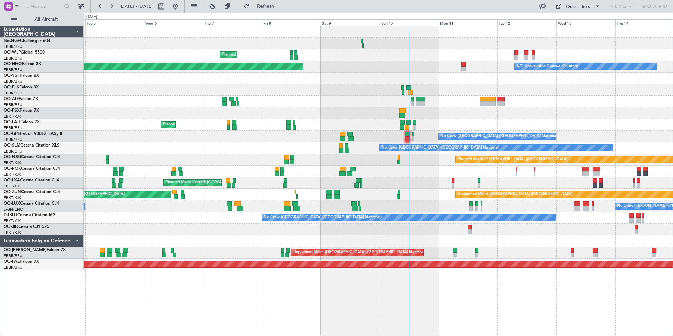
click at [486, 112] on div at bounding box center [378, 113] width 589 height 12
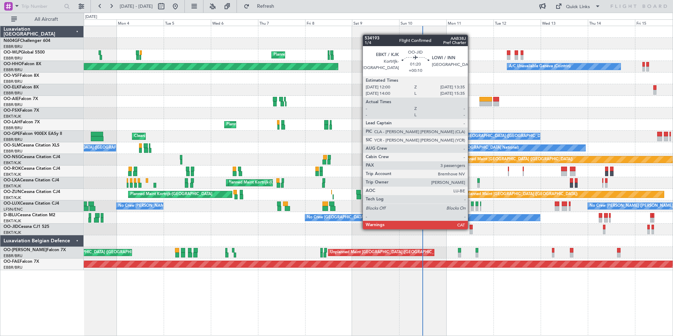
click at [471, 229] on div at bounding box center [471, 227] width 3 height 5
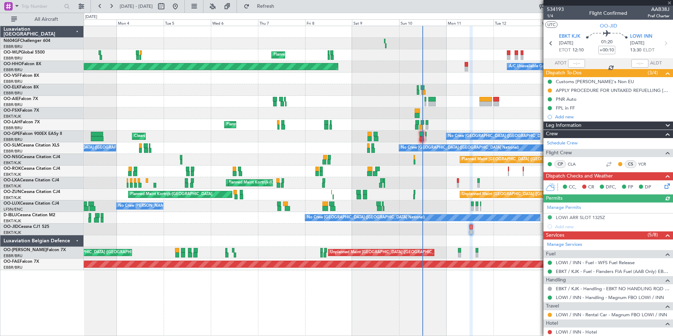
scroll to position [102, 0]
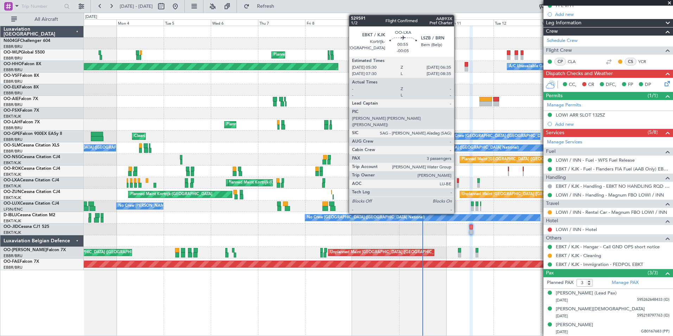
click at [458, 183] on div at bounding box center [458, 185] width 2 height 5
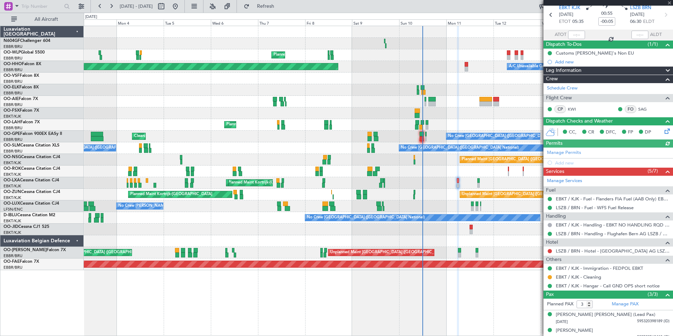
scroll to position [50, 0]
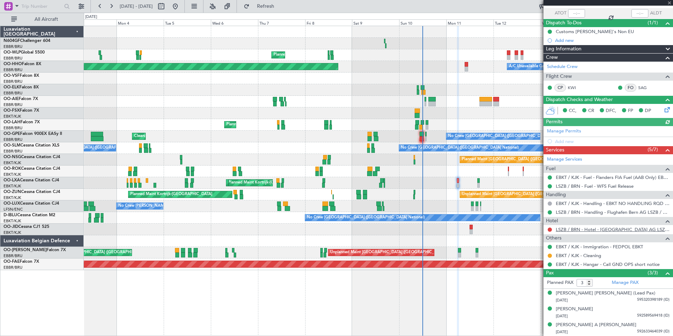
click at [621, 229] on link "LSZB / BRN - Hotel - Flughafen Bern AG LSZB / BRN" at bounding box center [613, 229] width 114 height 6
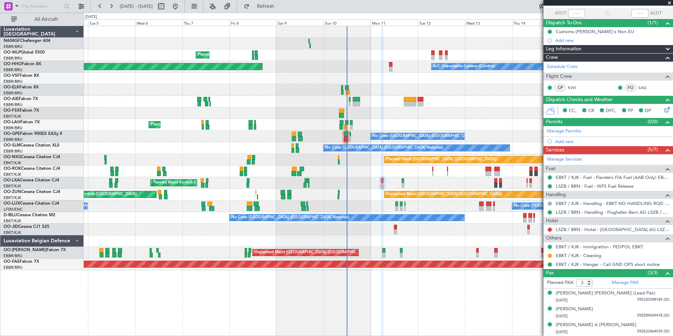
click at [409, 199] on div "Planned Maint Milan (Linate) Planned Maint Geneva (Cointrin) A/C Unavailable Ge…" at bounding box center [378, 148] width 589 height 244
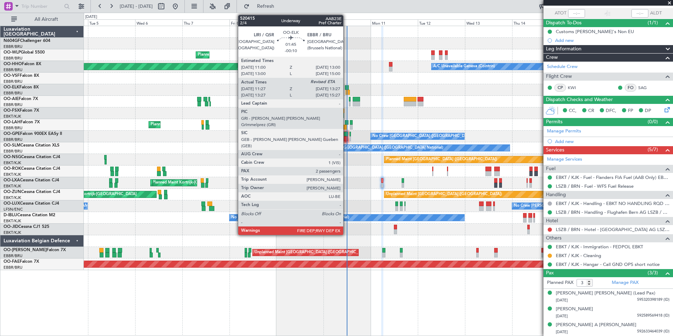
click at [347, 91] on div at bounding box center [348, 92] width 4 height 5
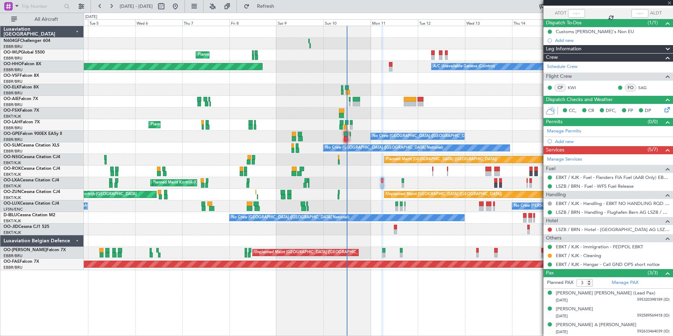
type input "-00:10"
type input "11:37"
type input "2"
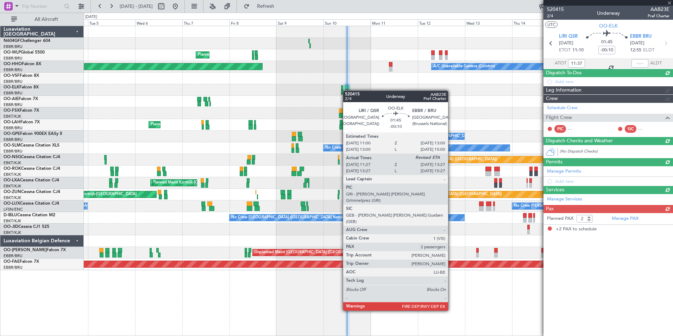
scroll to position [0, 0]
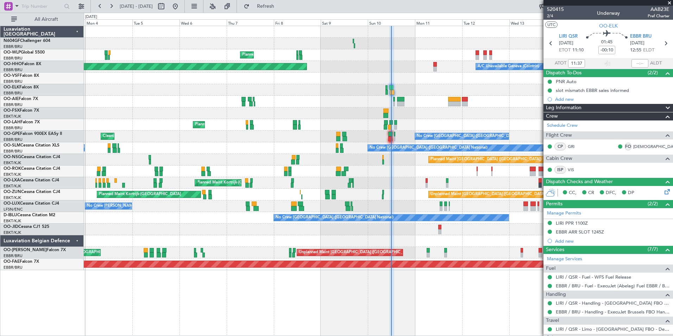
click at [424, 83] on div "Planned Maint Milan (Linate) Planned Maint Geneva (Cointrin) A/C Unavailable Ge…" at bounding box center [378, 148] width 589 height 244
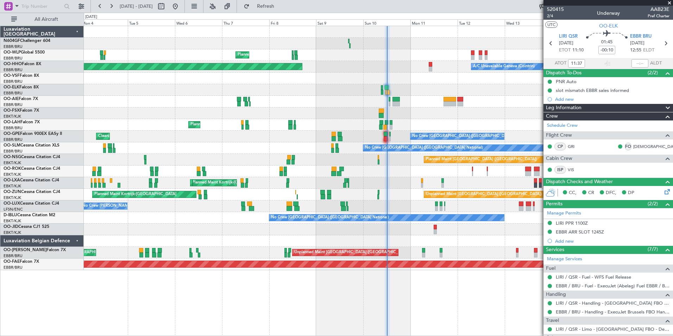
click at [390, 90] on div at bounding box center [378, 90] width 589 height 12
click at [344, 105] on div at bounding box center [378, 102] width 589 height 12
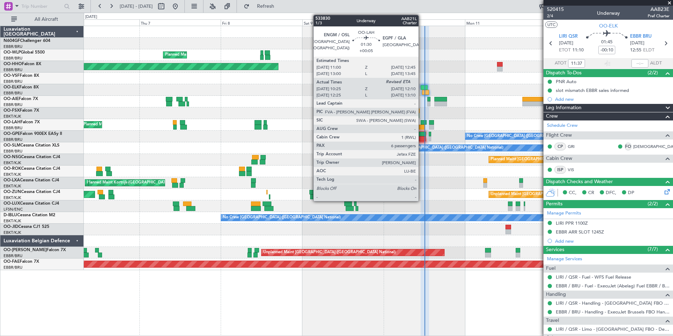
click at [422, 121] on div at bounding box center [424, 122] width 6 height 5
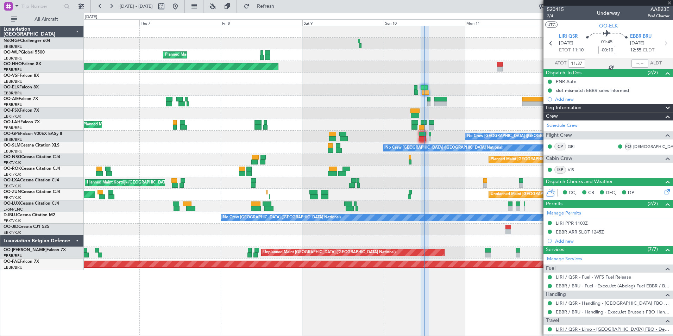
type input "+00:05"
type input "10:35"
type input "6"
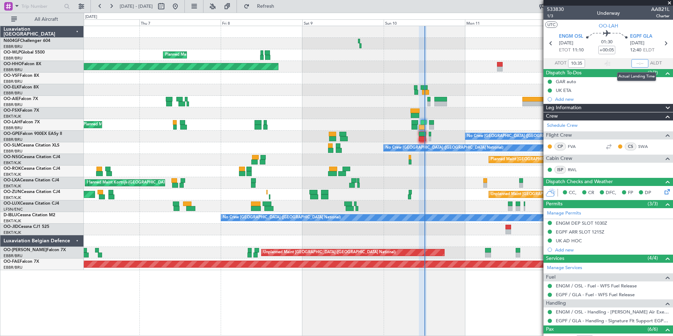
click at [639, 64] on input "text" at bounding box center [640, 63] width 17 height 8
click at [635, 20] on section "UTC OO-LAH" at bounding box center [609, 25] width 130 height 11
type input "12:06"
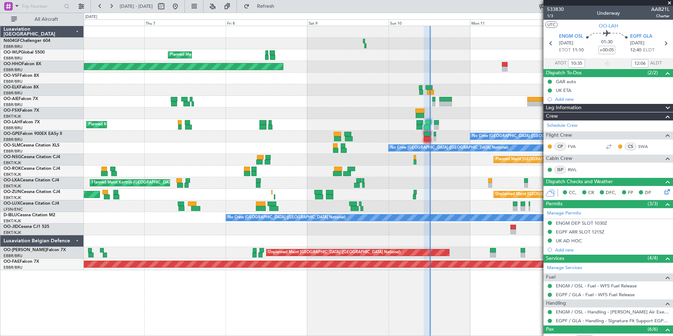
click at [373, 161] on div "Planned Maint [GEOGRAPHIC_DATA] ([GEOGRAPHIC_DATA])" at bounding box center [378, 160] width 589 height 12
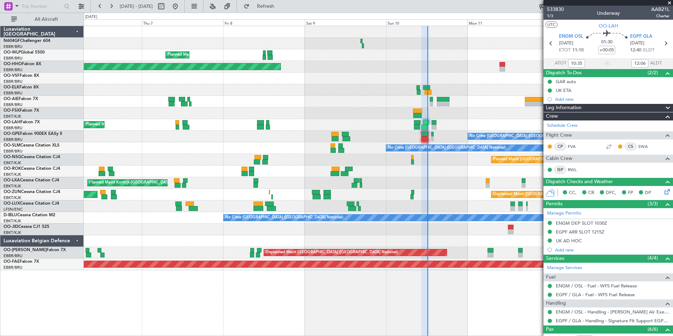
click at [448, 172] on div at bounding box center [378, 172] width 589 height 12
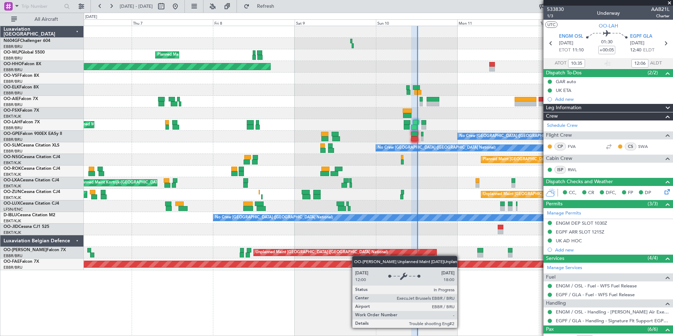
click at [274, 253] on div "Planned Maint Milan (Linate) Planned Maint Geneva (Cointrin) A/C Unavailable Ge…" at bounding box center [378, 148] width 589 height 244
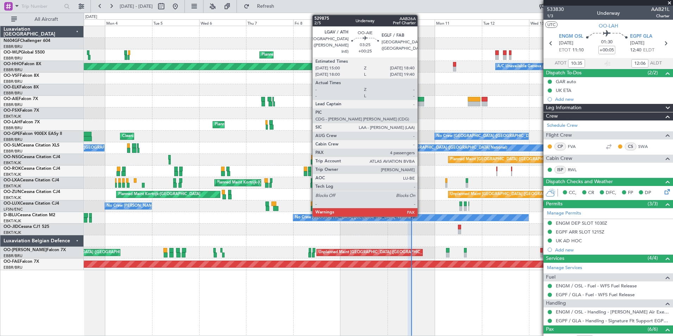
click at [421, 99] on div at bounding box center [420, 99] width 7 height 5
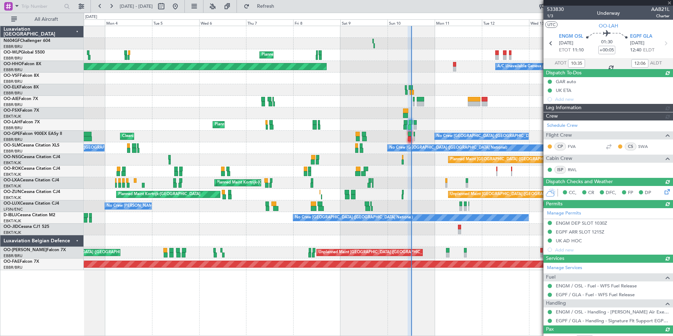
type input "+00:25"
type input "4"
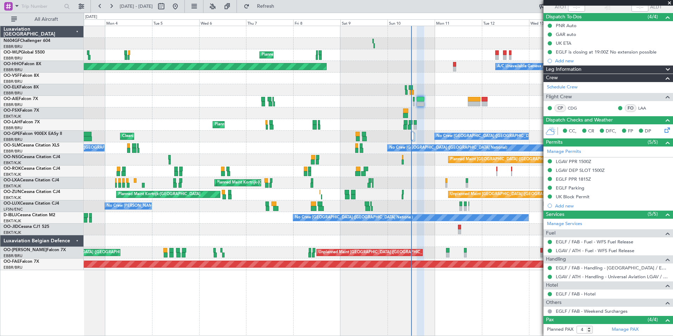
scroll to position [126, 0]
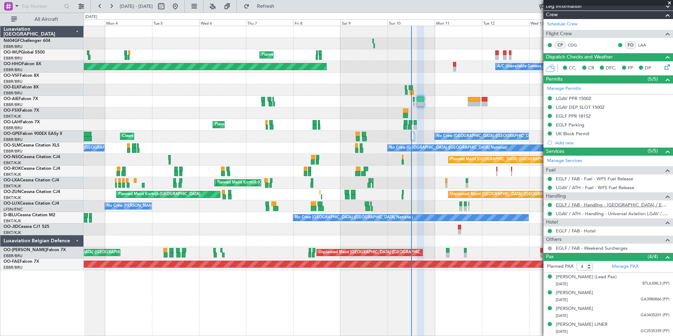
click at [592, 202] on link "EGLF / FAB - Handling - [GEOGRAPHIC_DATA] / EGLF / FAB" at bounding box center [613, 205] width 114 height 6
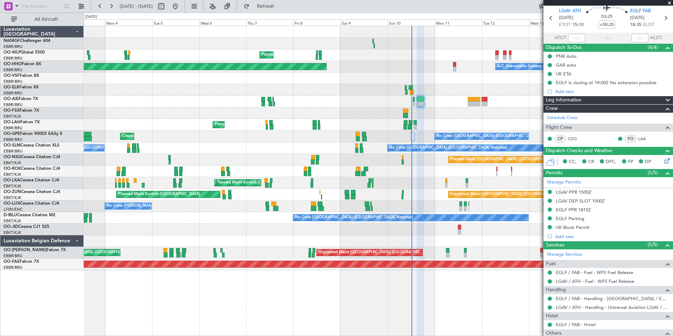
scroll to position [0, 0]
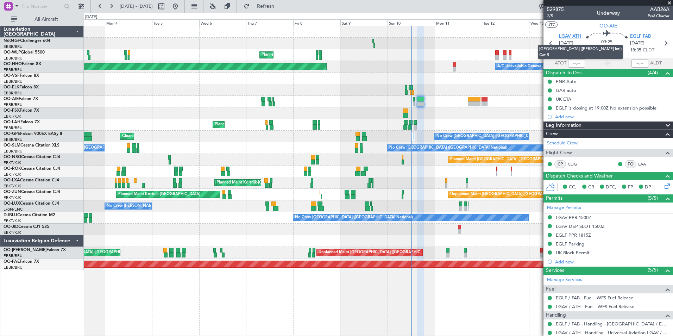
click at [571, 37] on span "LGAV ATH" at bounding box center [570, 36] width 22 height 7
click at [225, 65] on div "Planned Maint Milan (Linate) A/C Unavailable Geneva (Cointrin) Planned Maint Ge…" at bounding box center [378, 148] width 589 height 244
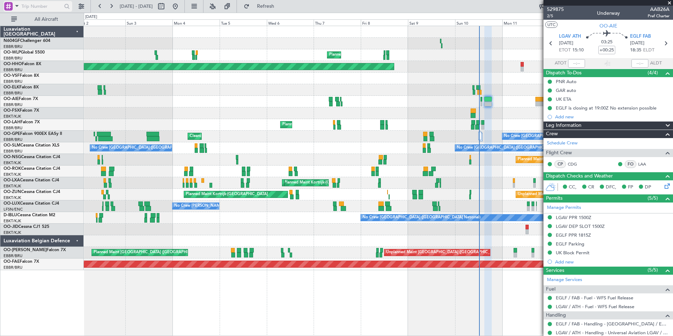
click at [40, 4] on input "text" at bounding box center [41, 6] width 41 height 11
click at [20, 7] on span at bounding box center [17, 5] width 8 height 9
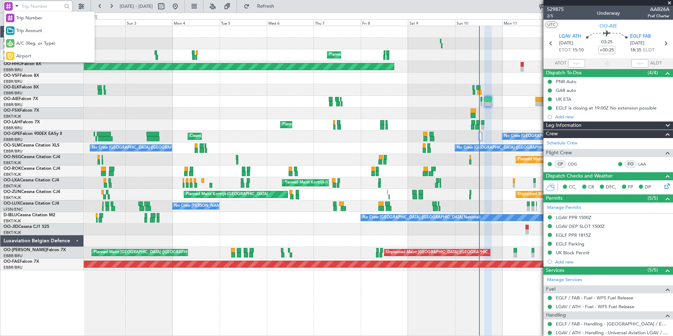
click at [32, 54] on div "Airport" at bounding box center [49, 56] width 91 height 13
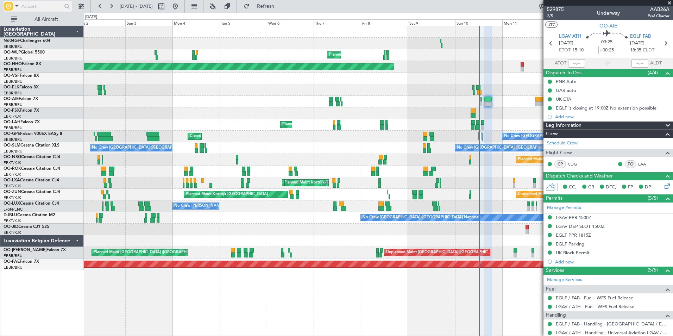
click at [36, 8] on input "text" at bounding box center [41, 6] width 41 height 11
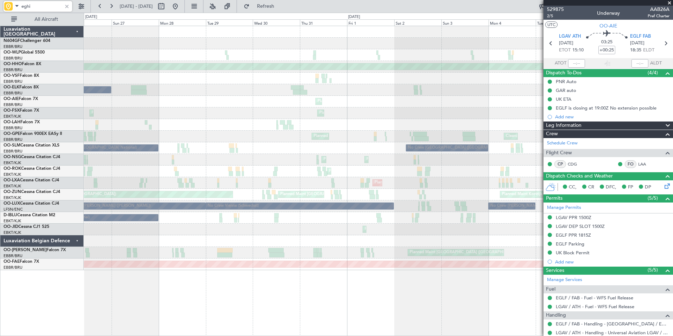
click at [476, 126] on div "Planned Maint [GEOGRAPHIC_DATA] ([GEOGRAPHIC_DATA] National)" at bounding box center [378, 125] width 589 height 12
type input "eghi"
click at [669, 4] on span at bounding box center [669, 3] width 7 height 6
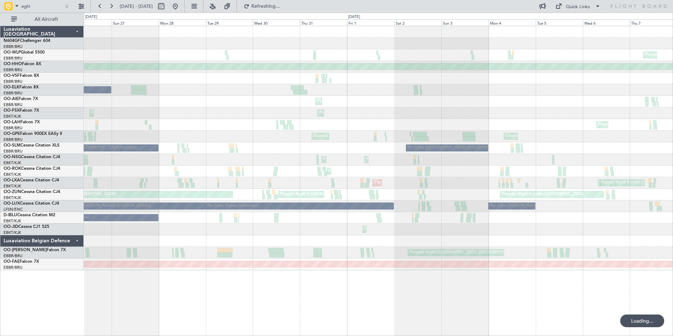
type input "0"
click at [542, 141] on div "Planned Maint Milan (Linate) Planned Maint Milan (Linate) Planned Maint Geneva …" at bounding box center [378, 148] width 589 height 244
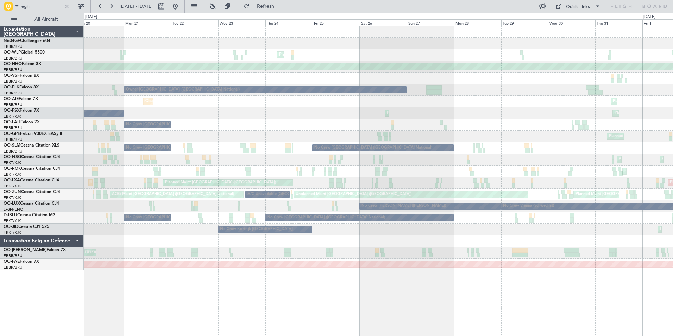
click at [468, 154] on div "No Crew Brussels (Brussels National) No Crew Brussels (Brussels National) No Cr…" at bounding box center [378, 148] width 589 height 12
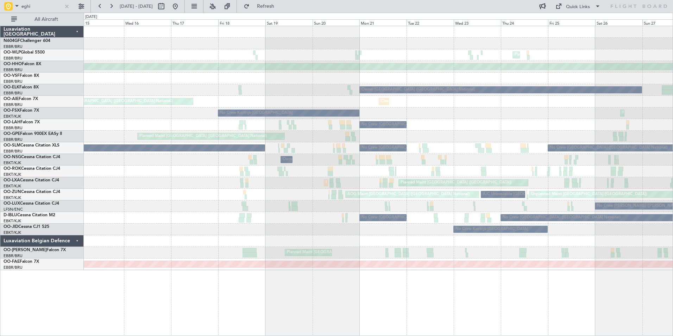
click at [496, 155] on div "Owner [GEOGRAPHIC_DATA]-[GEOGRAPHIC_DATA]" at bounding box center [378, 160] width 589 height 12
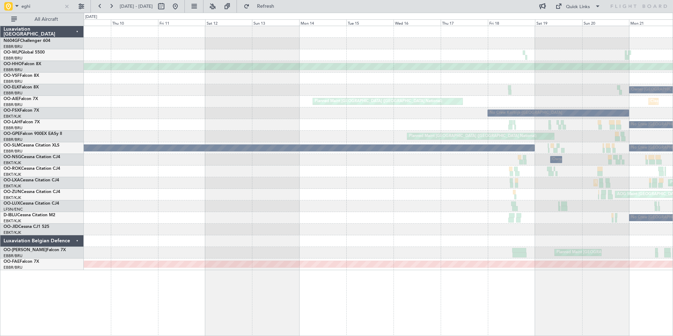
click at [293, 186] on div "Planned Maint Paris (Le Bourget) Unplanned Maint Brussels (Brussels National)" at bounding box center [378, 183] width 589 height 12
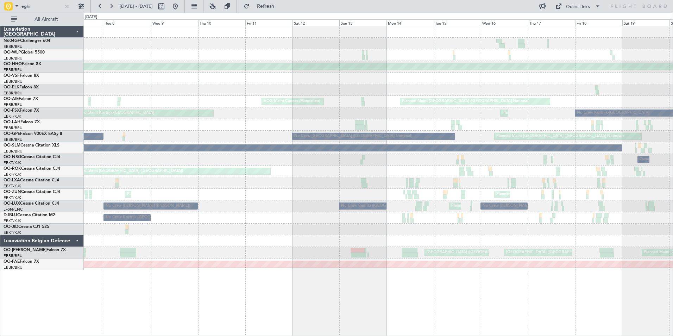
click at [635, 162] on div "Unplanned Maint Basel-Mulhouse Planned Maint Geneva (Cointrin) Owner Brussels (…" at bounding box center [378, 148] width 589 height 244
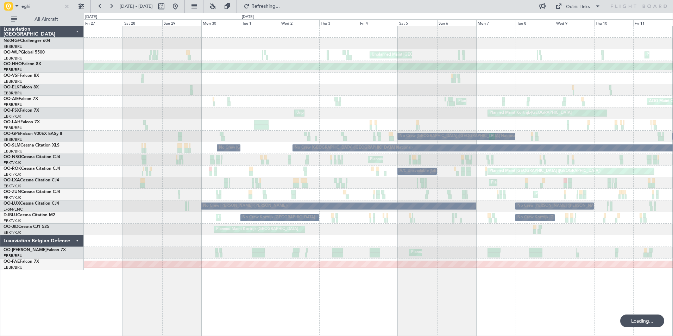
click at [452, 179] on div "Planned Maint Kortrijk-[GEOGRAPHIC_DATA]" at bounding box center [378, 183] width 589 height 12
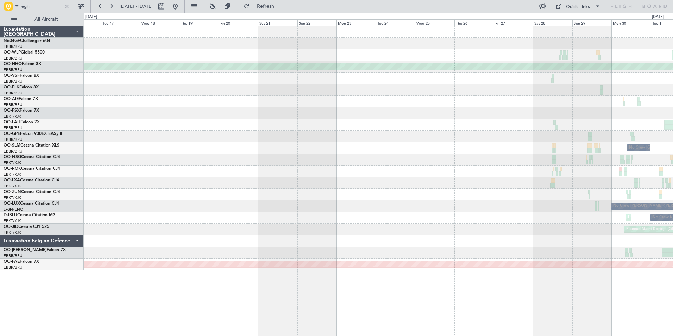
click at [422, 194] on div at bounding box center [378, 195] width 589 height 12
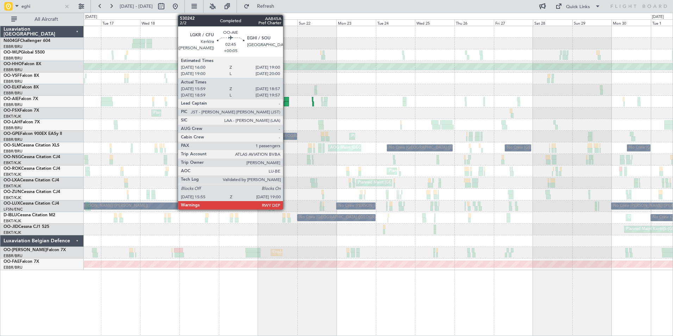
click at [286, 103] on div at bounding box center [286, 103] width 5 height 5
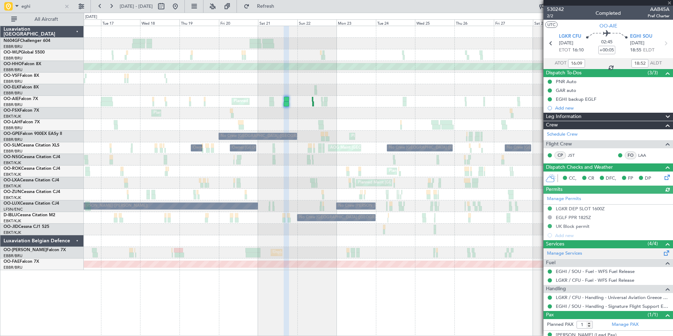
scroll to position [17, 0]
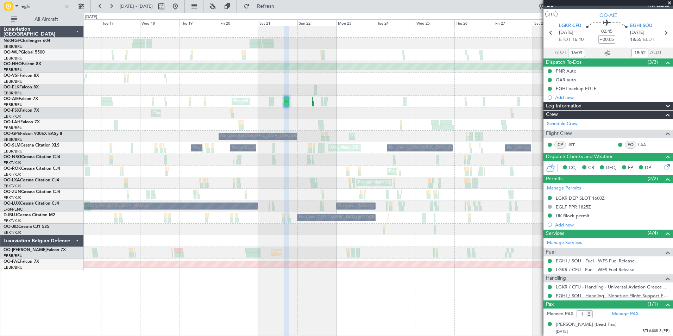
click at [604, 293] on link "EGHI / SOU - Handling - Signature Flight Support EGHI / SOU" at bounding box center [613, 296] width 114 height 6
click at [181, 9] on button at bounding box center [175, 6] width 11 height 11
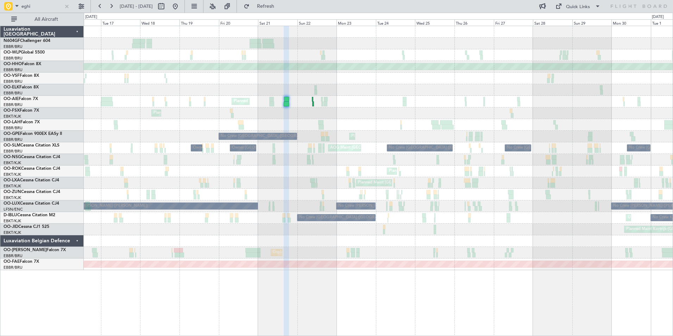
scroll to position [0, 0]
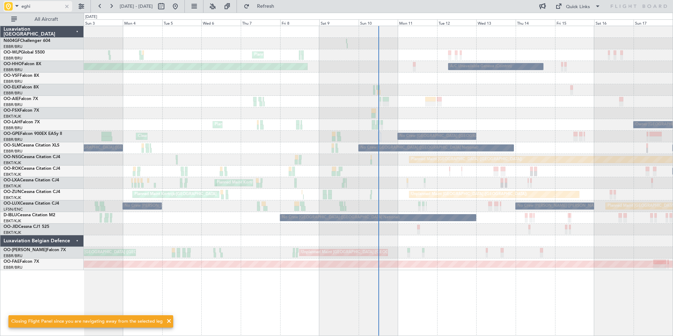
click at [67, 6] on div at bounding box center [67, 6] width 8 height 8
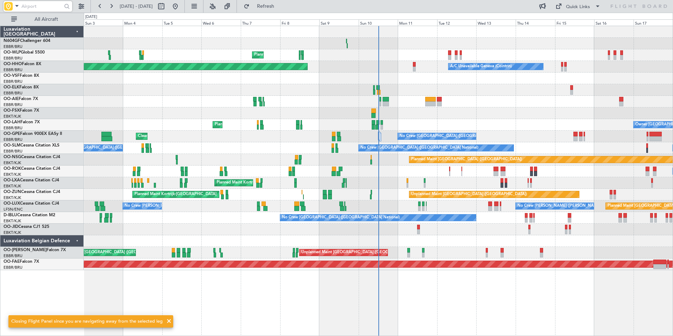
click at [15, 6] on span at bounding box center [17, 5] width 8 height 9
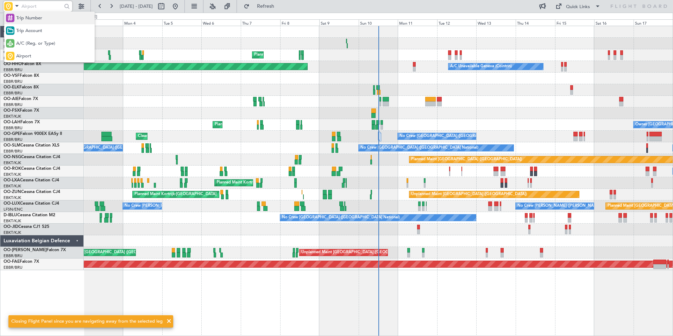
click at [24, 17] on span "Trip Number" at bounding box center [29, 18] width 26 height 7
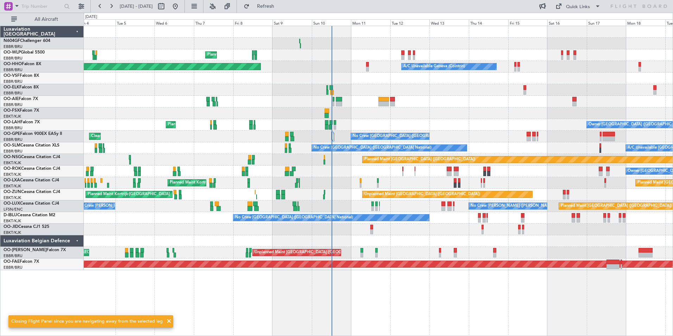
click at [311, 175] on div "Owner Kortrijk-Wevelgem Planned Maint Kortrijk-Wevelgem" at bounding box center [378, 172] width 589 height 12
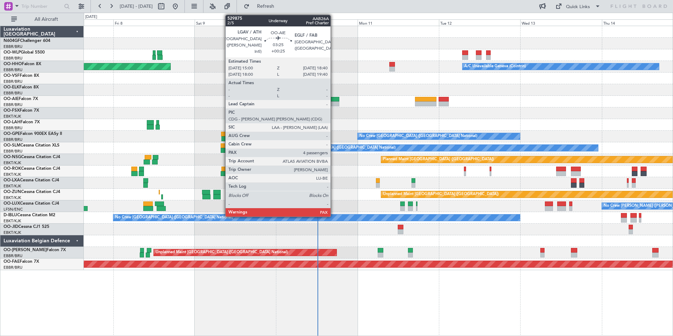
click at [334, 104] on div at bounding box center [333, 103] width 13 height 5
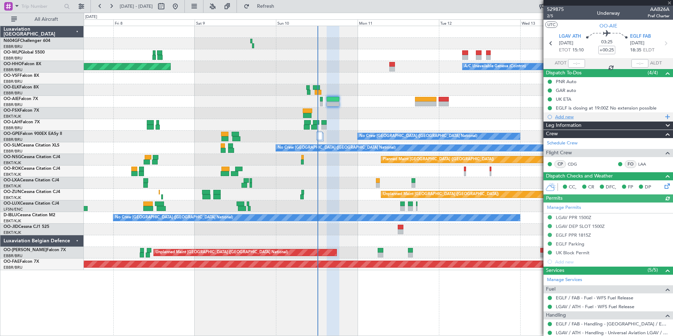
click at [561, 116] on div "Add new" at bounding box center [609, 117] width 108 height 6
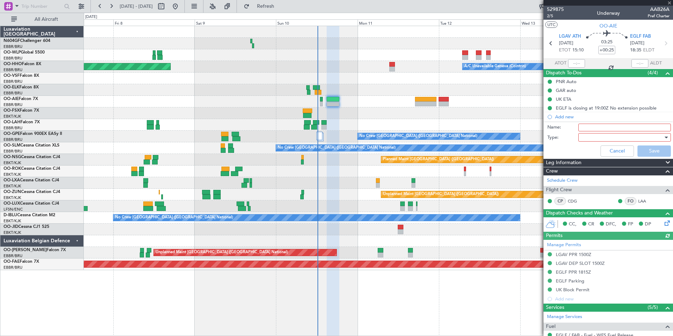
click at [601, 128] on input "Name:" at bounding box center [625, 128] width 93 height 8
type input "EGHI backup EGLF"
click at [597, 139] on div at bounding box center [622, 137] width 82 height 11
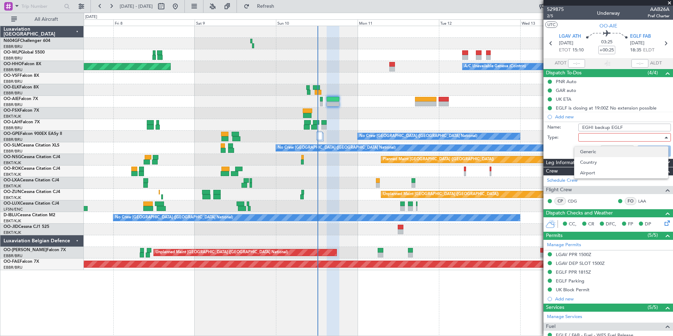
click at [601, 152] on span "Generic" at bounding box center [621, 152] width 82 height 11
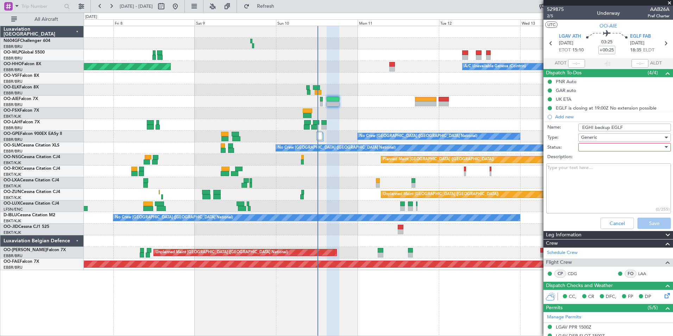
click at [596, 149] on div at bounding box center [622, 147] width 82 height 11
click at [595, 171] on span "In Progress" at bounding box center [621, 172] width 82 height 11
click at [639, 221] on button "Save" at bounding box center [654, 223] width 33 height 11
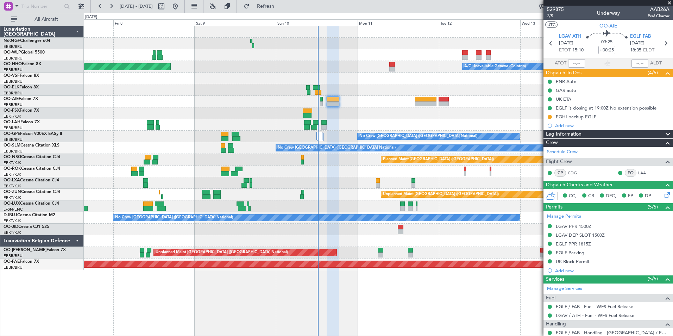
click at [391, 159] on div "Planned Maint [GEOGRAPHIC_DATA] ([GEOGRAPHIC_DATA])" at bounding box center [378, 160] width 589 height 12
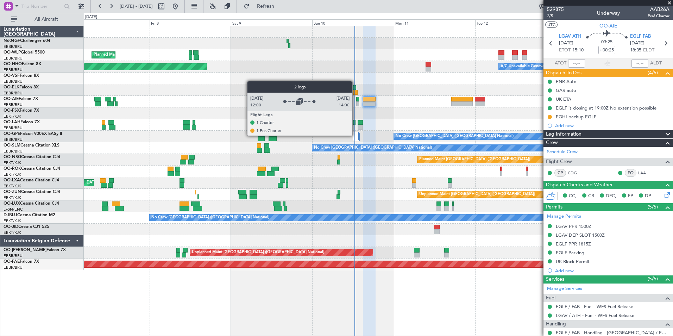
click at [357, 135] on div at bounding box center [356, 136] width 6 height 8
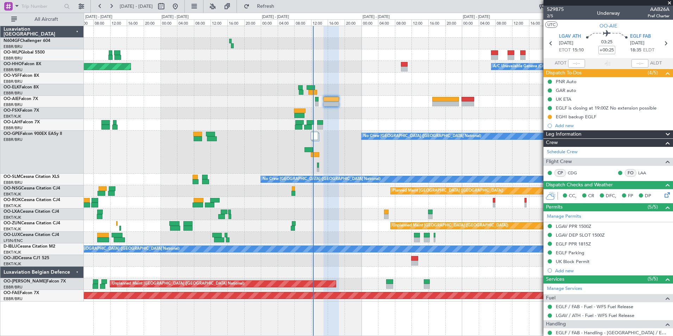
click at [340, 137] on div "No Crew [GEOGRAPHIC_DATA] ([GEOGRAPHIC_DATA] National)" at bounding box center [378, 152] width 589 height 43
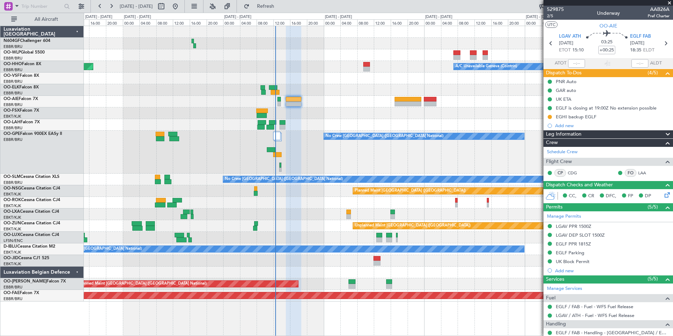
click at [343, 141] on div "No Crew [GEOGRAPHIC_DATA] ([GEOGRAPHIC_DATA] National)" at bounding box center [378, 152] width 589 height 43
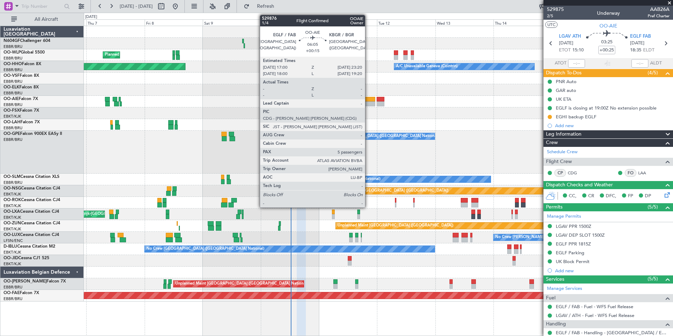
click at [368, 99] on div at bounding box center [367, 99] width 15 height 5
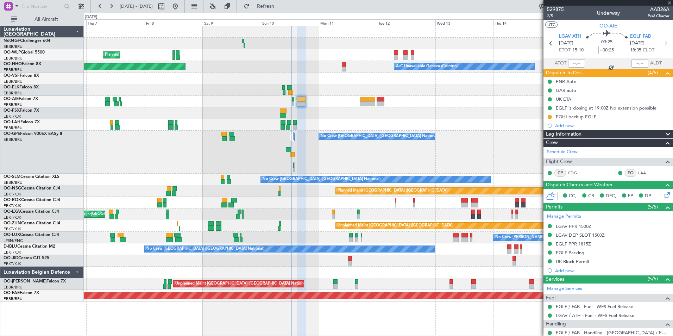
type input "+00:15"
type input "5"
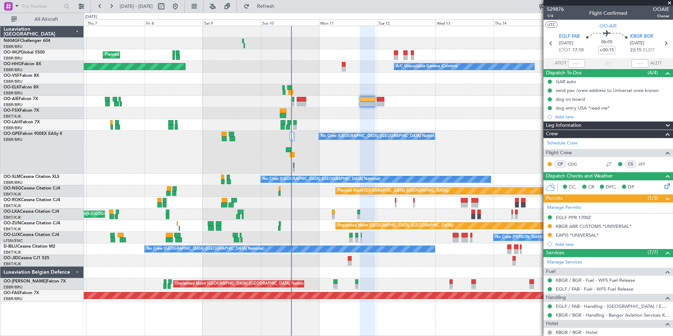
click at [269, 81] on div at bounding box center [378, 79] width 589 height 12
click at [318, 61] on div "A/C Unavailable Geneva (Cointrin) Planned Maint Geneva ([GEOGRAPHIC_DATA])" at bounding box center [378, 67] width 589 height 12
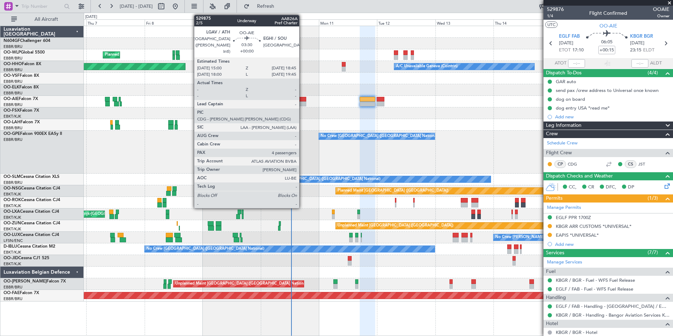
click at [303, 104] on div at bounding box center [301, 103] width 9 height 5
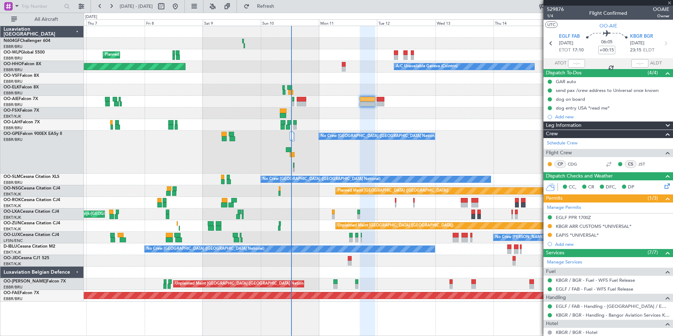
type input "4"
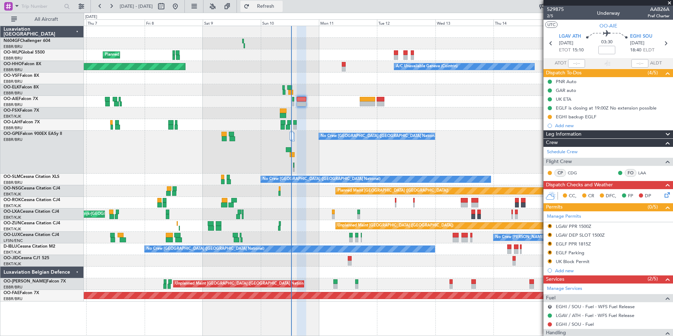
click at [281, 6] on span "Refresh" at bounding box center [266, 6] width 30 height 5
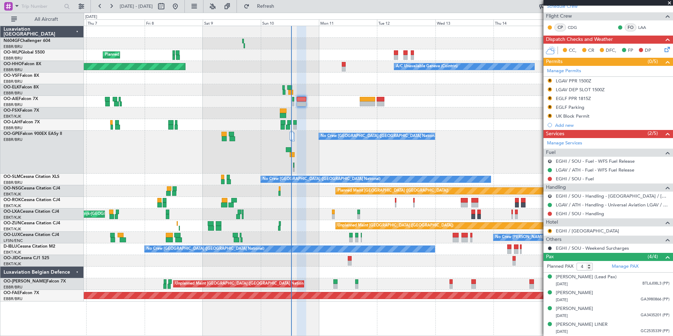
scroll to position [152, 0]
click at [564, 211] on link "EGHI / SOU - Handling" at bounding box center [580, 214] width 48 height 6
click at [268, 7] on button "Refresh" at bounding box center [262, 6] width 42 height 11
click at [548, 212] on button at bounding box center [550, 214] width 4 height 4
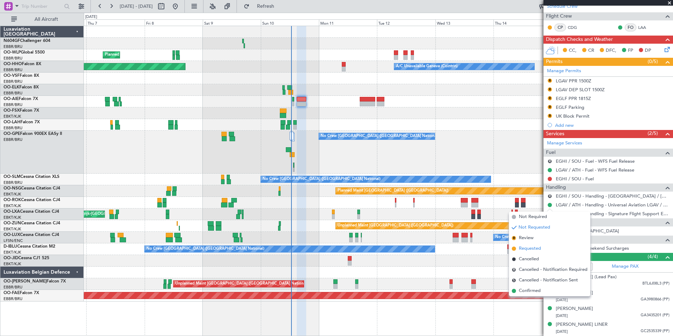
click at [539, 252] on li "Requested" at bounding box center [549, 248] width 81 height 11
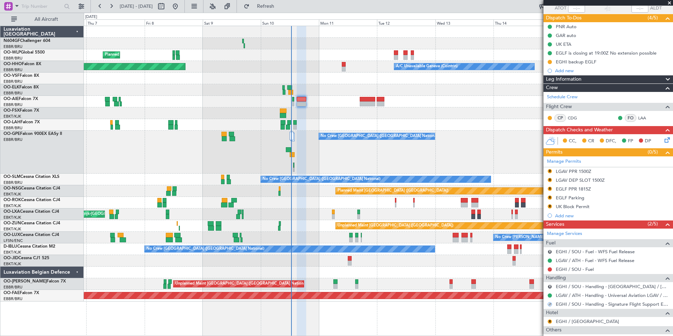
scroll to position [11, 0]
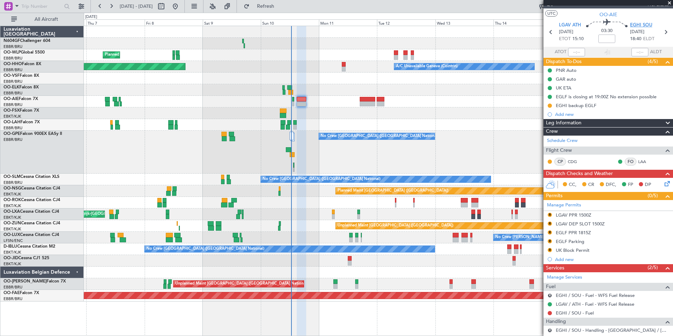
click at [633, 23] on span "EGHI SOU" at bounding box center [641, 25] width 22 height 7
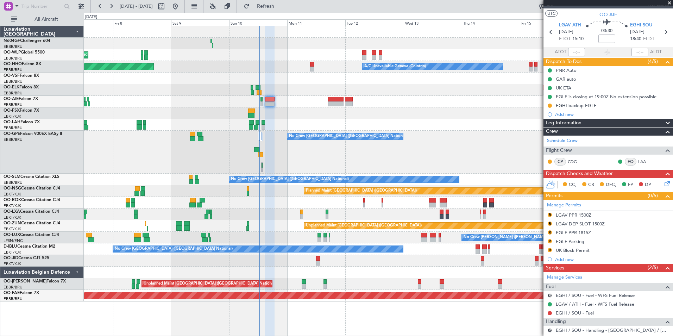
click at [397, 147] on div "No Crew [GEOGRAPHIC_DATA] ([GEOGRAPHIC_DATA] National)" at bounding box center [378, 152] width 589 height 43
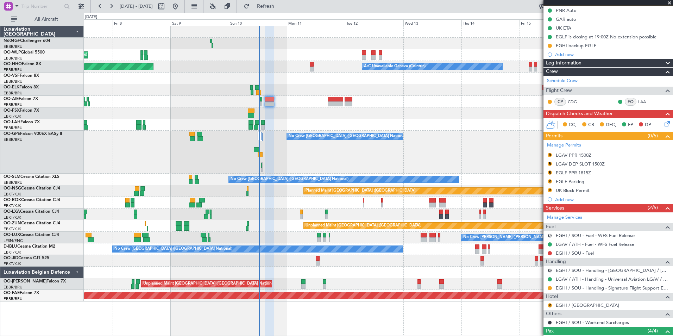
scroll to position [46, 0]
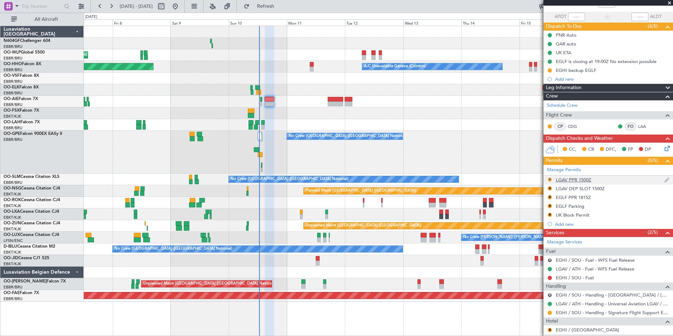
click at [550, 178] on button "R" at bounding box center [550, 180] width 4 height 4
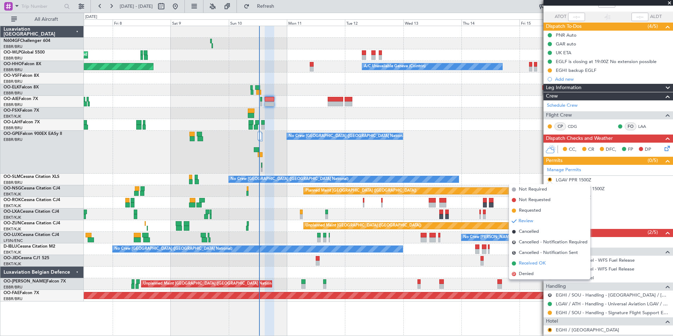
click at [529, 263] on span "Received OK" at bounding box center [532, 263] width 27 height 7
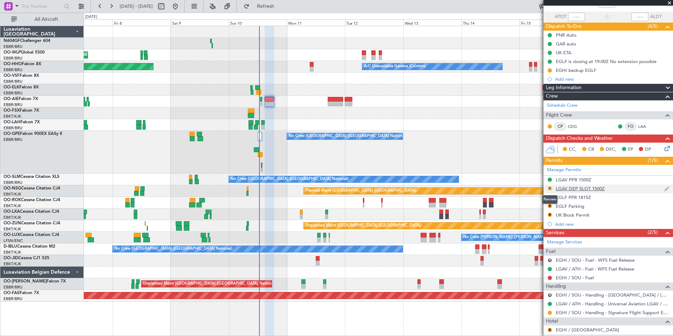
click at [550, 187] on button "R" at bounding box center [550, 188] width 4 height 4
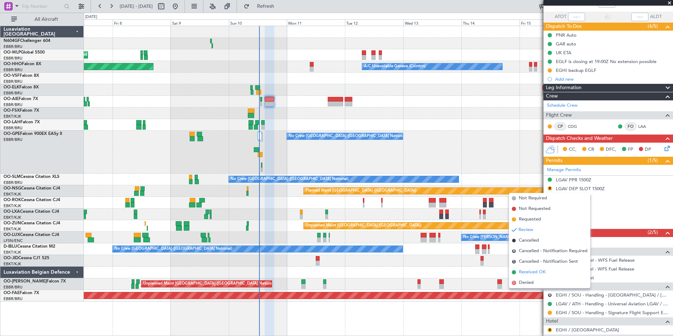
click at [530, 274] on span "Received OK" at bounding box center [532, 272] width 27 height 7
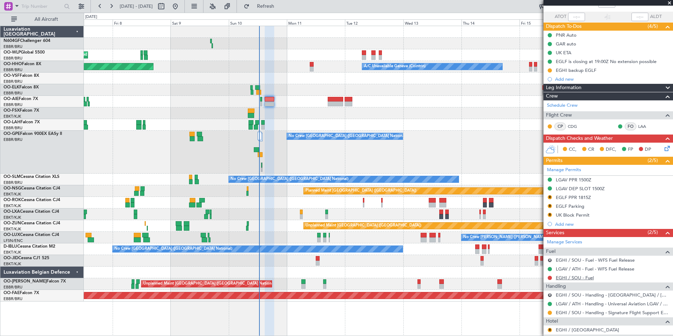
click at [559, 279] on link "EGHI / SOU - Fuel" at bounding box center [575, 278] width 38 height 6
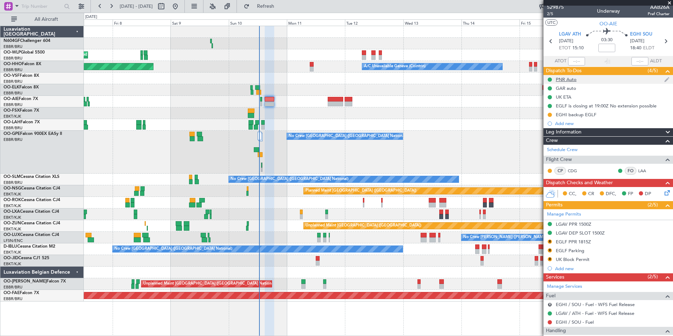
scroll to position [0, 0]
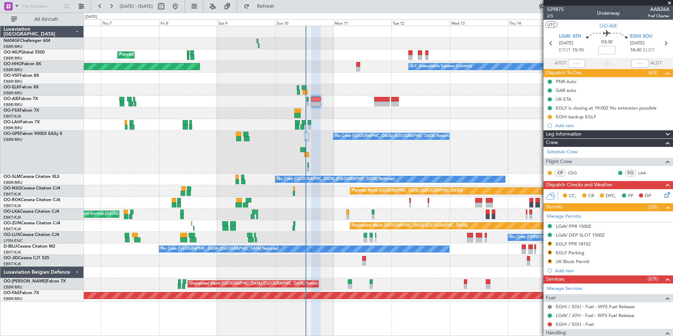
click at [396, 122] on div "Planned Maint [GEOGRAPHIC_DATA] ([GEOGRAPHIC_DATA] National) Owner [GEOGRAPHIC_…" at bounding box center [378, 125] width 589 height 12
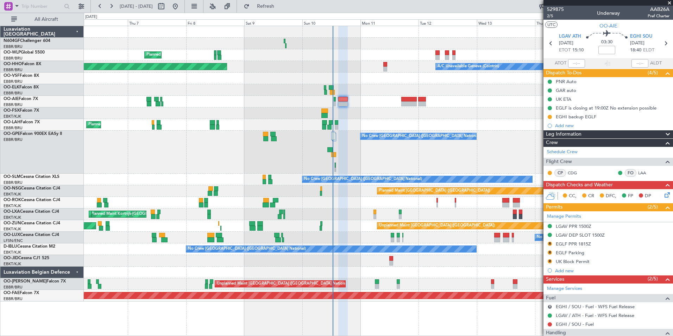
click at [371, 118] on div "Planned Maint Milan (Linate) Planned Maint Geneva ([GEOGRAPHIC_DATA]) A/C Unava…" at bounding box center [378, 163] width 589 height 275
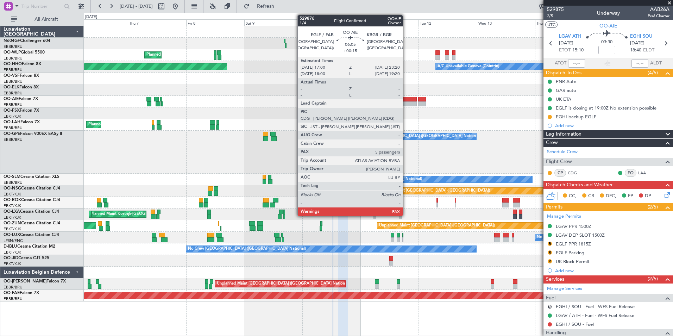
click at [406, 104] on div at bounding box center [409, 103] width 15 height 5
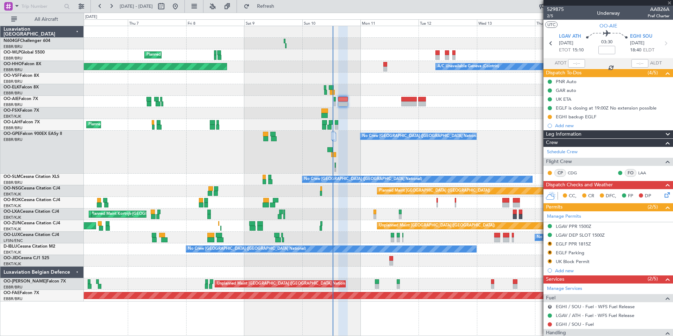
type input "+00:15"
type input "5"
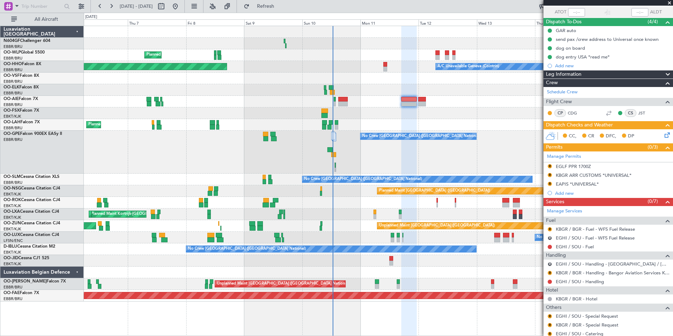
scroll to position [82, 0]
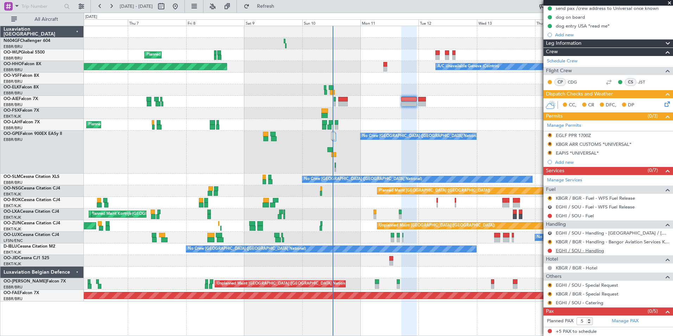
click at [582, 249] on link "EGHI / SOU - Handling" at bounding box center [580, 251] width 48 height 6
click at [286, 4] on fb-refresh-button "Refresh" at bounding box center [261, 6] width 49 height 13
click at [283, 1] on button "Refresh" at bounding box center [262, 6] width 42 height 11
click at [576, 215] on link "EGHI / SOU - Fuel" at bounding box center [575, 216] width 38 height 6
click at [281, 5] on span "Refresh" at bounding box center [266, 6] width 30 height 5
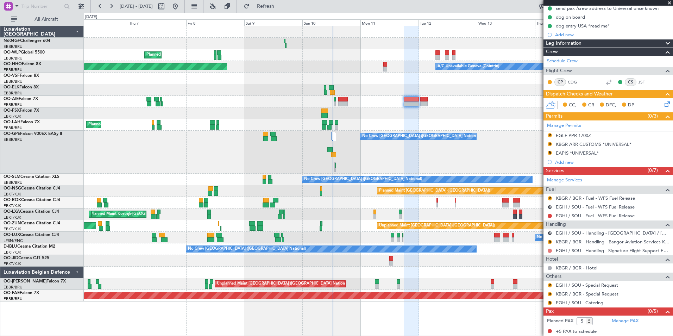
click at [550, 251] on button at bounding box center [550, 251] width 4 height 4
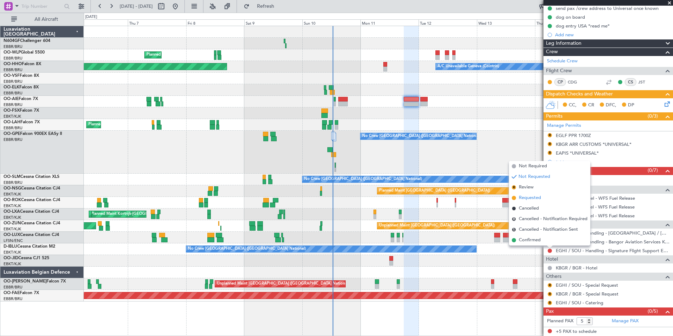
click at [537, 198] on span "Requested" at bounding box center [530, 197] width 22 height 7
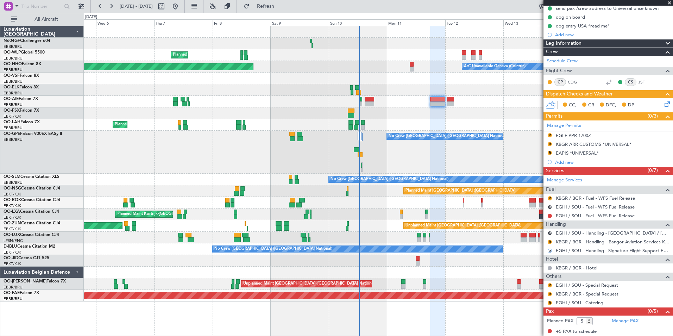
click at [466, 154] on div "No Crew Brussels (Brussels National) Cleaning Brussels (Brussels National)" at bounding box center [378, 152] width 589 height 43
click at [447, 116] on div at bounding box center [378, 113] width 589 height 12
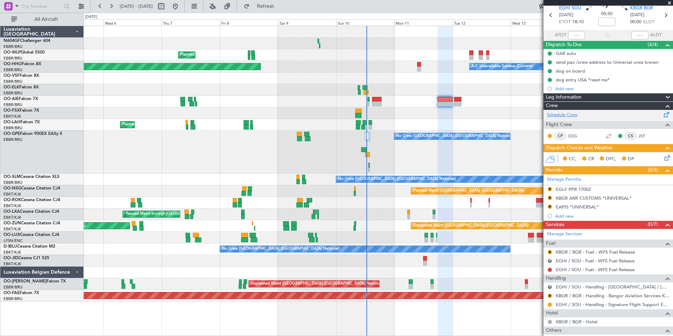
scroll to position [0, 0]
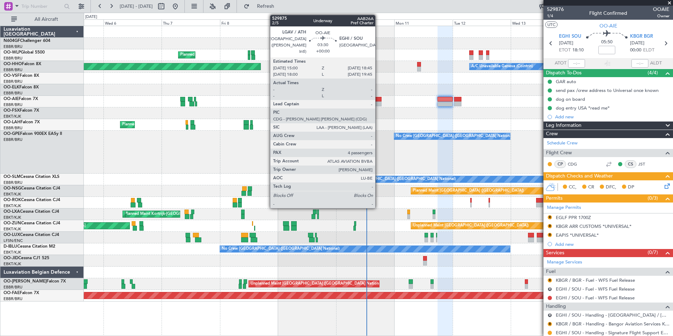
click at [379, 98] on div at bounding box center [376, 99] width 9 height 5
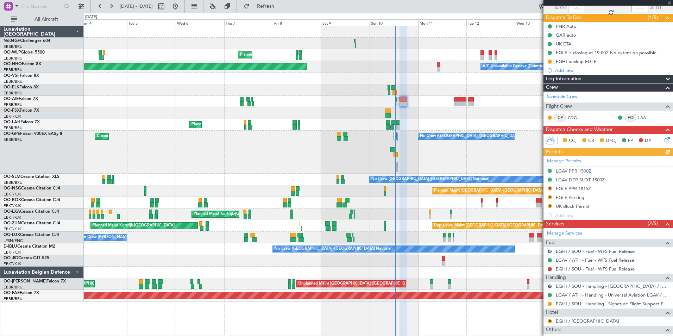
scroll to position [70, 0]
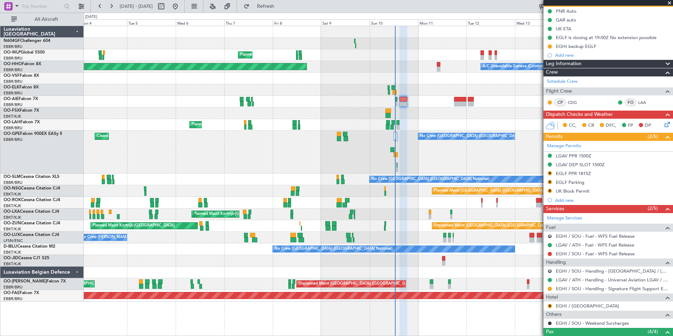
click at [549, 190] on button "R" at bounding box center [550, 191] width 4 height 4
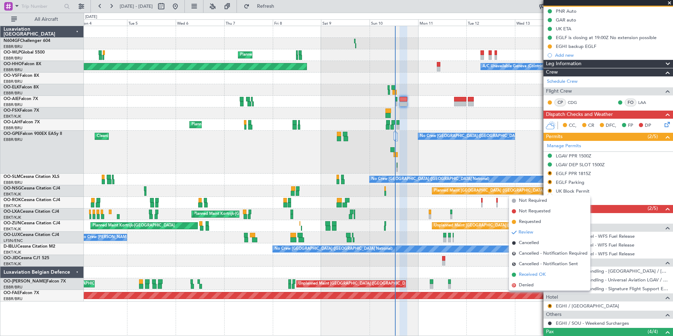
click at [535, 271] on li "Received OK" at bounding box center [549, 274] width 81 height 11
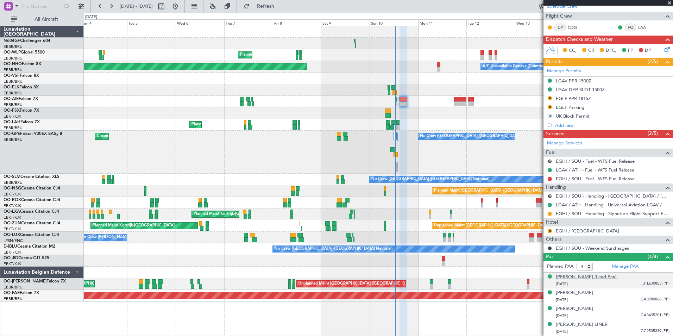
scroll to position [152, 0]
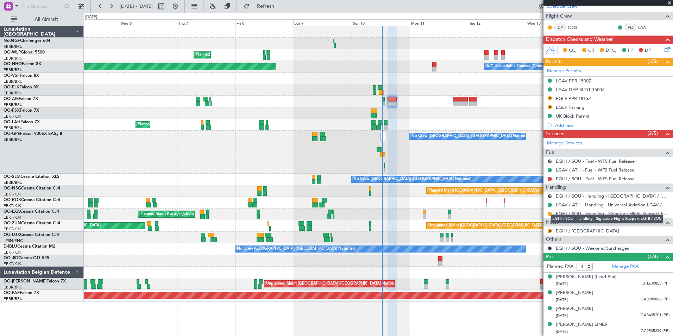
click at [604, 211] on link "EGHI / SOU - Handling - Signature Flight Support EGHI / SOU" at bounding box center [613, 214] width 114 height 6
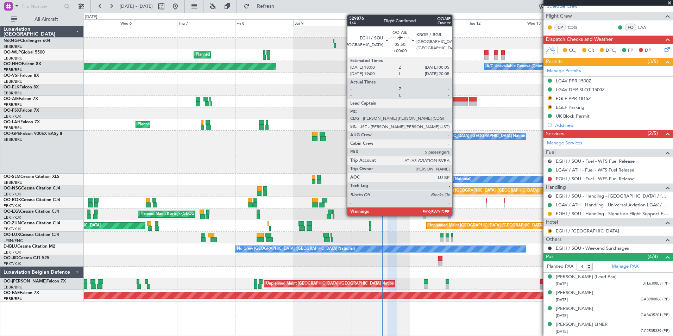
click at [456, 98] on div at bounding box center [460, 99] width 15 height 5
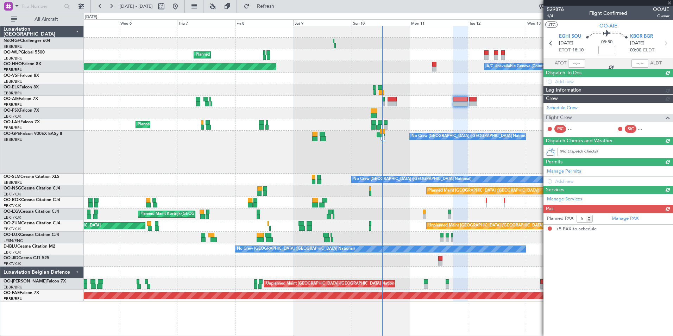
scroll to position [0, 0]
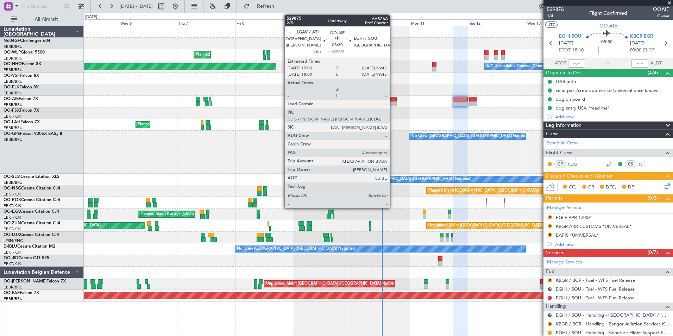
click at [393, 98] on div at bounding box center [392, 99] width 9 height 5
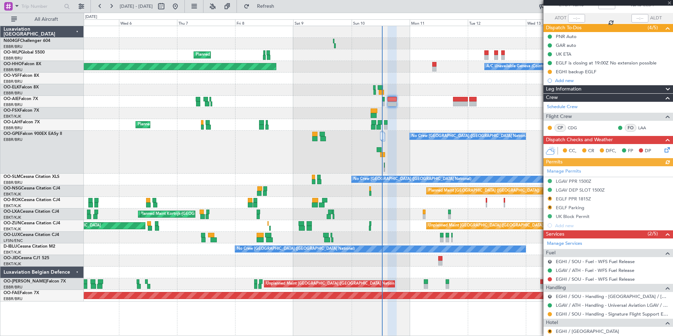
scroll to position [106, 0]
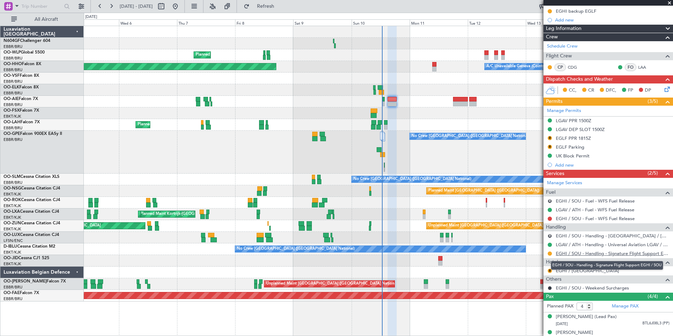
click at [575, 251] on link "EGHI / SOU - Handling - Signature Flight Support EGHI / SOU" at bounding box center [613, 253] width 114 height 6
click at [377, 132] on div "No Crew Brussels (Brussels National) Cleaning Brussels (Brussels National)" at bounding box center [378, 152] width 589 height 43
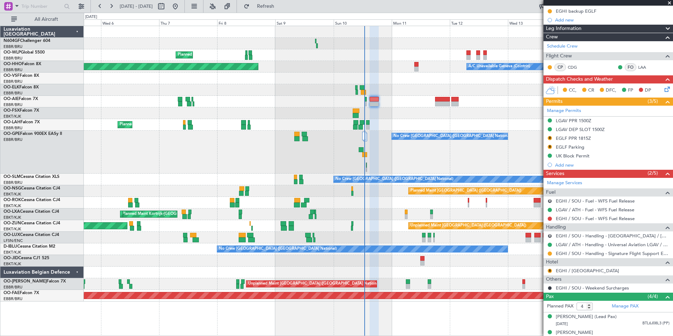
click at [416, 132] on div "Planned Maint Milan (Linate) A/C Unavailable Geneva (Cointrin) Planned Maint Ge…" at bounding box center [378, 163] width 589 height 275
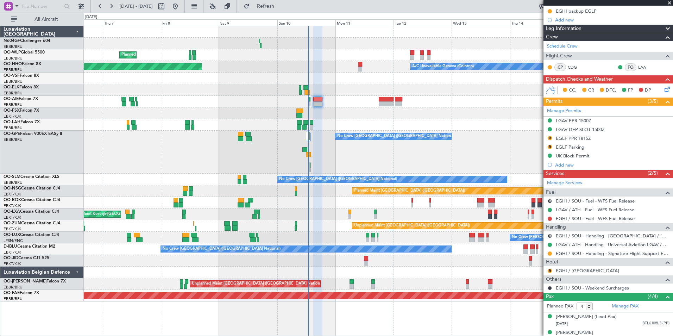
click at [436, 158] on div "No Crew Brussels (Brussels National) Cleaning Brussels (Brussels National)" at bounding box center [378, 152] width 589 height 43
click at [549, 137] on button "R" at bounding box center [550, 138] width 4 height 4
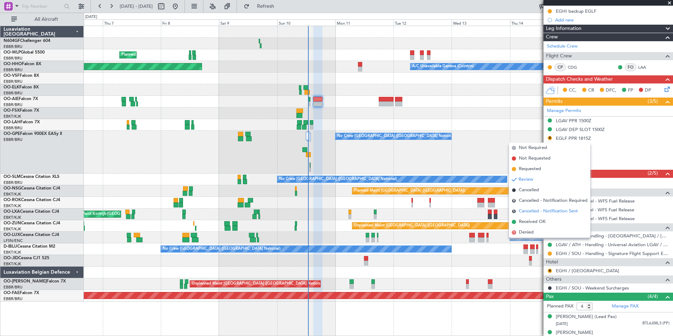
click at [529, 212] on span "Cancelled - Notification Sent" at bounding box center [548, 211] width 59 height 7
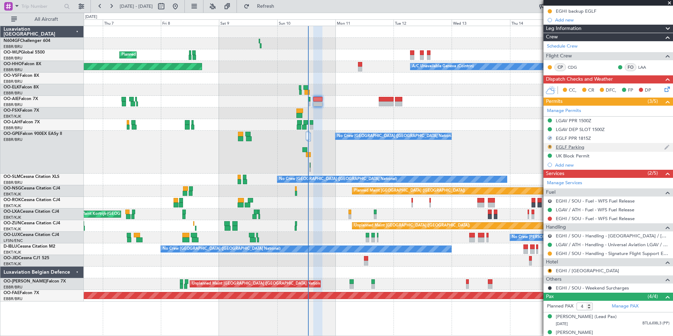
click at [549, 146] on button "R" at bounding box center [550, 147] width 4 height 4
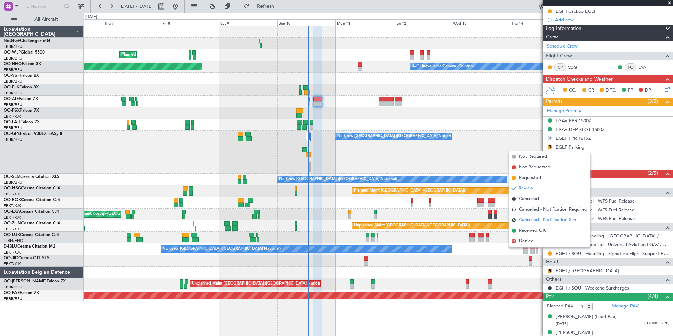
click at [536, 218] on span "Cancelled - Notification Sent" at bounding box center [548, 220] width 59 height 7
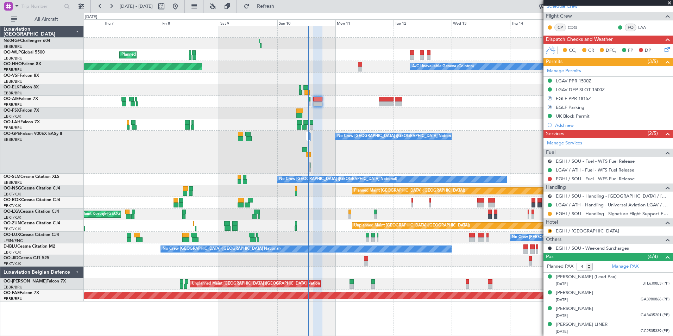
scroll to position [152, 0]
click at [550, 194] on button "R" at bounding box center [550, 196] width 4 height 4
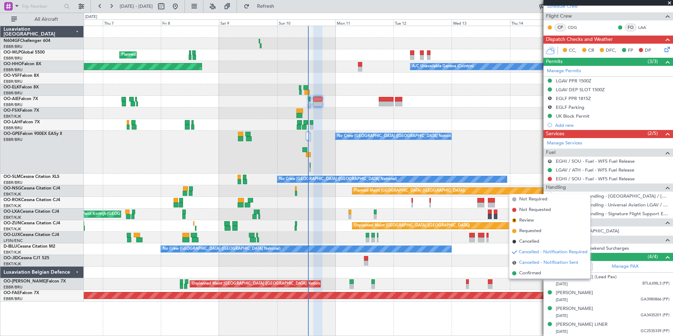
click at [537, 261] on span "Cancelled - Notification Sent" at bounding box center [549, 262] width 59 height 7
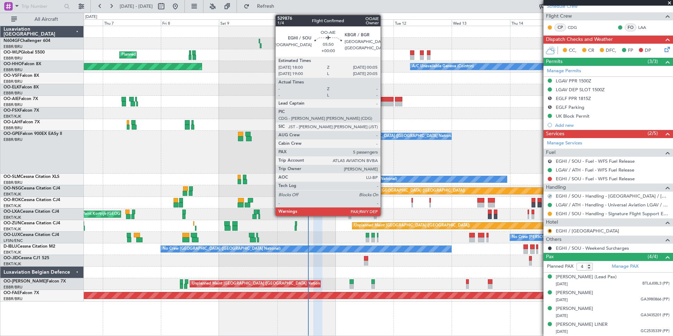
click at [384, 100] on div at bounding box center [386, 99] width 15 height 5
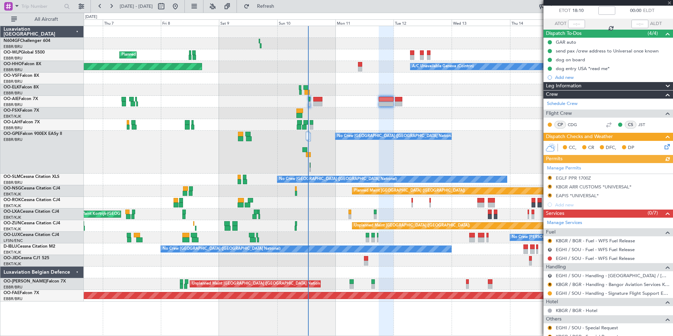
scroll to position [70, 0]
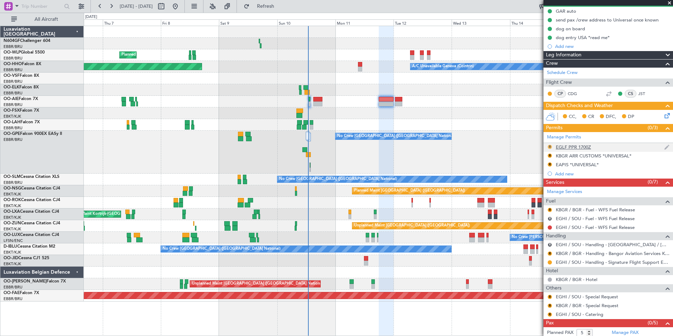
click at [550, 145] on button "R" at bounding box center [550, 147] width 4 height 4
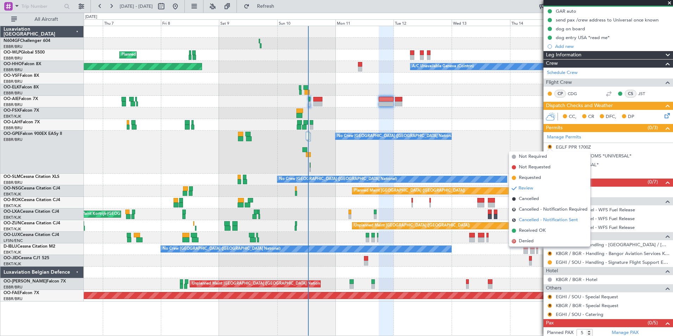
click at [553, 219] on span "Cancelled - Notification Sent" at bounding box center [548, 220] width 59 height 7
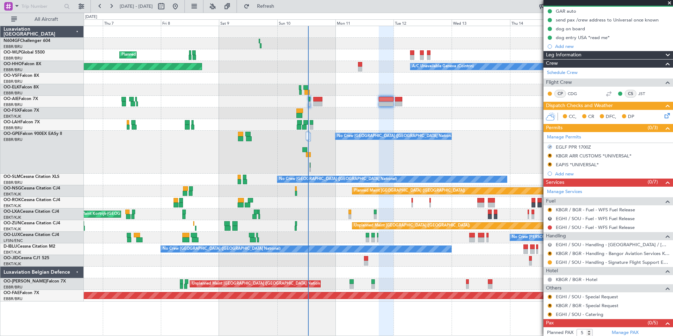
click at [550, 244] on button "R" at bounding box center [550, 245] width 4 height 4
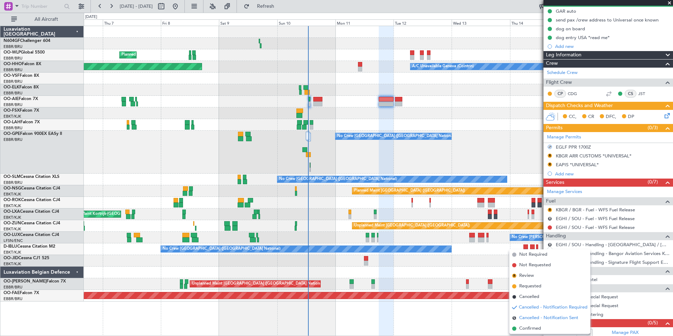
click at [542, 317] on span "Cancelled - Notification Sent" at bounding box center [549, 318] width 59 height 7
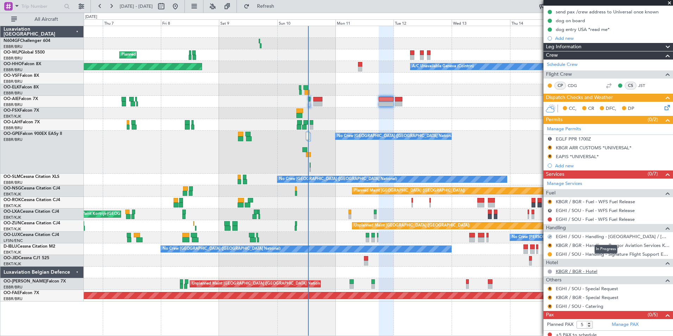
scroll to position [82, 0]
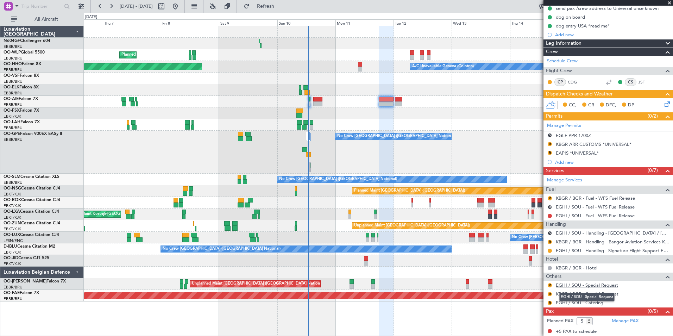
click at [572, 287] on link "EGHI / SOU - Special Request" at bounding box center [587, 285] width 62 height 6
click at [550, 303] on button "R" at bounding box center [550, 303] width 4 height 4
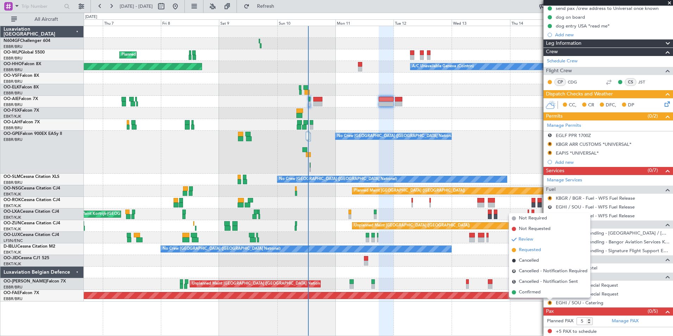
click at [524, 250] on span "Requested" at bounding box center [530, 250] width 22 height 7
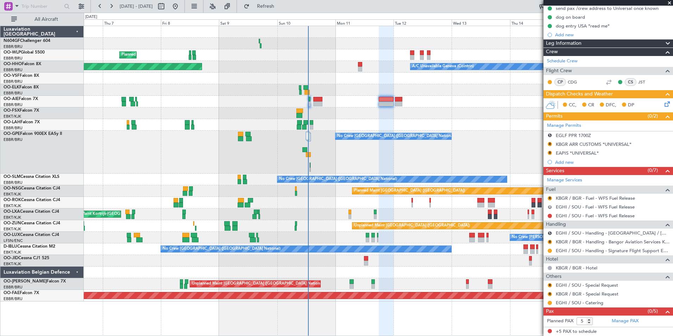
click at [550, 206] on button "R" at bounding box center [550, 207] width 4 height 4
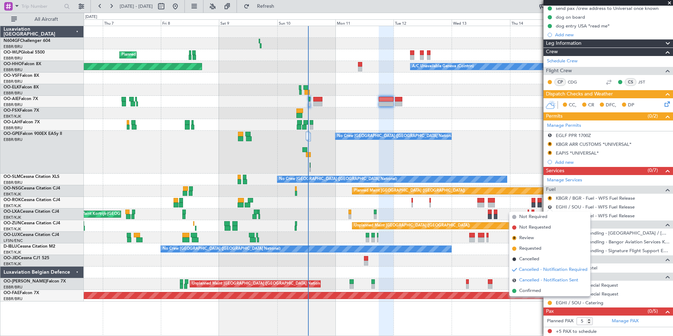
click at [535, 281] on span "Cancelled - Notification Sent" at bounding box center [549, 280] width 59 height 7
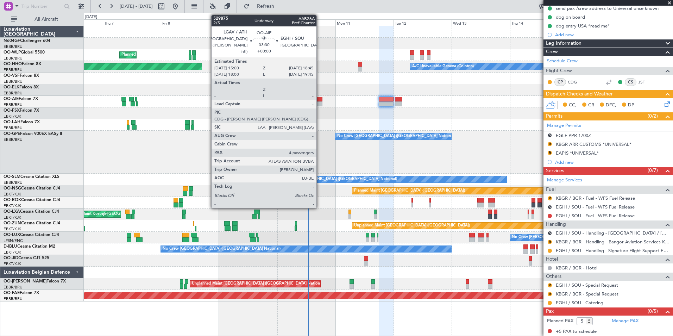
click at [320, 103] on div at bounding box center [317, 103] width 9 height 5
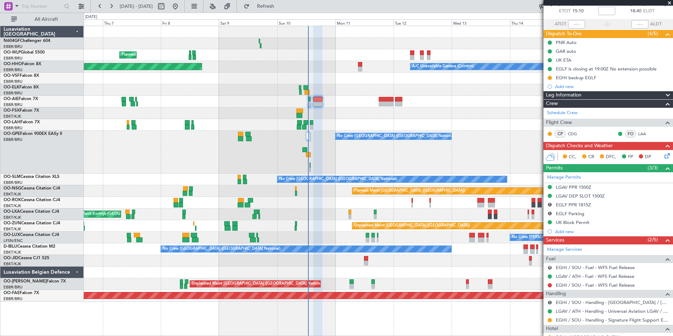
scroll to position [70, 0]
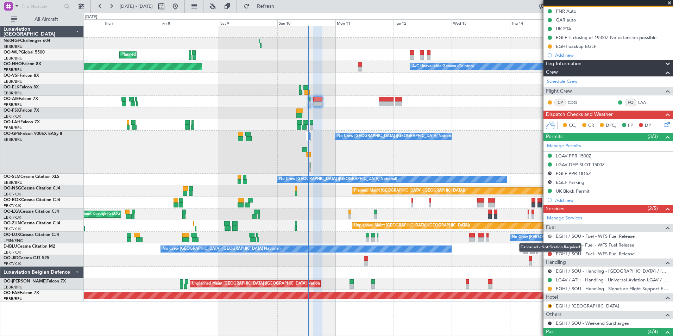
click at [551, 235] on button "R" at bounding box center [550, 236] width 4 height 4
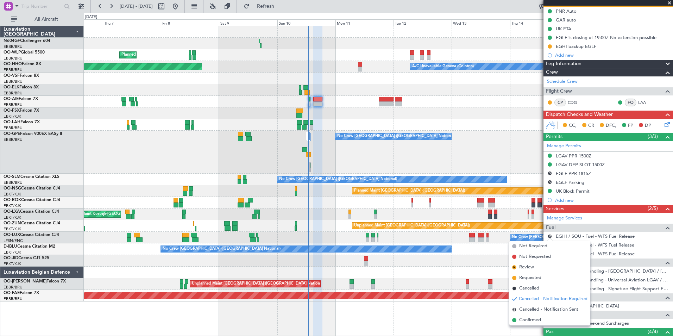
click at [655, 236] on div "R EGHI / SOU - Fuel - WFS Fuel Release" at bounding box center [609, 236] width 130 height 9
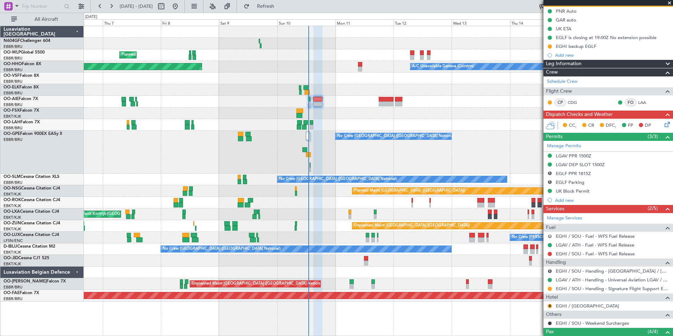
click at [551, 236] on button "R" at bounding box center [550, 236] width 4 height 4
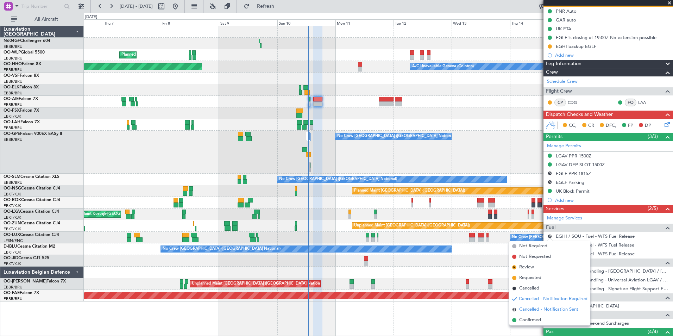
click at [543, 306] on span "Cancelled - Notification Sent" at bounding box center [549, 309] width 59 height 7
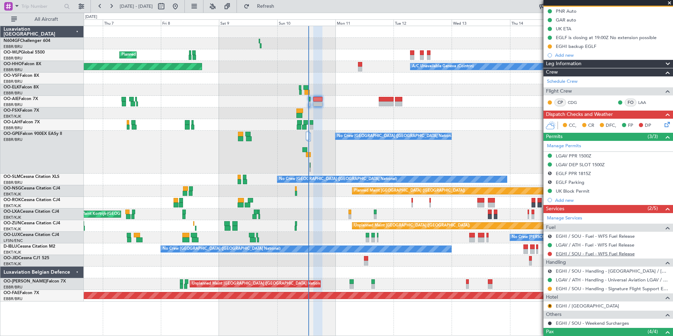
click at [570, 255] on link "EGHI / SOU - Fuel - WFS Fuel Release" at bounding box center [595, 254] width 79 height 6
click at [267, 5] on button "Refresh" at bounding box center [262, 6] width 42 height 11
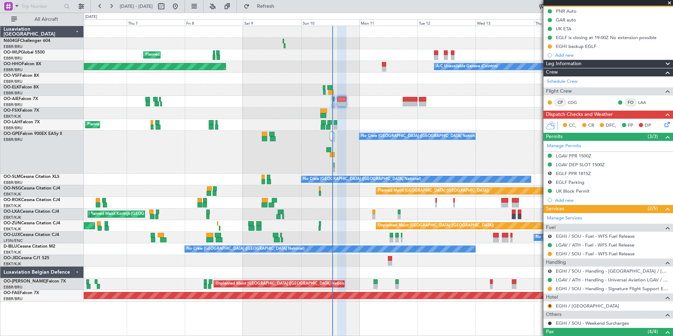
click at [384, 158] on div "No Crew Brussels (Brussels National) Cleaning Brussels (Brussels National)" at bounding box center [378, 152] width 589 height 43
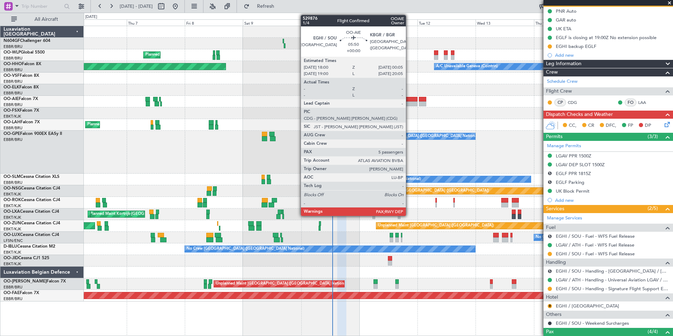
click at [409, 97] on div at bounding box center [410, 99] width 15 height 5
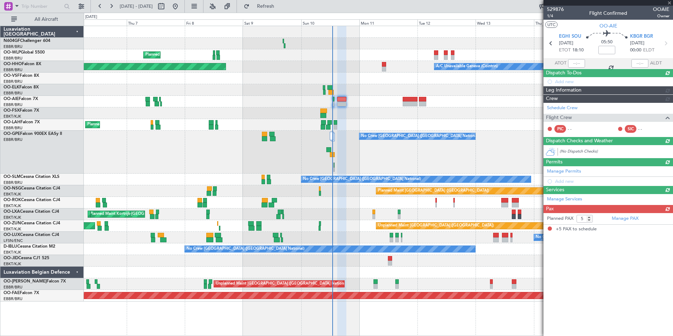
scroll to position [0, 0]
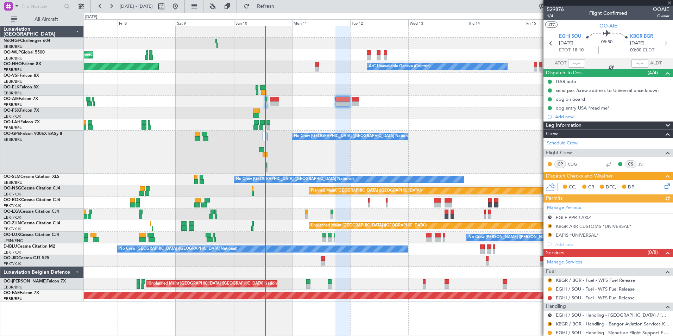
click at [382, 123] on div "Planned Maint Milan (Linate) A/C Unavailable Geneva (Cointrin) Planned Maint Ge…" at bounding box center [378, 163] width 589 height 275
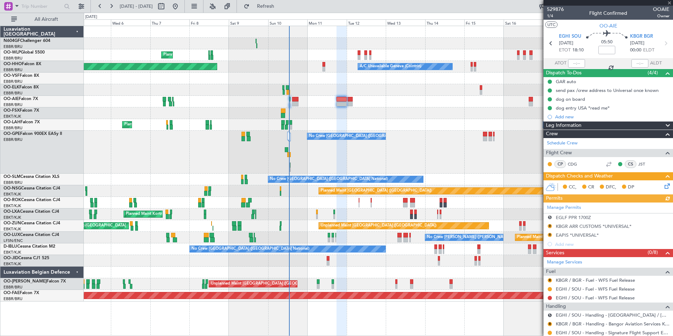
click at [383, 126] on div "Owner Brussels (Brussels National) Planned Maint Brussels (Brussels National) -…" at bounding box center [378, 125] width 589 height 12
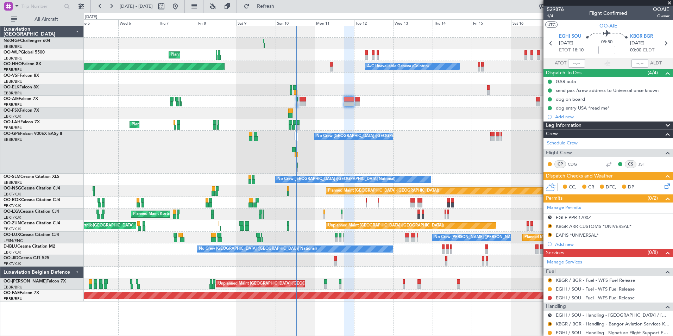
click at [450, 117] on div at bounding box center [378, 113] width 589 height 12
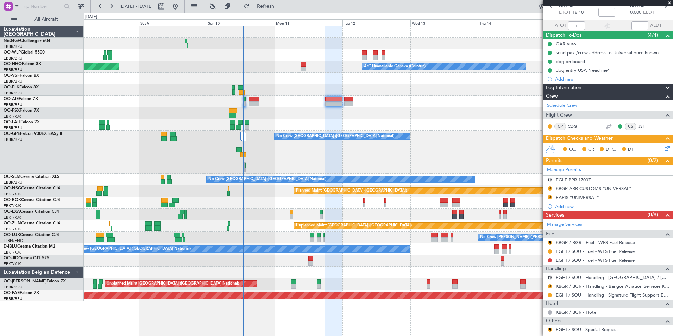
scroll to position [70, 0]
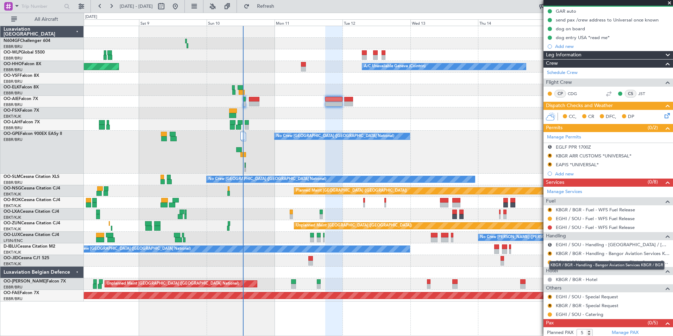
click at [583, 256] on mat-tooltip-component "KBGR / BGR - Handling - Bangor Aviation Services KBGR / BGR" at bounding box center [607, 265] width 125 height 19
click at [579, 253] on link "KBGR / BGR - Handling - Bangor Aviation Services KBGR / BGR" at bounding box center [613, 253] width 114 height 6
click at [549, 163] on button "R" at bounding box center [550, 164] width 4 height 4
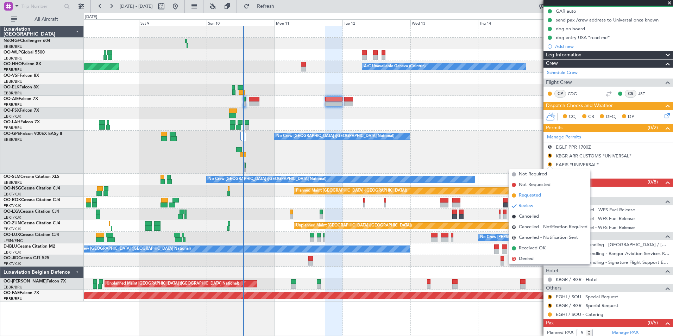
click at [528, 192] on li "Requested" at bounding box center [549, 195] width 81 height 11
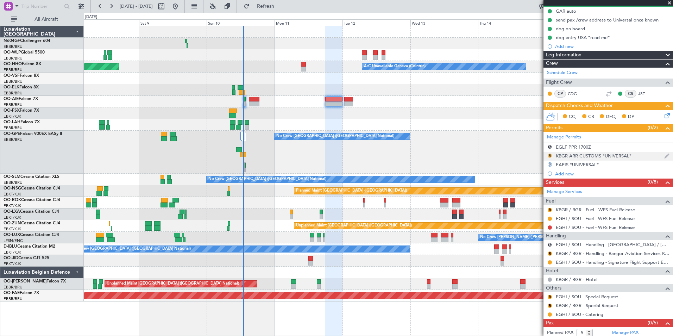
click at [550, 157] on button "R" at bounding box center [550, 156] width 4 height 4
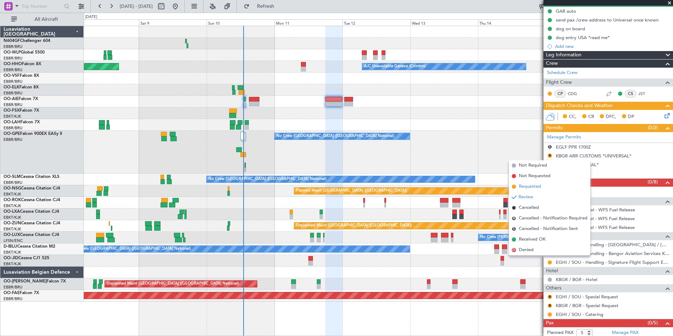
click at [534, 187] on span "Requested" at bounding box center [530, 186] width 22 height 7
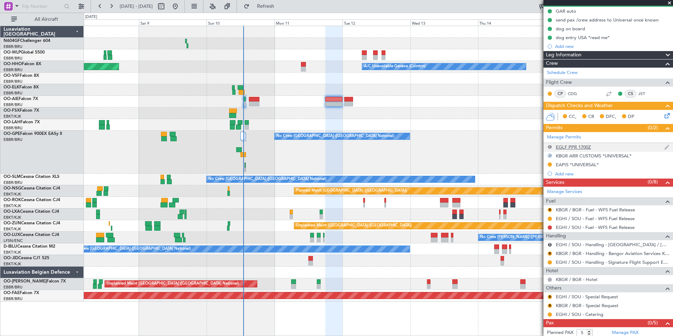
click at [550, 147] on button "S" at bounding box center [550, 147] width 4 height 4
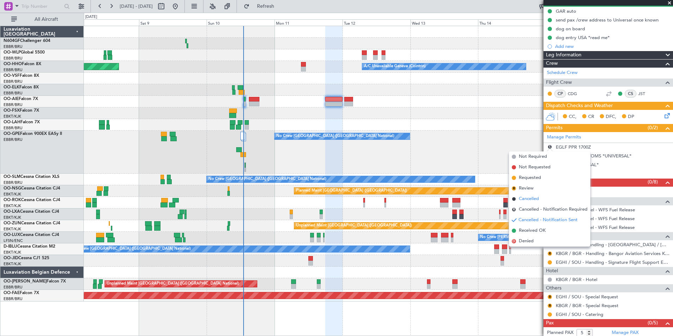
click at [540, 197] on li "Cancelled" at bounding box center [549, 199] width 81 height 11
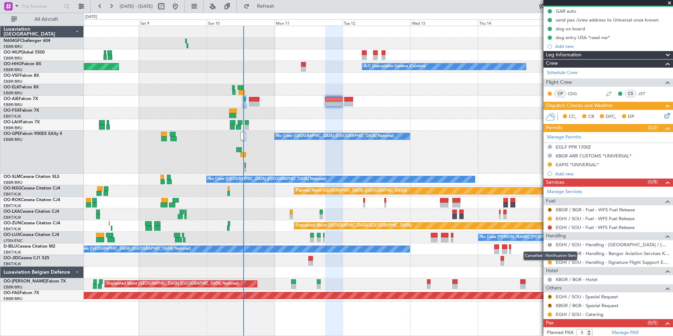
click at [549, 245] on button "S" at bounding box center [550, 245] width 4 height 4
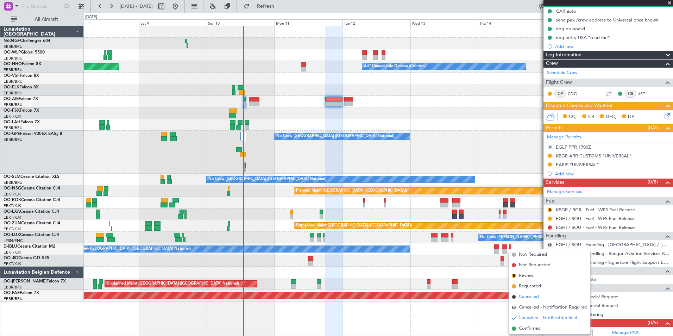
click at [536, 298] on span "Cancelled" at bounding box center [529, 296] width 20 height 7
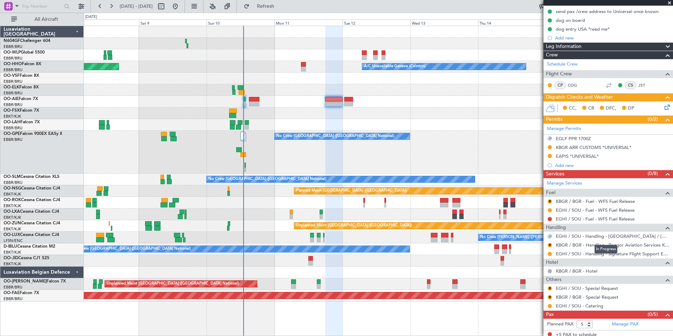
scroll to position [82, 0]
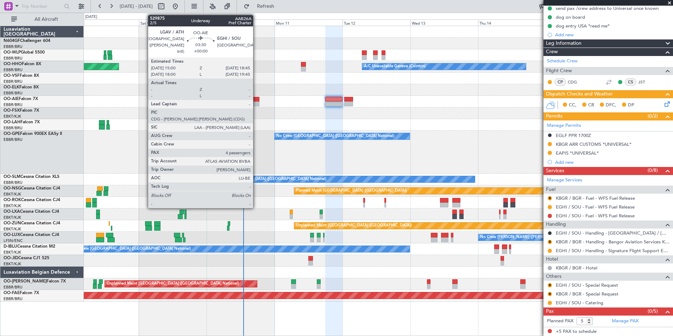
click at [256, 104] on div at bounding box center [254, 103] width 11 height 5
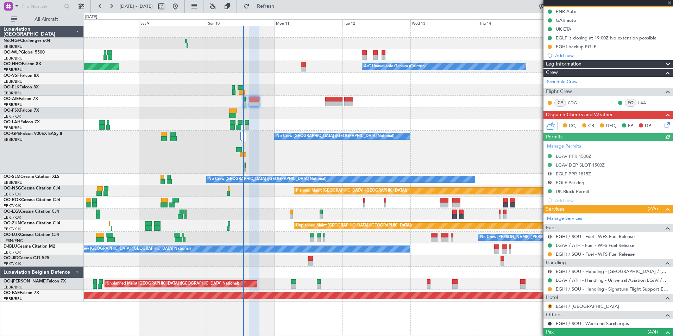
scroll to position [70, 0]
click at [550, 173] on button "S" at bounding box center [550, 173] width 4 height 4
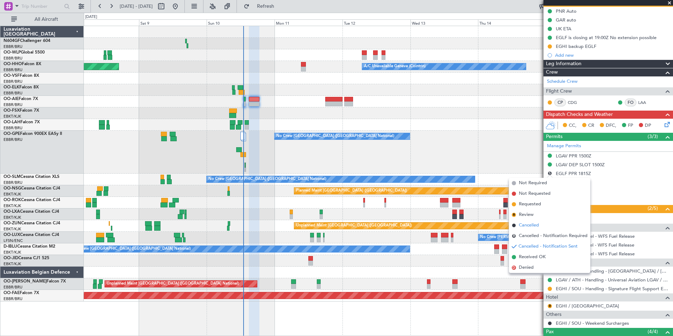
click at [531, 223] on span "Cancelled" at bounding box center [529, 225] width 20 height 7
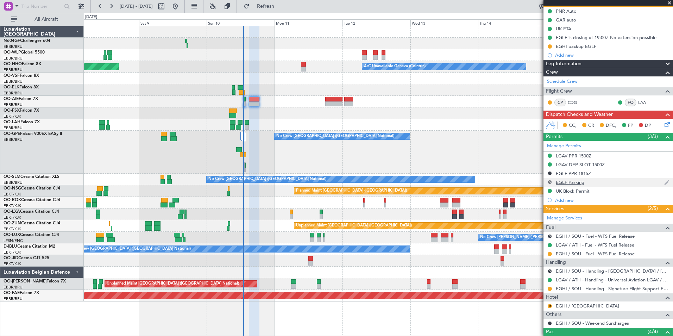
click at [550, 182] on button "S" at bounding box center [550, 182] width 4 height 4
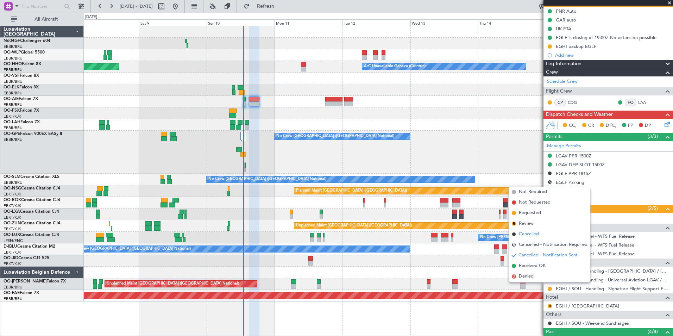
click at [528, 234] on span "Cancelled" at bounding box center [529, 234] width 20 height 7
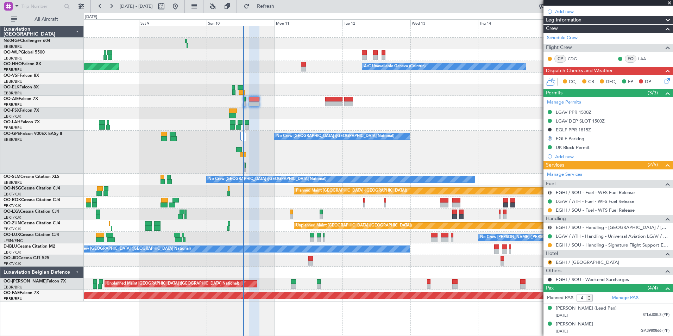
scroll to position [141, 0]
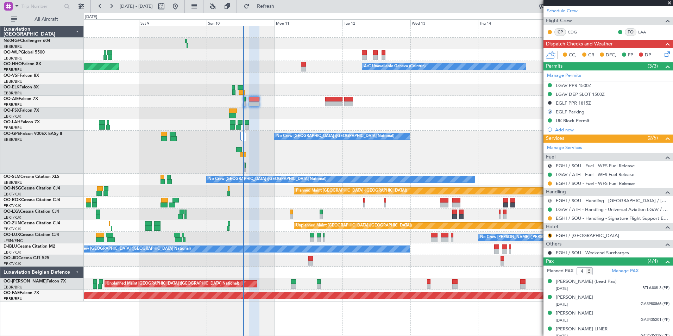
click at [550, 201] on button "S" at bounding box center [550, 201] width 4 height 4
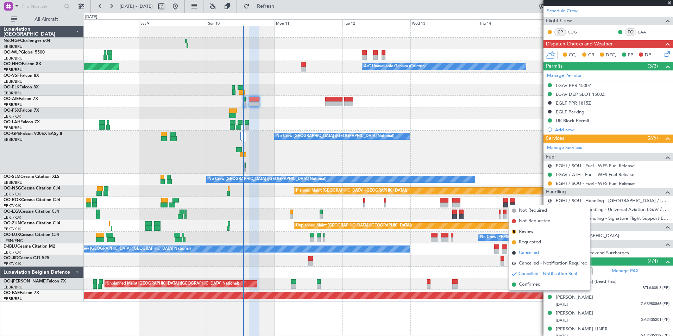
click at [540, 255] on li "Cancelled" at bounding box center [549, 253] width 81 height 11
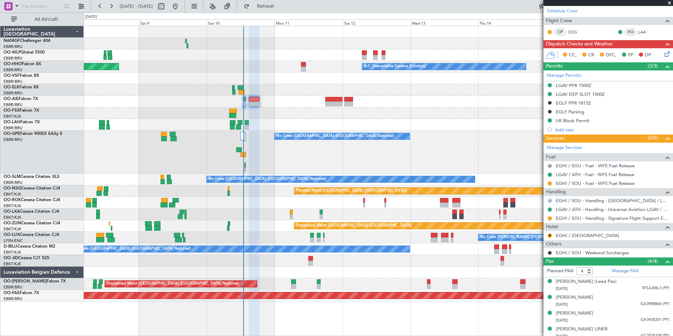
click at [549, 165] on button "S" at bounding box center [550, 166] width 4 height 4
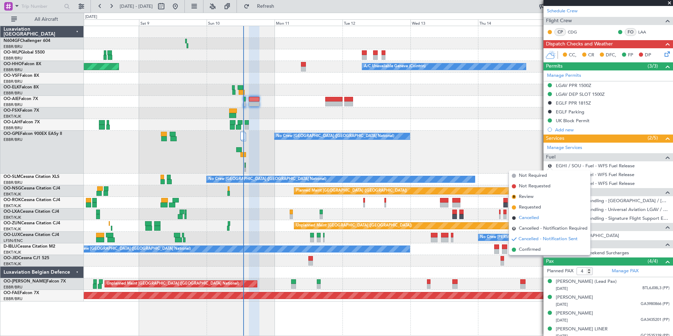
click at [537, 218] on span "Cancelled" at bounding box center [529, 217] width 20 height 7
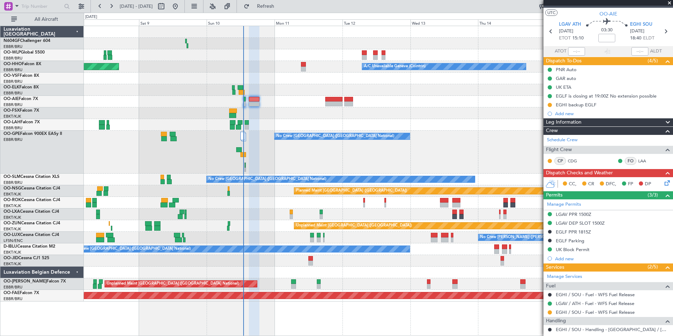
scroll to position [0, 0]
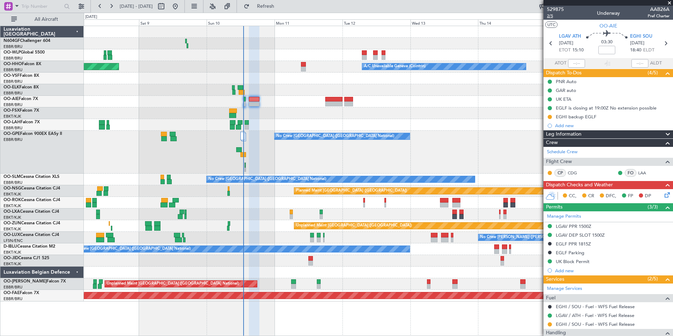
click at [552, 16] on span "2/5" at bounding box center [555, 16] width 17 height 6
click at [278, 4] on span "Refresh" at bounding box center [266, 6] width 30 height 5
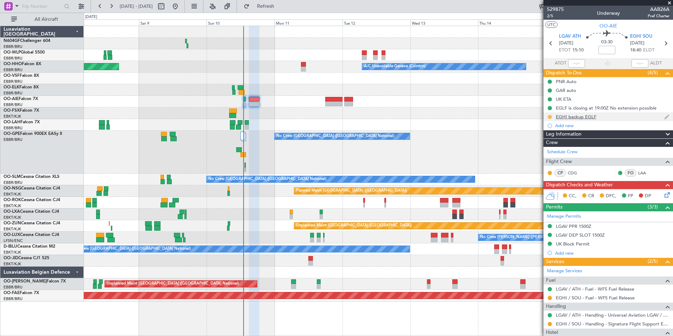
click at [549, 118] on button at bounding box center [550, 117] width 4 height 4
click at [469, 133] on div "No Crew [GEOGRAPHIC_DATA] ([GEOGRAPHIC_DATA] National)" at bounding box center [378, 152] width 589 height 43
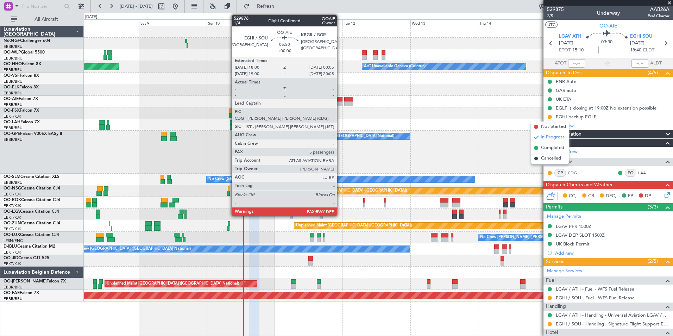
click at [340, 105] on div at bounding box center [333, 103] width 17 height 5
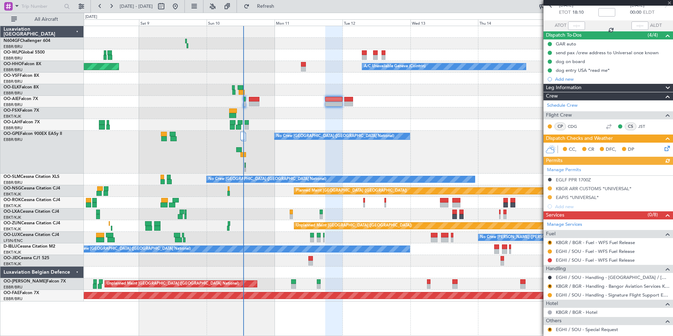
scroll to position [82, 0]
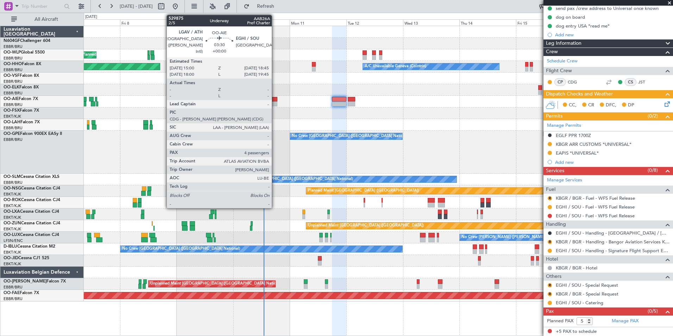
click at [275, 104] on div at bounding box center [272, 103] width 9 height 5
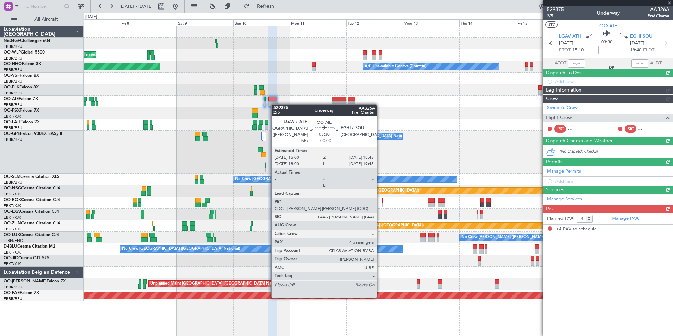
scroll to position [0, 0]
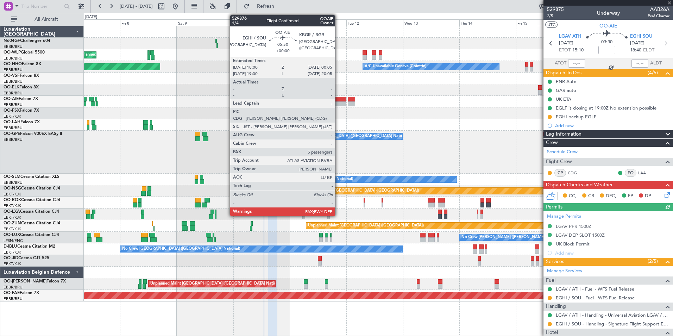
click at [338, 99] on div at bounding box center [339, 99] width 14 height 5
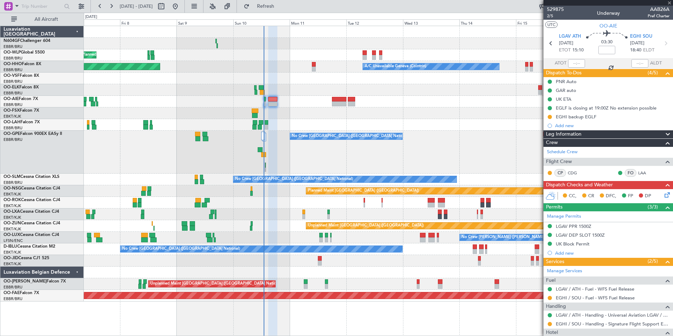
type input "5"
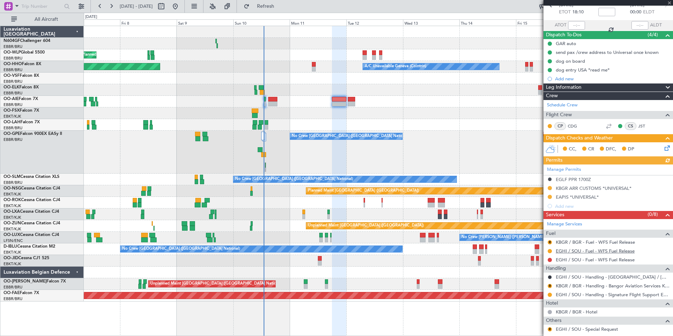
scroll to position [70, 0]
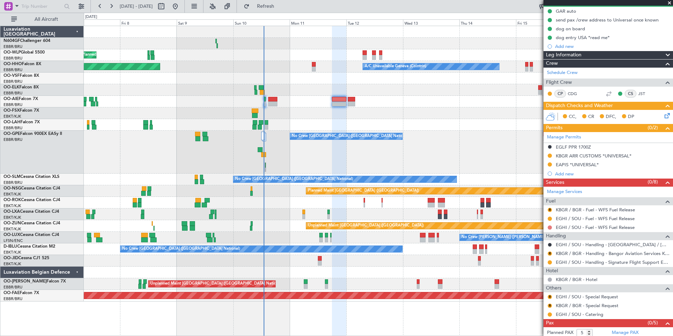
click at [551, 226] on button at bounding box center [550, 227] width 4 height 4
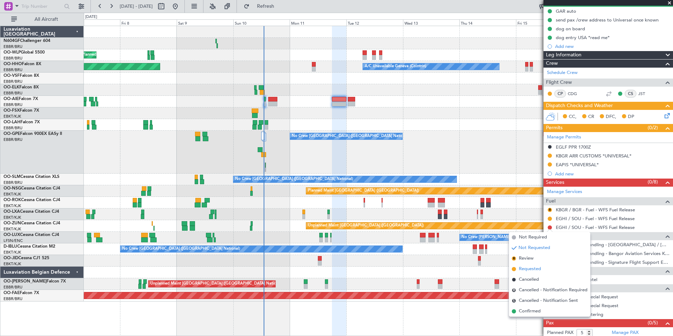
click at [530, 265] on li "Requested" at bounding box center [549, 269] width 81 height 11
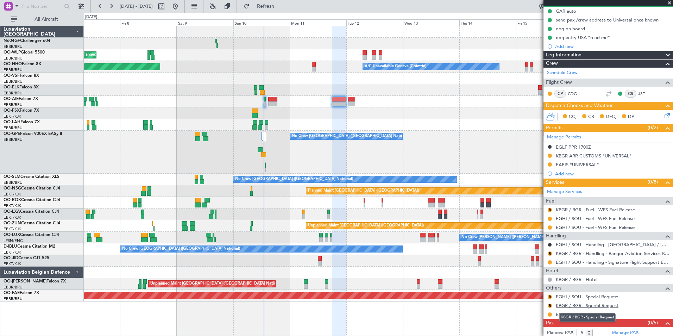
click at [567, 307] on link "KBGR / BGR - Special Request" at bounding box center [587, 306] width 63 height 6
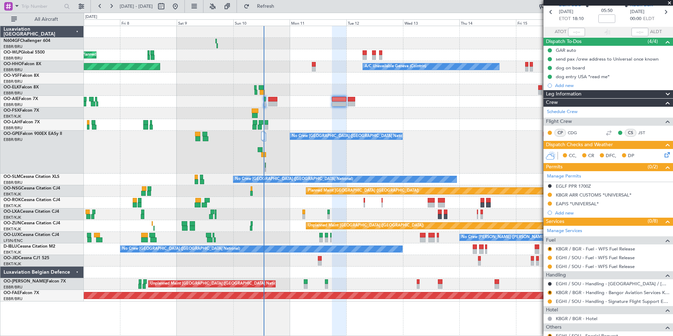
scroll to position [0, 0]
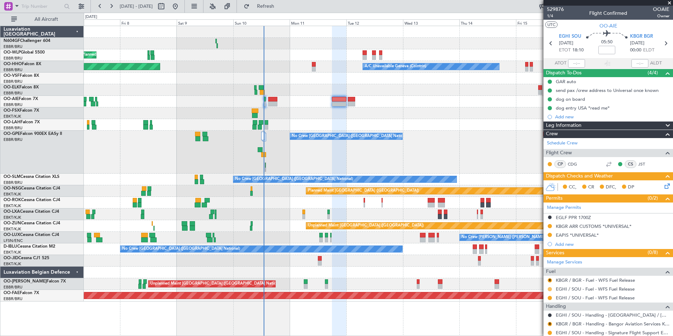
click at [550, 289] on button at bounding box center [550, 289] width 4 height 4
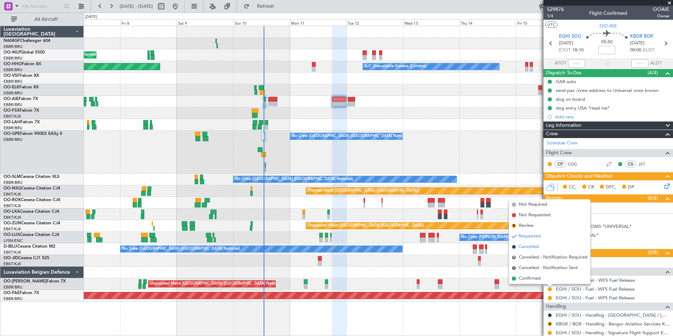
click at [536, 245] on span "Cancelled" at bounding box center [529, 246] width 20 height 7
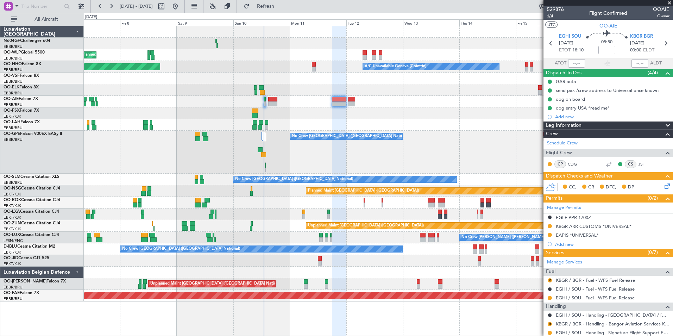
click at [550, 14] on span "1/4" at bounding box center [555, 16] width 17 height 6
click at [280, 8] on span "Refresh" at bounding box center [266, 6] width 30 height 5
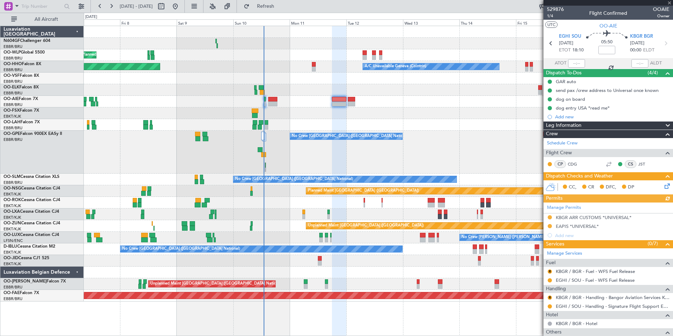
scroll to position [56, 0]
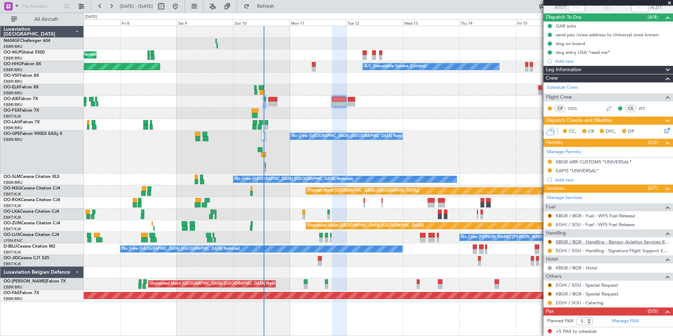
click at [576, 242] on link "KBGR / BGR - Handling - Bangor Aviation Services KBGR / BGR" at bounding box center [613, 242] width 114 height 6
click at [550, 241] on button "R" at bounding box center [550, 242] width 4 height 4
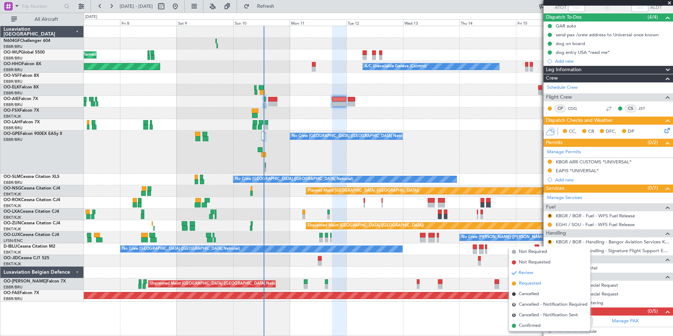
click at [534, 284] on span "Requested" at bounding box center [530, 283] width 22 height 7
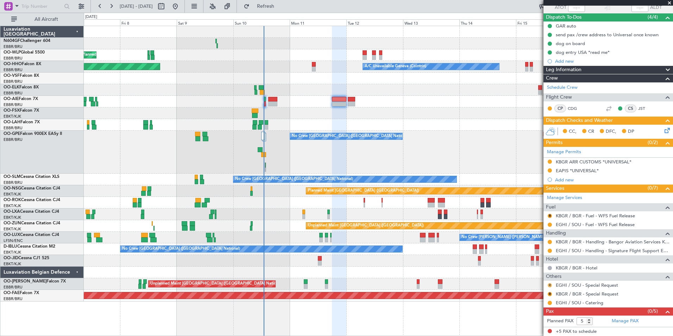
click at [550, 284] on button "R" at bounding box center [550, 285] width 4 height 4
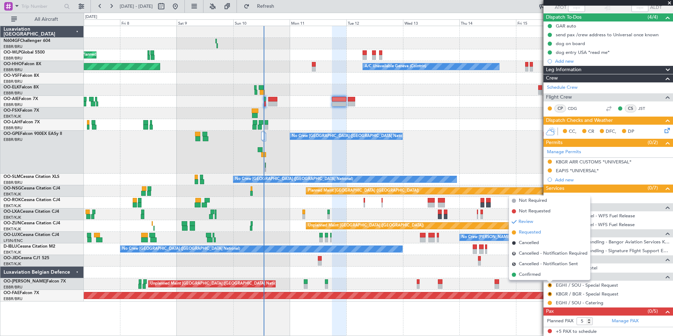
click at [540, 233] on span "Requested" at bounding box center [530, 232] width 22 height 7
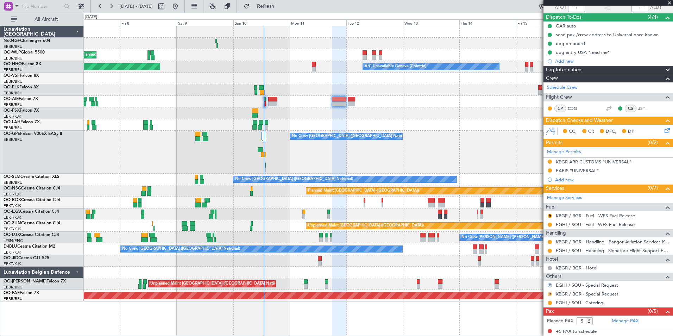
click at [550, 294] on button "R" at bounding box center [550, 294] width 4 height 4
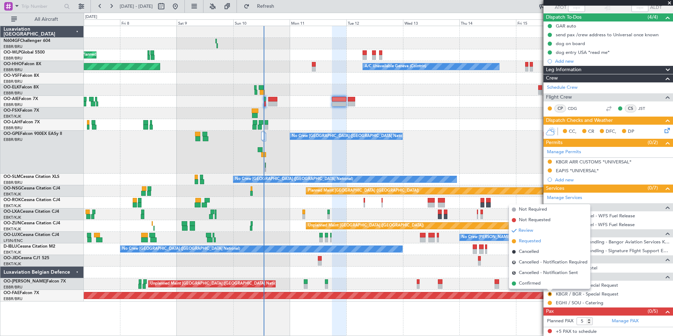
click at [534, 243] on span "Requested" at bounding box center [530, 241] width 22 height 7
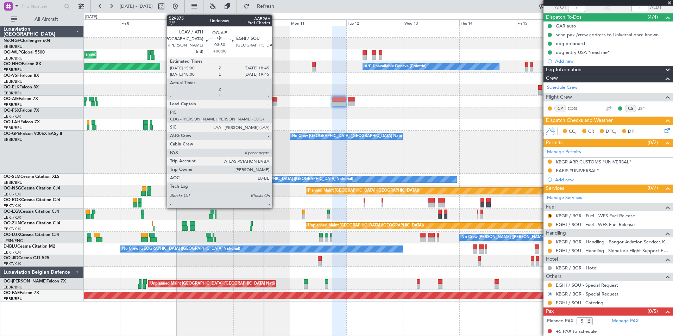
click at [275, 106] on div at bounding box center [272, 103] width 9 height 5
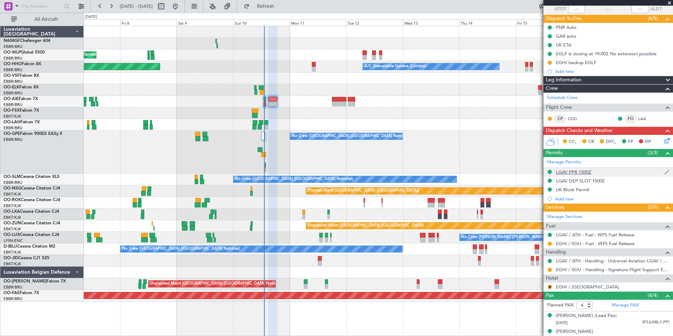
scroll to position [100, 0]
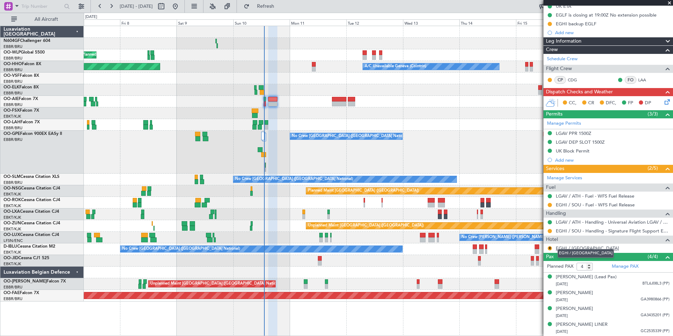
click at [564, 245] on link "EGHI / [GEOGRAPHIC_DATA]" at bounding box center [587, 248] width 63 height 6
click at [270, 7] on button "Refresh" at bounding box center [262, 6] width 42 height 11
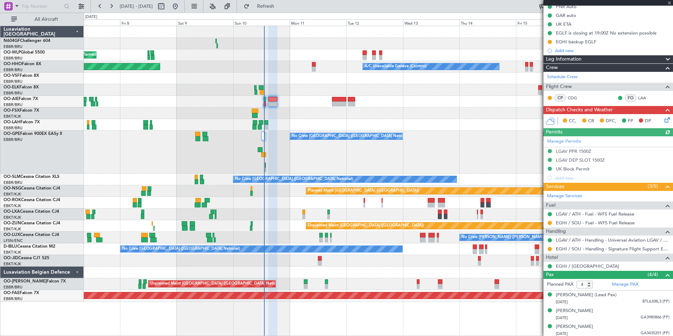
scroll to position [64, 0]
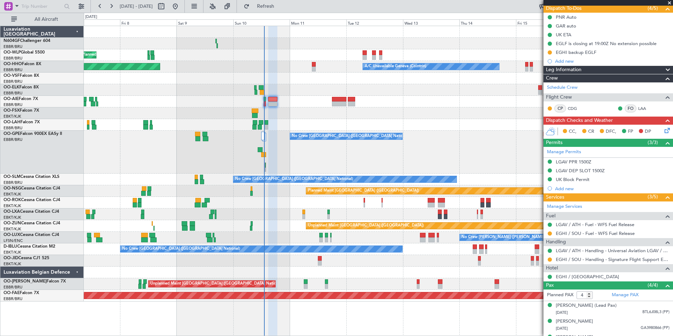
click at [664, 132] on icon at bounding box center [667, 129] width 6 height 6
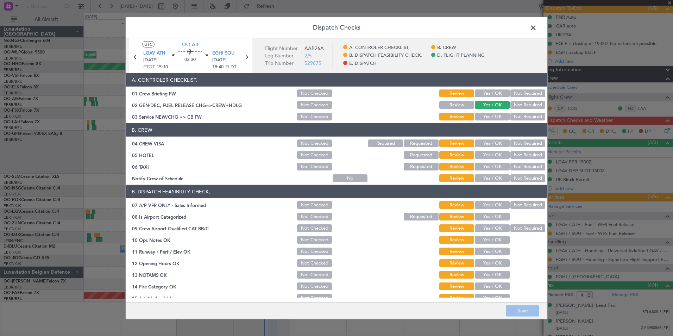
click at [492, 116] on button "Yes / OK" at bounding box center [492, 117] width 35 height 8
click at [524, 141] on button "Not Required" at bounding box center [528, 143] width 35 height 8
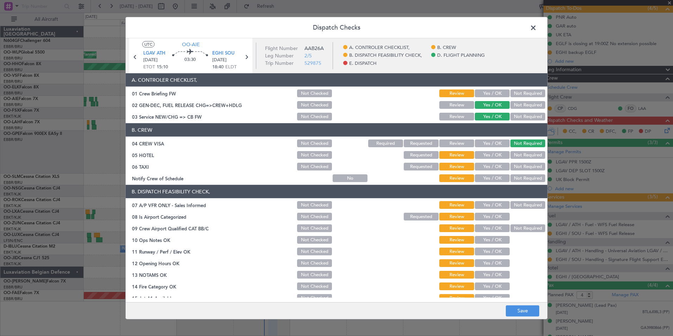
click at [523, 157] on button "Not Required" at bounding box center [528, 155] width 35 height 8
click at [516, 168] on button "Not Required" at bounding box center [528, 167] width 35 height 8
click at [490, 179] on button "Yes / OK" at bounding box center [492, 178] width 35 height 8
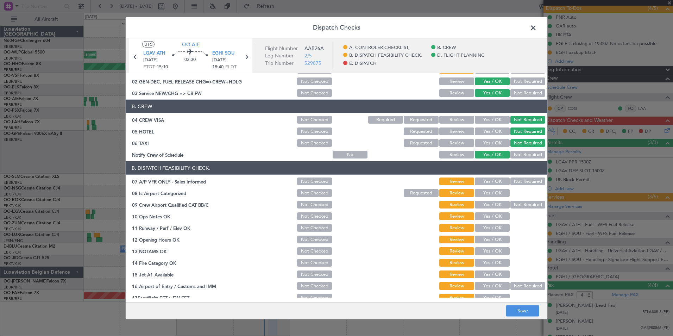
scroll to position [35, 0]
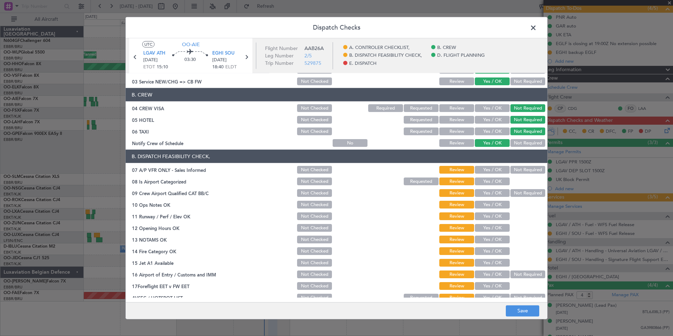
click at [511, 168] on button "Not Required" at bounding box center [528, 170] width 35 height 8
click at [489, 181] on button "Yes / OK" at bounding box center [492, 182] width 35 height 8
drag, startPoint x: 521, startPoint y: 193, endPoint x: 496, endPoint y: 202, distance: 26.2
click at [522, 193] on button "Not Required" at bounding box center [528, 193] width 35 height 8
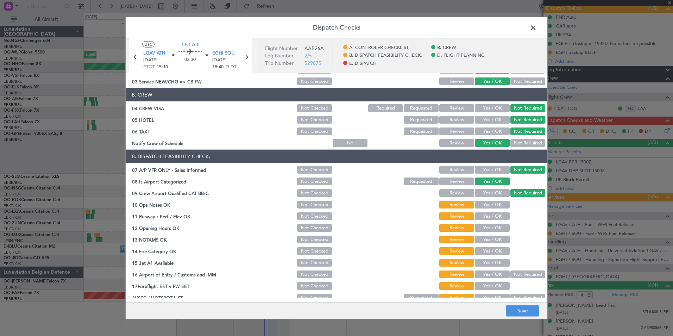
click at [490, 203] on button "Yes / OK" at bounding box center [492, 205] width 35 height 8
click at [492, 217] on button "Yes / OK" at bounding box center [492, 216] width 35 height 8
drag, startPoint x: 490, startPoint y: 225, endPoint x: 490, endPoint y: 230, distance: 4.9
click at [490, 226] on button "Yes / OK" at bounding box center [492, 228] width 35 height 8
click at [488, 240] on button "Yes / OK" at bounding box center [492, 240] width 35 height 8
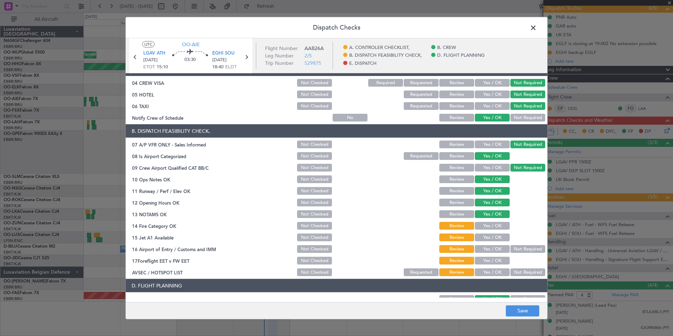
scroll to position [70, 0]
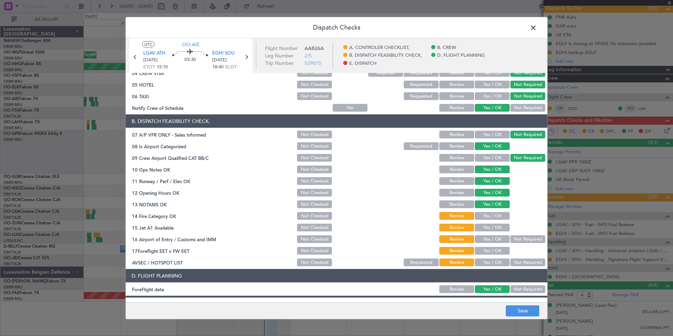
click at [488, 216] on button "Yes / OK" at bounding box center [492, 216] width 35 height 8
click at [492, 227] on button "Yes / OK" at bounding box center [492, 228] width 35 height 8
click at [527, 245] on section "B. DISPATCH FEASIBILITY CHECK, 07 A/P VFR ONLY - Sales Informed Not Checked Rev…" at bounding box center [337, 190] width 422 height 153
click at [521, 238] on button "Not Required" at bounding box center [528, 239] width 35 height 8
click at [497, 261] on button "Yes / OK" at bounding box center [492, 263] width 35 height 8
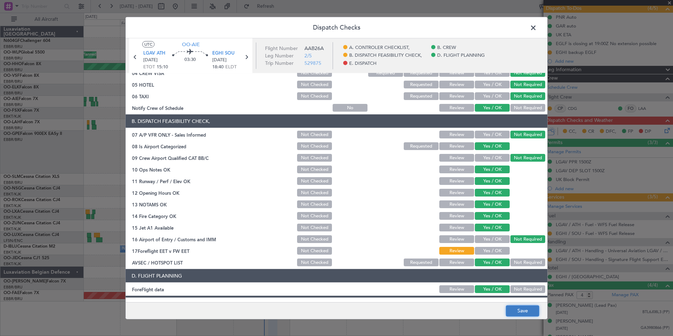
click at [526, 314] on button "Save" at bounding box center [522, 310] width 33 height 11
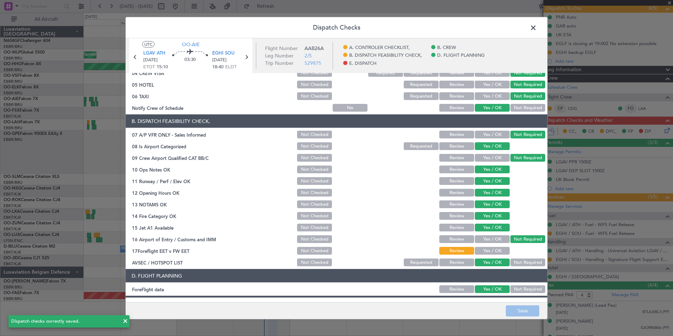
click at [537, 28] on span at bounding box center [537, 30] width 0 height 14
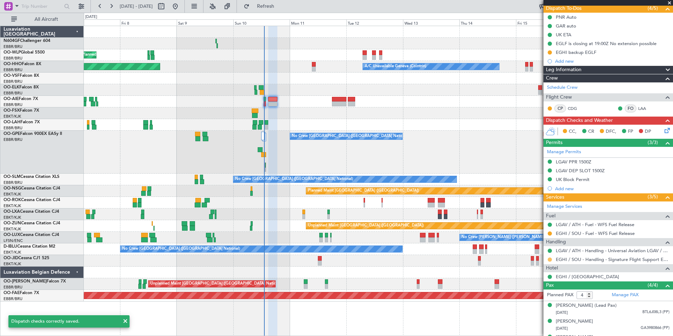
click at [548, 260] on button at bounding box center [550, 259] width 4 height 4
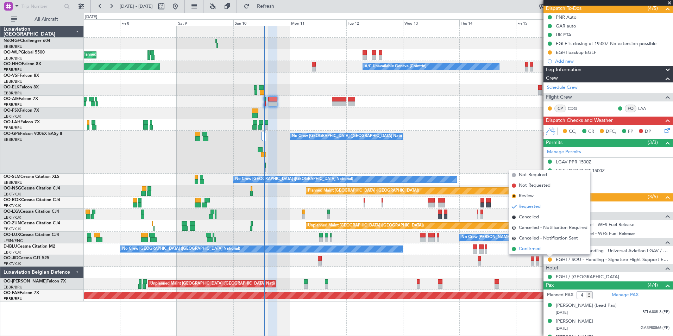
click at [536, 249] on span "Confirmed" at bounding box center [530, 248] width 22 height 7
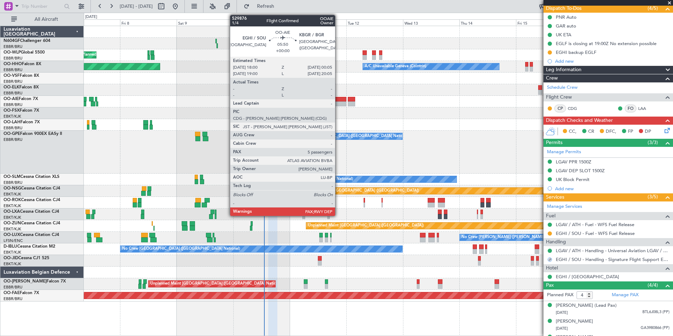
click at [338, 100] on div at bounding box center [339, 99] width 14 height 5
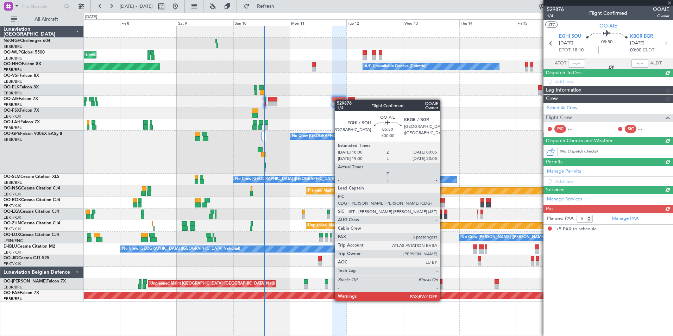
scroll to position [0, 0]
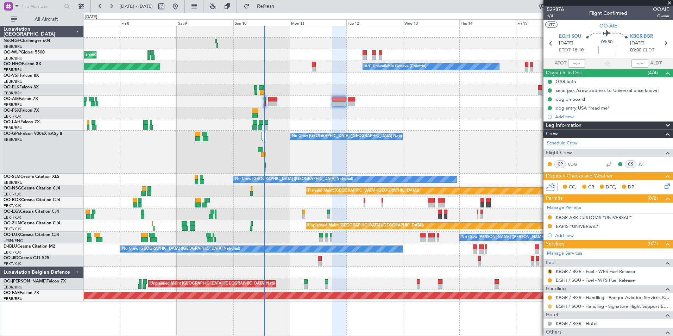
click at [550, 307] on button at bounding box center [550, 306] width 4 height 4
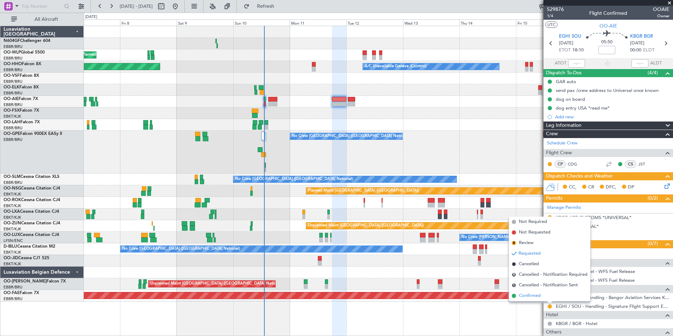
click at [541, 296] on span "Confirmed" at bounding box center [530, 295] width 22 height 7
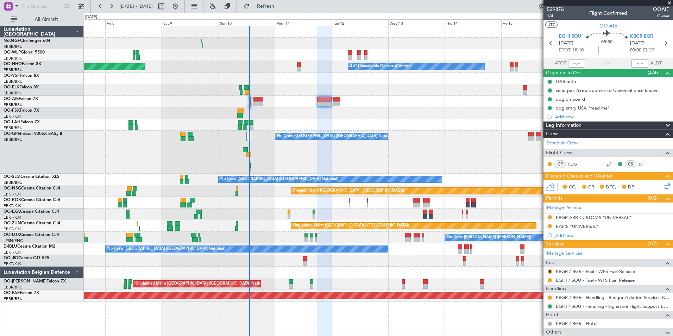
click at [335, 112] on div at bounding box center [378, 113] width 589 height 12
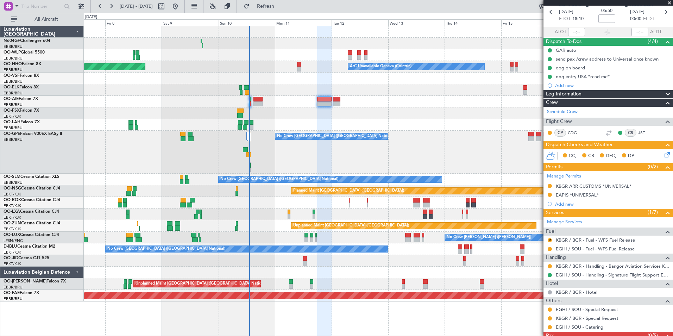
scroll to position [56, 0]
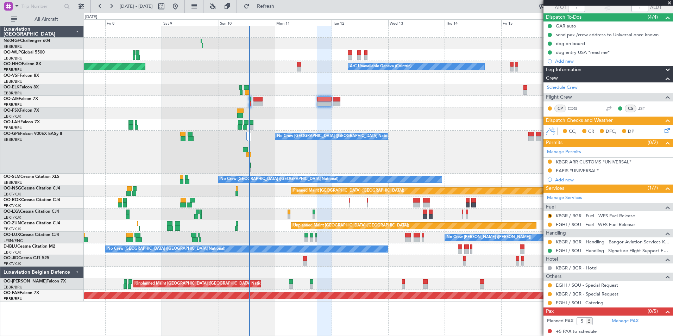
click at [550, 239] on nimbus-traffic-light at bounding box center [550, 242] width 6 height 6
click at [550, 241] on button at bounding box center [550, 242] width 4 height 4
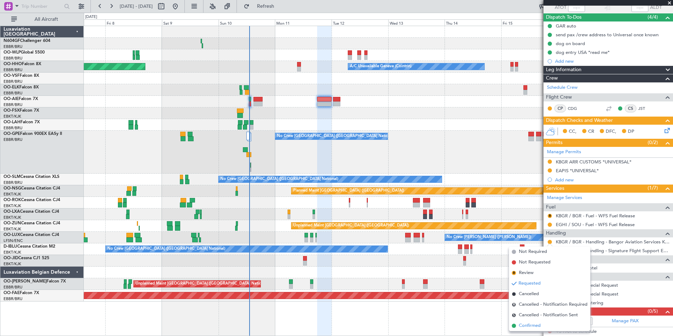
click at [529, 325] on span "Confirmed" at bounding box center [530, 325] width 22 height 7
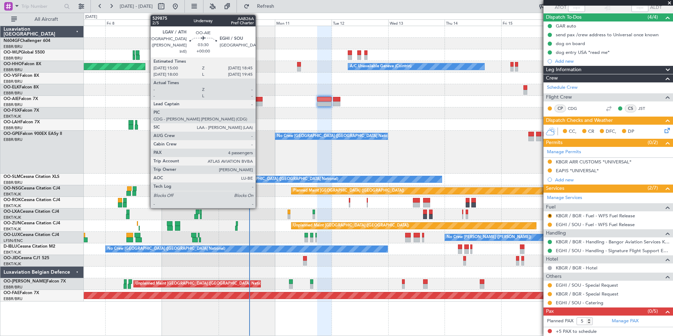
click at [259, 102] on div at bounding box center [258, 103] width 9 height 5
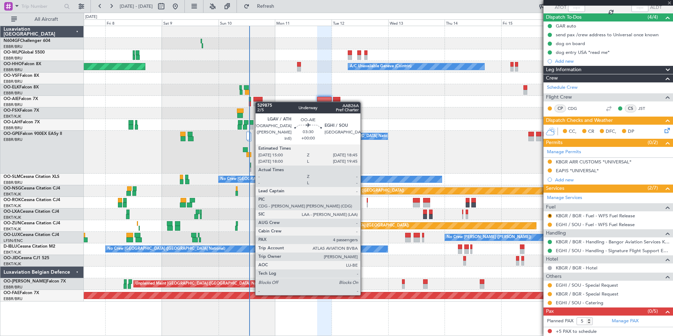
type input "4"
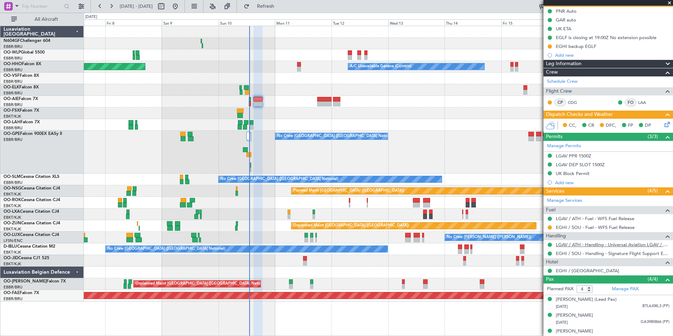
scroll to position [35, 0]
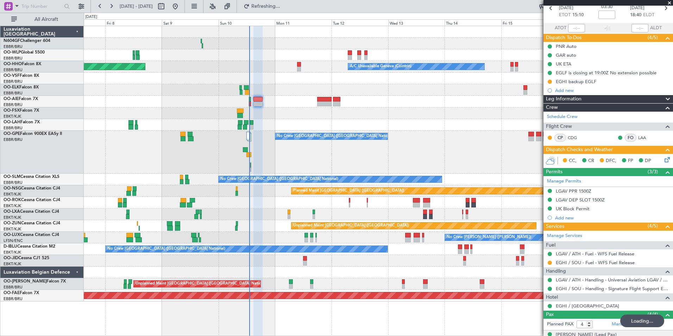
type input "-00:15"
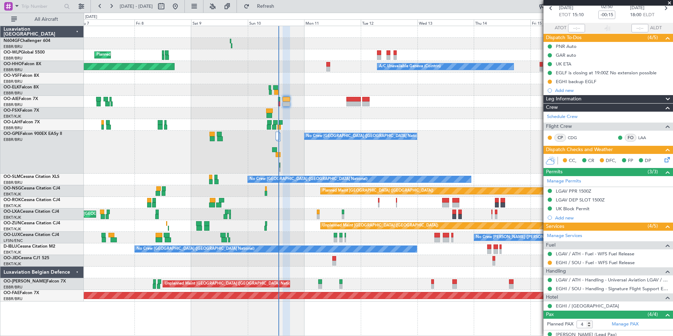
click at [336, 116] on div at bounding box center [378, 113] width 589 height 12
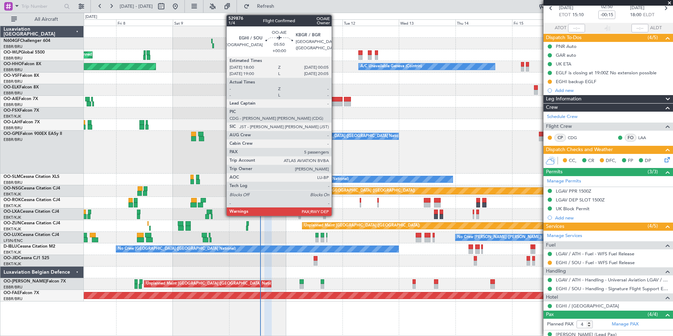
click at [335, 101] on div at bounding box center [335, 103] width 14 height 5
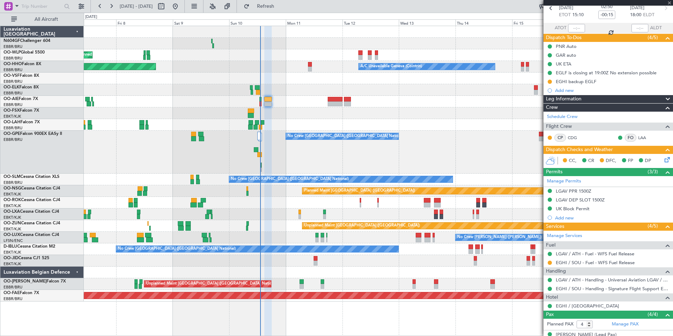
type input "5"
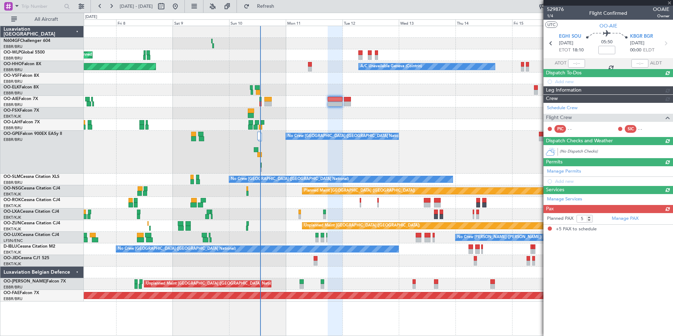
scroll to position [0, 0]
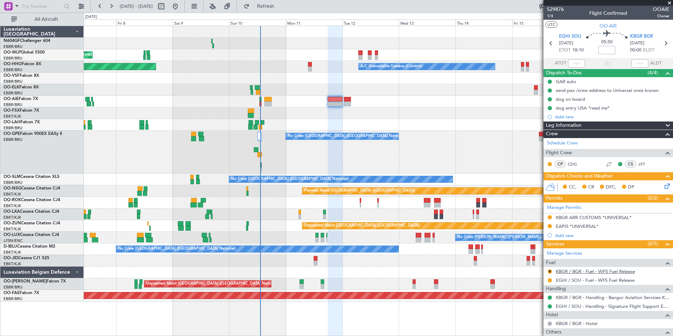
click at [570, 269] on link "KBGR / BGR - Fuel - WFS Fuel Release" at bounding box center [595, 271] width 79 height 6
click at [550, 270] on button "R" at bounding box center [550, 271] width 4 height 4
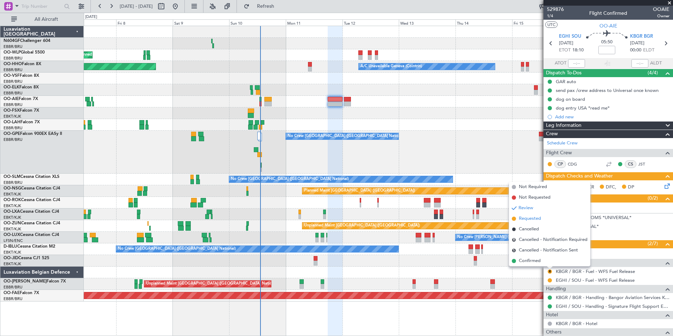
click at [528, 213] on li "Requested" at bounding box center [549, 218] width 81 height 11
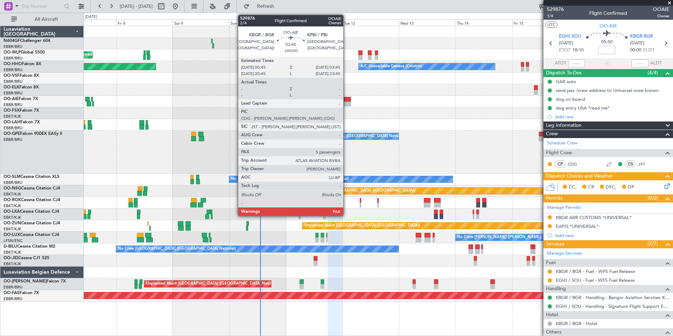
click at [347, 101] on div at bounding box center [347, 99] width 7 height 5
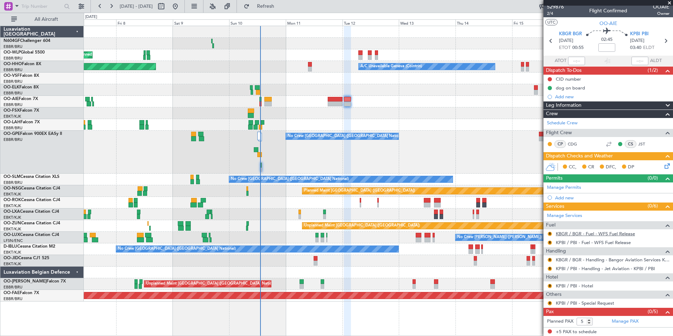
scroll to position [3, 0]
click at [566, 284] on link "KPBI / PBI - Hotel" at bounding box center [574, 285] width 37 height 6
click at [550, 286] on button "R" at bounding box center [550, 286] width 4 height 4
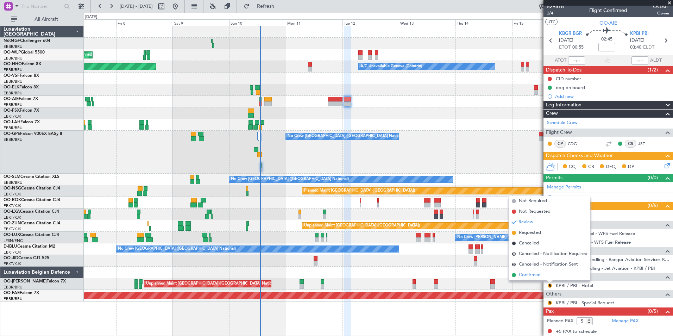
click at [537, 272] on span "Confirmed" at bounding box center [530, 275] width 22 height 7
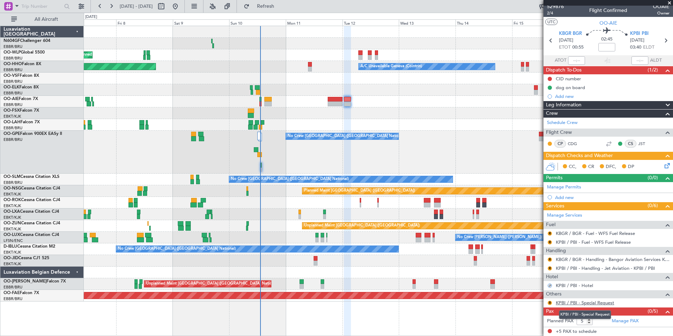
click at [559, 303] on link "KPBI / PBI - Special Request" at bounding box center [585, 303] width 58 height 6
click at [550, 302] on button "R" at bounding box center [550, 303] width 4 height 4
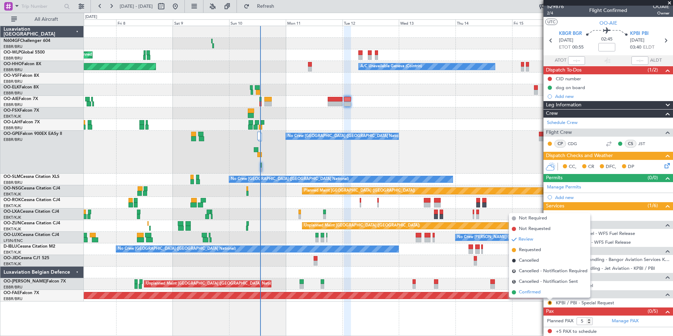
click at [544, 294] on li "Confirmed" at bounding box center [549, 292] width 81 height 11
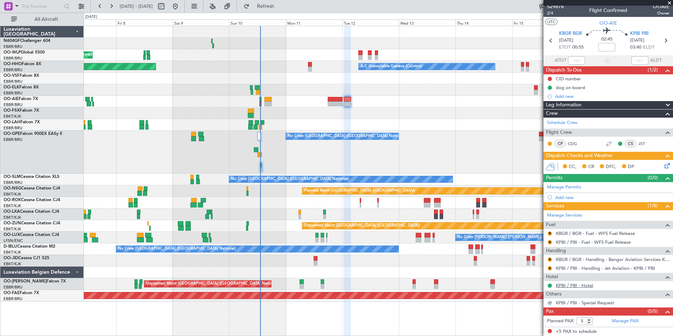
scroll to position [0, 0]
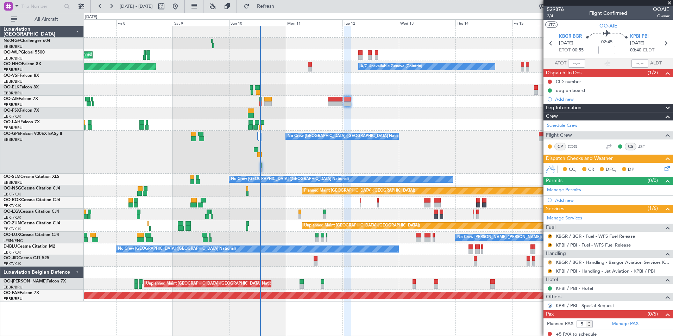
click at [550, 263] on button "R" at bounding box center [550, 262] width 4 height 4
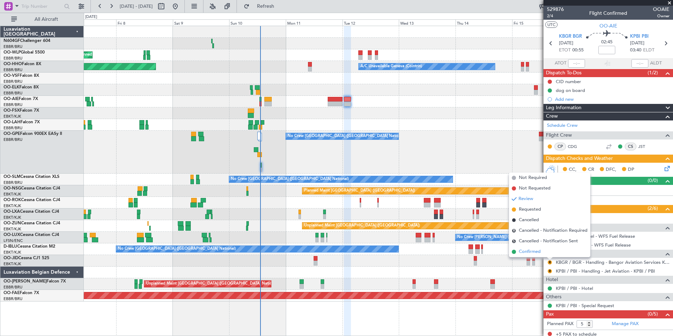
click at [541, 254] on span "Confirmed" at bounding box center [530, 251] width 22 height 7
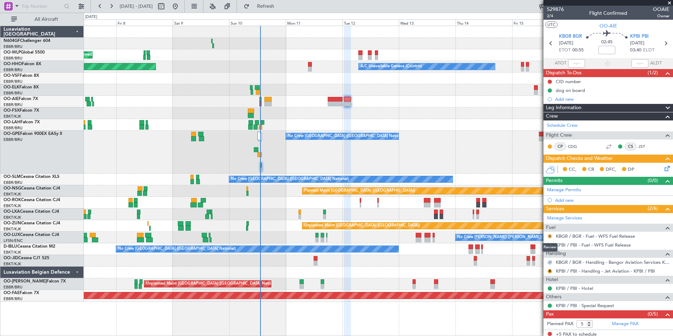
click at [550, 237] on button "R" at bounding box center [550, 236] width 4 height 4
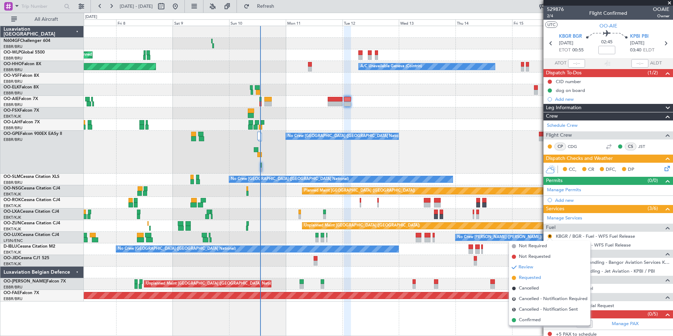
click at [536, 275] on span "Requested" at bounding box center [530, 277] width 22 height 7
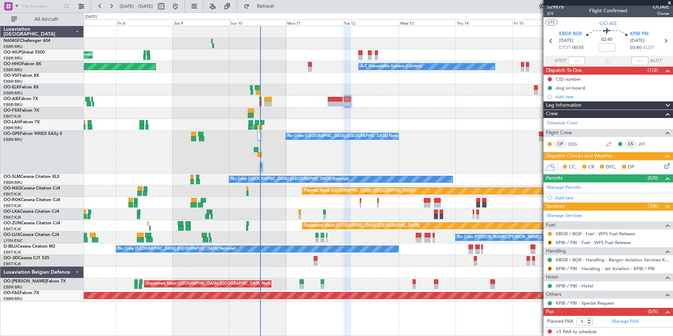
scroll to position [3, 0]
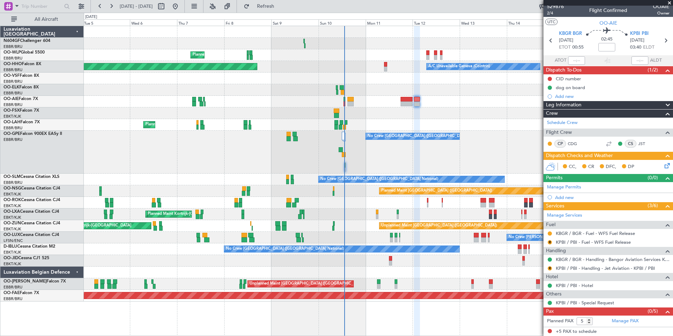
click at [409, 150] on div "No Crew [GEOGRAPHIC_DATA] ([GEOGRAPHIC_DATA] National) Cleaning [GEOGRAPHIC_DAT…" at bounding box center [378, 152] width 589 height 43
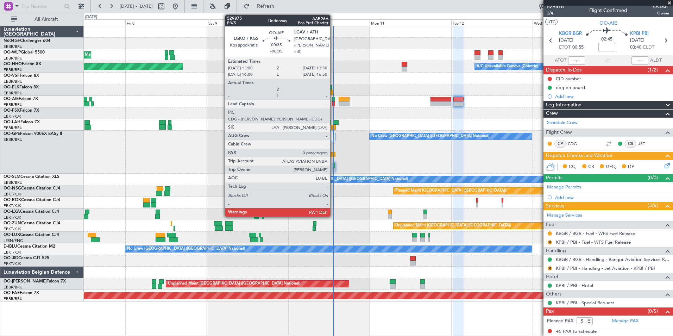
click at [334, 101] on div at bounding box center [333, 103] width 3 height 5
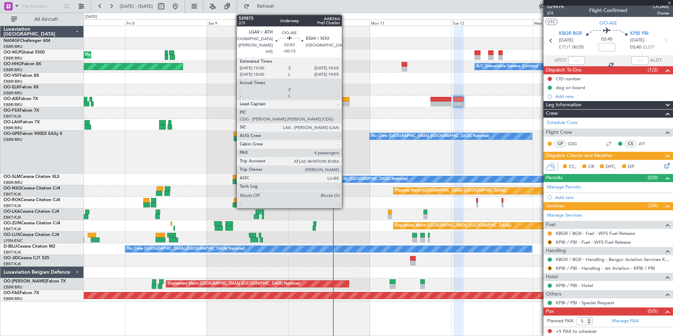
type input "-00:05"
type input "0"
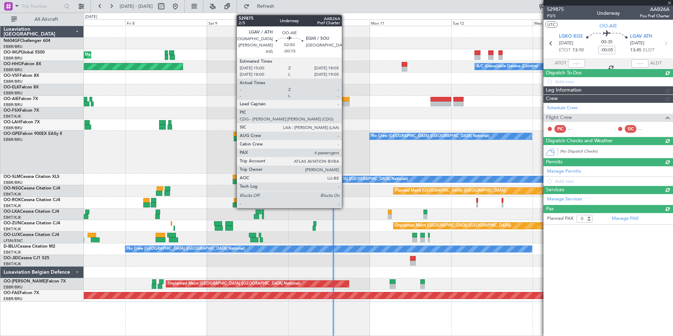
click at [345, 101] on div at bounding box center [344, 103] width 11 height 5
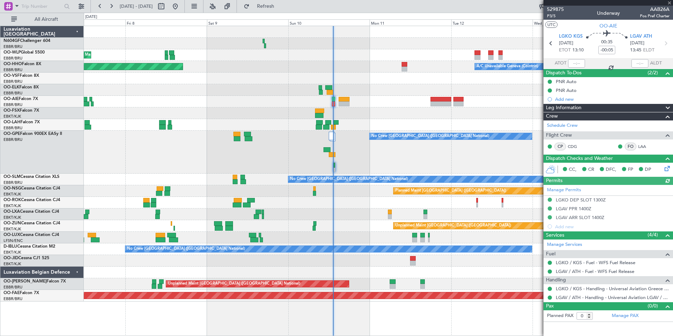
type input "-00:15"
type input "4"
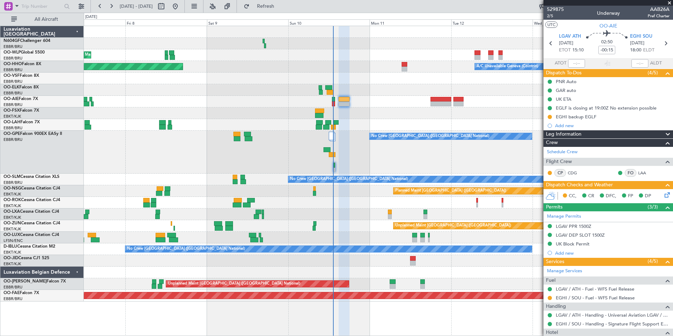
type input "+00:25"
click at [550, 297] on button at bounding box center [550, 298] width 4 height 4
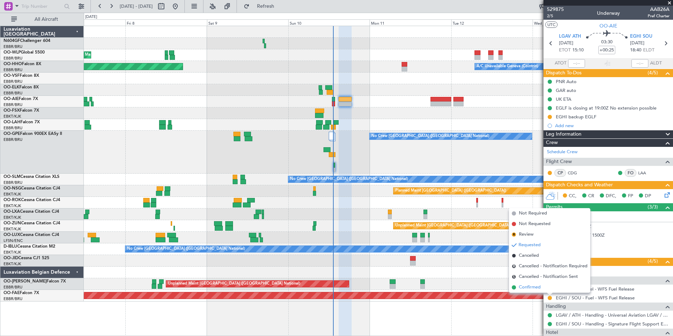
click at [539, 290] on span "Confirmed" at bounding box center [530, 287] width 22 height 7
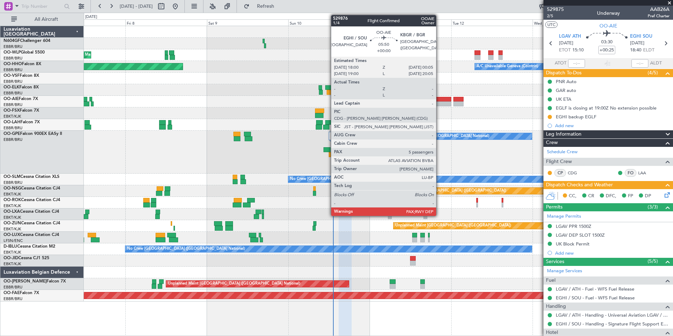
click at [440, 99] on div at bounding box center [441, 99] width 21 height 5
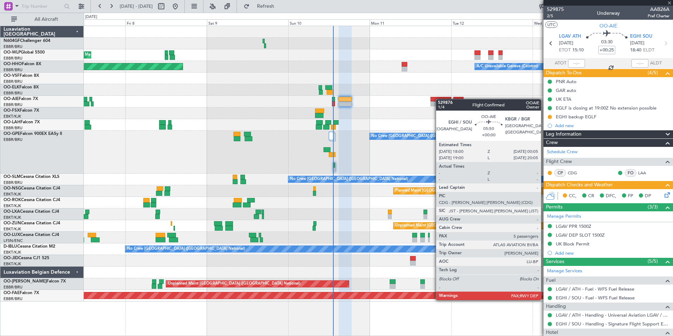
type input "5"
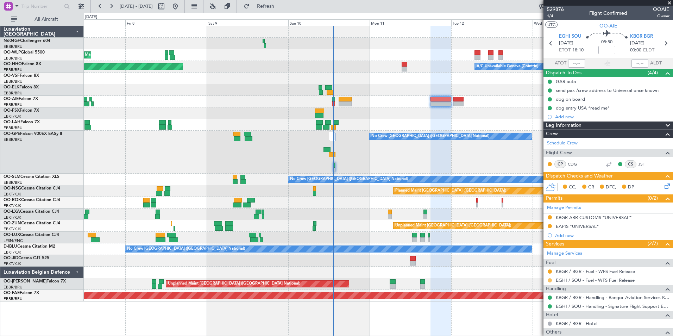
click at [551, 279] on button at bounding box center [550, 280] width 4 height 4
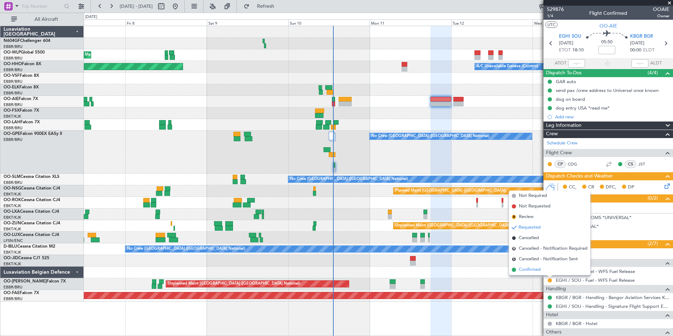
click at [533, 274] on li "Confirmed" at bounding box center [549, 270] width 81 height 11
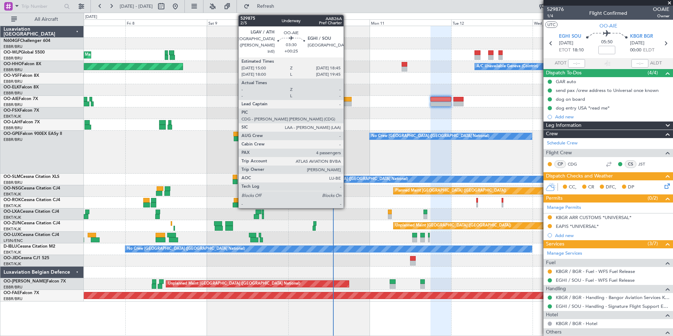
click at [347, 98] on div at bounding box center [345, 99] width 13 height 5
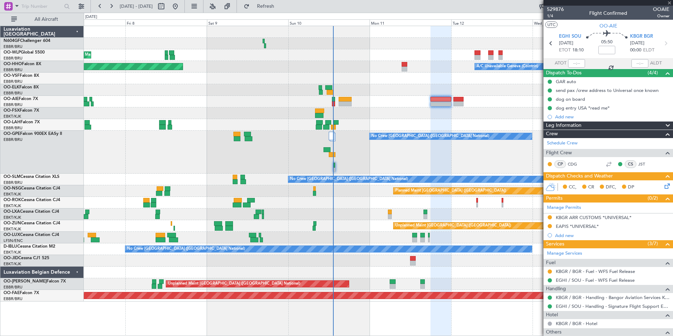
type input "+00:25"
type input "4"
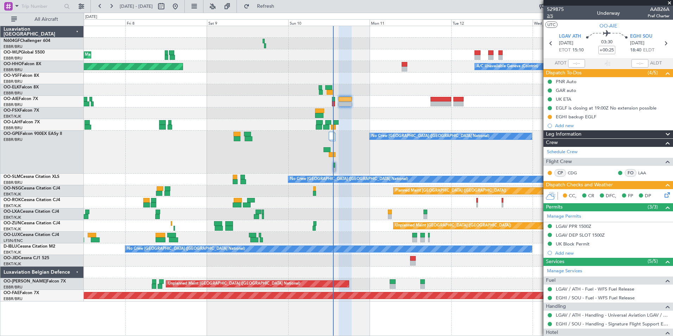
click at [552, 19] on span "2/5" at bounding box center [555, 16] width 17 height 6
click at [664, 195] on icon at bounding box center [667, 194] width 6 height 6
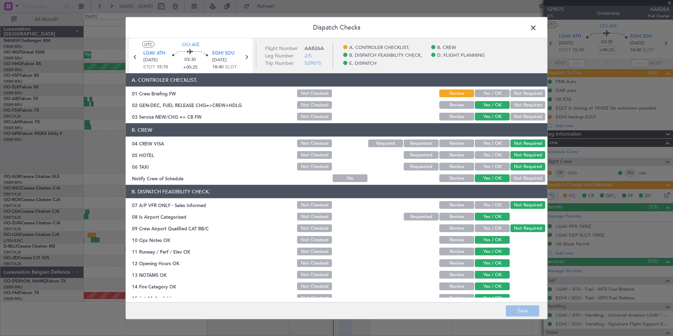
click at [487, 89] on div "Yes / OK" at bounding box center [492, 93] width 36 height 10
click at [487, 93] on button "Yes / OK" at bounding box center [492, 93] width 35 height 8
click at [520, 307] on button "Save" at bounding box center [522, 310] width 33 height 11
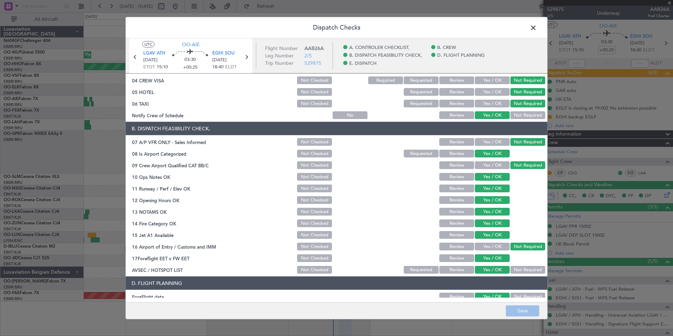
scroll to position [130, 0]
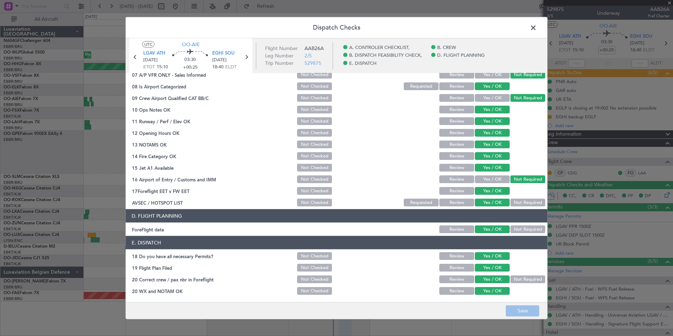
click at [537, 29] on span at bounding box center [537, 30] width 0 height 14
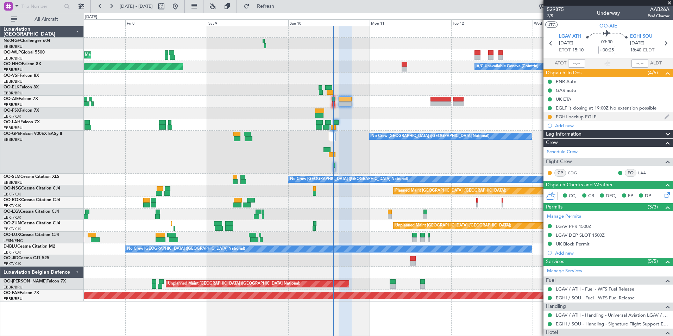
click at [551, 114] on div at bounding box center [550, 117] width 6 height 6
click at [549, 115] on button at bounding box center [550, 117] width 4 height 4
click at [549, 151] on span "Completed" at bounding box center [552, 147] width 23 height 7
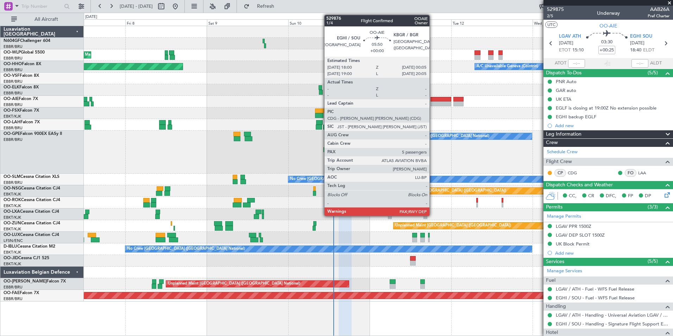
click at [433, 101] on div at bounding box center [441, 103] width 21 height 5
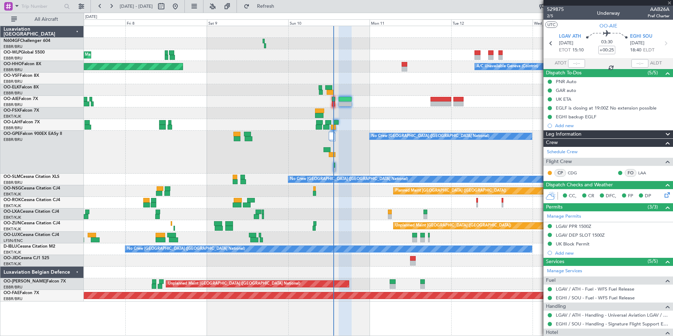
type input "5"
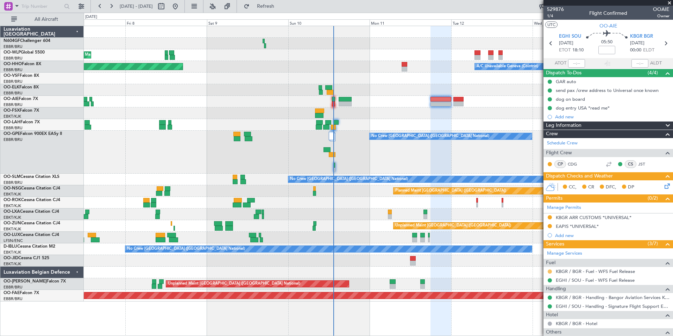
click at [549, 270] on button at bounding box center [550, 271] width 4 height 4
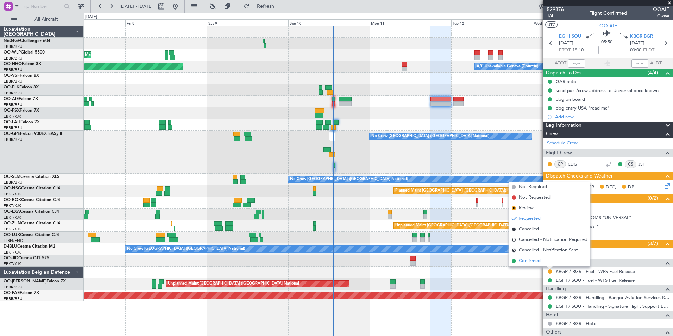
click at [533, 258] on span "Confirmed" at bounding box center [530, 260] width 22 height 7
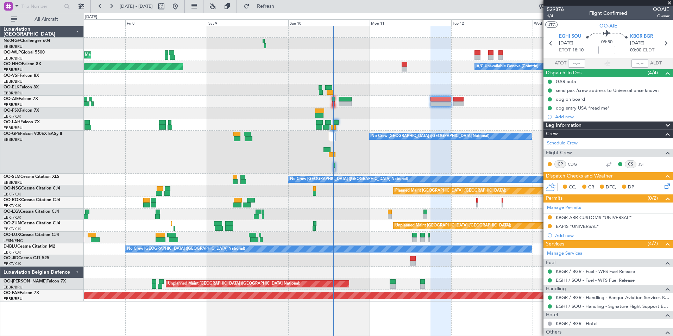
click at [460, 107] on div at bounding box center [378, 102] width 589 height 12
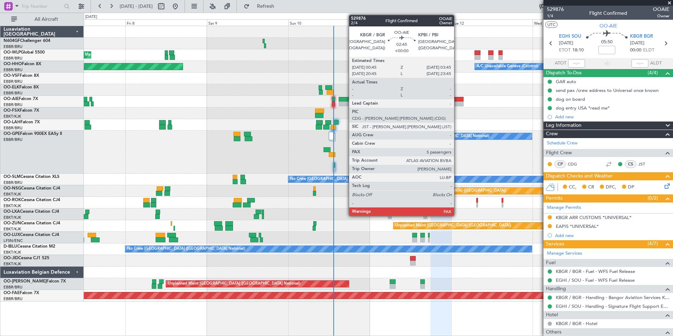
click at [458, 104] on div at bounding box center [459, 103] width 10 height 5
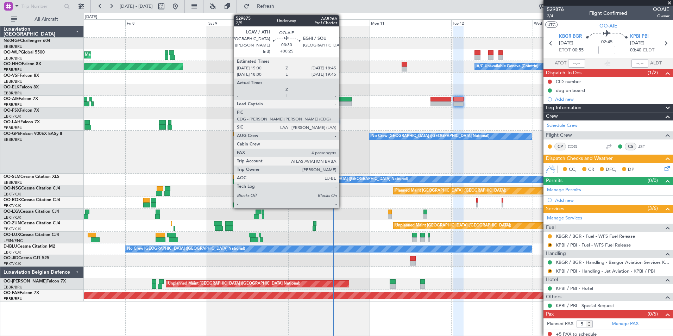
click at [374, 94] on div at bounding box center [378, 90] width 589 height 12
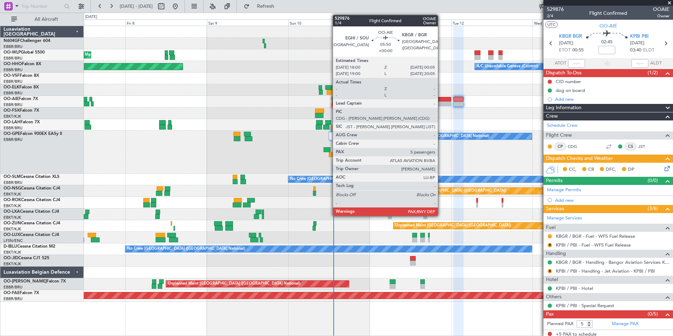
click at [441, 102] on div at bounding box center [441, 103] width 21 height 5
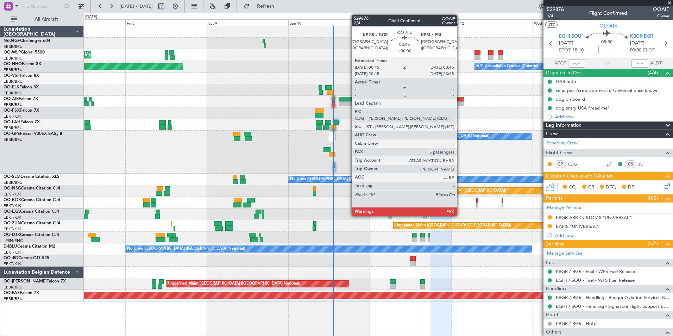
click at [460, 99] on div at bounding box center [459, 99] width 10 height 5
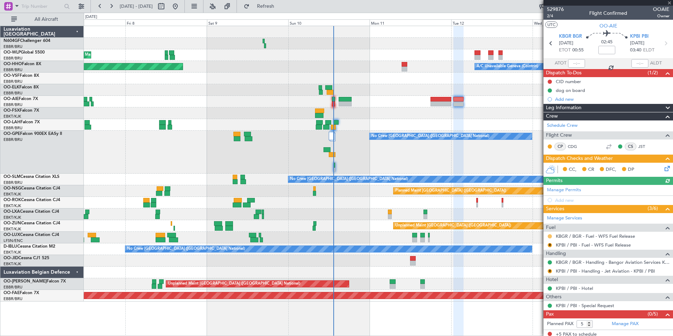
click at [550, 237] on button at bounding box center [550, 236] width 4 height 4
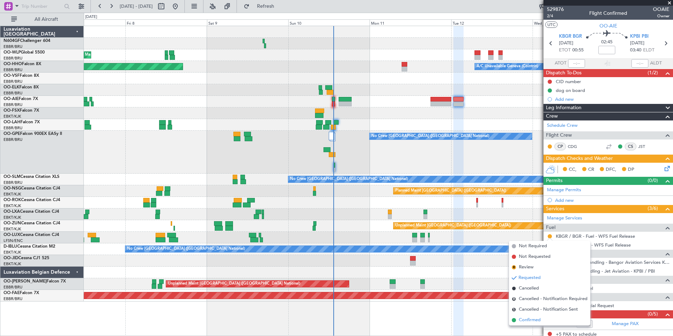
click at [529, 323] on span "Confirmed" at bounding box center [530, 320] width 22 height 7
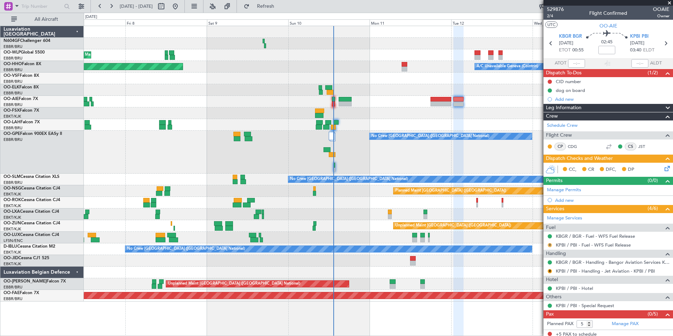
click at [550, 245] on button "R" at bounding box center [550, 245] width 4 height 4
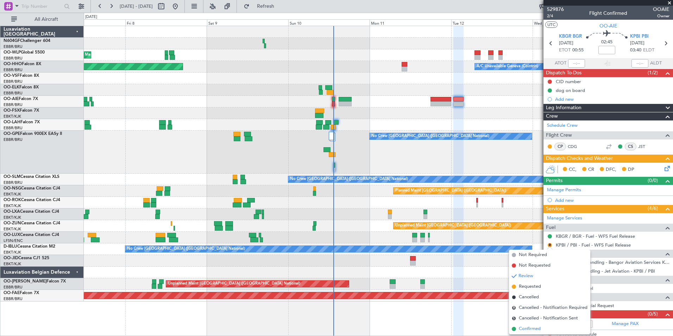
click at [525, 327] on span "Confirmed" at bounding box center [530, 328] width 22 height 7
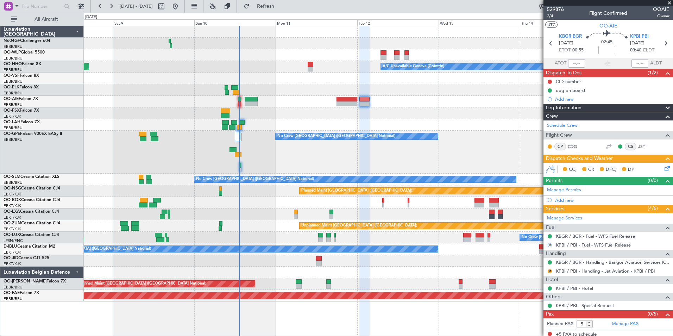
click at [343, 174] on div "Planned Maint Milan (Linate) A/C Unavailable Geneva (Cointrin) Planned Maint Ge…" at bounding box center [378, 163] width 589 height 275
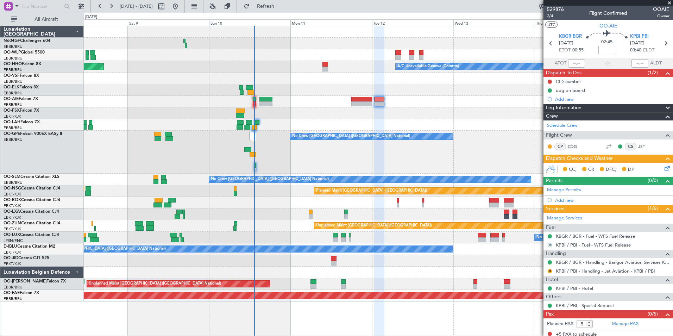
click at [503, 166] on div "No Crew [GEOGRAPHIC_DATA] ([GEOGRAPHIC_DATA] National)" at bounding box center [378, 152] width 589 height 43
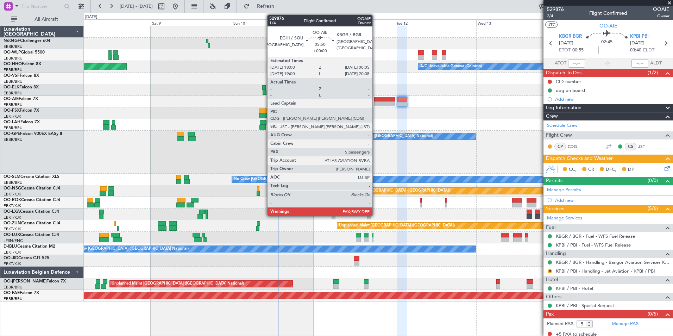
click at [376, 104] on div at bounding box center [384, 103] width 21 height 5
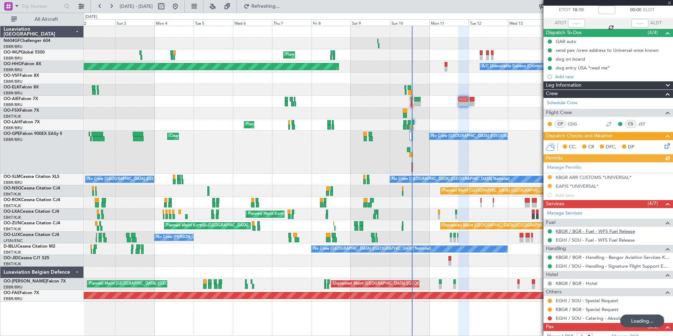
scroll to position [56, 0]
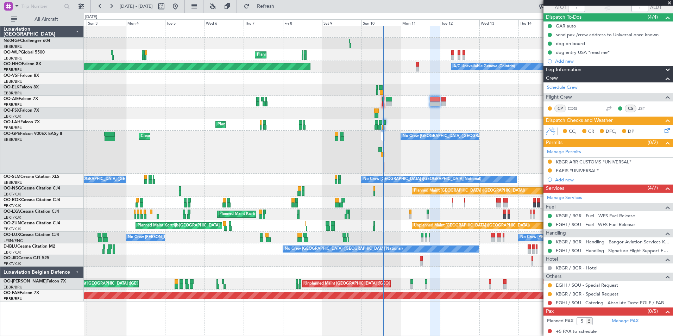
click at [407, 112] on div "Planned Maint Kortrijk-[GEOGRAPHIC_DATA]" at bounding box center [378, 113] width 589 height 12
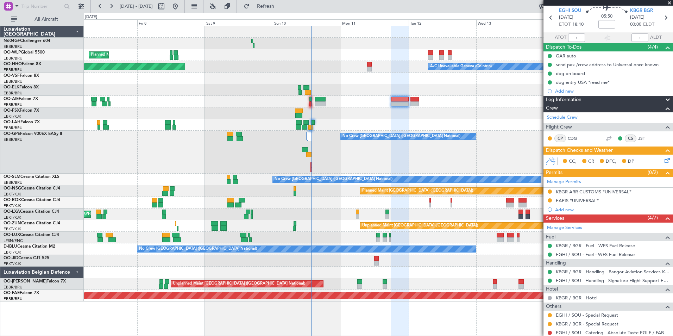
scroll to position [0, 0]
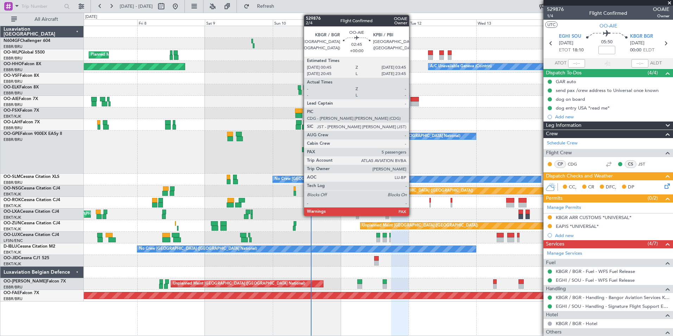
click at [412, 97] on div at bounding box center [415, 99] width 9 height 5
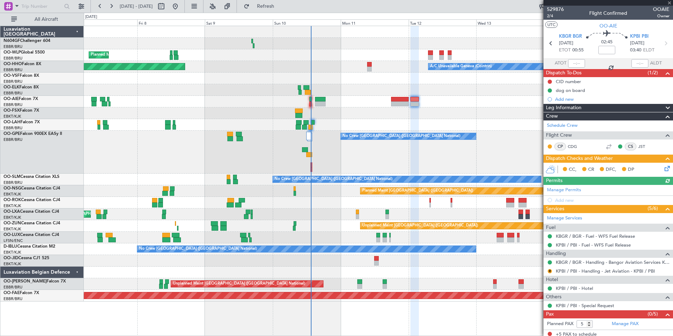
scroll to position [3, 0]
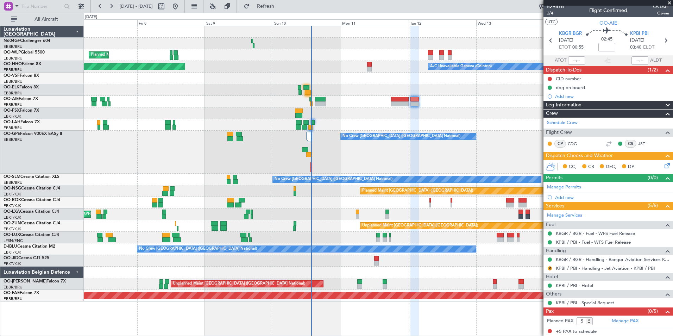
click at [664, 166] on icon at bounding box center [667, 165] width 6 height 6
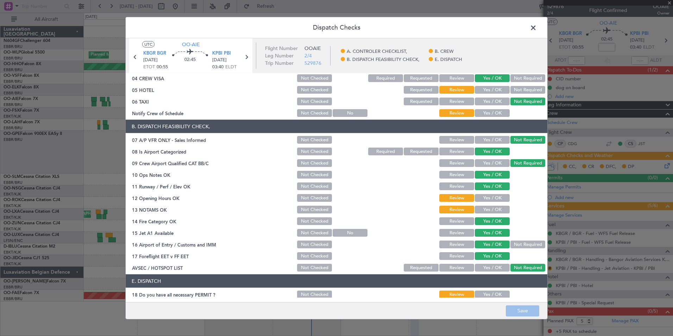
scroll to position [104, 0]
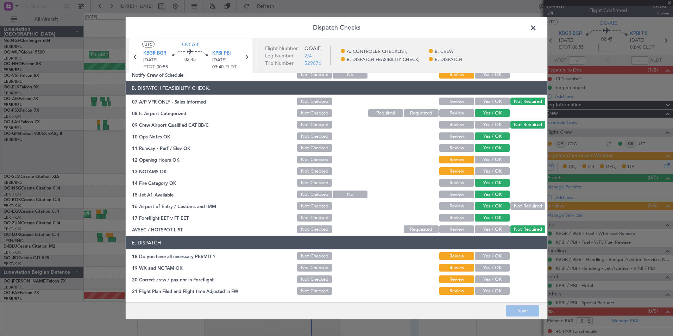
click at [491, 155] on div "Yes / OK" at bounding box center [492, 160] width 36 height 10
click at [491, 165] on section "B. DISPATCH FEASIBILITY CHECK, 07 A/P VFR ONLY - Sales Informed Not Checked Rev…" at bounding box center [337, 157] width 422 height 153
click at [490, 162] on button "Yes / OK" at bounding box center [492, 160] width 35 height 8
click at [490, 169] on button "Yes / OK" at bounding box center [492, 171] width 35 height 8
click at [484, 255] on button "Yes / OK" at bounding box center [492, 256] width 35 height 8
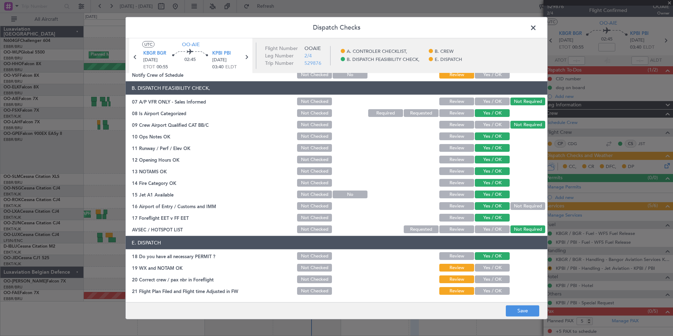
click at [486, 267] on button "Yes / OK" at bounding box center [492, 268] width 35 height 8
click at [488, 277] on button "Yes / OK" at bounding box center [492, 279] width 35 height 8
click at [489, 288] on button "Yes / OK" at bounding box center [492, 291] width 35 height 8
drag, startPoint x: 515, startPoint y: 311, endPoint x: 524, endPoint y: 308, distance: 9.7
click at [516, 312] on button "Save" at bounding box center [522, 310] width 33 height 11
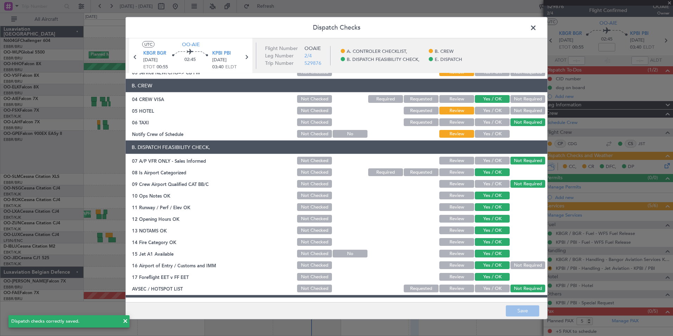
scroll to position [0, 0]
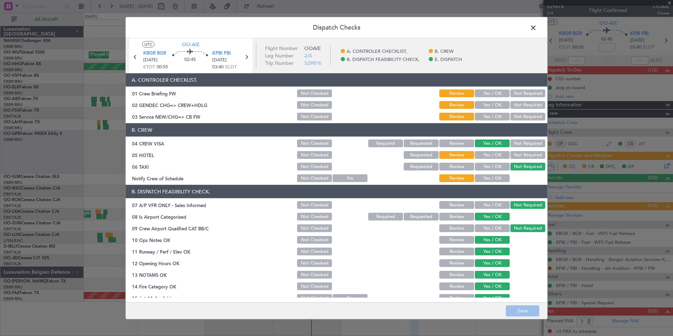
click at [519, 153] on button "Not Required" at bounding box center [528, 155] width 35 height 8
click at [489, 182] on div "Yes / OK" at bounding box center [492, 178] width 36 height 10
click at [489, 179] on button "Yes / OK" at bounding box center [492, 178] width 35 height 8
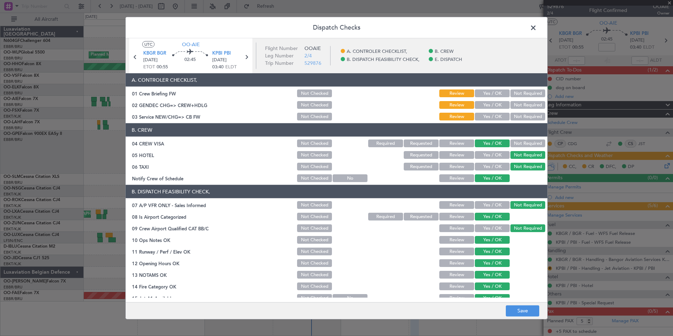
click at [488, 118] on button "Yes / OK" at bounding box center [492, 117] width 35 height 8
click at [513, 311] on button "Save" at bounding box center [522, 310] width 33 height 11
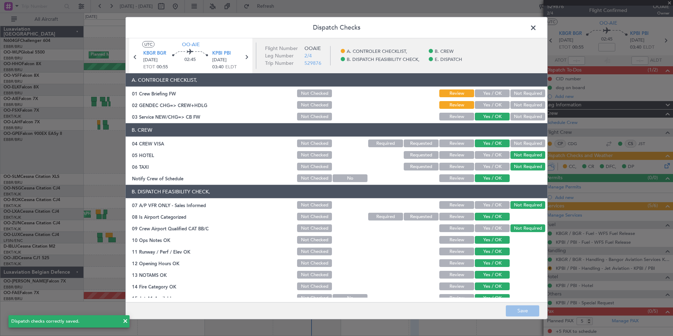
click at [537, 29] on span at bounding box center [537, 30] width 0 height 14
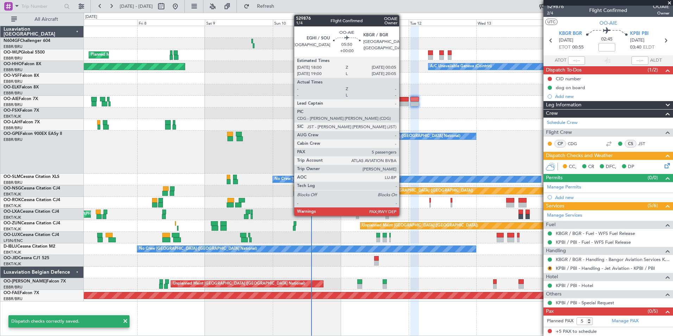
click at [403, 103] on div at bounding box center [399, 103] width 17 height 5
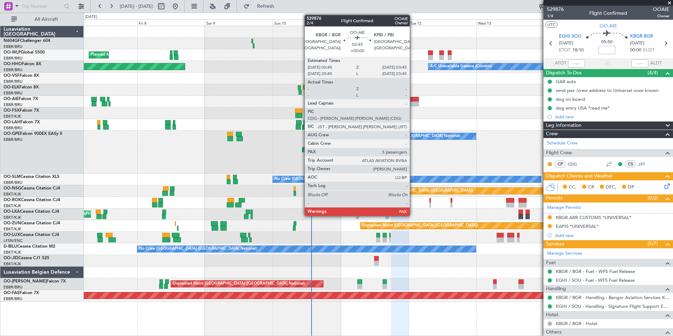
click at [413, 106] on div at bounding box center [415, 103] width 9 height 5
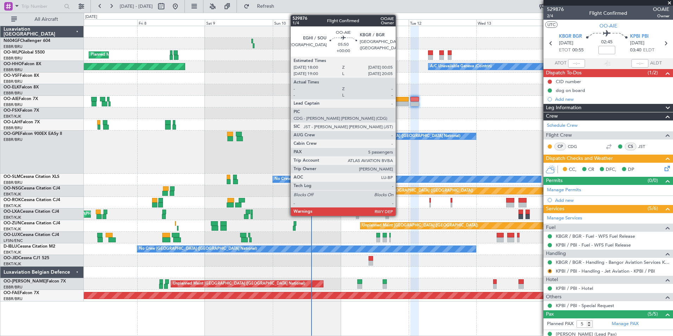
click at [399, 102] on div at bounding box center [399, 103] width 17 height 5
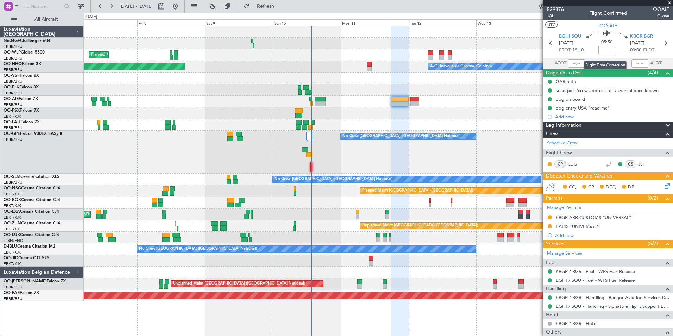
click at [606, 50] on input at bounding box center [607, 50] width 17 height 8
click at [664, 187] on icon at bounding box center [667, 185] width 6 height 6
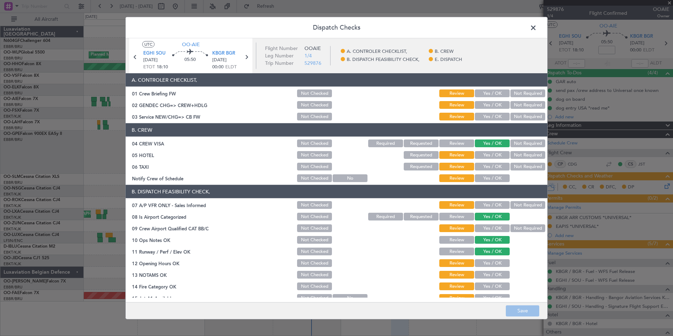
click at [493, 116] on button "Yes / OK" at bounding box center [492, 117] width 35 height 8
drag, startPoint x: 515, startPoint y: 154, endPoint x: 517, endPoint y: 156, distance: 3.7
click at [515, 154] on button "Not Required" at bounding box center [528, 155] width 35 height 8
click at [521, 165] on button "Not Required" at bounding box center [528, 167] width 35 height 8
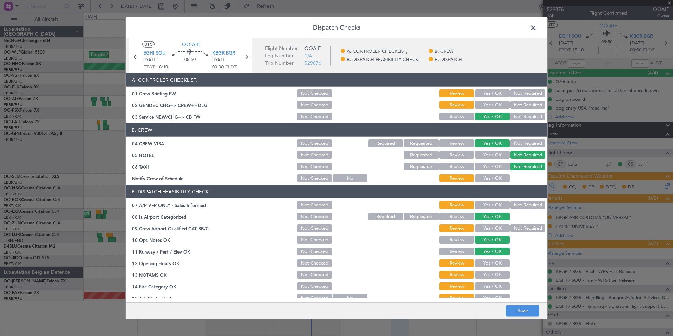
click at [510, 174] on div at bounding box center [528, 178] width 36 height 10
click at [498, 176] on button "Yes / OK" at bounding box center [492, 178] width 35 height 8
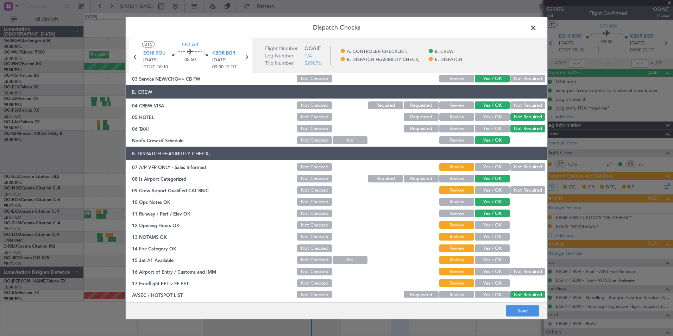
scroll to position [70, 0]
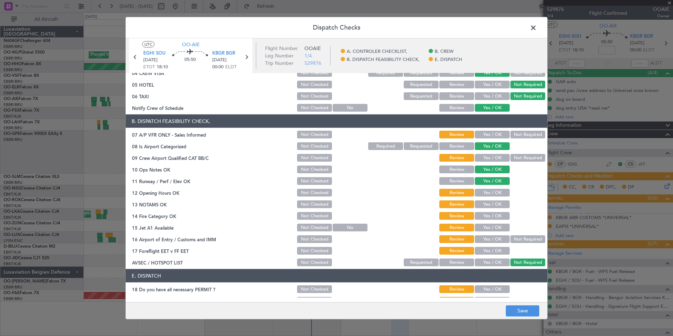
click at [521, 138] on button "Not Required" at bounding box center [528, 135] width 35 height 8
click at [518, 159] on button "Not Required" at bounding box center [528, 158] width 35 height 8
drag, startPoint x: 483, startPoint y: 192, endPoint x: 485, endPoint y: 197, distance: 5.7
click at [483, 192] on button "Yes / OK" at bounding box center [492, 193] width 35 height 8
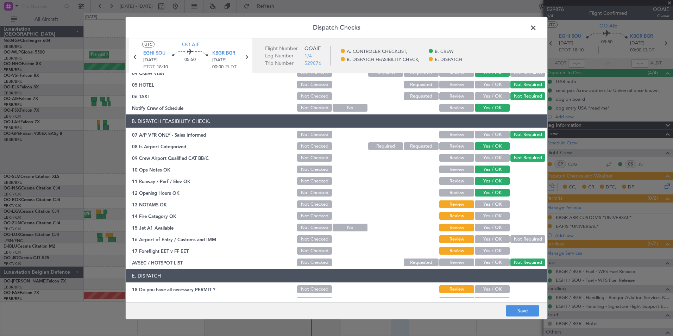
click at [487, 202] on button "Yes / OK" at bounding box center [492, 204] width 35 height 8
click at [487, 210] on section "B. DISPATCH FEASIBILITY CHECK, 07 A/P VFR ONLY - Sales Informed Not Checked Rev…" at bounding box center [337, 190] width 422 height 153
click at [488, 216] on button "Yes / OK" at bounding box center [492, 216] width 35 height 8
click at [494, 225] on button "Yes / OK" at bounding box center [492, 228] width 35 height 8
click at [517, 237] on button "Not Required" at bounding box center [528, 239] width 35 height 8
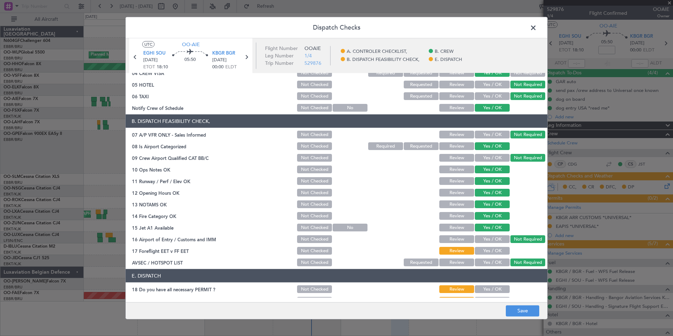
click at [490, 251] on button "Yes / OK" at bounding box center [492, 251] width 35 height 8
click at [492, 238] on button "Yes / OK" at bounding box center [492, 239] width 35 height 8
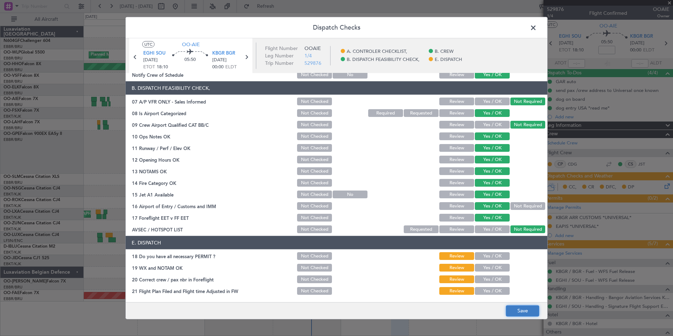
click at [522, 308] on button "Save" at bounding box center [522, 310] width 33 height 11
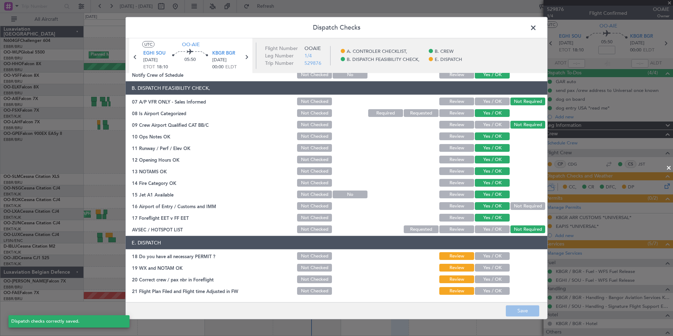
click at [537, 28] on span at bounding box center [537, 30] width 0 height 14
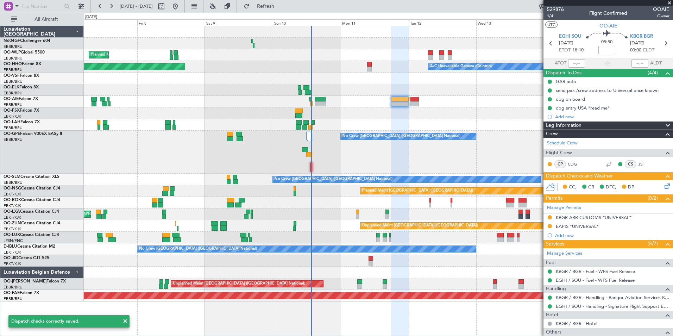
click at [605, 50] on input at bounding box center [607, 50] width 17 height 8
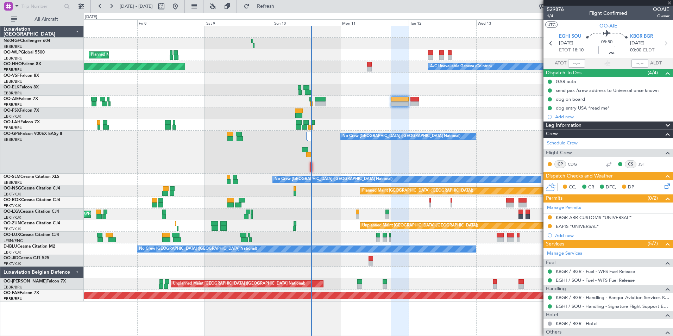
type input "+00:05"
click at [577, 23] on section "UTC OO-AIE" at bounding box center [609, 25] width 130 height 11
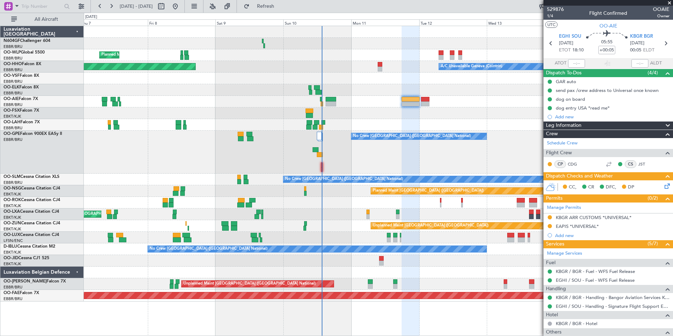
click at [439, 152] on div "No Crew [GEOGRAPHIC_DATA] ([GEOGRAPHIC_DATA] National)" at bounding box center [378, 152] width 589 height 43
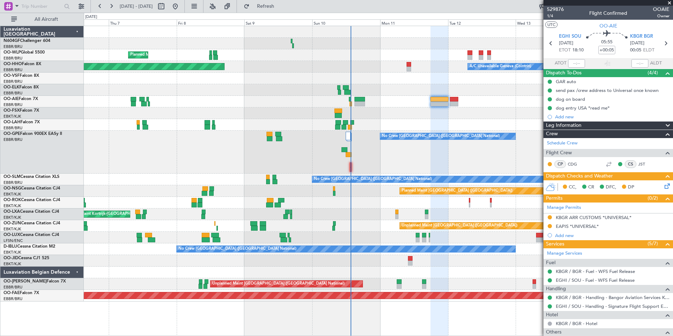
click at [412, 124] on div "Planned Maint Milan (Linate) A/C Unavailable Geneva (Cointrin) Planned Maint Ge…" at bounding box center [378, 163] width 589 height 275
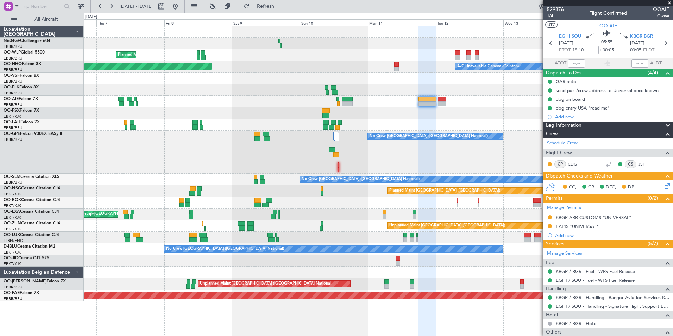
click at [387, 117] on div at bounding box center [378, 113] width 589 height 12
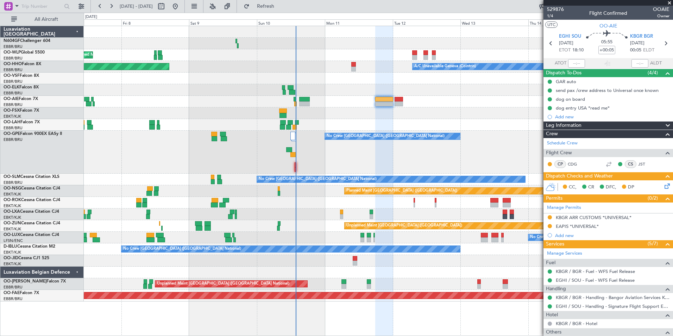
click at [444, 276] on div at bounding box center [378, 273] width 589 height 12
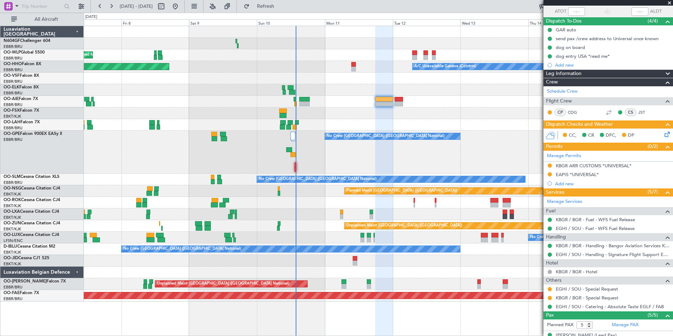
scroll to position [106, 0]
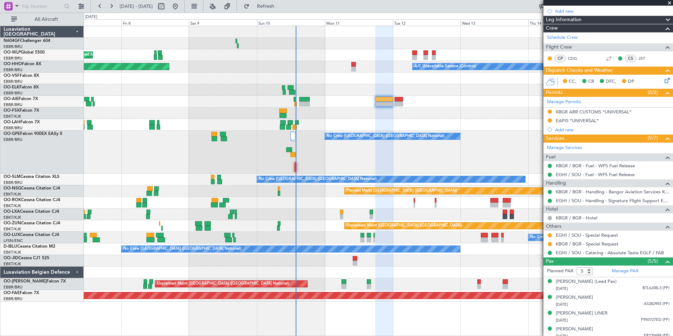
click at [657, 82] on div "CC, CR DFC, DP" at bounding box center [612, 81] width 104 height 11
click at [657, 81] on div "CC, CR DFC, DP" at bounding box center [612, 81] width 104 height 11
click at [664, 80] on icon at bounding box center [667, 79] width 6 height 6
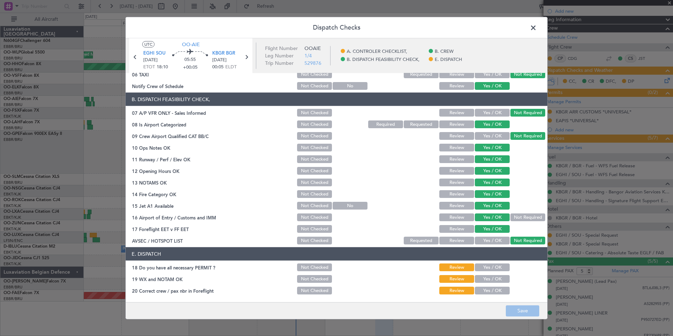
scroll to position [104, 0]
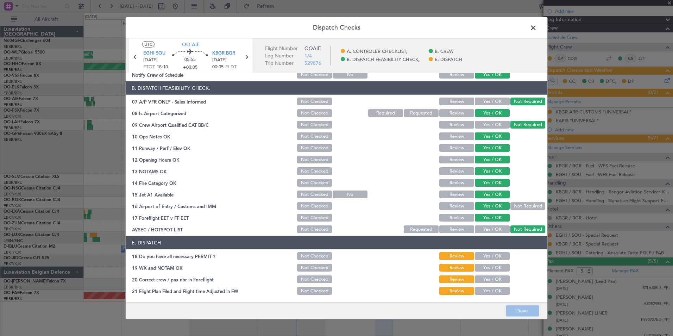
click at [485, 257] on button "Yes / OK" at bounding box center [492, 256] width 35 height 8
click at [489, 265] on button "Yes / OK" at bounding box center [492, 268] width 35 height 8
click at [489, 276] on button "Yes / OK" at bounding box center [492, 279] width 35 height 8
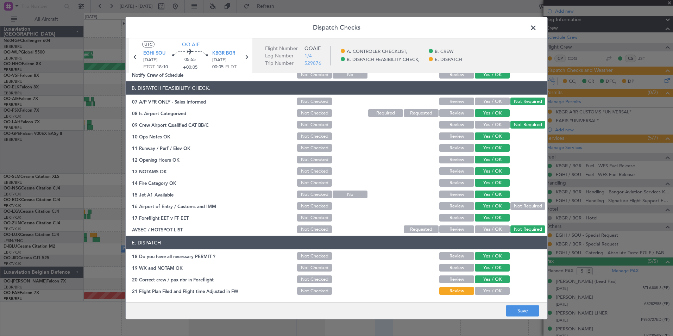
drag, startPoint x: 492, startPoint y: 291, endPoint x: 503, endPoint y: 299, distance: 13.5
click at [492, 291] on button "Yes / OK" at bounding box center [492, 291] width 35 height 8
click at [514, 309] on button "Save" at bounding box center [522, 310] width 33 height 11
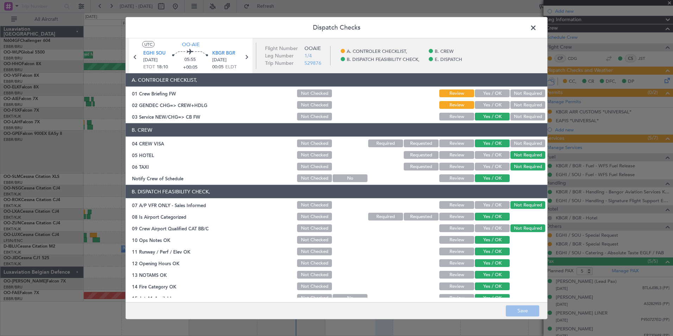
click at [537, 32] on span at bounding box center [537, 30] width 0 height 14
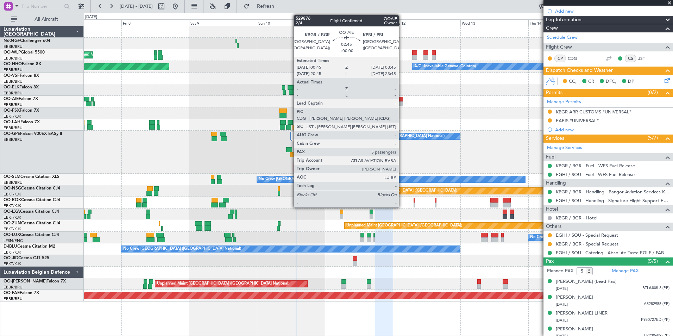
click at [402, 100] on div at bounding box center [399, 99] width 9 height 5
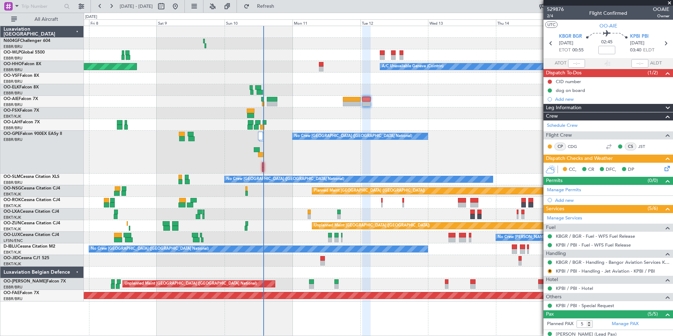
click at [452, 135] on div "No Crew [GEOGRAPHIC_DATA] ([GEOGRAPHIC_DATA] National)" at bounding box center [378, 152] width 589 height 43
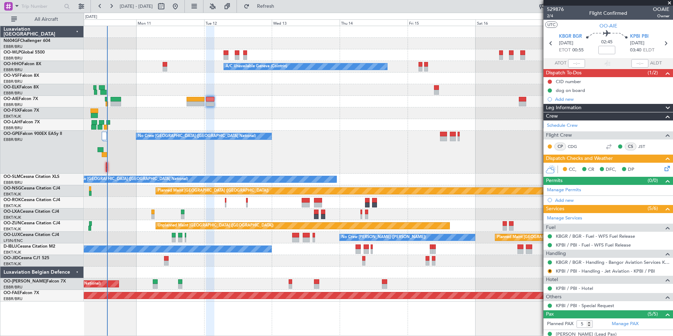
click at [321, 140] on div "A/C Unavailable Geneva (Cointrin) Planned Maint Geneva (Cointrin) Owner Brussel…" at bounding box center [378, 163] width 589 height 275
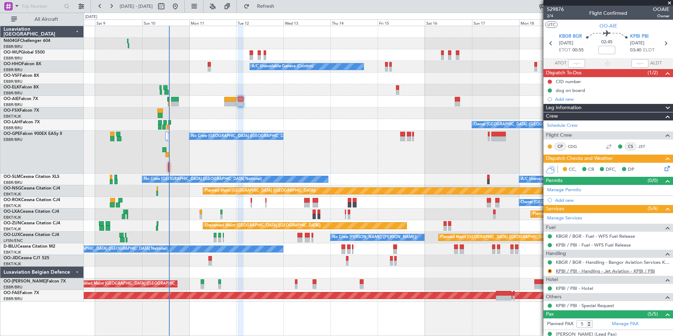
click at [567, 271] on link "KPBI / PBI - Handling - Jet Aviation - KPBI / PBI" at bounding box center [605, 271] width 99 height 6
click at [549, 270] on button "R" at bounding box center [550, 271] width 4 height 4
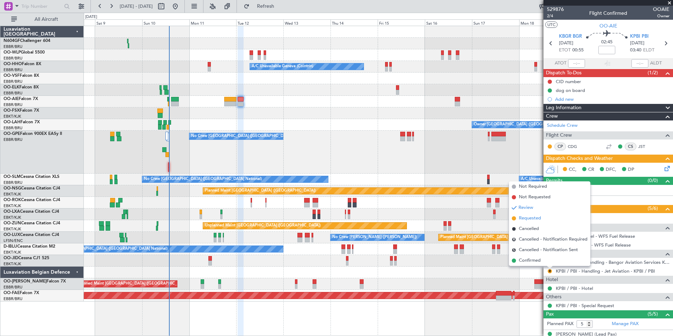
click at [534, 220] on span "Requested" at bounding box center [530, 218] width 22 height 7
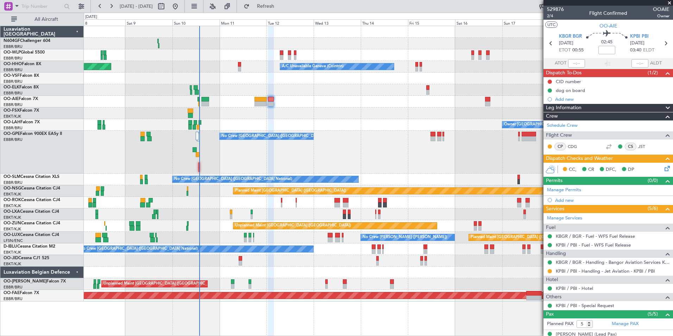
click at [231, 92] on div at bounding box center [378, 90] width 589 height 12
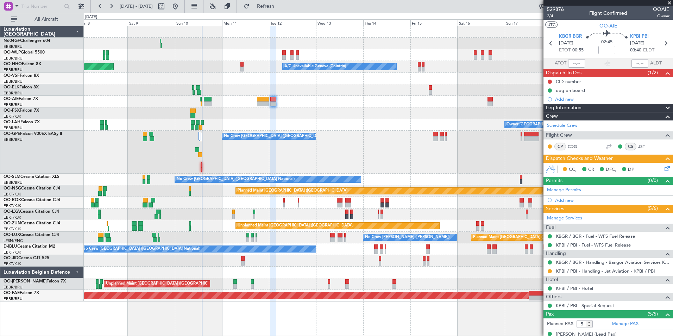
click at [435, 145] on div "No Crew [GEOGRAPHIC_DATA] ([GEOGRAPHIC_DATA] National)" at bounding box center [378, 152] width 589 height 43
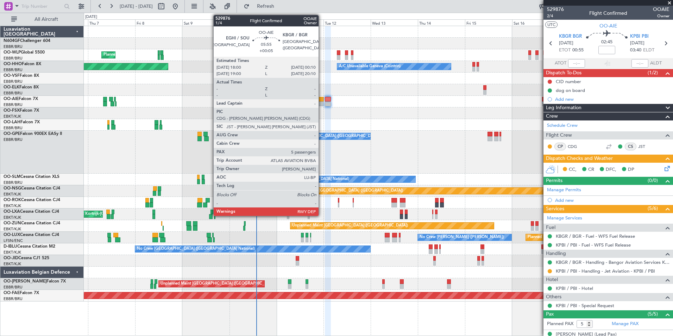
click at [322, 101] on div at bounding box center [318, 103] width 12 height 5
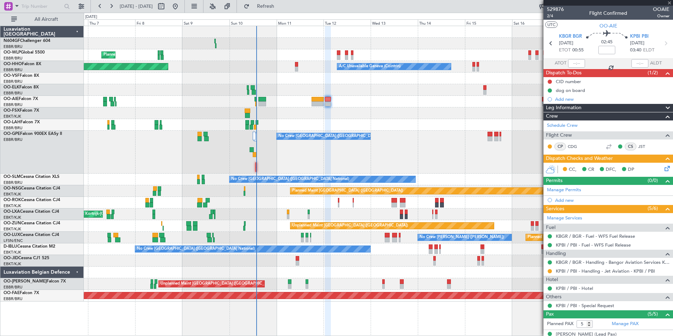
type input "+00:05"
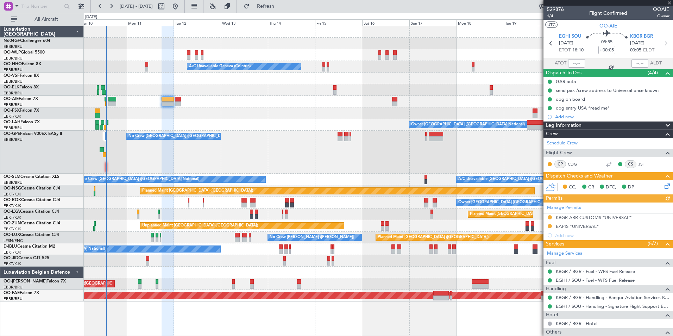
click at [361, 156] on div "No Crew [GEOGRAPHIC_DATA] ([GEOGRAPHIC_DATA] National)" at bounding box center [378, 152] width 589 height 43
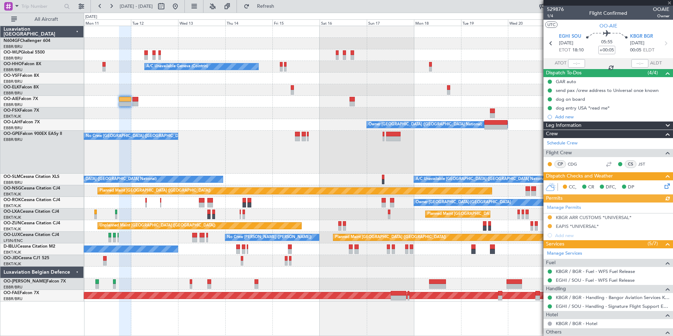
click at [368, 136] on div "No Crew [GEOGRAPHIC_DATA] ([GEOGRAPHIC_DATA] National)" at bounding box center [378, 152] width 589 height 43
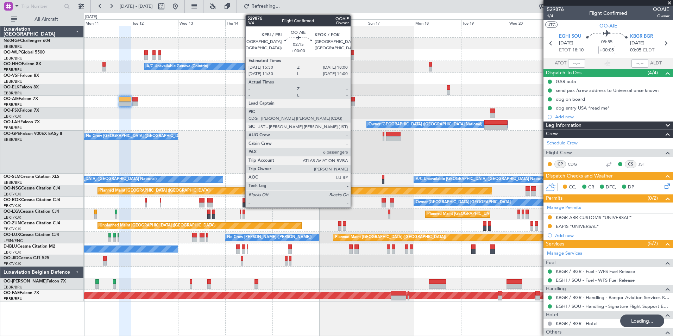
click at [353, 99] on div at bounding box center [352, 99] width 5 height 5
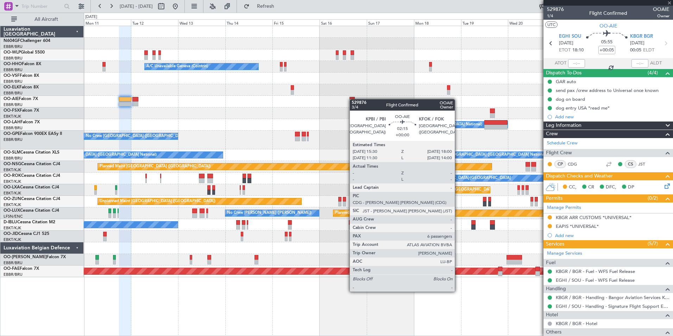
type input "6"
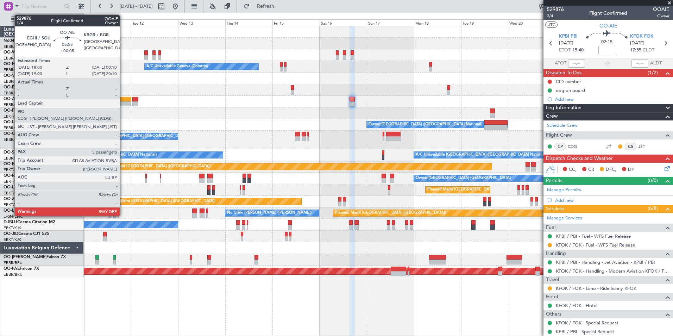
click at [123, 100] on div at bounding box center [125, 99] width 12 height 5
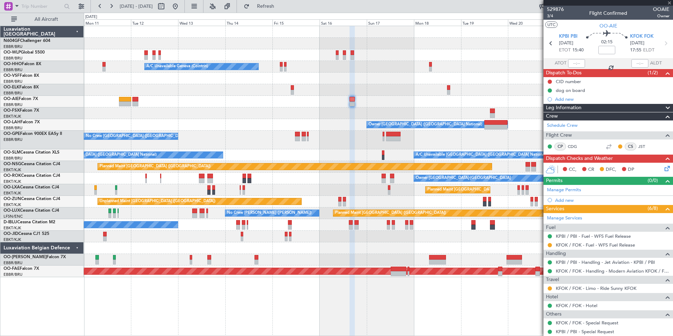
type input "+00:05"
type input "5"
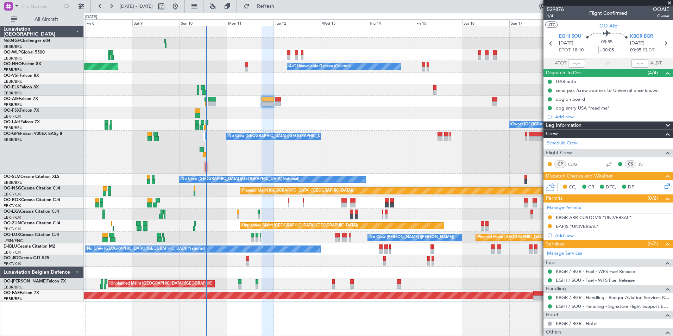
click at [416, 93] on div at bounding box center [378, 90] width 589 height 12
click at [554, 17] on span "1/4" at bounding box center [555, 16] width 17 height 6
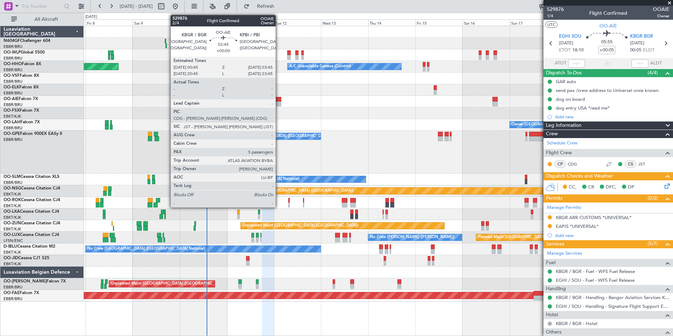
click at [280, 102] on div at bounding box center [278, 103] width 6 height 5
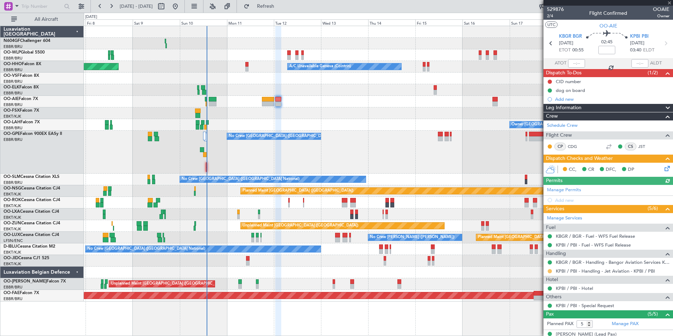
click at [550, 271] on button at bounding box center [550, 271] width 4 height 4
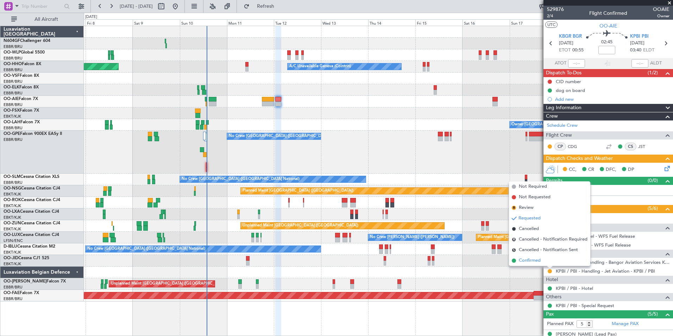
click at [531, 261] on span "Confirmed" at bounding box center [530, 260] width 22 height 7
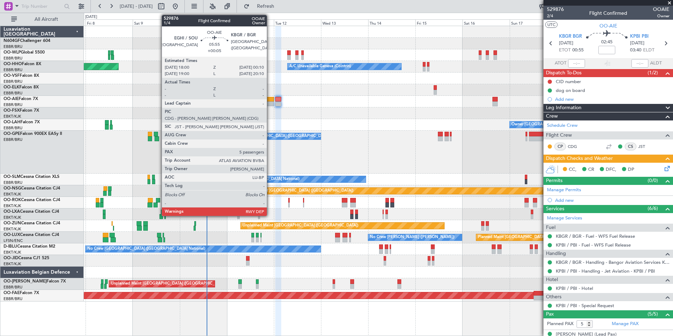
click at [270, 101] on div at bounding box center [268, 103] width 12 height 5
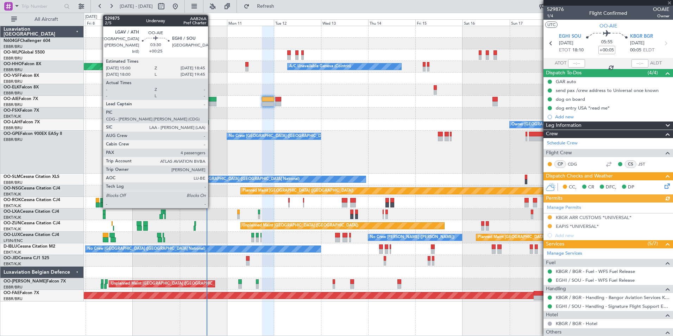
click at [211, 100] on div at bounding box center [212, 99] width 7 height 5
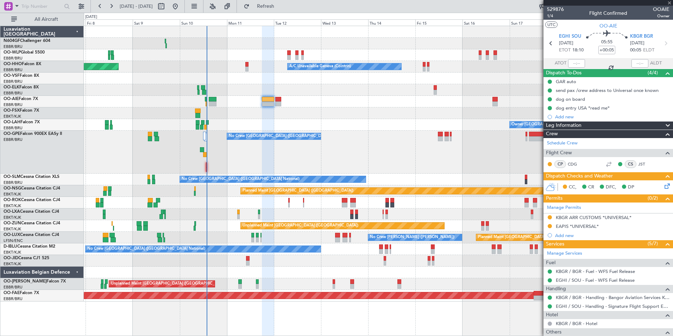
type input "+00:25"
type input "4"
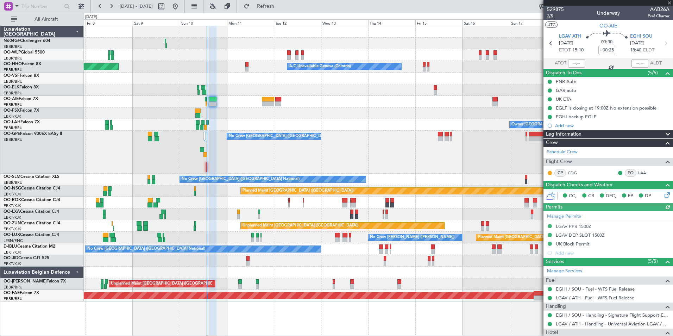
click at [552, 16] on span "2/5" at bounding box center [555, 16] width 17 height 6
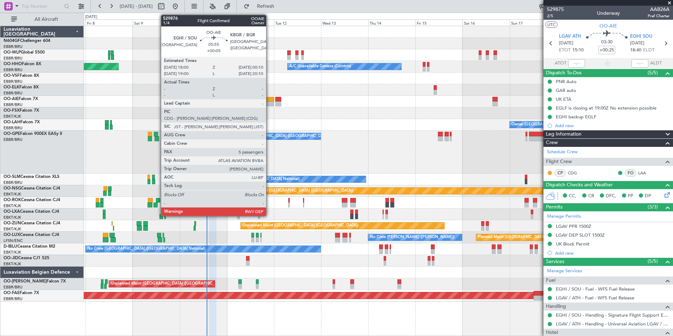
click at [269, 97] on div at bounding box center [268, 99] width 12 height 5
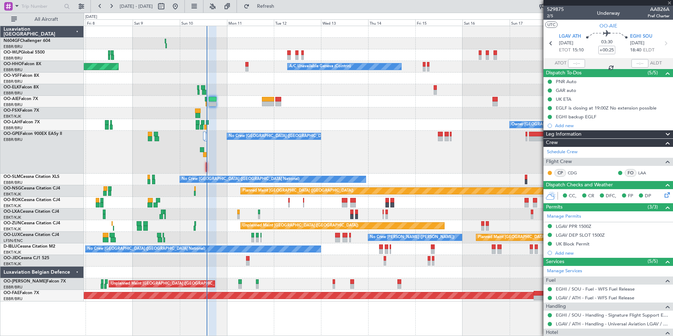
type input "+00:05"
type input "5"
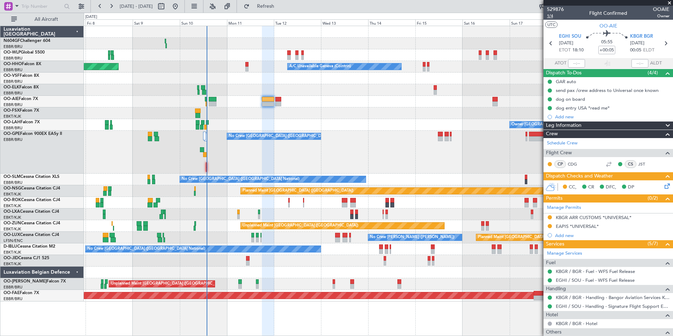
click at [556, 16] on span "1/4" at bounding box center [555, 16] width 17 height 6
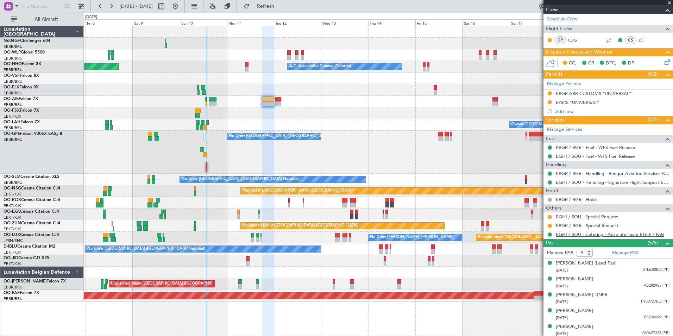
scroll to position [133, 0]
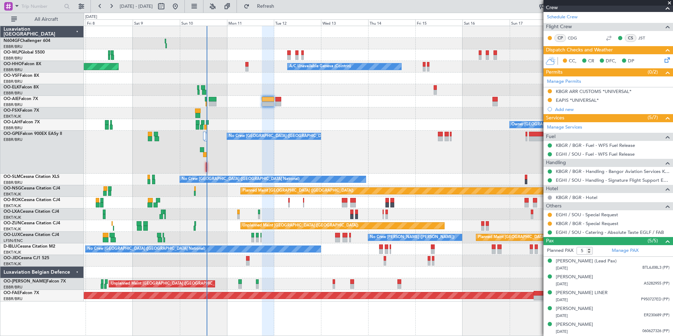
click at [499, 170] on div "No Crew [GEOGRAPHIC_DATA] ([GEOGRAPHIC_DATA] National)" at bounding box center [378, 152] width 589 height 43
click at [664, 56] on icon at bounding box center [667, 59] width 6 height 6
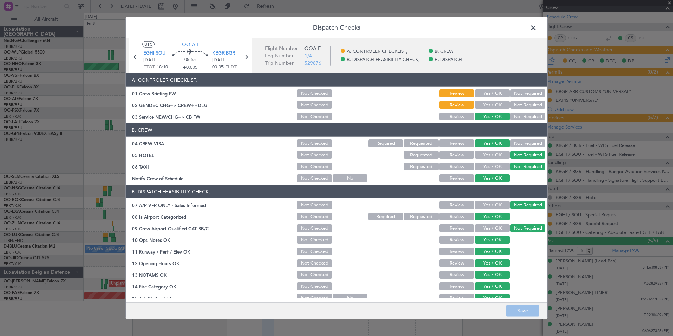
click at [537, 28] on span at bounding box center [537, 30] width 0 height 14
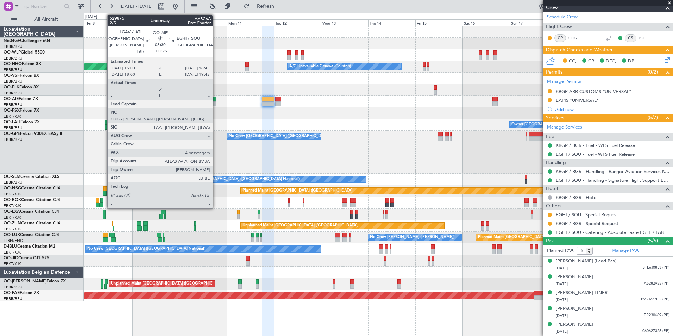
click at [214, 102] on div at bounding box center [212, 103] width 7 height 5
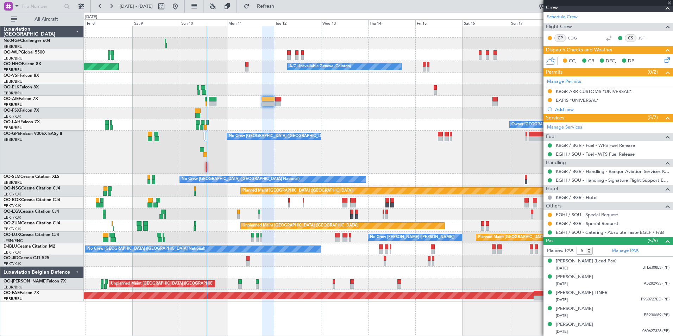
type input "+00:25"
type input "4"
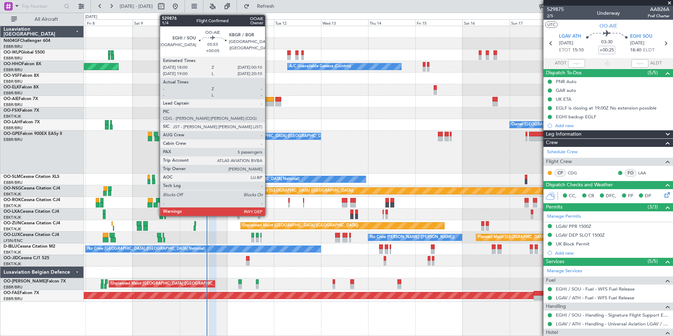
click at [268, 105] on div at bounding box center [268, 103] width 12 height 5
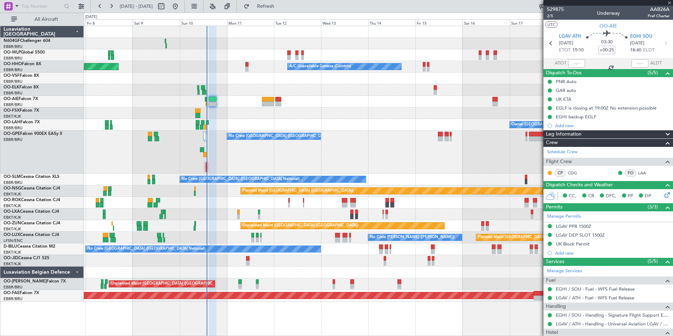
type input "+00:05"
type input "5"
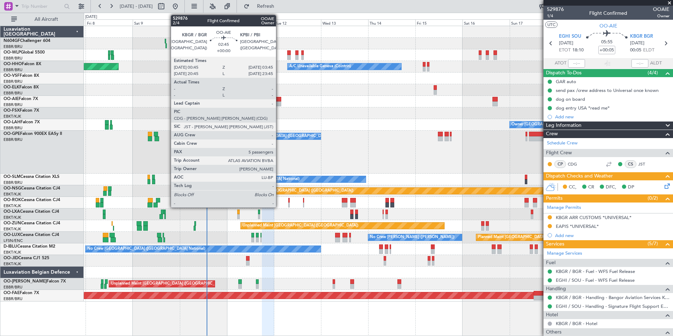
click at [279, 102] on div at bounding box center [278, 103] width 6 height 5
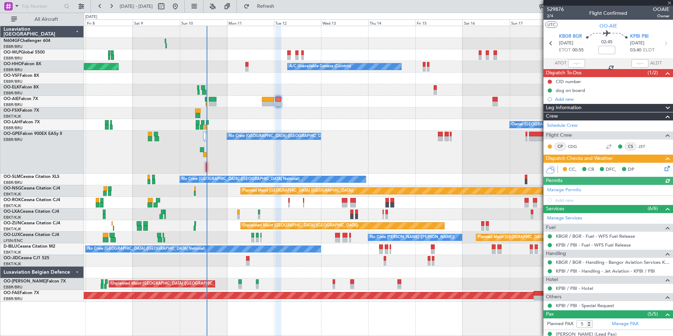
click at [664, 169] on icon at bounding box center [667, 167] width 6 height 6
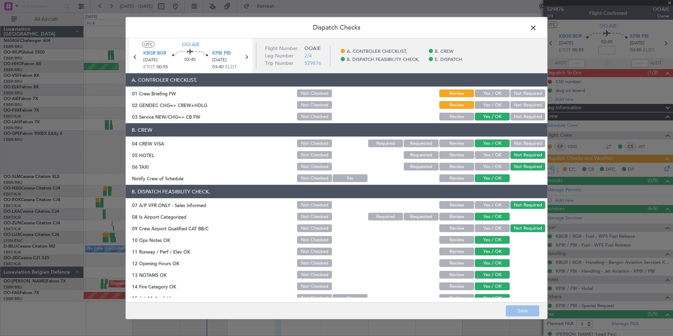
click at [487, 107] on button "Yes / OK" at bounding box center [492, 105] width 35 height 8
click at [523, 305] on footer "Save" at bounding box center [337, 310] width 422 height 17
click at [524, 306] on button "Save" at bounding box center [522, 310] width 33 height 11
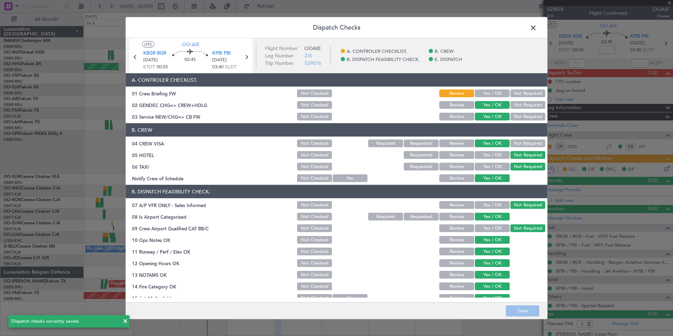
click at [537, 31] on span at bounding box center [537, 30] width 0 height 14
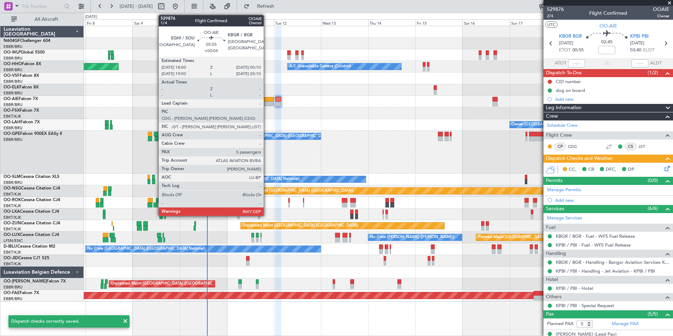
click at [267, 103] on div at bounding box center [268, 103] width 12 height 5
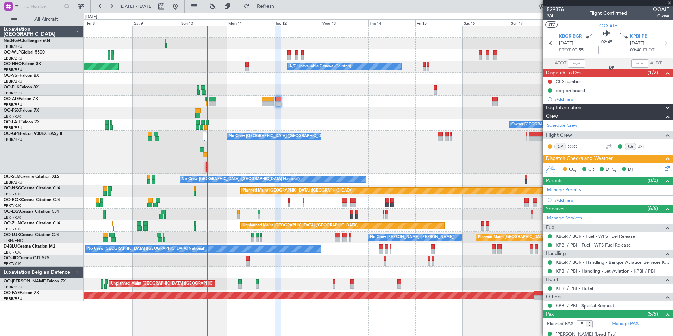
type input "+00:05"
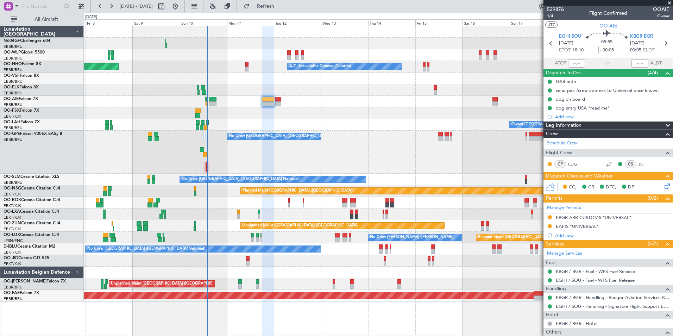
click at [664, 185] on icon at bounding box center [667, 185] width 6 height 6
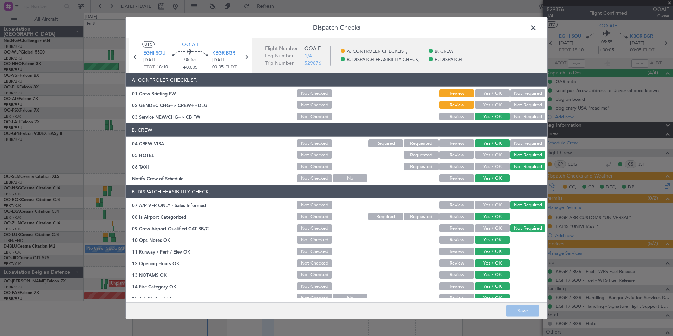
click at [486, 103] on button "Yes / OK" at bounding box center [492, 105] width 35 height 8
click at [525, 316] on button "Save" at bounding box center [522, 310] width 33 height 11
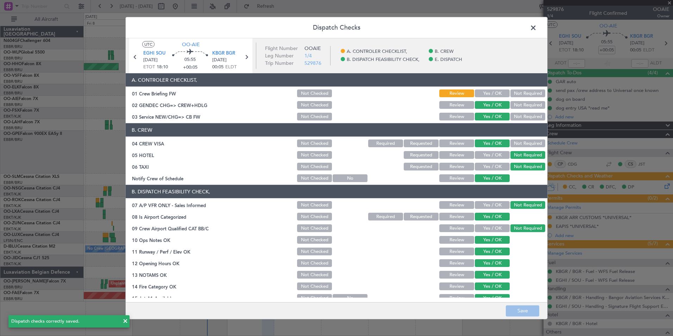
click at [537, 30] on span at bounding box center [537, 30] width 0 height 14
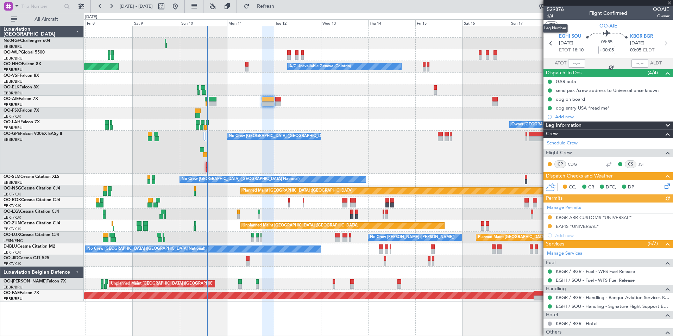
click at [552, 17] on span "1/4" at bounding box center [555, 16] width 17 height 6
click at [665, 185] on icon at bounding box center [667, 185] width 6 height 6
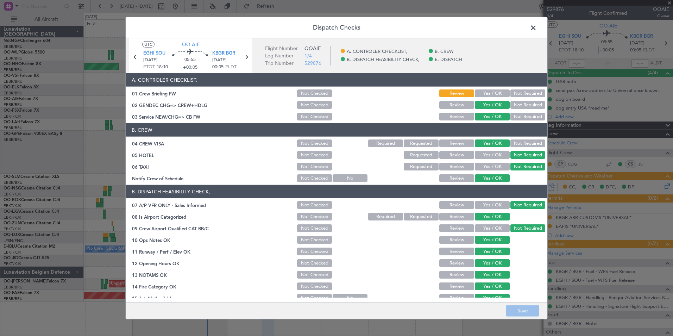
click at [479, 88] on section "A. CONTROLER CHECKLIST, 01 Crew Briefing FW Not Checked Review Yes / OK Not Req…" at bounding box center [337, 97] width 422 height 48
click at [480, 93] on button "Yes / OK" at bounding box center [492, 93] width 35 height 8
click at [518, 312] on button "Save" at bounding box center [522, 310] width 33 height 11
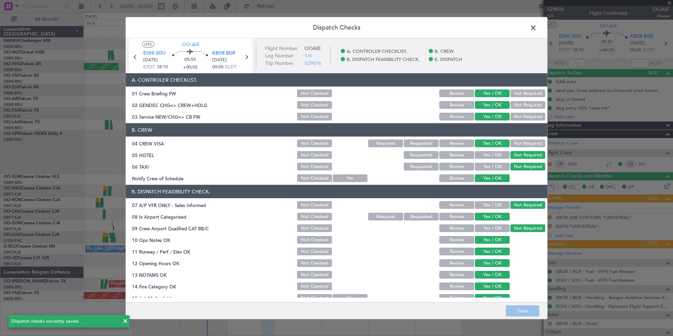
click at [537, 29] on span at bounding box center [537, 30] width 0 height 14
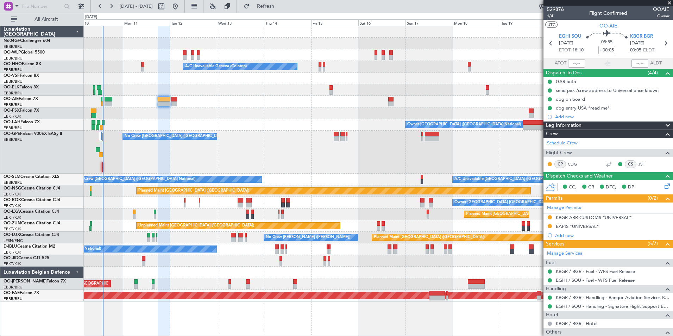
click at [292, 149] on div "No Crew [GEOGRAPHIC_DATA] ([GEOGRAPHIC_DATA] National)" at bounding box center [378, 152] width 589 height 43
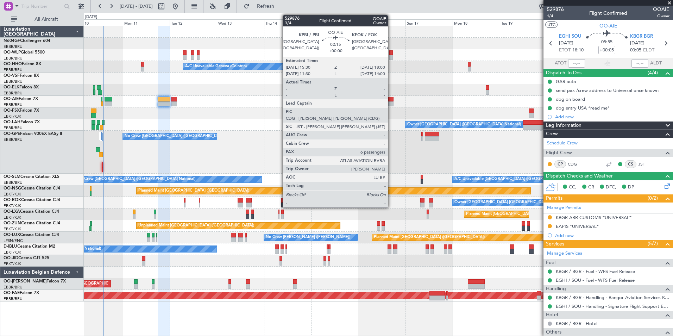
click at [391, 100] on div at bounding box center [390, 99] width 5 height 5
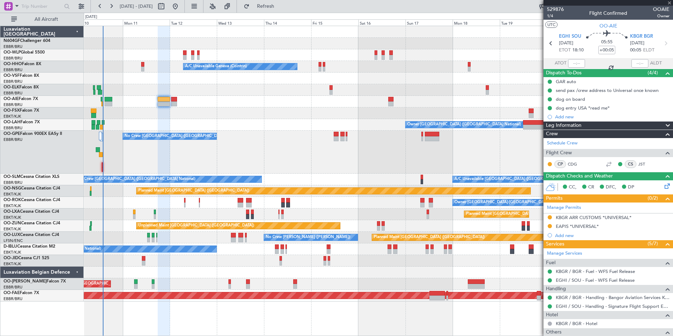
type input "6"
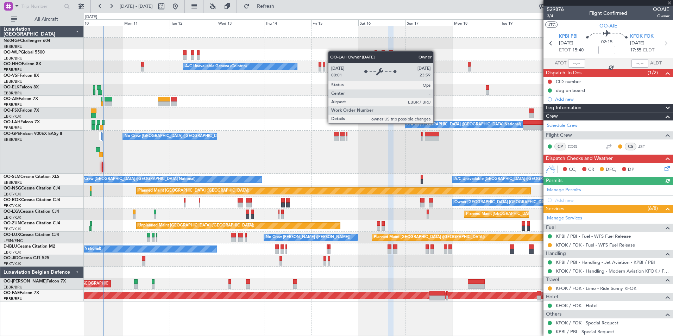
click at [664, 166] on icon at bounding box center [667, 167] width 6 height 6
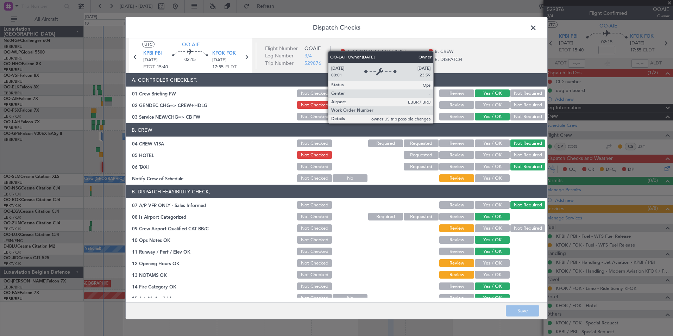
click at [489, 59] on div "E. DISPATCH" at bounding box center [472, 60] width 88 height 8
click at [537, 27] on span at bounding box center [537, 30] width 0 height 14
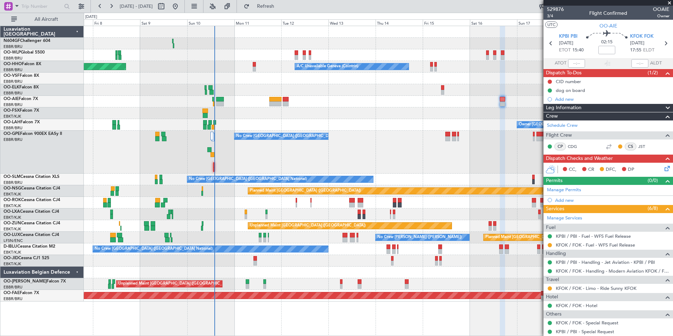
click at [393, 122] on div "Planned Maint Milan (Linate) Planned Maint Berlin (Brandenburg) A/C Unavailable…" at bounding box center [378, 163] width 589 height 275
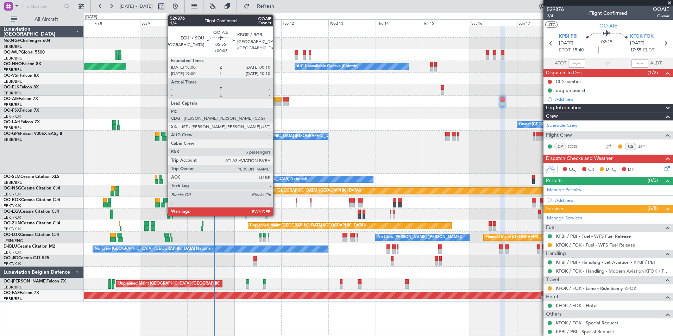
click at [273, 99] on div at bounding box center [275, 99] width 12 height 5
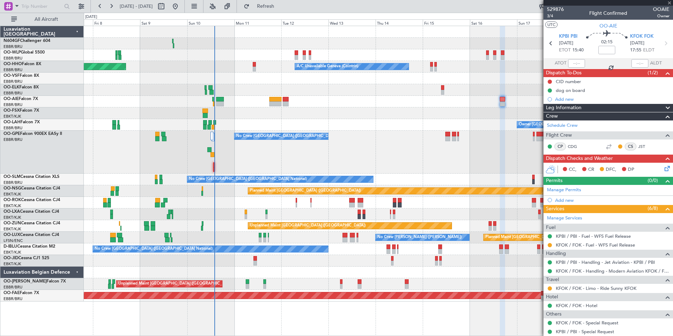
type input "+00:05"
type input "5"
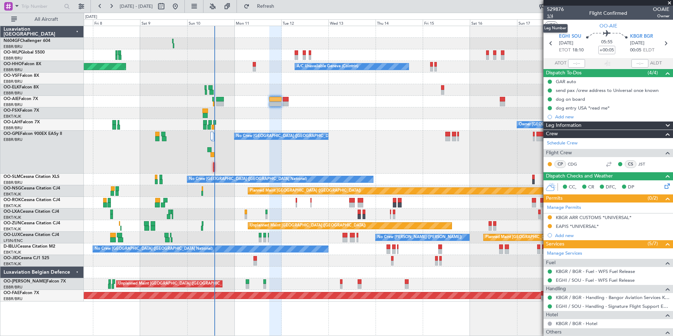
click at [550, 19] on span "1/4" at bounding box center [555, 16] width 17 height 6
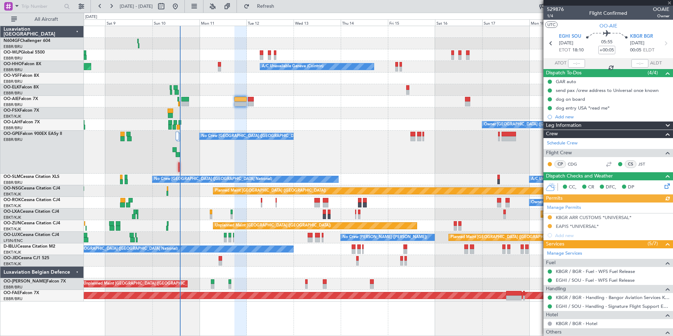
click at [326, 153] on div "No Crew [GEOGRAPHIC_DATA] ([GEOGRAPHIC_DATA] National)" at bounding box center [378, 152] width 589 height 43
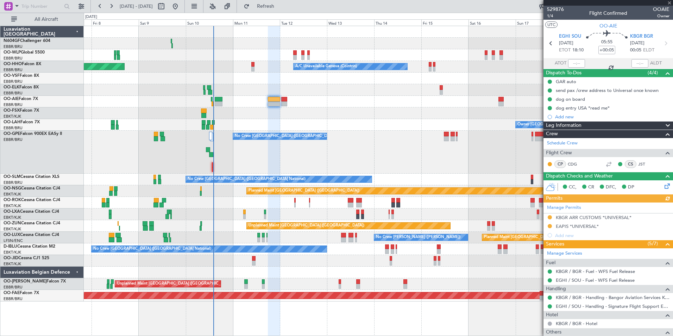
click at [361, 147] on div "No Crew [GEOGRAPHIC_DATA] ([GEOGRAPHIC_DATA] National)" at bounding box center [378, 152] width 589 height 43
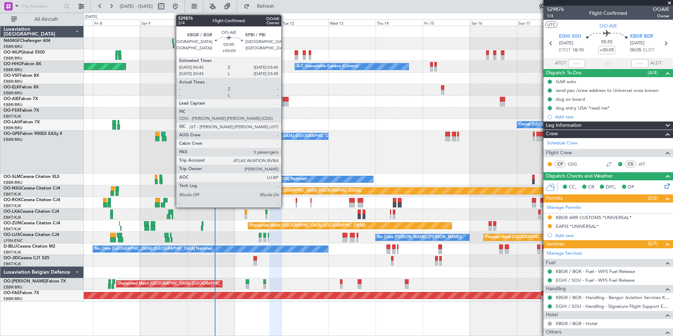
click at [285, 99] on div at bounding box center [286, 99] width 6 height 5
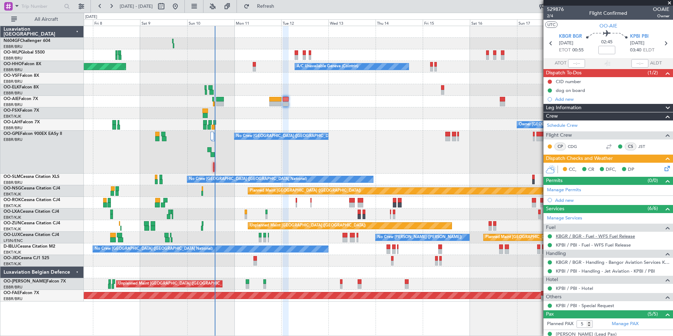
scroll to position [70, 0]
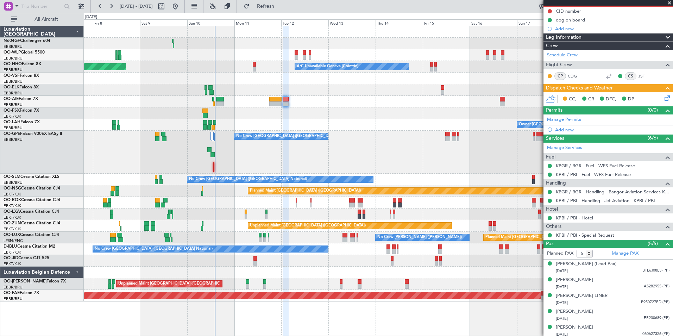
click at [455, 162] on div "No Crew [GEOGRAPHIC_DATA] ([GEOGRAPHIC_DATA] National)" at bounding box center [378, 152] width 589 height 43
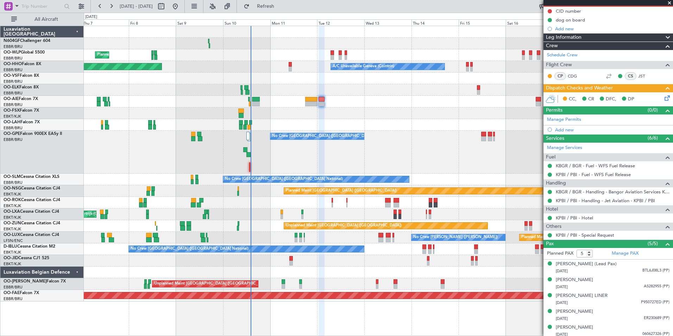
click at [664, 97] on icon at bounding box center [667, 97] width 6 height 6
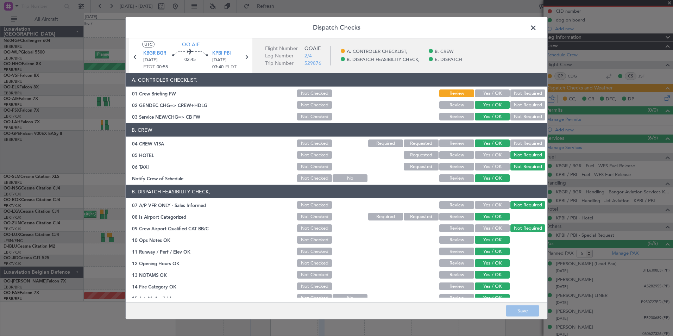
click at [494, 91] on button "Yes / OK" at bounding box center [492, 93] width 35 height 8
click at [522, 312] on button "Save" at bounding box center [522, 310] width 33 height 11
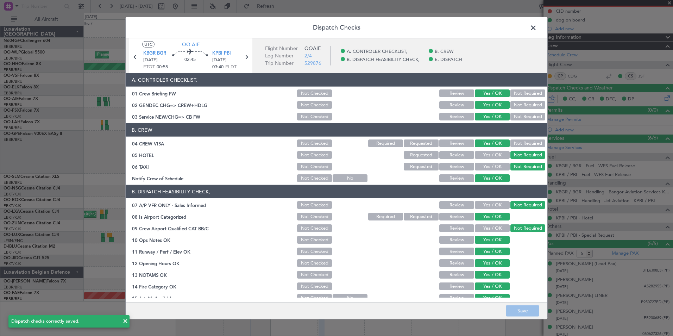
click at [537, 30] on span at bounding box center [537, 30] width 0 height 14
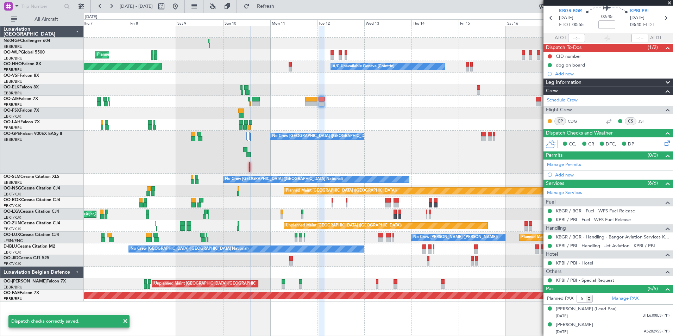
scroll to position [80, 0]
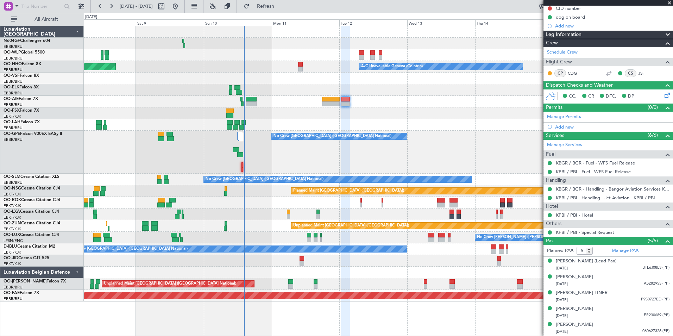
click at [589, 195] on link "KPBI / PBI - Handling - Jet Aviation - KPBI / PBI" at bounding box center [605, 198] width 99 height 6
click at [443, 311] on div "Planned Maint Milan (Linate) Planned Maint Geneva (Cointrin) A/C Unavailable Ge…" at bounding box center [379, 181] width 590 height 310
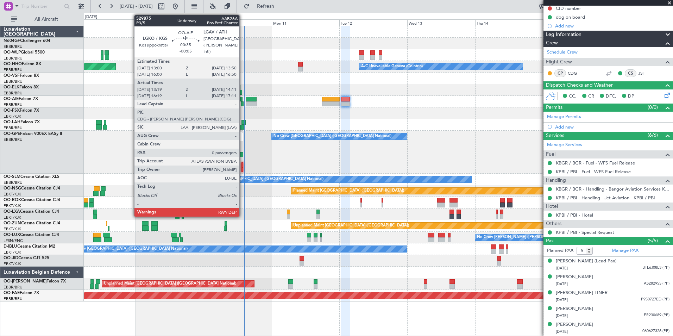
click at [243, 103] on div at bounding box center [242, 103] width 2 height 5
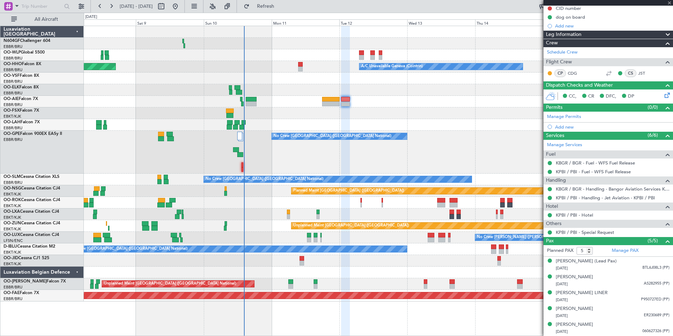
type input "-00:05"
type input "13:29"
type input "14:06"
type input "0"
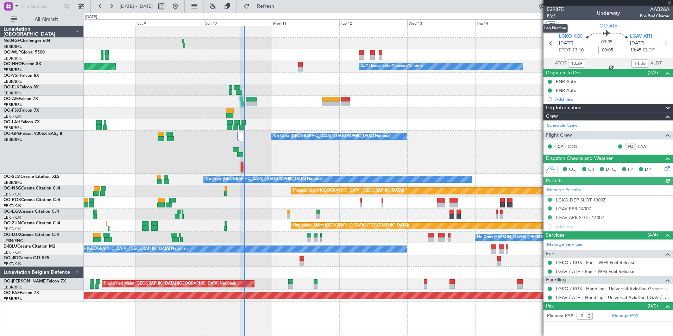
click at [553, 17] on span "P3/5" at bounding box center [555, 16] width 17 height 6
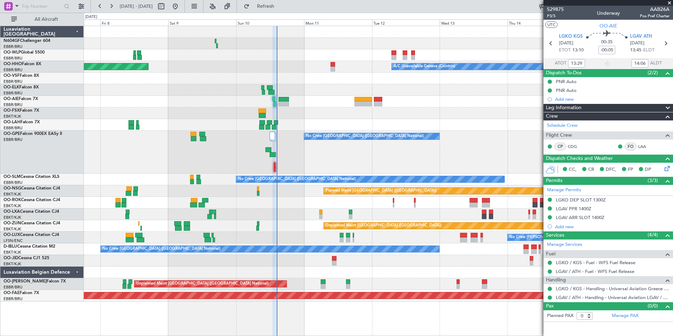
click at [446, 157] on div "No Crew [GEOGRAPHIC_DATA] ([GEOGRAPHIC_DATA] National)" at bounding box center [378, 152] width 589 height 43
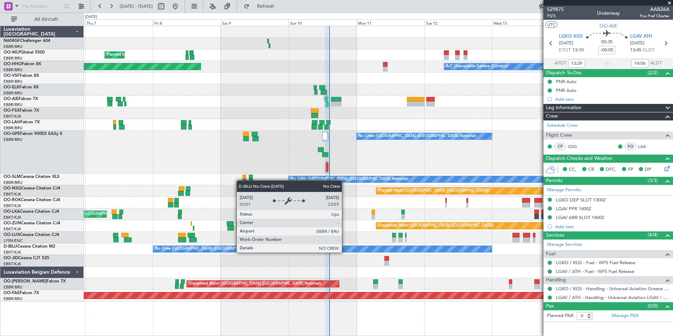
click at [365, 253] on div "No Crew [GEOGRAPHIC_DATA] ([GEOGRAPHIC_DATA] National)" at bounding box center [378, 249] width 589 height 12
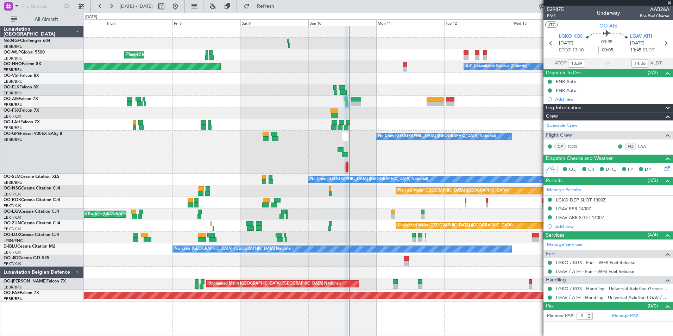
click at [387, 256] on div "Planned Maint Milan (Linate) Planned Maint Geneva ([GEOGRAPHIC_DATA]) A/C Unava…" at bounding box center [378, 163] width 589 height 275
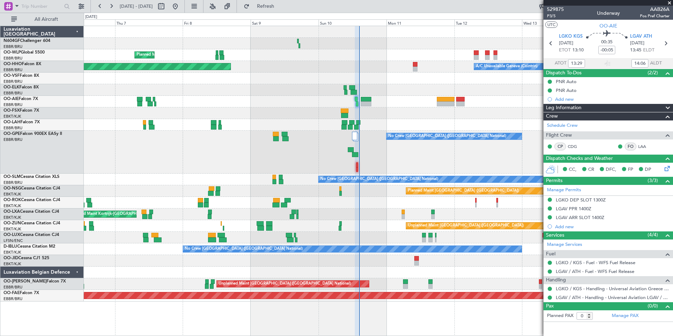
click at [389, 260] on div at bounding box center [378, 261] width 589 height 12
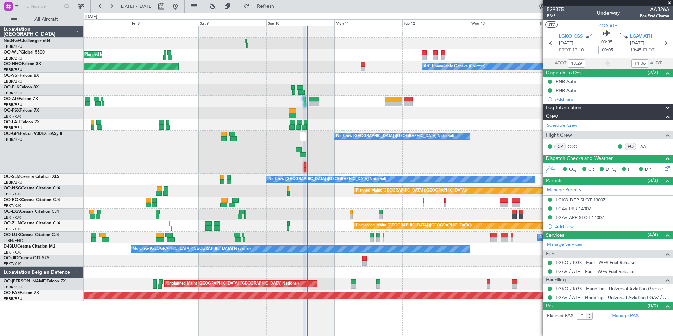
click at [391, 261] on div at bounding box center [378, 261] width 589 height 12
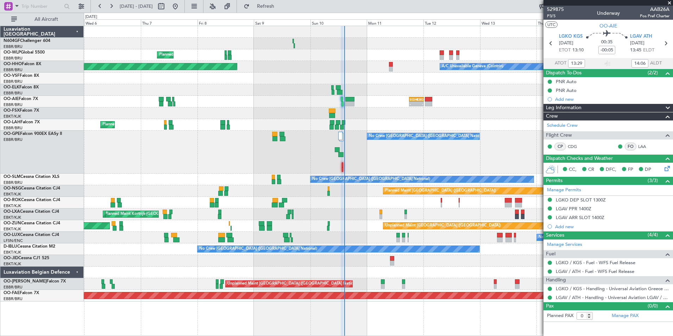
click at [412, 266] on div at bounding box center [378, 261] width 589 height 12
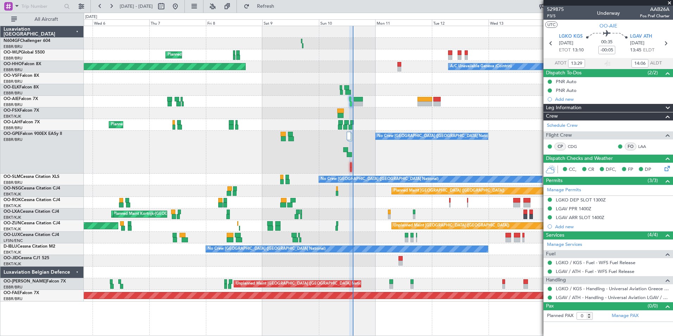
click at [400, 209] on div "Planned Maint Milan (Linate) A/C Unavailable Geneva (Cointrin) Planned Maint Ge…" at bounding box center [378, 163] width 589 height 275
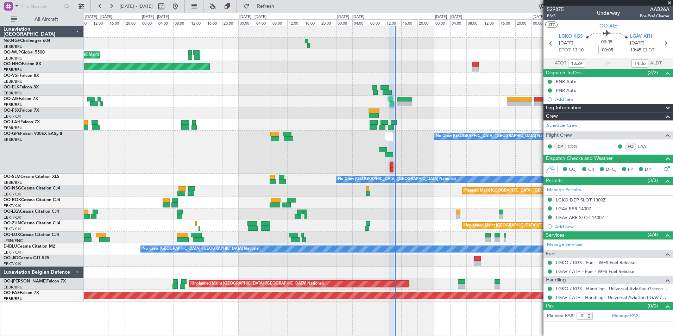
click at [420, 215] on div "AOG Maint Kortrijk-[GEOGRAPHIC_DATA] Planned Maint [GEOGRAPHIC_DATA]-[GEOGRAPHI…" at bounding box center [378, 215] width 589 height 12
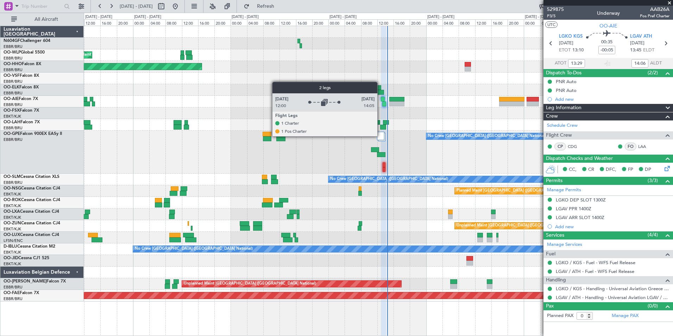
click at [382, 136] on div at bounding box center [381, 136] width 8 height 8
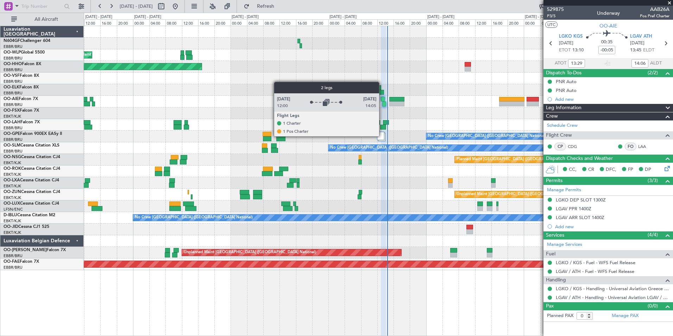
click at [382, 136] on div at bounding box center [381, 136] width 8 height 8
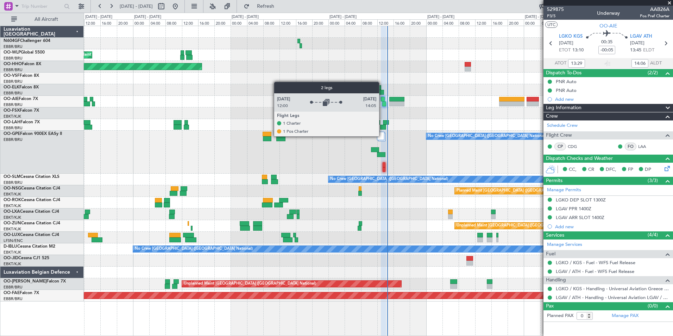
click at [382, 136] on div at bounding box center [381, 136] width 8 height 8
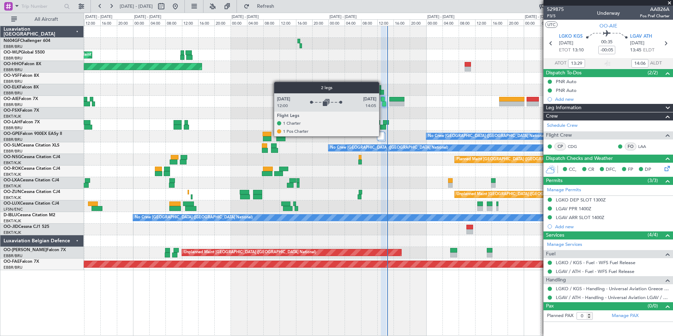
click at [382, 136] on div at bounding box center [381, 136] width 8 height 8
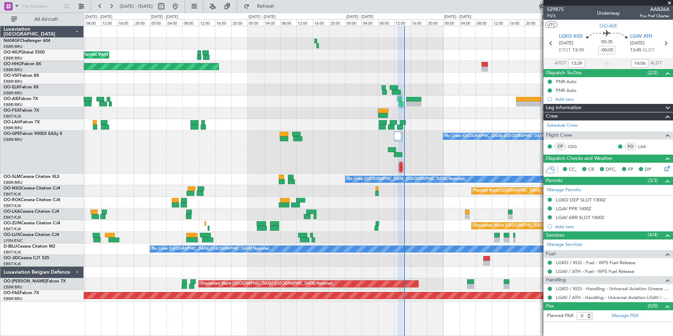
click at [410, 204] on div at bounding box center [378, 203] width 589 height 12
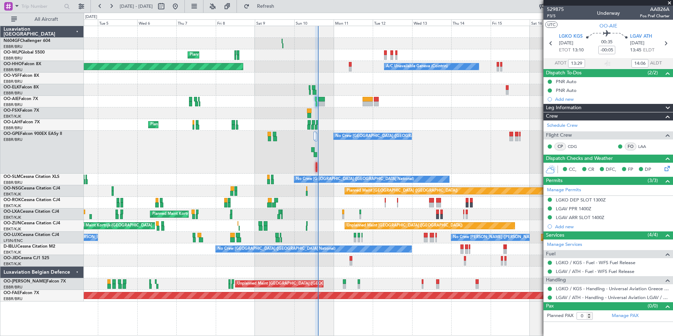
click at [248, 269] on div at bounding box center [378, 273] width 589 height 12
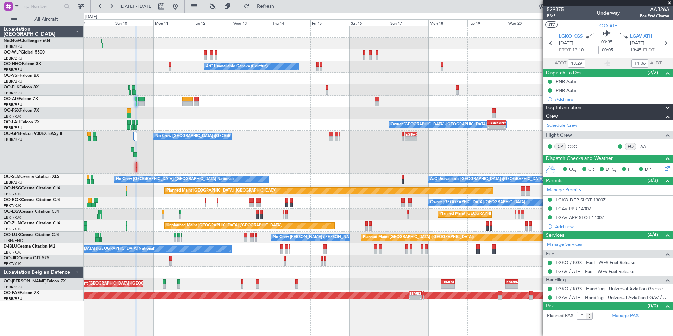
click at [331, 269] on div at bounding box center [378, 273] width 589 height 12
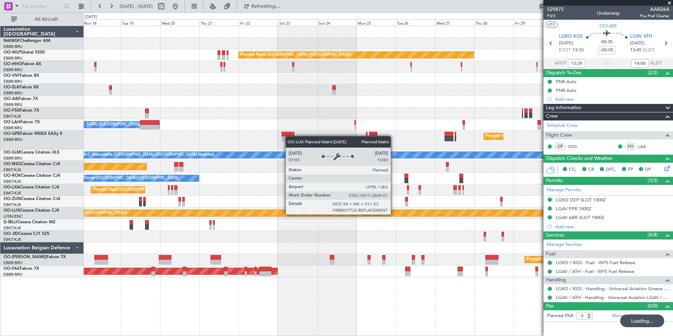
click at [242, 201] on div "Planned Maint [GEOGRAPHIC_DATA] ([GEOGRAPHIC_DATA]) A/C Unavailable Geneva (Coi…" at bounding box center [378, 151] width 589 height 251
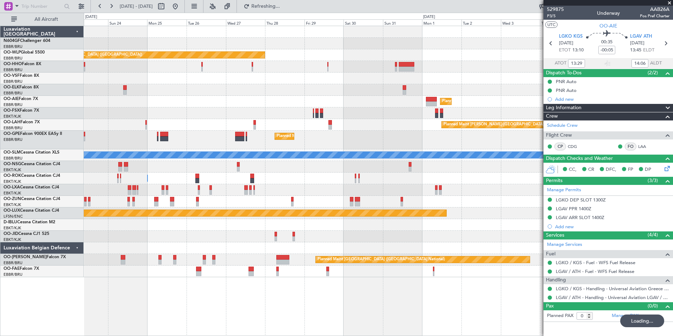
click at [223, 198] on div at bounding box center [378, 202] width 589 height 12
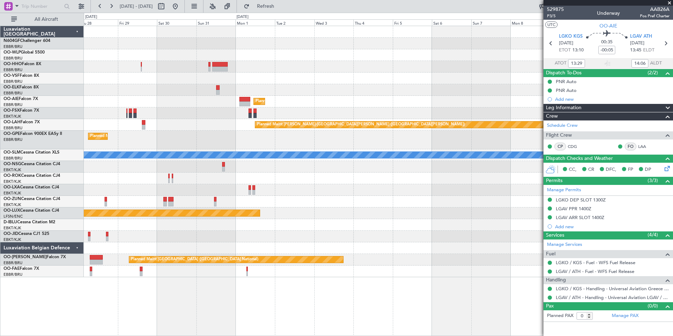
click at [234, 198] on div "Planned Maint [GEOGRAPHIC_DATA] ([GEOGRAPHIC_DATA]) Planned Maint [GEOGRAPHIC_D…" at bounding box center [378, 151] width 589 height 251
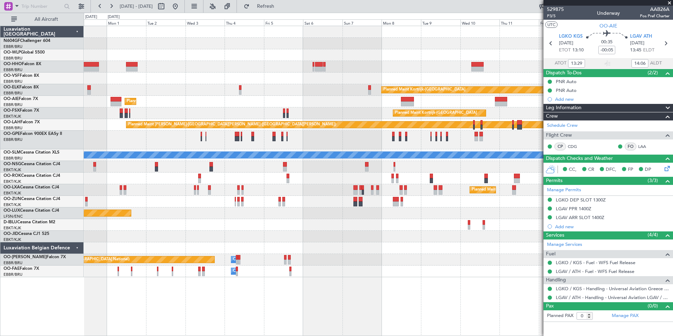
click at [293, 205] on div at bounding box center [378, 202] width 589 height 12
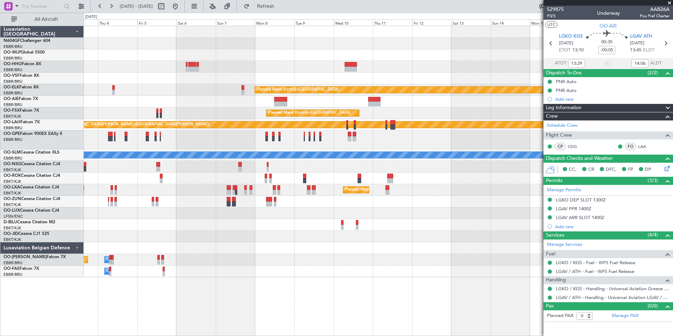
click at [320, 207] on div "Planned Maint [GEOGRAPHIC_DATA] ([GEOGRAPHIC_DATA])" at bounding box center [378, 213] width 589 height 12
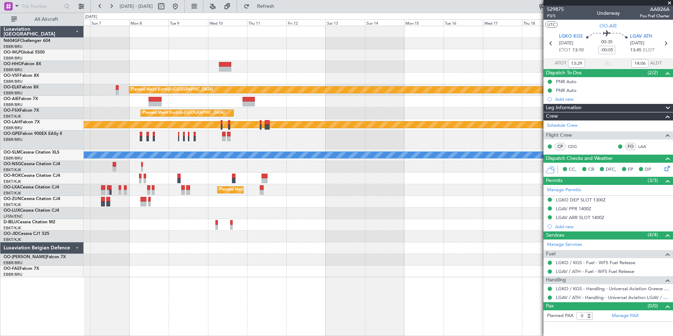
click at [299, 209] on div at bounding box center [378, 213] width 589 height 12
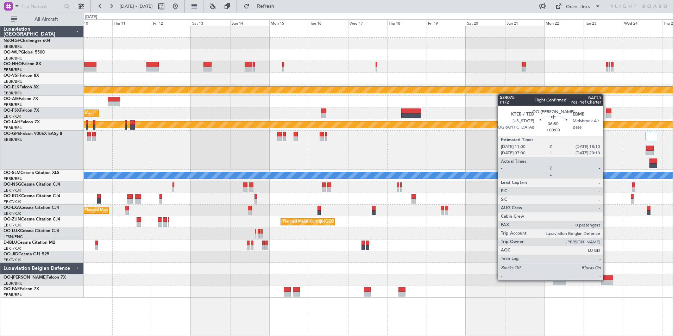
click at [606, 280] on div at bounding box center [608, 277] width 12 height 5
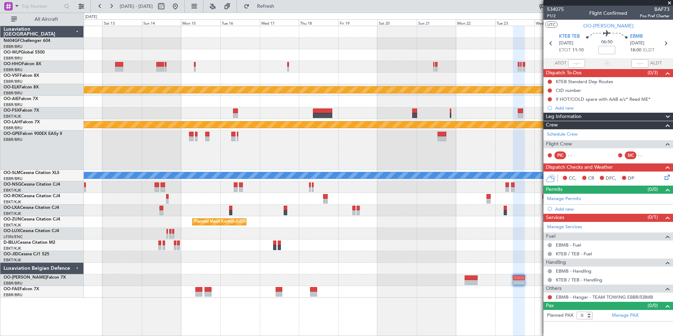
click at [346, 219] on div "Planned Maint Kortrijk-[GEOGRAPHIC_DATA]" at bounding box center [378, 222] width 589 height 12
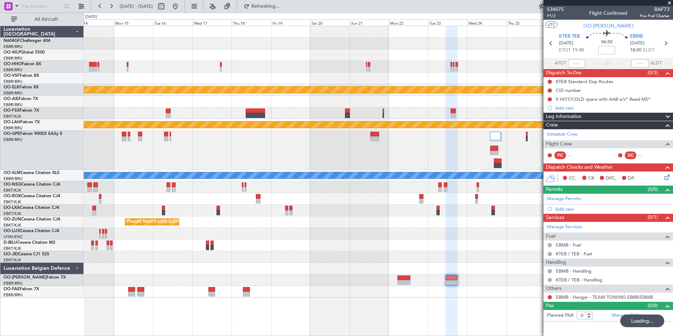
click at [445, 233] on div "Planned Maint Kortrijk-[GEOGRAPHIC_DATA] Planned Maint [GEOGRAPHIC_DATA]-[GEOGR…" at bounding box center [378, 162] width 589 height 272
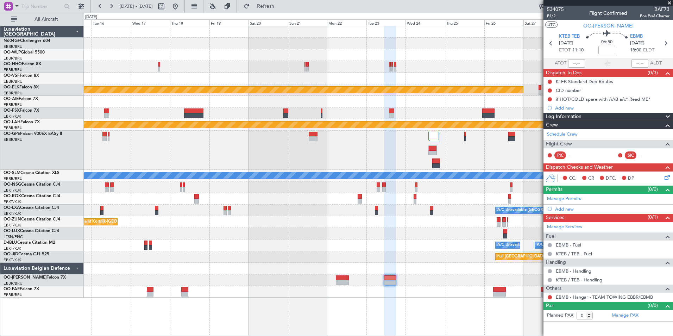
click at [405, 251] on div "Planned Maint Kortrijk-[GEOGRAPHIC_DATA] null [GEOGRAPHIC_DATA]-[GEOGRAPHIC_DAT…" at bounding box center [378, 257] width 589 height 12
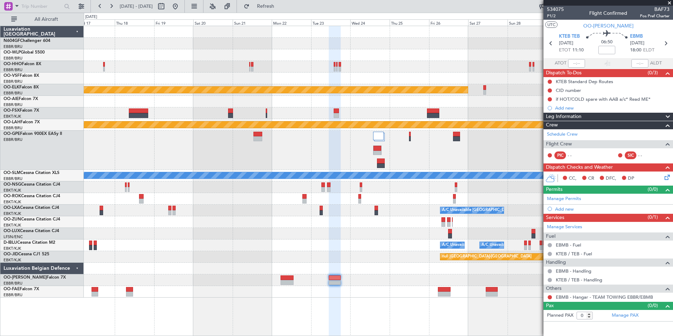
click at [372, 261] on div "Planned Maint Kortrijk-[GEOGRAPHIC_DATA] Planned [GEOGRAPHIC_DATA][PERSON_NAME]…" at bounding box center [378, 162] width 589 height 272
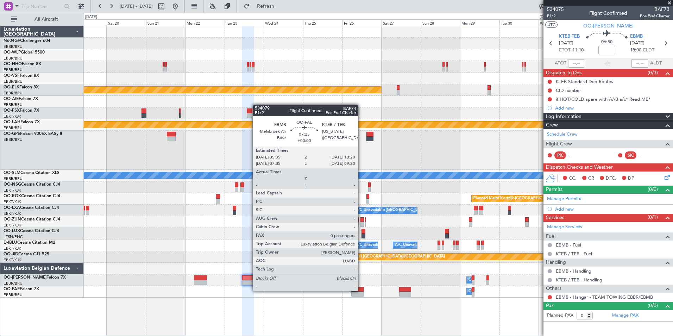
click at [361, 290] on div at bounding box center [358, 289] width 13 height 5
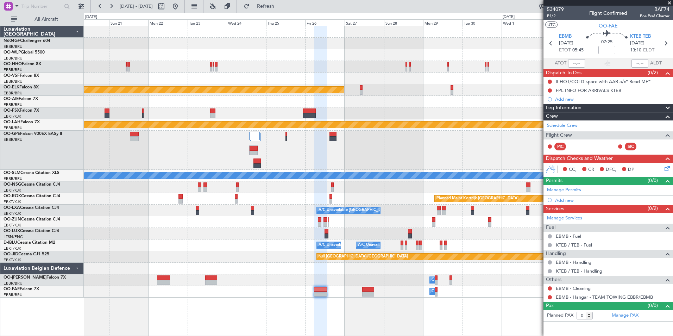
click at [357, 312] on div "Planned Maint Kortrijk-[GEOGRAPHIC_DATA] Planned [GEOGRAPHIC_DATA][PERSON_NAME]…" at bounding box center [379, 181] width 590 height 310
click at [318, 312] on div "Planned Maint Kortrijk-[GEOGRAPHIC_DATA] Planned [GEOGRAPHIC_DATA][PERSON_NAME]…" at bounding box center [379, 181] width 590 height 310
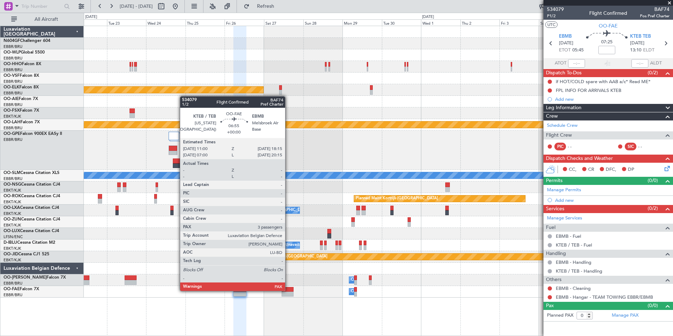
click at [288, 290] on div at bounding box center [288, 289] width 12 height 5
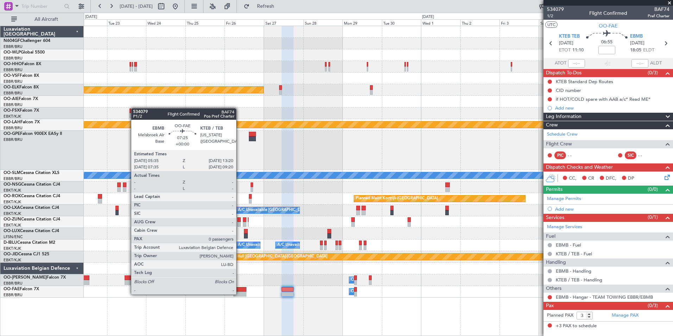
click at [239, 294] on div at bounding box center [240, 294] width 13 height 5
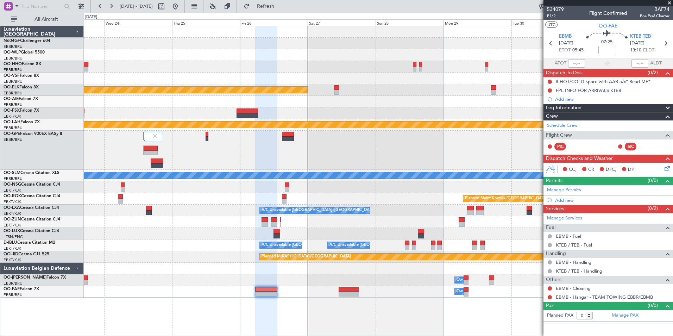
click at [226, 303] on div "Planned Maint Kortrijk-[GEOGRAPHIC_DATA] Planned [GEOGRAPHIC_DATA][PERSON_NAME]…" at bounding box center [379, 181] width 590 height 310
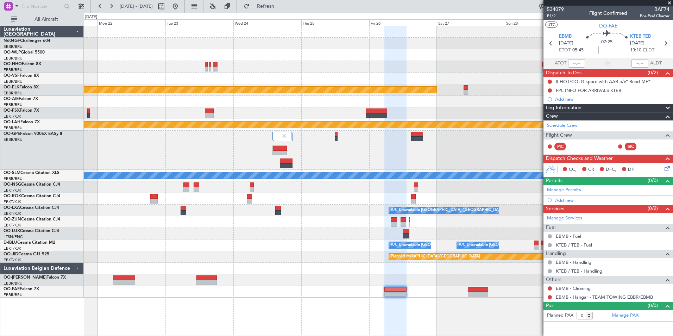
click at [323, 294] on div "Owner Melsbroek Air Base" at bounding box center [378, 292] width 589 height 12
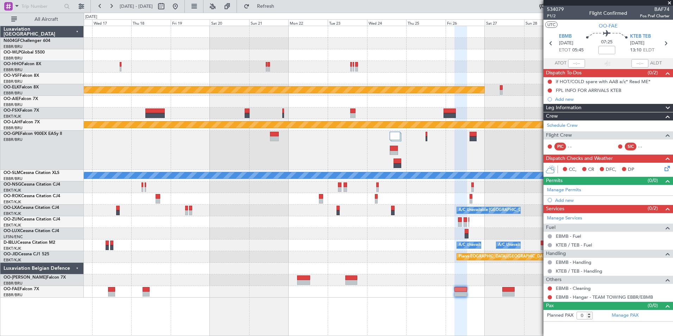
click at [310, 293] on div "Planned Maint Kortrijk-[GEOGRAPHIC_DATA] Planned [GEOGRAPHIC_DATA][PERSON_NAME]…" at bounding box center [378, 162] width 589 height 272
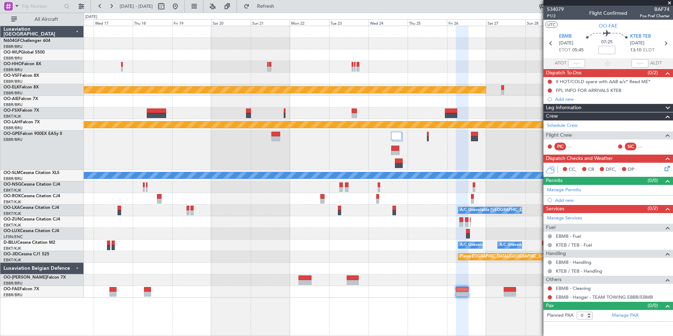
click at [293, 292] on div "Owner Melsbroek Air Base" at bounding box center [378, 292] width 589 height 12
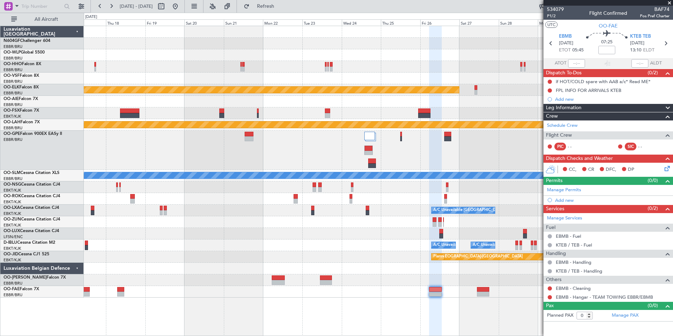
click at [334, 304] on div "Planned Maint Kortrijk-[GEOGRAPHIC_DATA] Planned [GEOGRAPHIC_DATA][PERSON_NAME]…" at bounding box center [379, 181] width 590 height 310
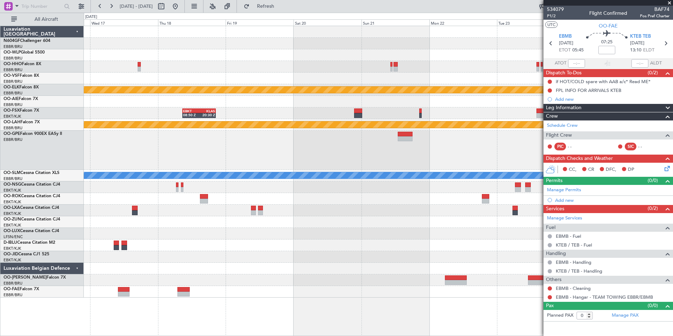
click at [182, 305] on div "Planned Maint Kortrijk-[GEOGRAPHIC_DATA] EBKT 08:50 Z KLAS 20:30 Z Planned [GEO…" at bounding box center [379, 181] width 590 height 310
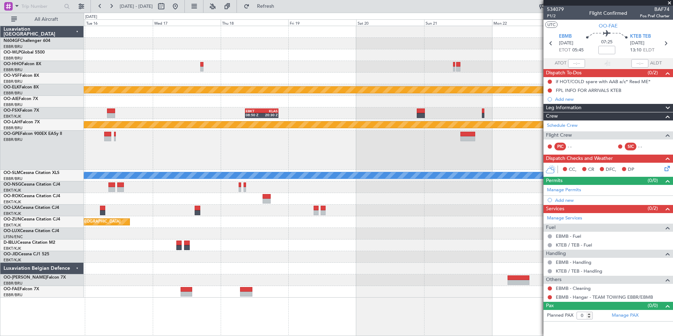
click at [218, 312] on div "Planned Maint Kortrijk-[GEOGRAPHIC_DATA] EBKT 08:50 Z KLAS 20:30 Z Planned [GEO…" at bounding box center [379, 181] width 590 height 310
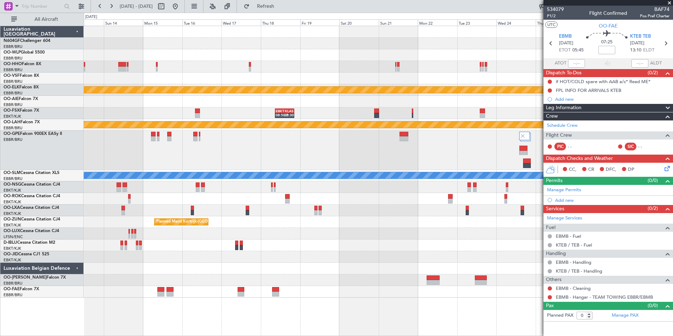
click at [251, 313] on div "Planned Maint Kortrijk-[GEOGRAPHIC_DATA] EBKT 08:50 Z KLAS 20:30 Z Planned Main…" at bounding box center [379, 181] width 590 height 310
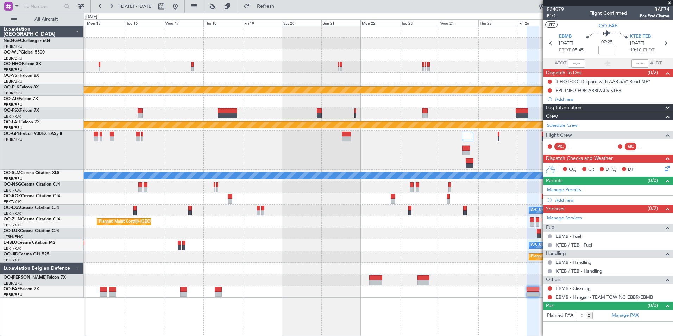
click at [182, 148] on div at bounding box center [378, 150] width 589 height 39
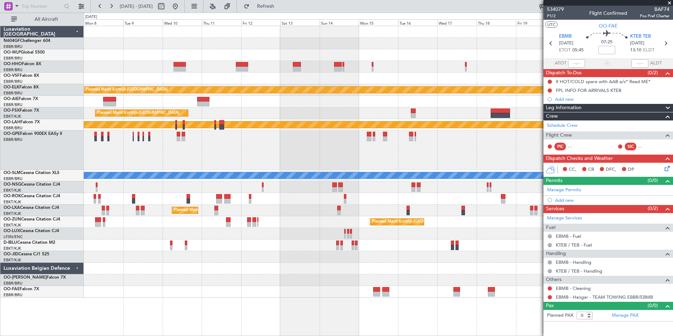
click at [419, 258] on div "null [GEOGRAPHIC_DATA]-[GEOGRAPHIC_DATA] Planned Maint [GEOGRAPHIC_DATA]-[GEOGR…" at bounding box center [378, 257] width 589 height 12
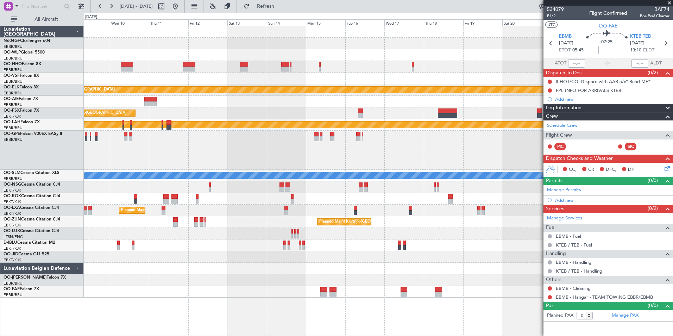
click at [243, 274] on div at bounding box center [378, 269] width 589 height 12
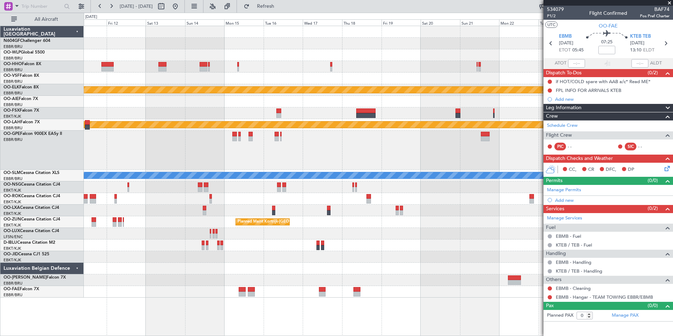
click at [337, 278] on div "Planned Maint Kortrijk-[GEOGRAPHIC_DATA] Planned Maint [GEOGRAPHIC_DATA]-[GEOGR…" at bounding box center [379, 181] width 590 height 310
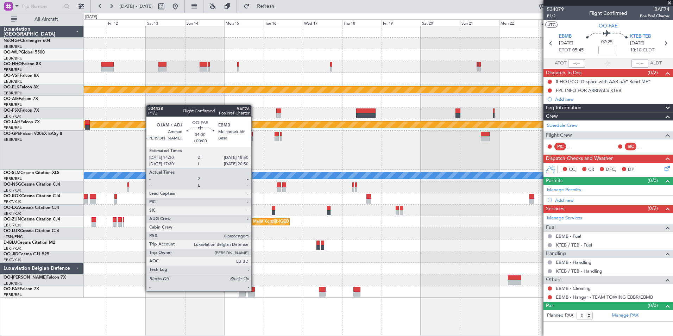
click at [264, 313] on div "Planned Maint Kortrijk-[GEOGRAPHIC_DATA] Planned Maint [GEOGRAPHIC_DATA]-[GEOGR…" at bounding box center [379, 181] width 590 height 310
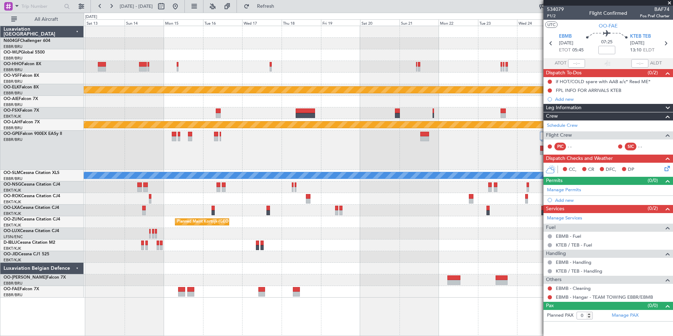
click at [258, 274] on div at bounding box center [378, 269] width 589 height 12
click at [250, 275] on div "Owner Melsbroek Air Base" at bounding box center [378, 280] width 589 height 12
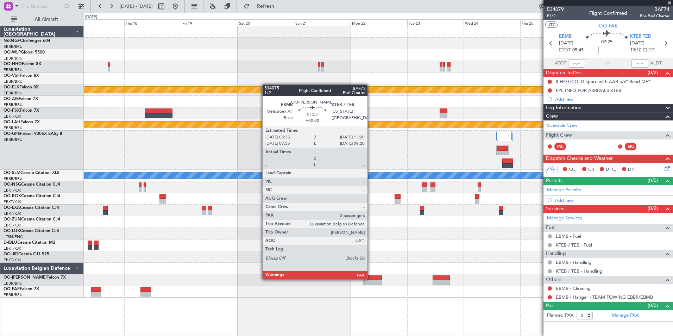
click at [371, 279] on div at bounding box center [372, 277] width 18 height 5
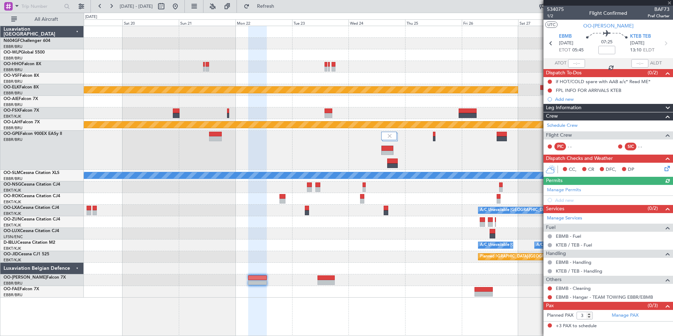
click at [294, 276] on div "Planned Maint Kortrijk-[GEOGRAPHIC_DATA] Planned [GEOGRAPHIC_DATA][PERSON_NAME]…" at bounding box center [378, 162] width 589 height 272
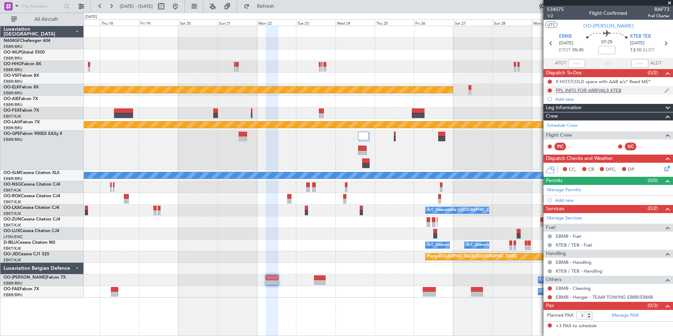
click at [608, 90] on div "FPL INFO FOR ARRIVALS KTEB" at bounding box center [589, 90] width 66 height 6
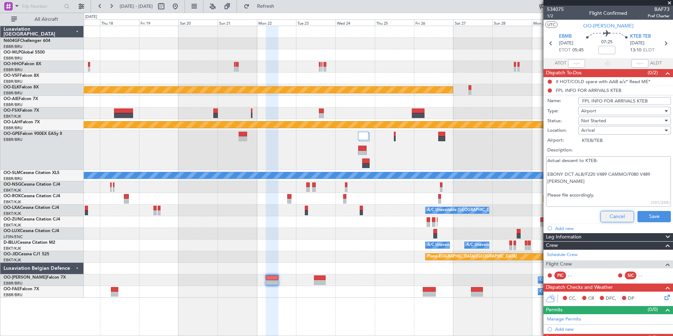
click at [611, 213] on button "Cancel" at bounding box center [617, 216] width 33 height 11
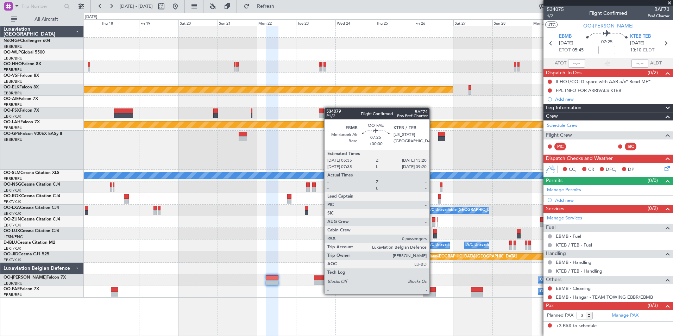
click at [433, 293] on div at bounding box center [429, 294] width 13 height 5
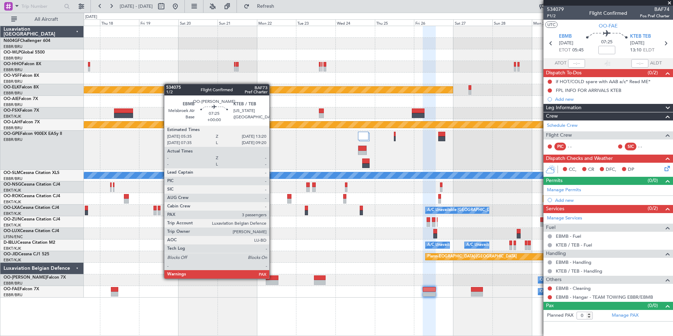
click at [273, 278] on div at bounding box center [272, 277] width 13 height 5
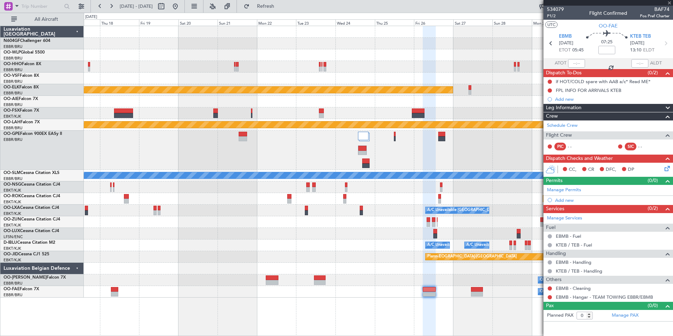
type input "3"
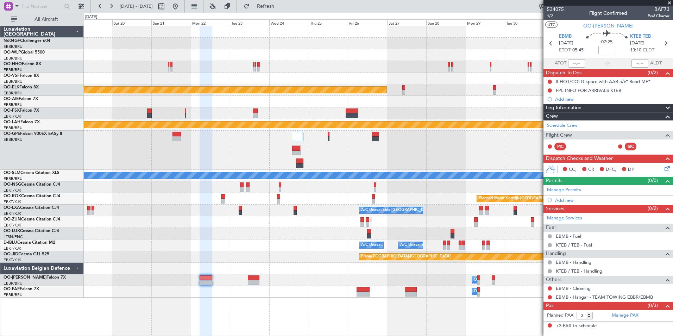
click at [276, 250] on div "A/C Unavailable [GEOGRAPHIC_DATA] ([GEOGRAPHIC_DATA] National) A/C Unavailable …" at bounding box center [378, 246] width 589 height 12
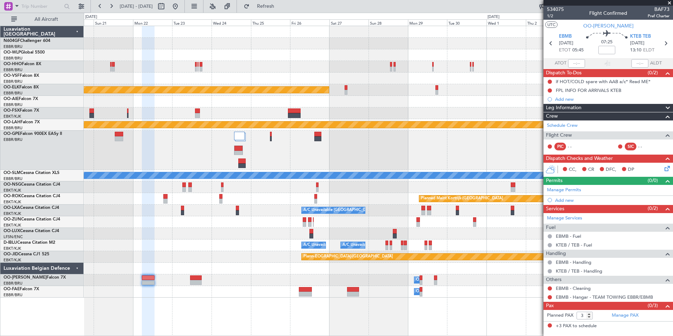
click at [380, 276] on div "Owner Melsbroek Air Base" at bounding box center [378, 280] width 589 height 12
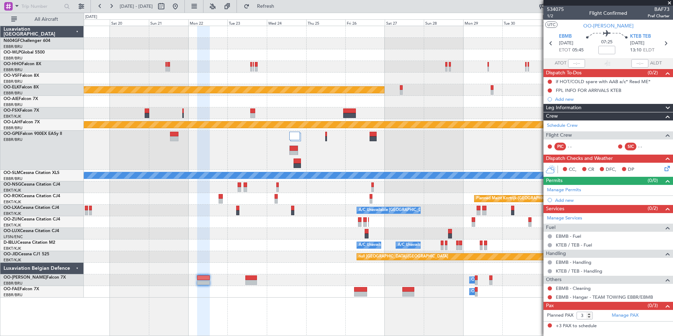
click at [287, 250] on div "Planned Maint Kortrijk-[GEOGRAPHIC_DATA] Planned [GEOGRAPHIC_DATA][PERSON_NAME]…" at bounding box center [378, 162] width 589 height 272
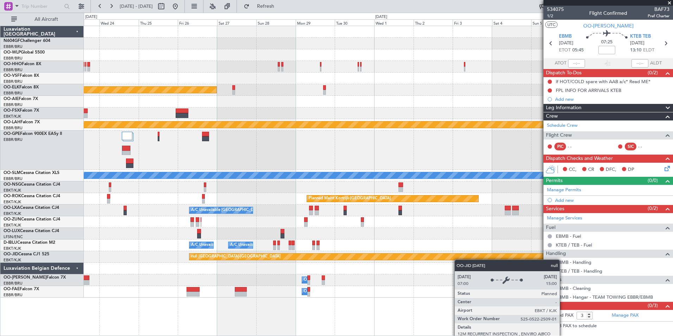
click at [323, 255] on div "Planned Maint Kortrijk-[GEOGRAPHIC_DATA] null [GEOGRAPHIC_DATA]-[GEOGRAPHIC_DAT…" at bounding box center [378, 257] width 589 height 12
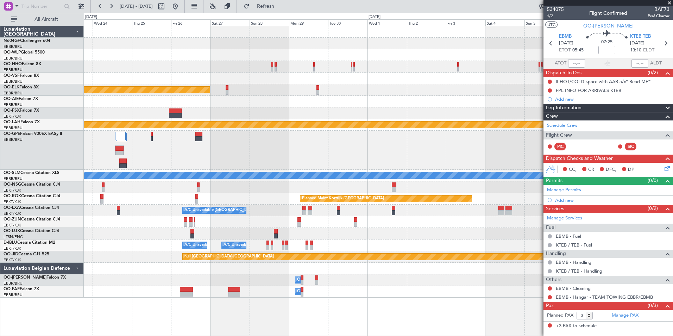
click at [410, 275] on div "Owner Melsbroek Air Base" at bounding box center [378, 280] width 589 height 12
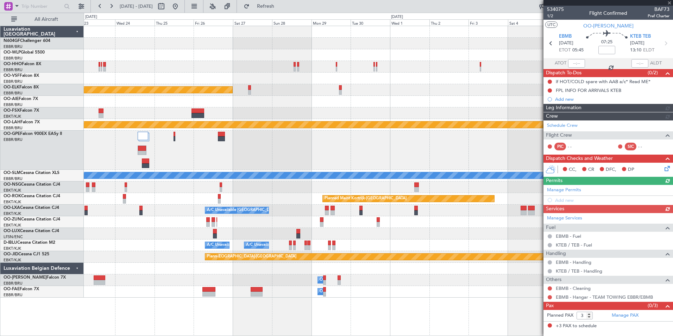
click at [353, 300] on div "Planned Maint Kortrijk-[GEOGRAPHIC_DATA] Planned [GEOGRAPHIC_DATA][PERSON_NAME]…" at bounding box center [379, 181] width 590 height 310
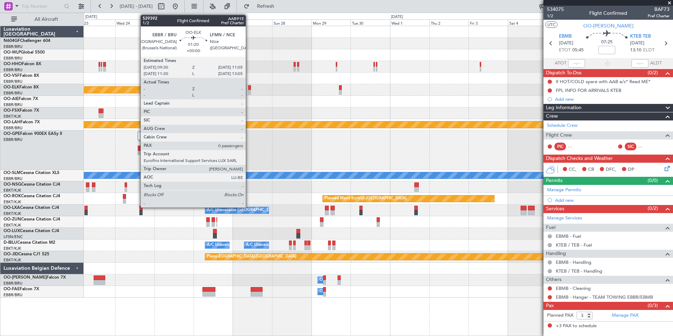
click at [249, 92] on div at bounding box center [249, 92] width 3 height 5
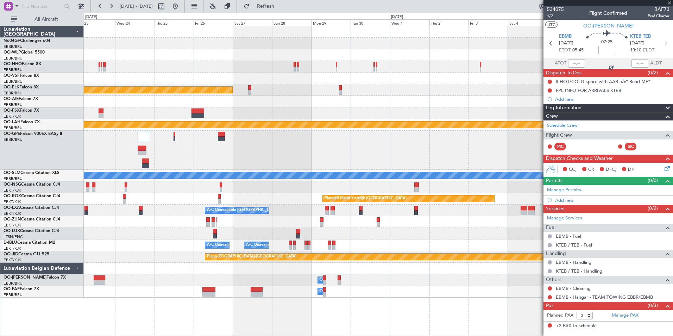
type input "0"
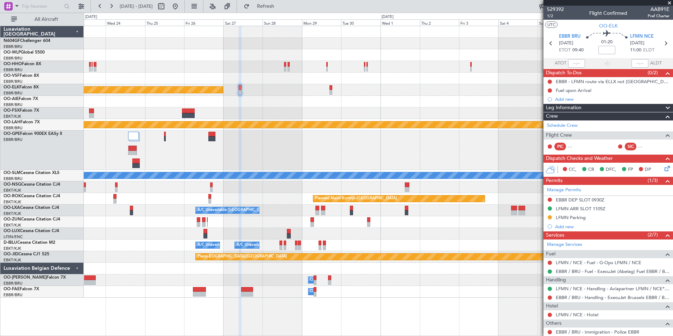
click at [284, 77] on div "Planned Maint Kortrijk-[GEOGRAPHIC_DATA] Planned [GEOGRAPHIC_DATA][PERSON_NAME]…" at bounding box center [378, 162] width 589 height 272
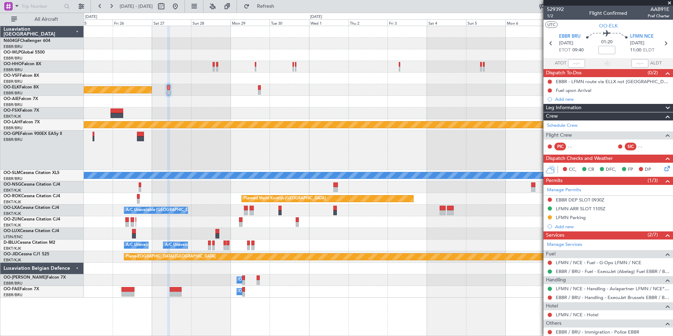
click at [392, 89] on div "Planned Maint Kortrijk-[GEOGRAPHIC_DATA]" at bounding box center [378, 90] width 589 height 12
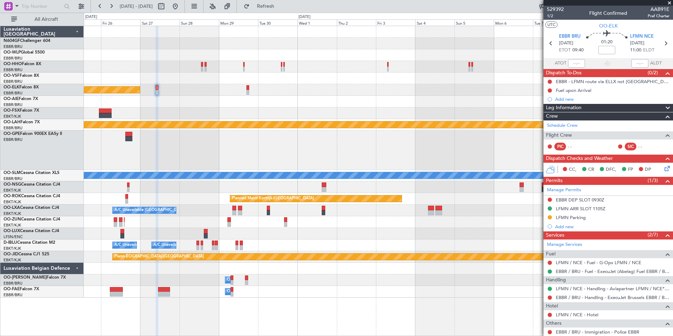
click at [216, 91] on div "Planned Maint Kortrijk-[GEOGRAPHIC_DATA]" at bounding box center [378, 90] width 589 height 12
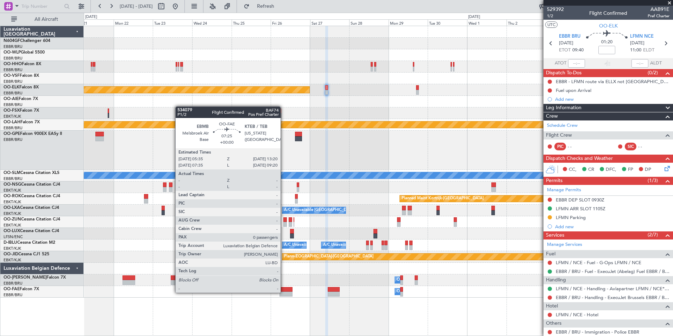
click at [284, 292] on div at bounding box center [286, 294] width 13 height 5
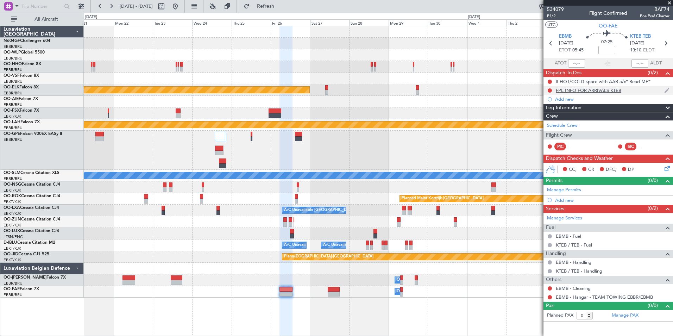
click at [574, 91] on div "FPL INFO FOR ARRIVALS KTEB" at bounding box center [589, 90] width 66 height 6
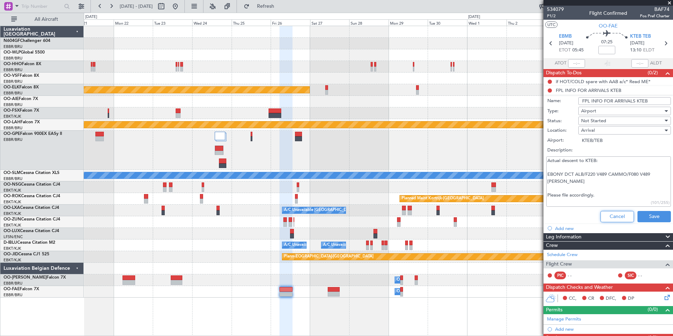
click at [609, 219] on button "Cancel" at bounding box center [617, 216] width 33 height 11
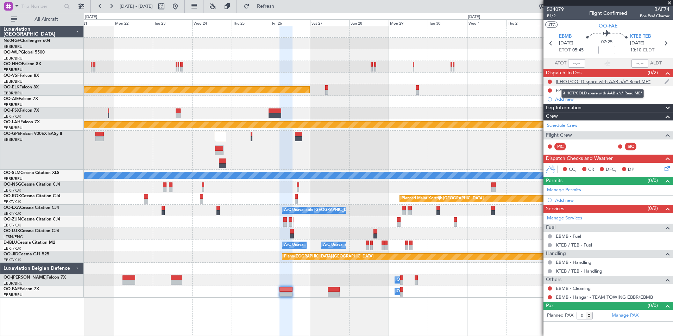
click at [641, 82] on div "if HOT/COLD spare with AAB a/c* Read ME*" at bounding box center [603, 82] width 95 height 6
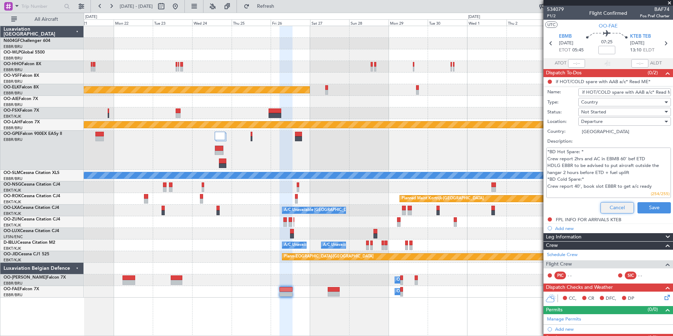
click at [612, 203] on button "Cancel" at bounding box center [617, 207] width 33 height 11
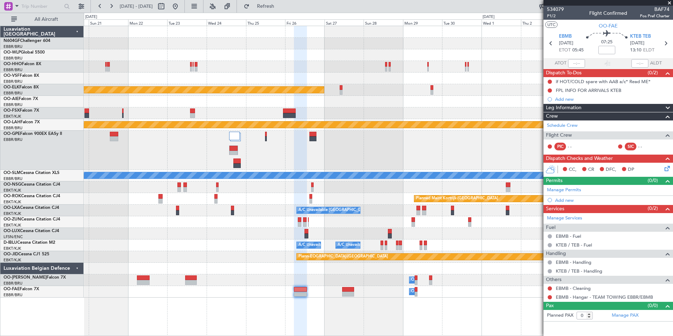
click at [298, 157] on div at bounding box center [378, 150] width 589 height 39
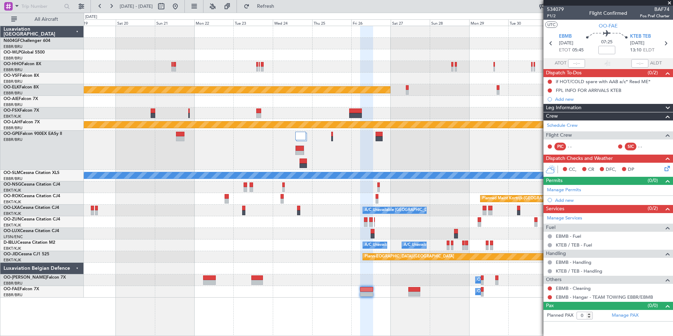
click at [484, 217] on div "Planned Maint Kortrijk-[GEOGRAPHIC_DATA] Planned [GEOGRAPHIC_DATA][PERSON_NAME]…" at bounding box center [378, 162] width 589 height 272
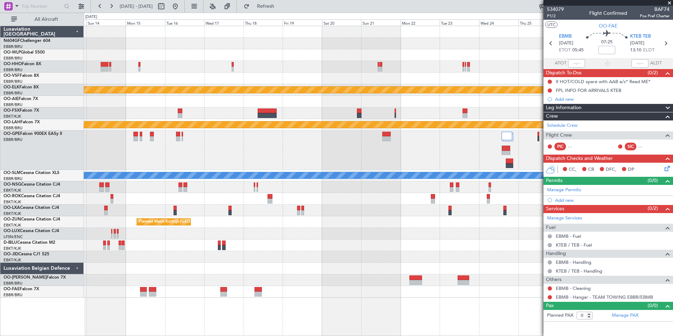
click at [425, 169] on div at bounding box center [378, 150] width 589 height 39
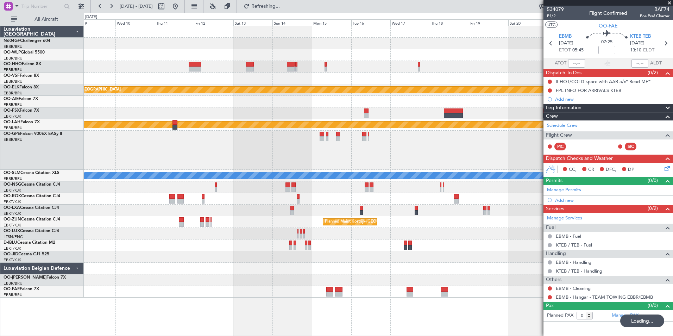
click at [436, 130] on div "Planned Maint Kortrijk-[GEOGRAPHIC_DATA] Planned [GEOGRAPHIC_DATA][PERSON_NAME]…" at bounding box center [378, 162] width 589 height 272
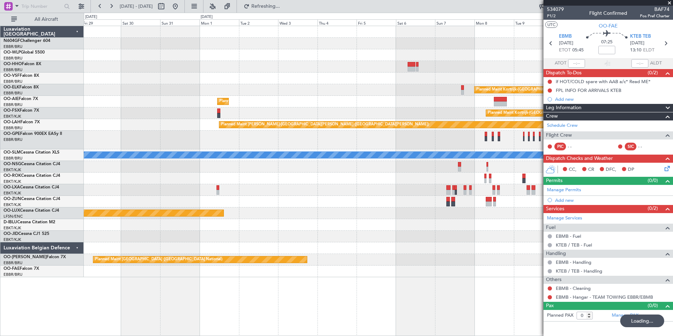
click at [505, 135] on div at bounding box center [378, 140] width 589 height 19
click at [368, 149] on div at bounding box center [378, 140] width 589 height 19
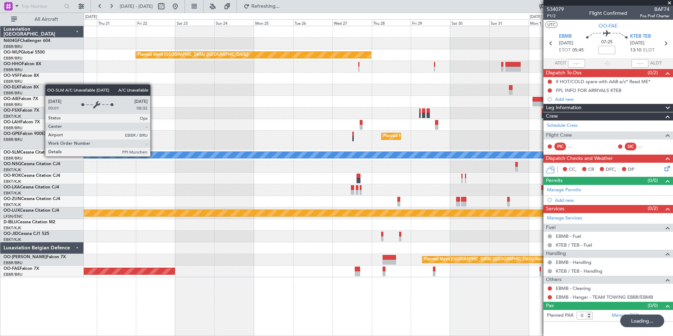
click at [418, 140] on div "Planned Maint [GEOGRAPHIC_DATA] ([GEOGRAPHIC_DATA] National)" at bounding box center [378, 140] width 589 height 19
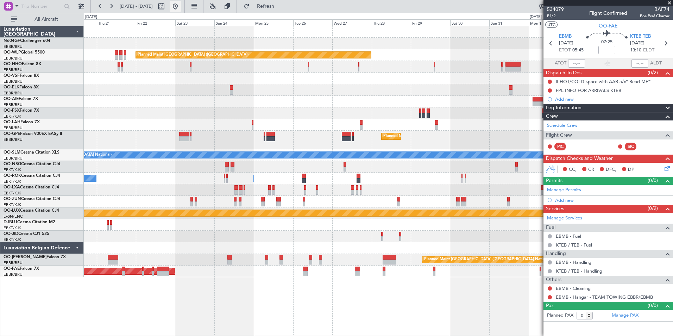
click at [181, 11] on button at bounding box center [175, 6] width 11 height 11
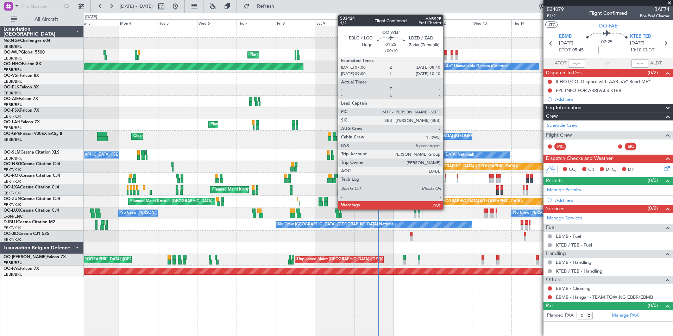
click at [447, 56] on div at bounding box center [445, 57] width 3 height 5
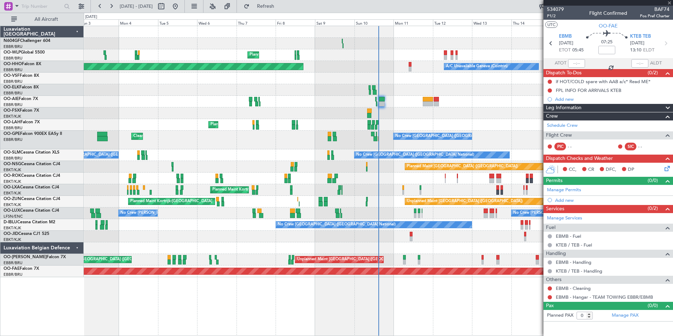
type input "+00:10"
type input "8"
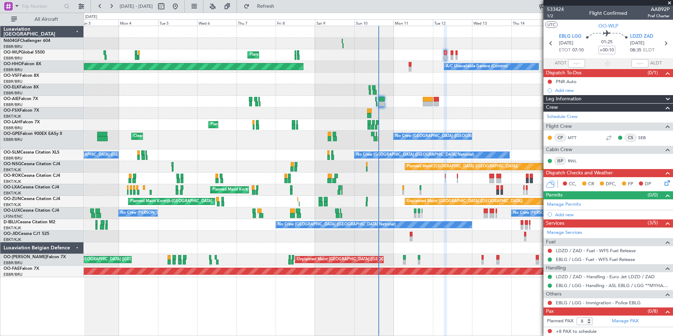
click at [342, 46] on div at bounding box center [378, 44] width 589 height 12
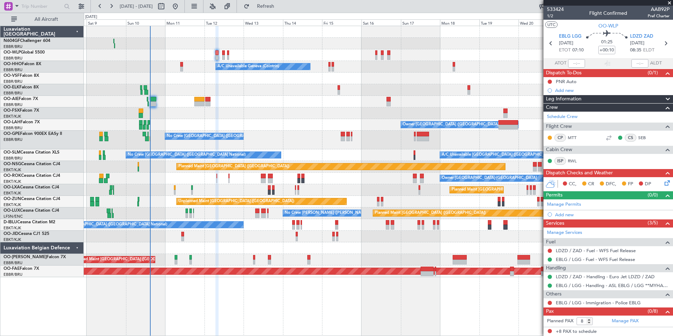
click at [396, 88] on div "Planned Maint [GEOGRAPHIC_DATA] ([GEOGRAPHIC_DATA]) Planned Maint Milan ([GEOGR…" at bounding box center [378, 151] width 589 height 251
click at [367, 89] on div "Planned Maint [GEOGRAPHIC_DATA] ([GEOGRAPHIC_DATA]) Planned Maint Milan ([GEOGR…" at bounding box center [378, 151] width 589 height 251
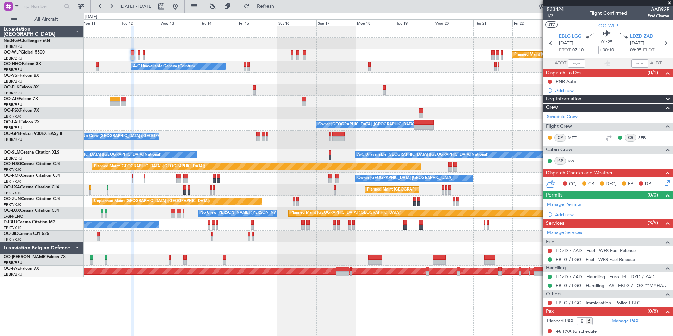
click at [420, 88] on div at bounding box center [378, 90] width 589 height 12
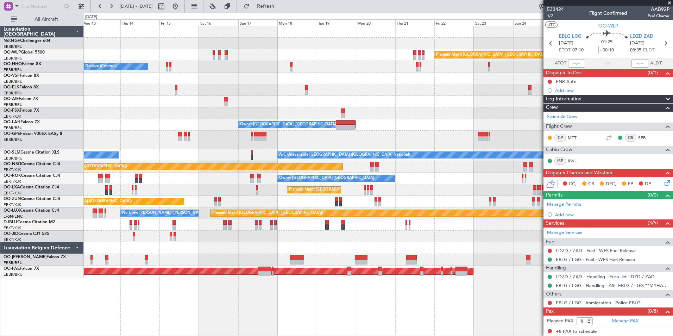
click at [371, 118] on div "Planned Maint [GEOGRAPHIC_DATA] ([GEOGRAPHIC_DATA]) A/C Unavailable Geneva (Coi…" at bounding box center [378, 151] width 589 height 251
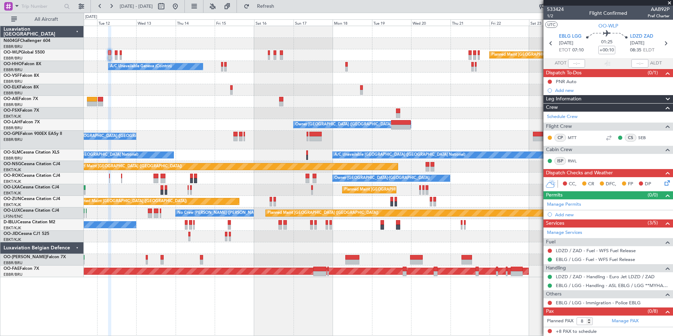
click at [348, 242] on div at bounding box center [378, 237] width 589 height 12
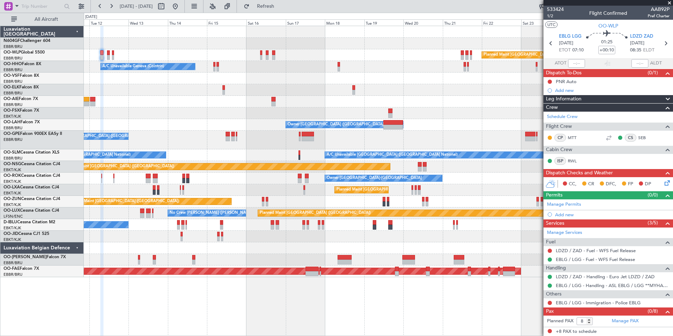
click at [364, 254] on div "Unplanned Maint [GEOGRAPHIC_DATA] ([GEOGRAPHIC_DATA] National) Planned Maint [G…" at bounding box center [378, 260] width 589 height 12
click at [355, 240] on div "Planned Maint [GEOGRAPHIC_DATA] ([GEOGRAPHIC_DATA]) A/C Unavailable Geneva (Coi…" at bounding box center [378, 151] width 589 height 251
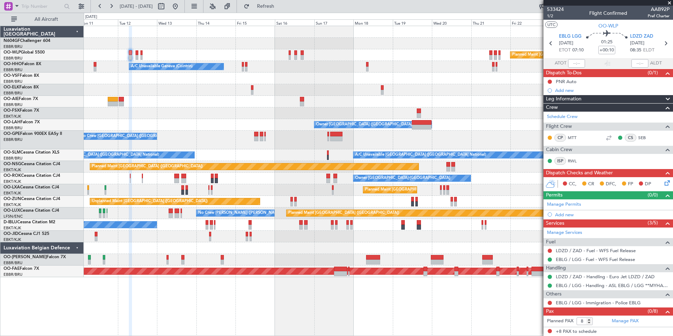
click at [265, 102] on div at bounding box center [378, 102] width 589 height 12
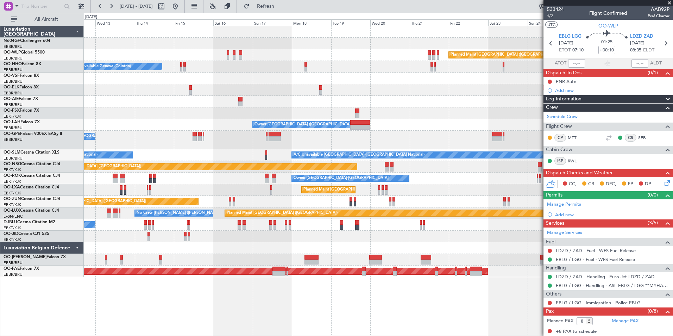
click at [279, 97] on div "Planned Maint [GEOGRAPHIC_DATA] ([GEOGRAPHIC_DATA]) A/C Unavailable Geneva (Coi…" at bounding box center [378, 151] width 589 height 251
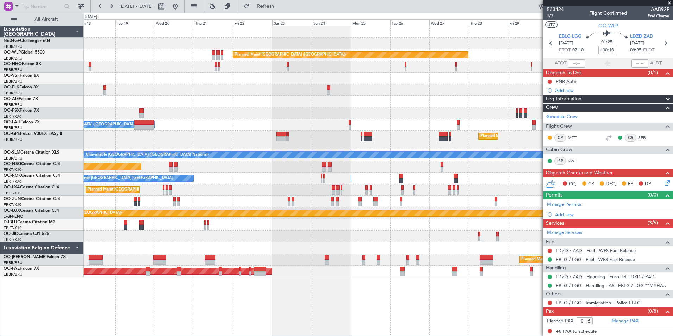
click at [251, 96] on div "Planned Maint [GEOGRAPHIC_DATA] ([GEOGRAPHIC_DATA])" at bounding box center [378, 102] width 589 height 12
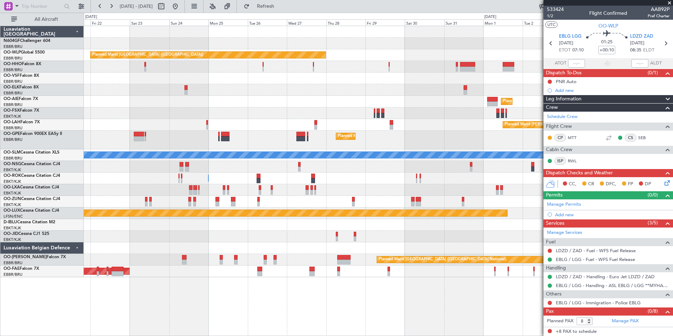
click at [270, 95] on div "Planned Maint Kortrijk-[GEOGRAPHIC_DATA]" at bounding box center [378, 90] width 589 height 12
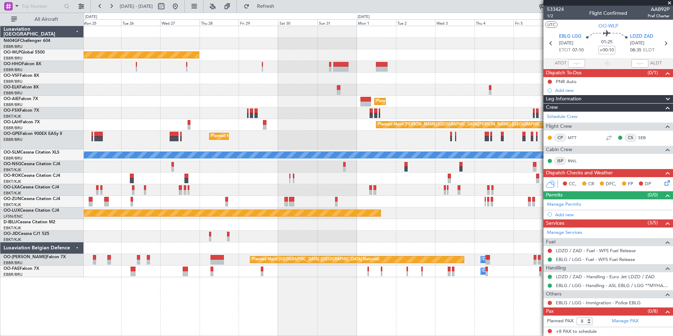
click at [259, 104] on div "Planned Maint [GEOGRAPHIC_DATA] ([GEOGRAPHIC_DATA]) Planned Maint [GEOGRAPHIC_D…" at bounding box center [378, 151] width 589 height 251
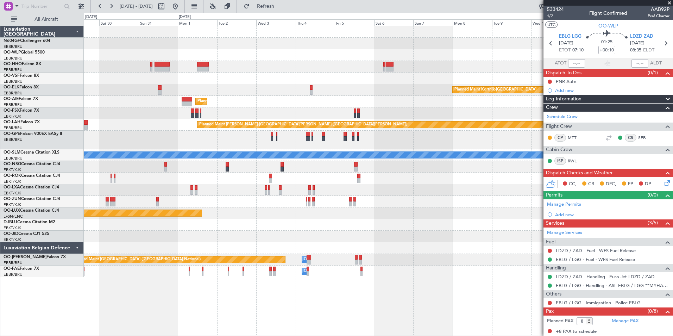
click at [212, 102] on div "Planned Maint [GEOGRAPHIC_DATA] ([GEOGRAPHIC_DATA])" at bounding box center [378, 102] width 589 height 12
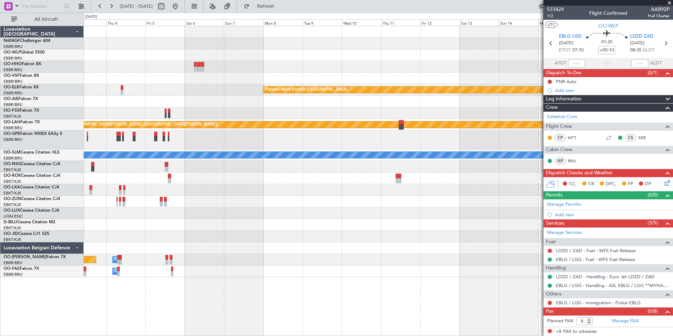
click at [289, 100] on div "Planned Maint [GEOGRAPHIC_DATA] ([GEOGRAPHIC_DATA])" at bounding box center [378, 102] width 589 height 12
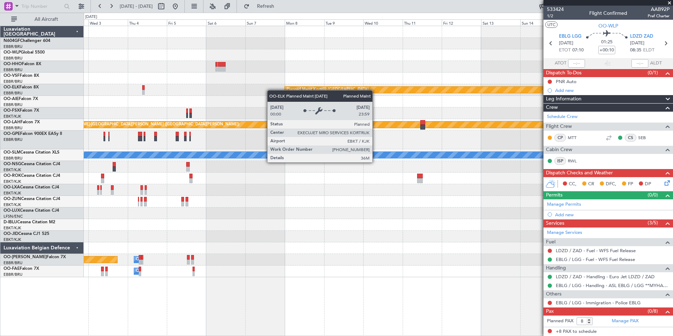
click at [452, 85] on div "Planned Maint Kortrijk-[GEOGRAPHIC_DATA]" at bounding box center [378, 90] width 589 height 12
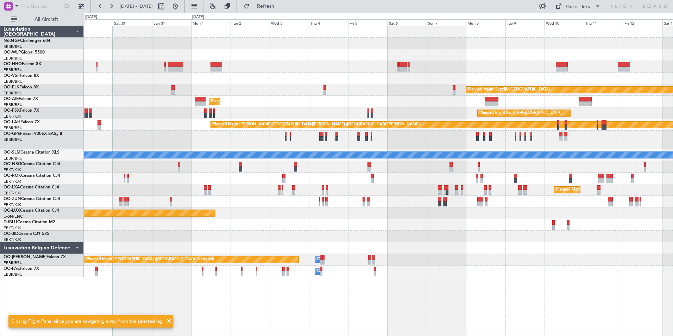
click at [276, 71] on div at bounding box center [378, 67] width 589 height 12
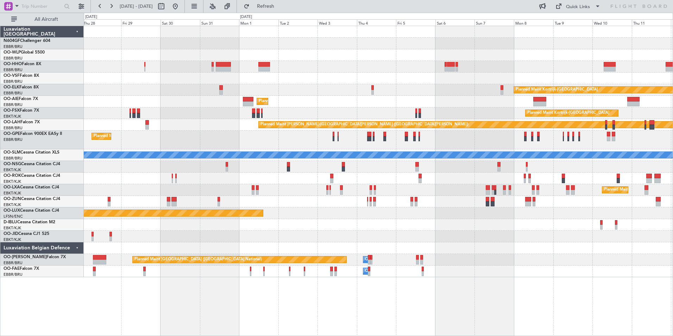
click at [480, 227] on div "Planned Maint [GEOGRAPHIC_DATA] ([GEOGRAPHIC_DATA]) Planned Maint [GEOGRAPHIC_D…" at bounding box center [378, 151] width 589 height 251
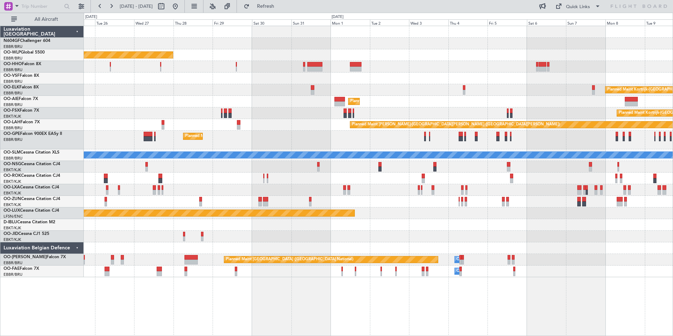
click at [399, 221] on div "Planned Maint [GEOGRAPHIC_DATA] ([GEOGRAPHIC_DATA]) Planned Maint [GEOGRAPHIC_D…" at bounding box center [378, 151] width 589 height 251
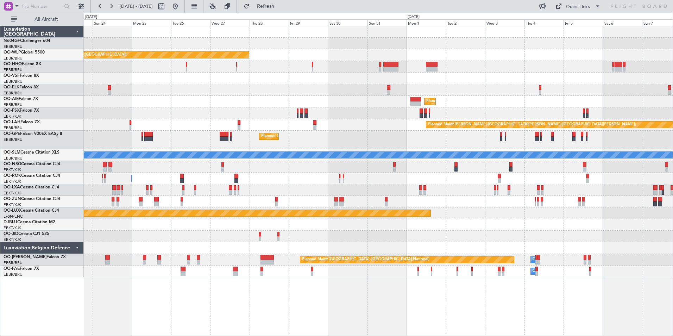
click at [437, 213] on div "Planned Maint [GEOGRAPHIC_DATA] ([GEOGRAPHIC_DATA]) Planned Maint [GEOGRAPHIC_D…" at bounding box center [378, 151] width 589 height 251
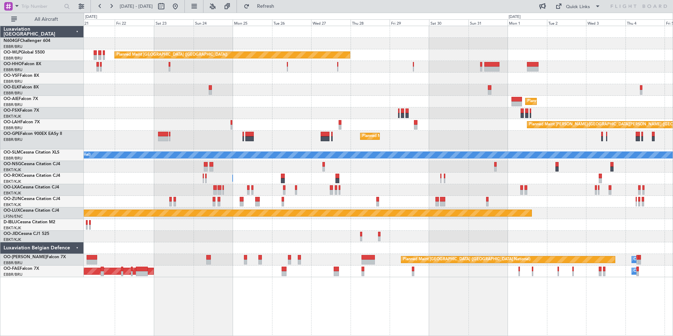
click at [455, 226] on div "Planned Maint [GEOGRAPHIC_DATA] ([GEOGRAPHIC_DATA]) Planned Maint [GEOGRAPHIC_D…" at bounding box center [378, 151] width 589 height 251
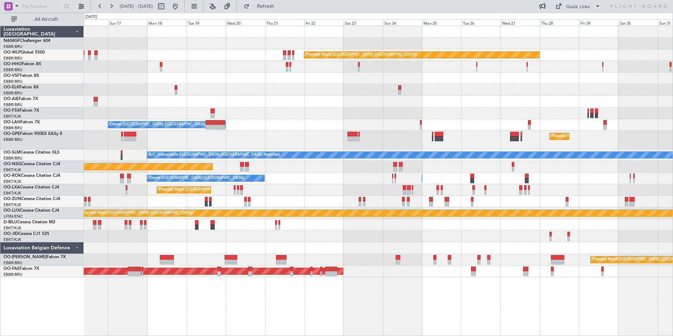
click at [438, 227] on div "No Crew [GEOGRAPHIC_DATA] ([GEOGRAPHIC_DATA] National)" at bounding box center [378, 225] width 589 height 12
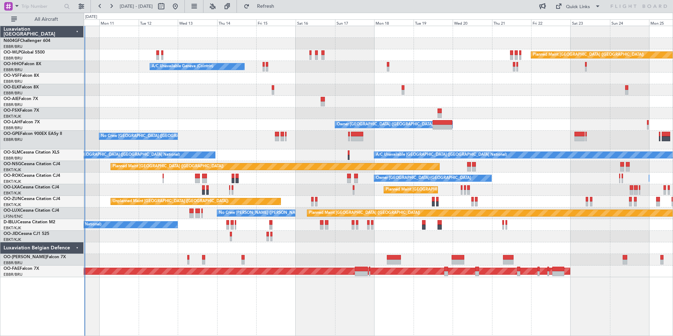
click at [566, 234] on div at bounding box center [378, 237] width 589 height 12
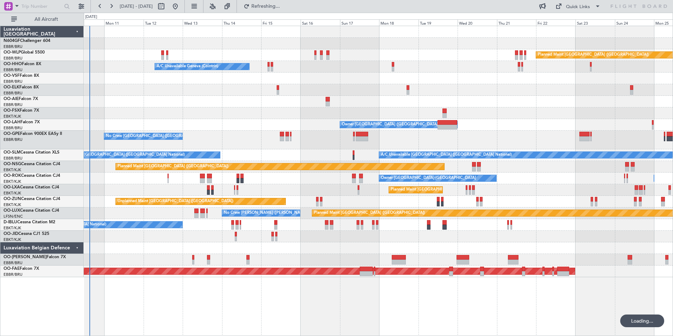
click at [330, 253] on div at bounding box center [378, 248] width 589 height 12
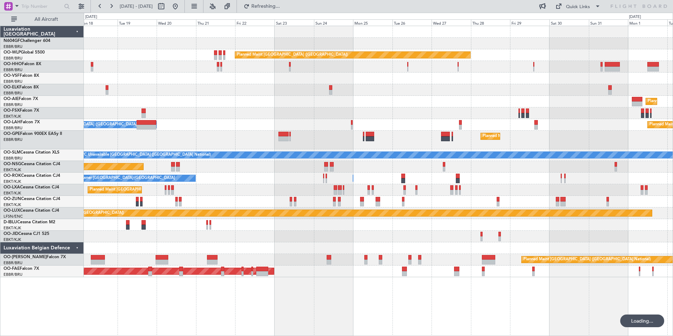
click at [259, 258] on div "Planned Maint [GEOGRAPHIC_DATA] ([GEOGRAPHIC_DATA]) A/C Unavailable Geneva (Coi…" at bounding box center [378, 151] width 589 height 251
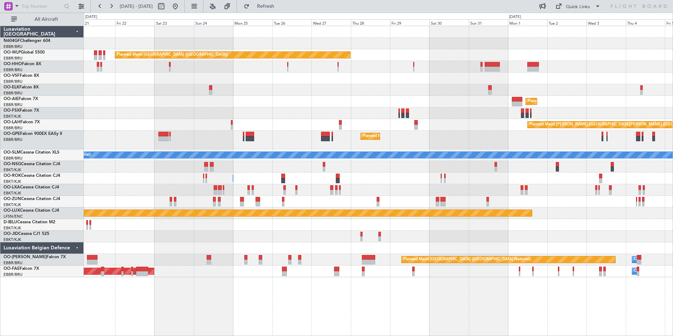
click at [284, 255] on div "Planned Maint [GEOGRAPHIC_DATA] ([GEOGRAPHIC_DATA]) Planned Maint [GEOGRAPHIC_D…" at bounding box center [378, 151] width 589 height 251
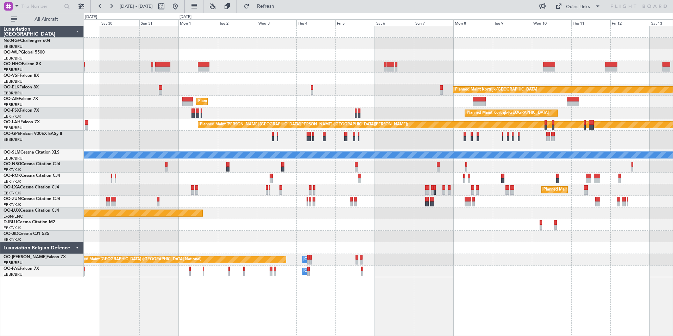
click at [419, 253] on div "Planned Maint [GEOGRAPHIC_DATA] ([GEOGRAPHIC_DATA]) Planned Maint [GEOGRAPHIC_D…" at bounding box center [378, 151] width 589 height 251
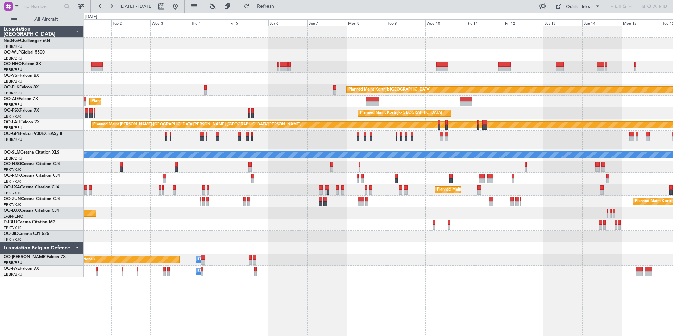
click at [424, 233] on div at bounding box center [378, 237] width 589 height 12
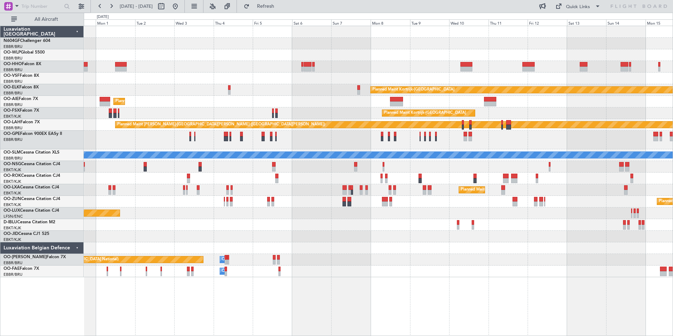
click at [517, 247] on div at bounding box center [378, 248] width 589 height 12
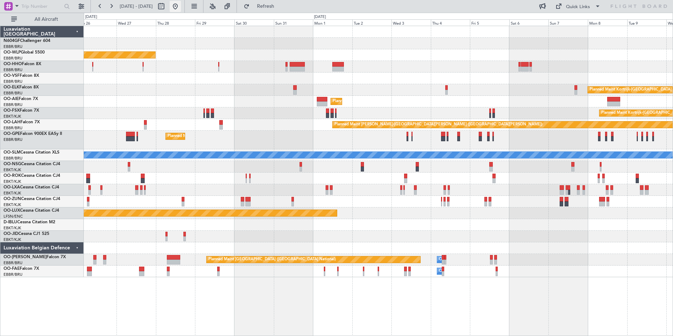
click at [181, 9] on button at bounding box center [175, 6] width 11 height 11
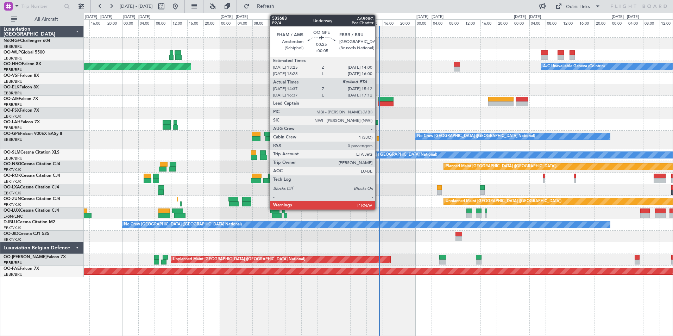
click at [379, 139] on div at bounding box center [378, 138] width 2 height 5
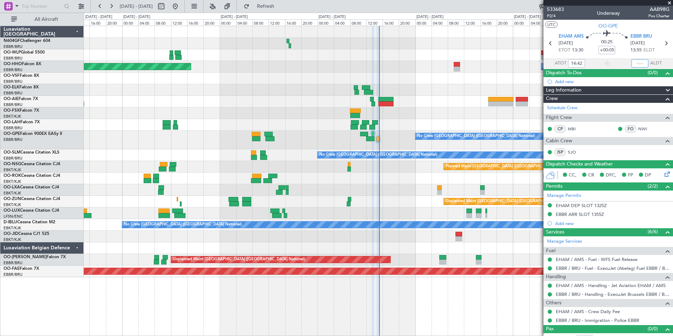
click at [638, 63] on input "text" at bounding box center [640, 63] width 17 height 8
click at [648, 24] on section "UTC OO-GPE" at bounding box center [609, 25] width 130 height 11
type input "15:09"
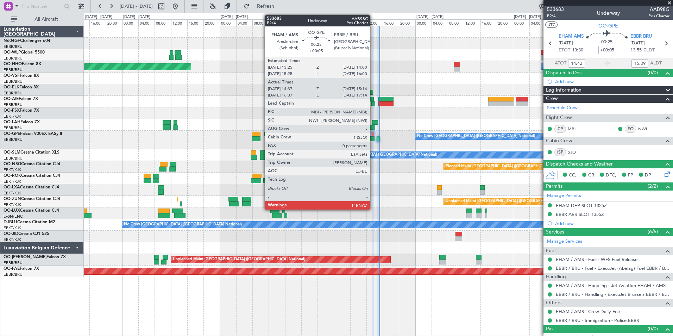
click at [373, 133] on div at bounding box center [373, 134] width 2 height 5
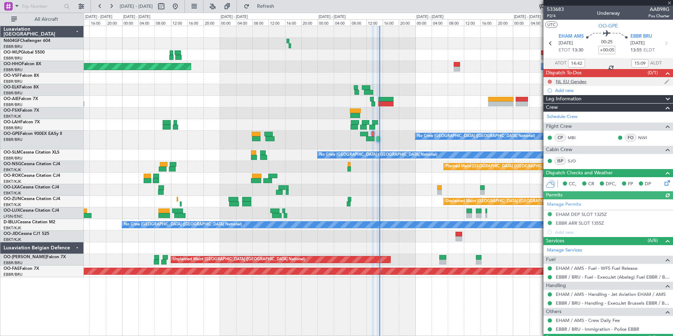
click at [550, 80] on button at bounding box center [550, 82] width 4 height 4
click at [549, 111] on span "Completed" at bounding box center [553, 112] width 23 height 7
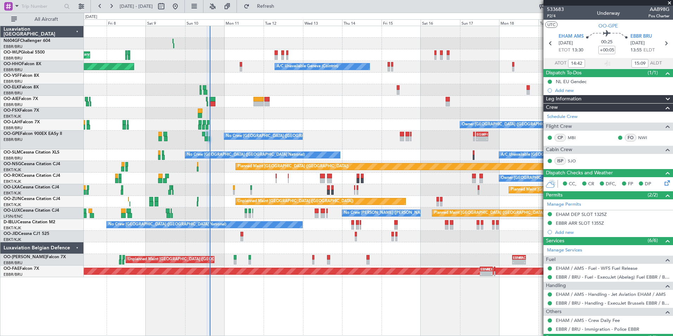
click at [374, 102] on div at bounding box center [378, 102] width 589 height 12
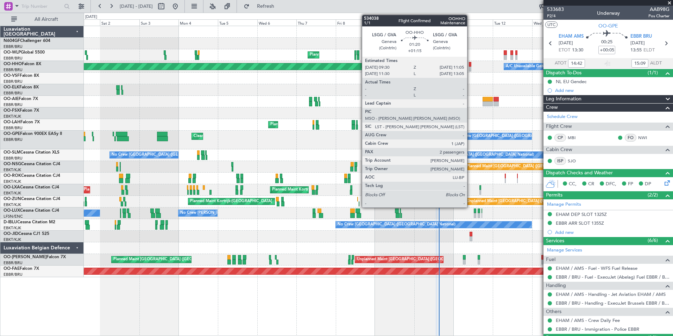
click at [471, 65] on div at bounding box center [470, 64] width 3 height 5
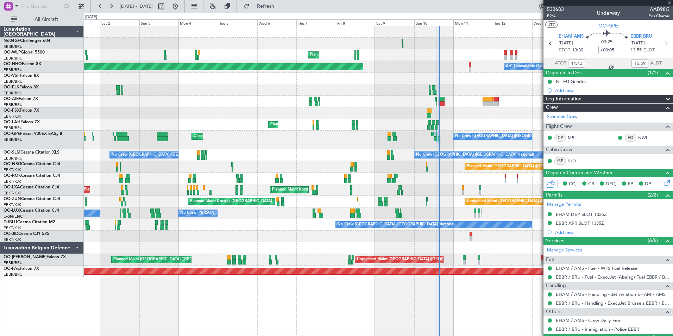
type input "+01:15"
type input "2"
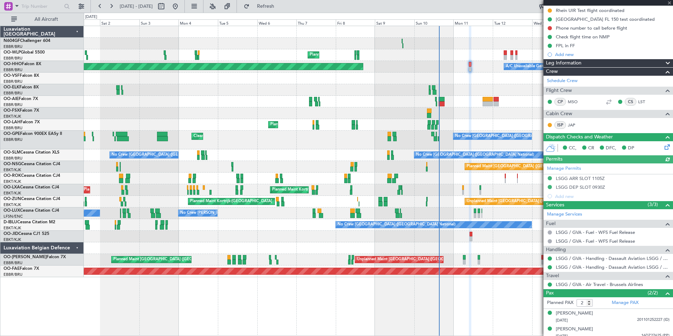
scroll to position [119, 0]
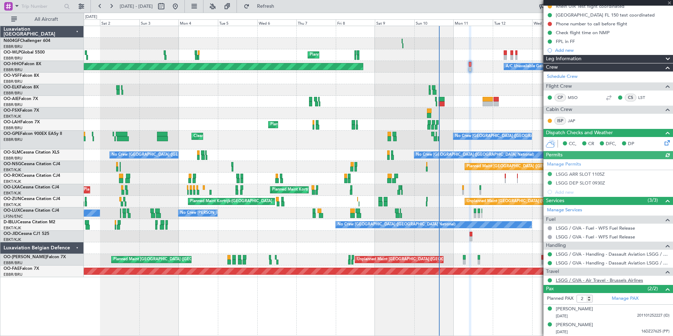
click at [578, 279] on link "LSGG / GVA - Air Travel - Brussels Airlines" at bounding box center [599, 280] width 87 height 6
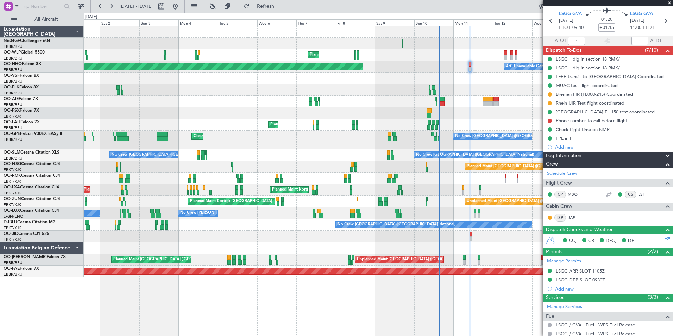
scroll to position [0, 0]
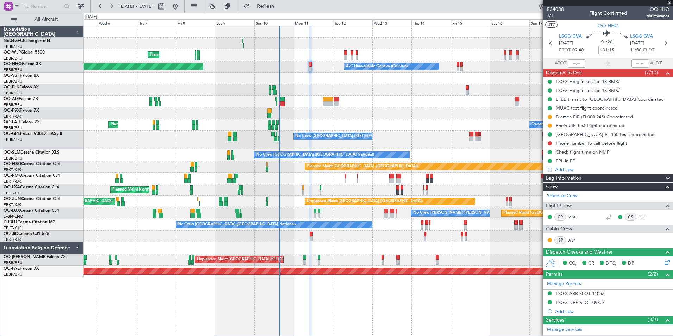
click at [353, 131] on div "Planned Maint Milan (Linate) Planned Maint [GEOGRAPHIC_DATA] ([GEOGRAPHIC_DATA]…" at bounding box center [378, 151] width 589 height 251
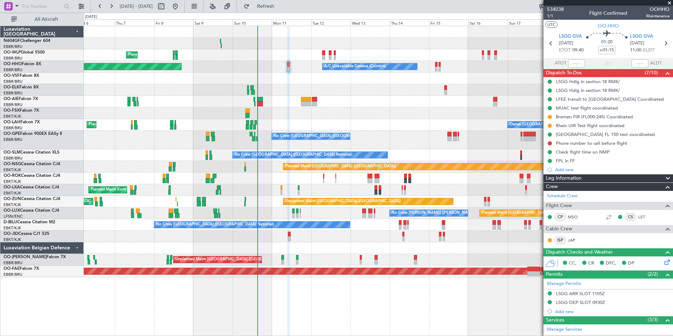
click at [418, 125] on div "Planned Maint [GEOGRAPHIC_DATA] ([GEOGRAPHIC_DATA] National) Owner [GEOGRAPHIC_…" at bounding box center [378, 125] width 589 height 12
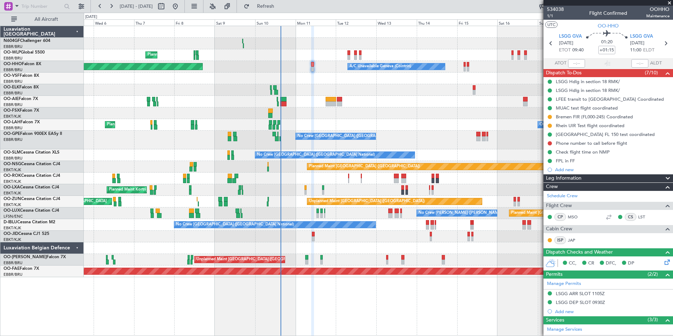
scroll to position [119, 0]
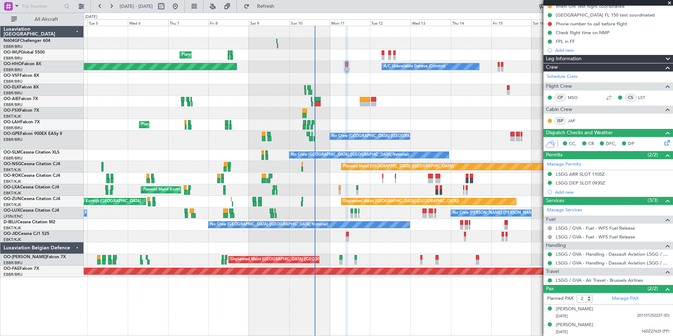
click at [313, 80] on div at bounding box center [378, 79] width 589 height 12
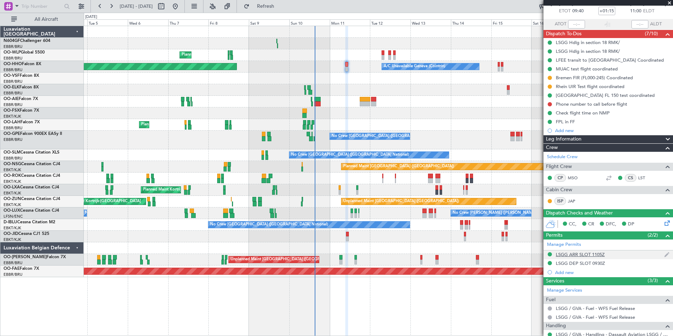
scroll to position [119, 0]
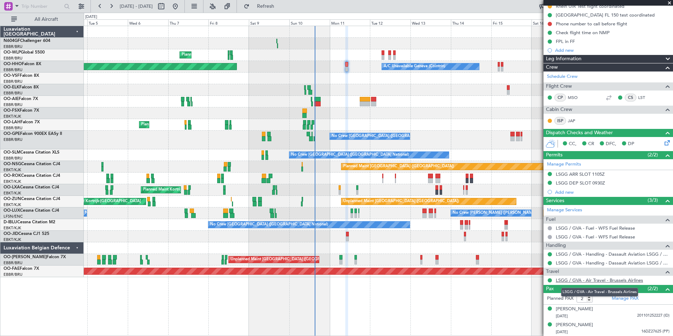
click at [586, 281] on link "LSGG / GVA - Air Travel - Brussels Airlines" at bounding box center [599, 280] width 87 height 6
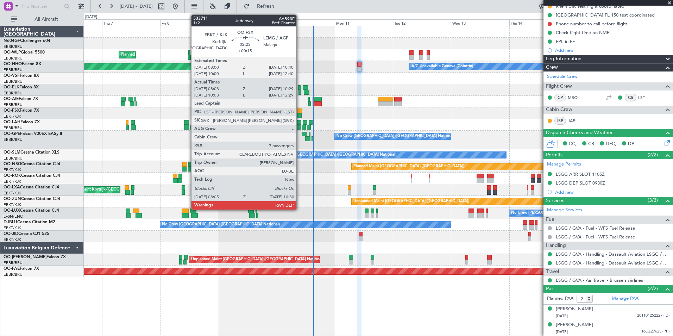
click at [300, 113] on div at bounding box center [299, 110] width 7 height 5
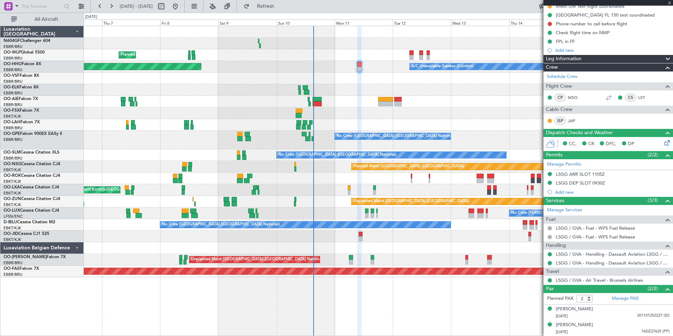
type input "+00:15"
type input "08:13"
type input "10:24"
type input "7"
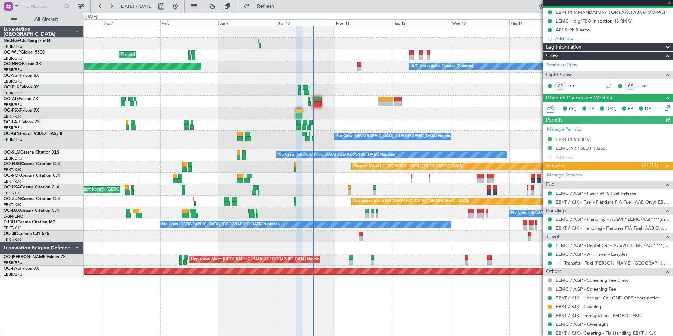
scroll to position [141, 0]
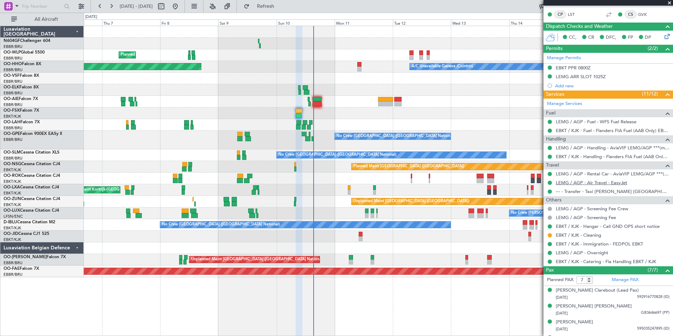
click at [617, 182] on link "LEMG / AGP - Air Travel - EasyJet" at bounding box center [591, 183] width 71 height 6
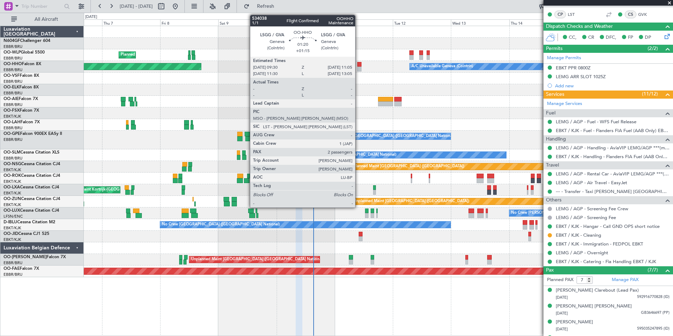
click at [359, 65] on div at bounding box center [359, 64] width 4 height 5
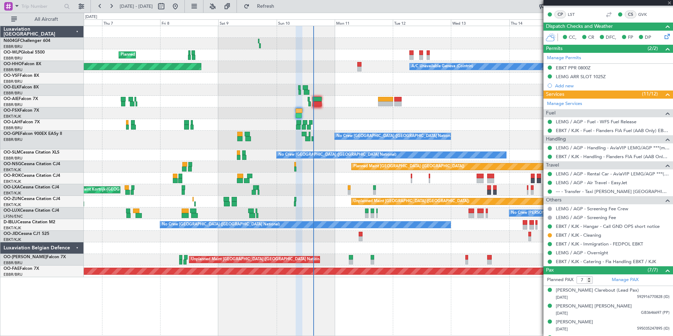
type input "+01:15"
type input "2"
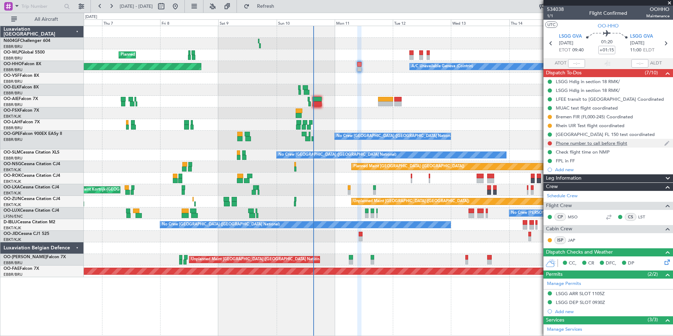
scroll to position [119, 0]
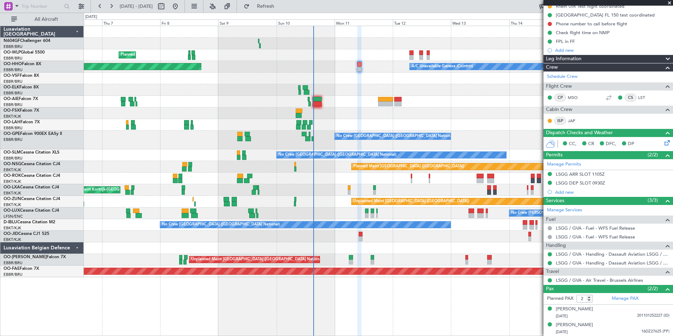
click at [664, 143] on icon at bounding box center [667, 142] width 6 height 6
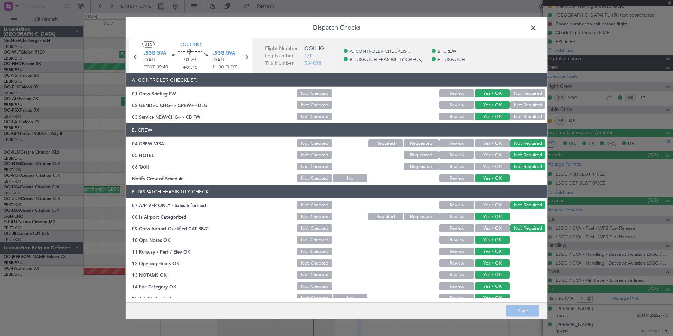
click at [537, 26] on span at bounding box center [537, 30] width 0 height 14
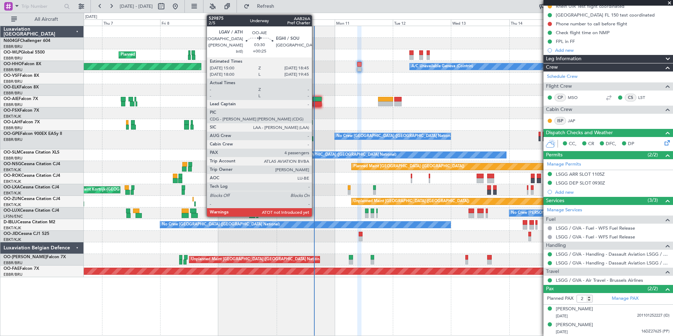
click at [315, 99] on div at bounding box center [317, 99] width 9 height 5
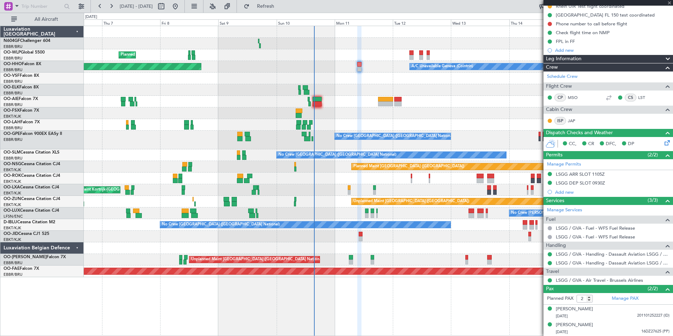
type input "+00:25"
type input "4"
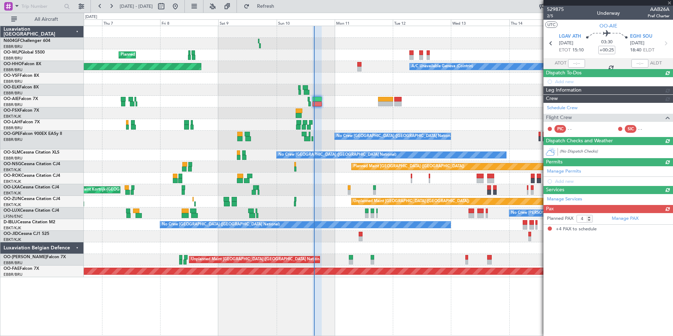
scroll to position [0, 0]
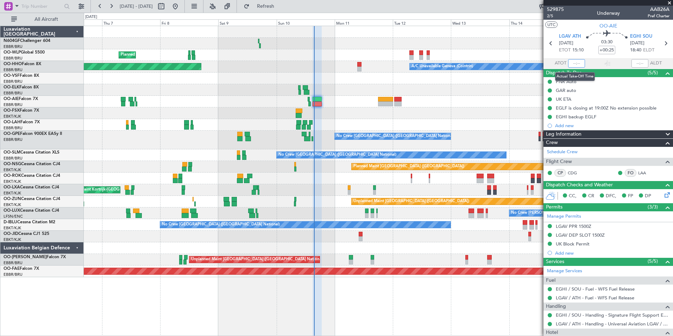
click at [576, 64] on input "text" at bounding box center [576, 63] width 17 height 8
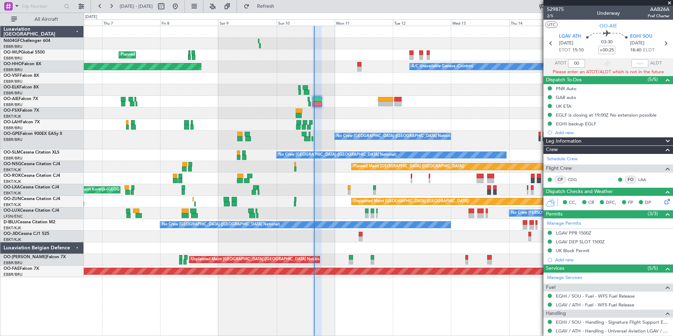
type input "0"
click at [577, 29] on section "UTC OO-AIE" at bounding box center [609, 25] width 130 height 11
type input "15:29"
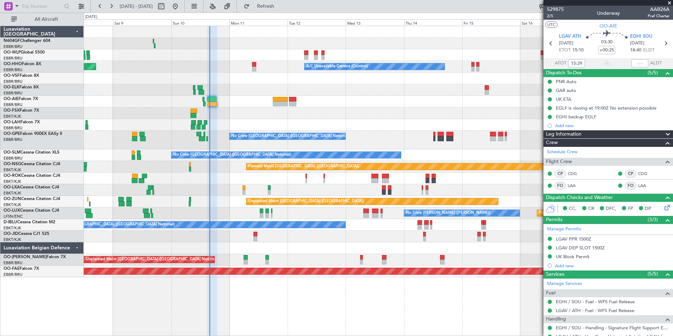
click at [314, 171] on div "Planned Maint Milan (Linate) A/C Unavailable Geneva (Cointrin) Planned Maint Ge…" at bounding box center [378, 151] width 589 height 251
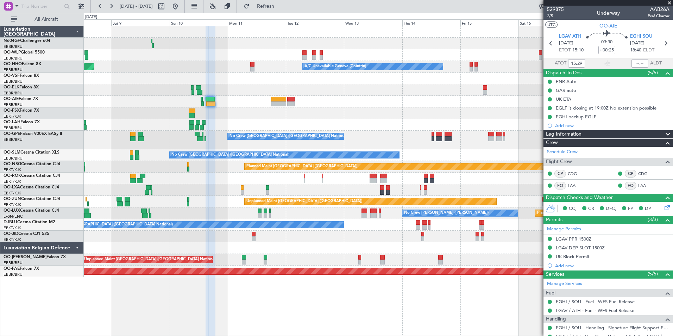
click at [449, 101] on div at bounding box center [378, 102] width 589 height 12
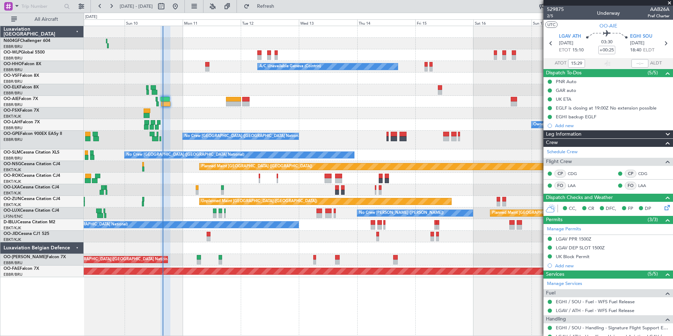
click at [413, 145] on div "No Crew [GEOGRAPHIC_DATA] ([GEOGRAPHIC_DATA] National)" at bounding box center [378, 140] width 589 height 19
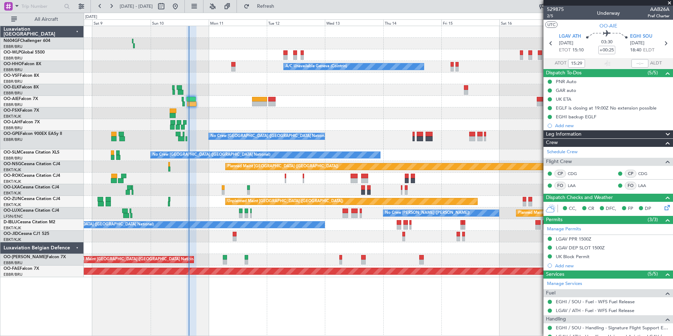
click at [251, 116] on div at bounding box center [378, 113] width 589 height 12
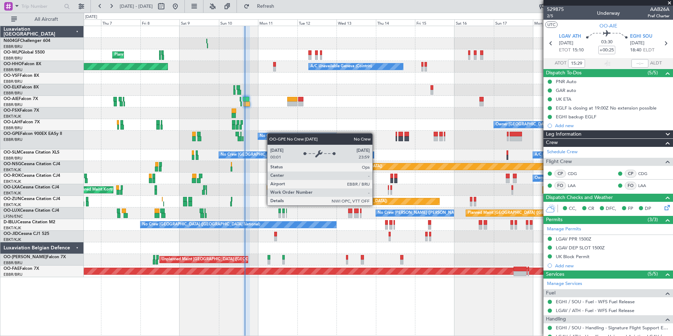
click at [279, 137] on div "Planned Maint Milan (Linate) Planned Maint Berlin (Brandenburg) A/C Unavailable…" at bounding box center [378, 151] width 589 height 251
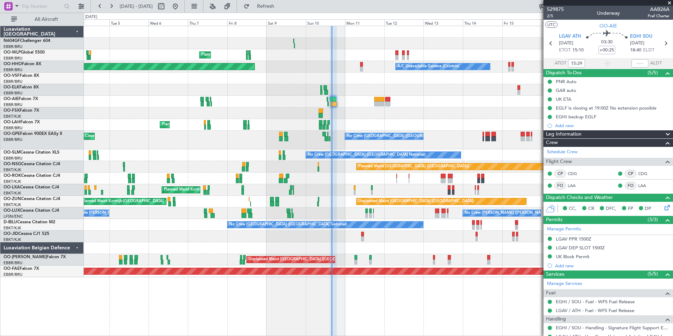
click at [293, 151] on div "No Crew Brussels (Brussels National) A/C Unavailable Brussels (Brussels Nationa…" at bounding box center [378, 155] width 589 height 12
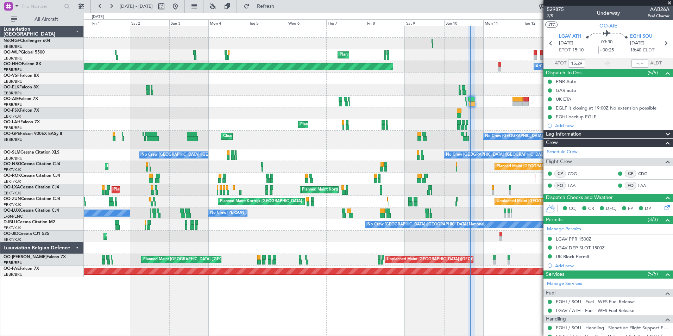
click at [182, 146] on div "Planned Maint Milan (Linate) A/C Unavailable Geneva (Cointrin) Planned Maint Ge…" at bounding box center [378, 151] width 589 height 251
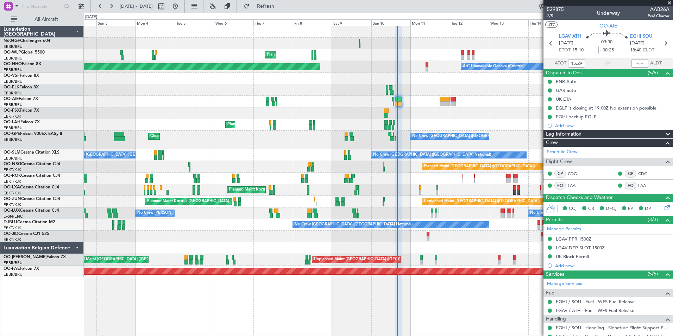
click at [138, 135] on div "No Crew Brussels (Brussels National) Cleaning Brussels (Brussels National) Plan…" at bounding box center [378, 140] width 589 height 19
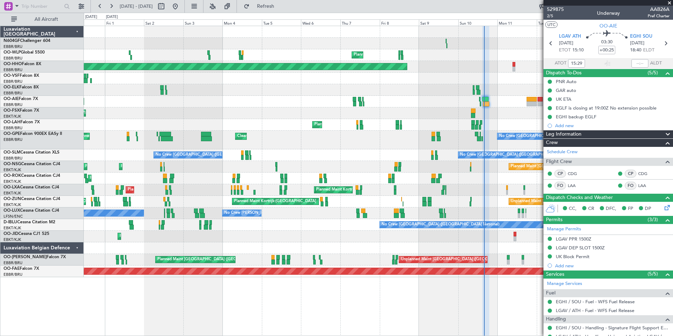
click at [240, 132] on div "No Crew Brussels (Brussels National) Cleaning Brussels (Brussels National) Plan…" at bounding box center [378, 140] width 589 height 19
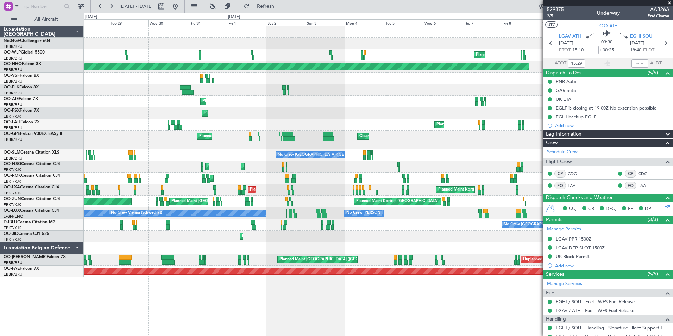
click at [202, 146] on div "No Crew Brussels (Brussels National) Cleaning Brussels (Brussels National) Plan…" at bounding box center [378, 140] width 589 height 19
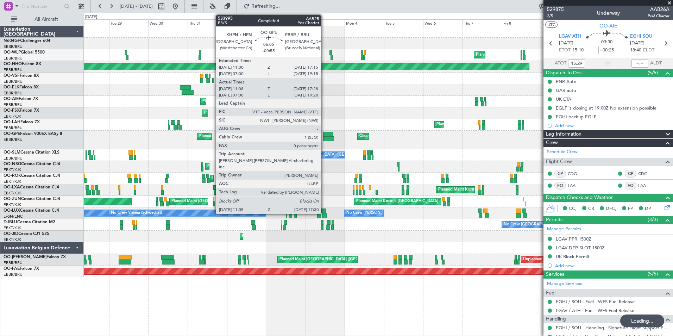
click at [323, 139] on div at bounding box center [328, 138] width 11 height 5
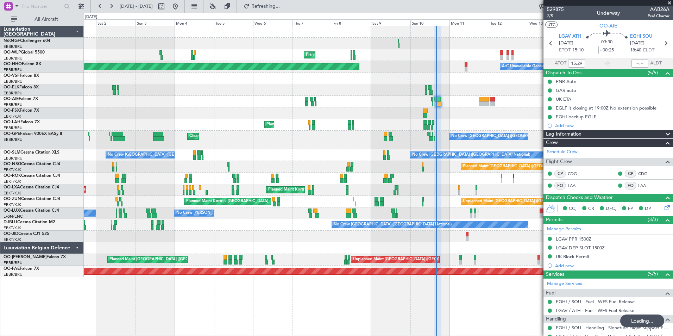
click at [240, 142] on div "No Crew Brussels (Brussels National) Cleaning Brussels (Brussels National) Plan…" at bounding box center [378, 140] width 589 height 19
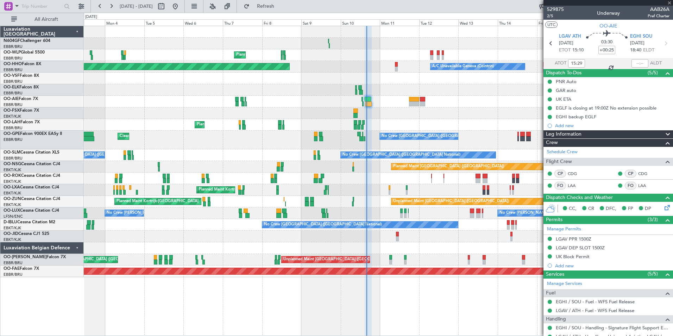
click at [310, 145] on div "No Crew Brussels (Brussels National) Cleaning Brussels (Brussels National) Plan…" at bounding box center [378, 140] width 589 height 19
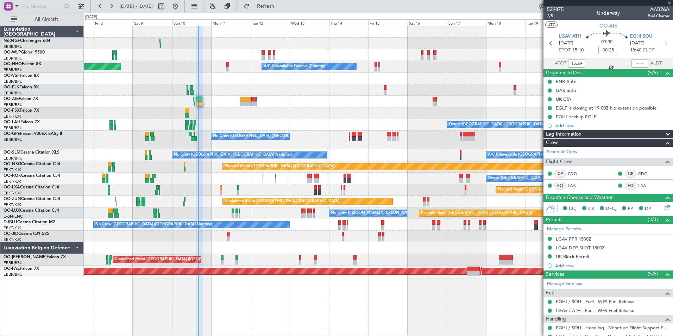
type input "-00:55"
type input "11:13"
type input "17:23"
type input "0"
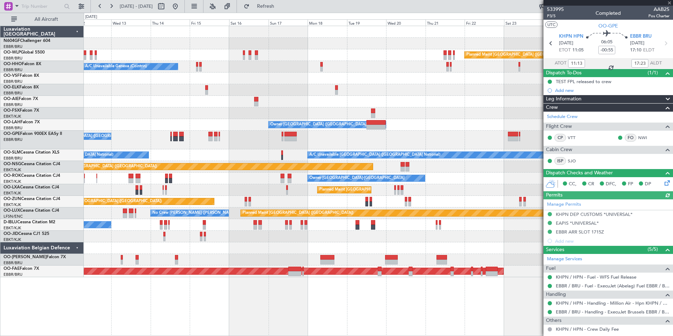
click at [332, 147] on div "No Crew Brussels (Brussels National) Planned Maint Brussels (Brussels National)" at bounding box center [378, 140] width 589 height 19
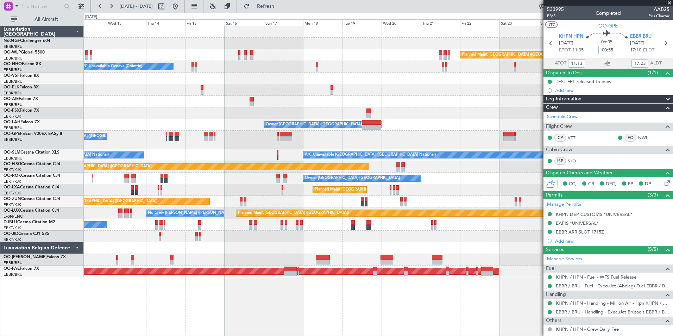
click at [210, 89] on div "Planned Maint Berlin (Brandenburg) A/C Unavailable Geneva (Cointrin) Planned Ma…" at bounding box center [378, 151] width 589 height 251
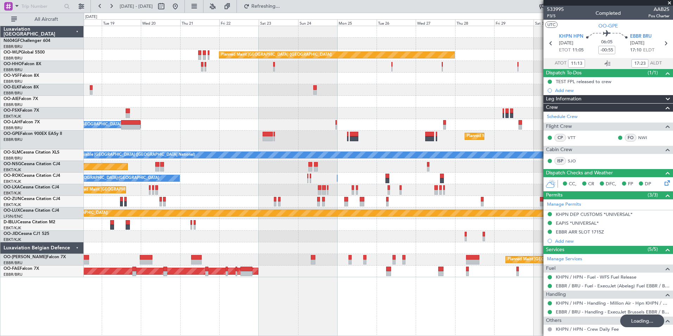
click at [308, 105] on div "Planned Maint London (Farnborough)" at bounding box center [378, 102] width 589 height 12
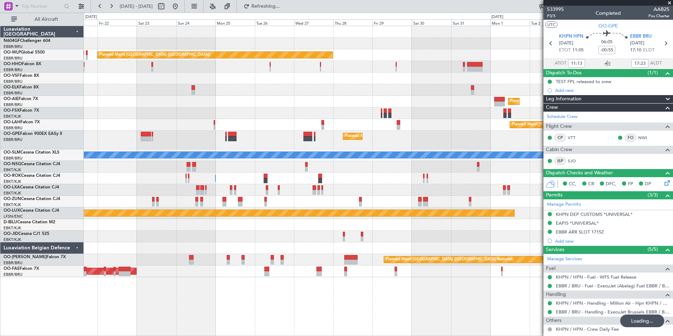
drag, startPoint x: 546, startPoint y: 88, endPoint x: 367, endPoint y: 101, distance: 179.4
click at [329, 92] on fb-app "18 Aug 2025 - 02 Sep 2025 Refreshing... Quick Links All Aircraft Planned Maint …" at bounding box center [336, 170] width 673 height 331
drag, startPoint x: 474, startPoint y: 105, endPoint x: 406, endPoint y: 107, distance: 68.7
click at [407, 107] on fb-app "21 Aug 2025 - 05 Sep 2025 Refresh Quick Links All Aircraft Planned Maint Berlin…" at bounding box center [336, 170] width 673 height 331
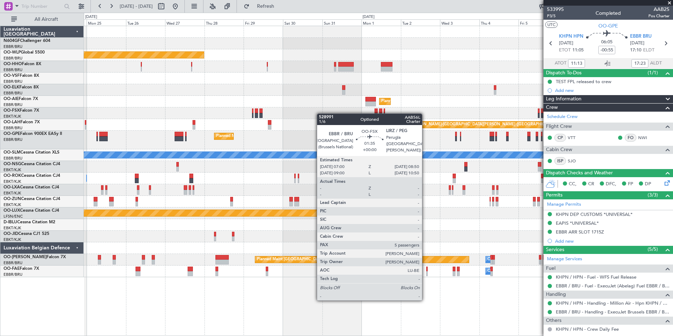
click at [154, 110] on div "Planned Maint Berlin (Brandenburg) Planned Maint Kortrijk-Wevelgem Planned Main…" at bounding box center [378, 151] width 589 height 251
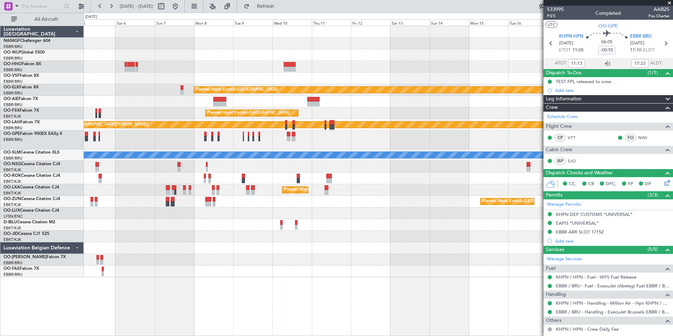
click at [0, 128] on html "21 Aug 2025 - 05 Sep 2025 Refresh Quick Links All Aircraft Planned Maint Kortri…" at bounding box center [336, 168] width 673 height 336
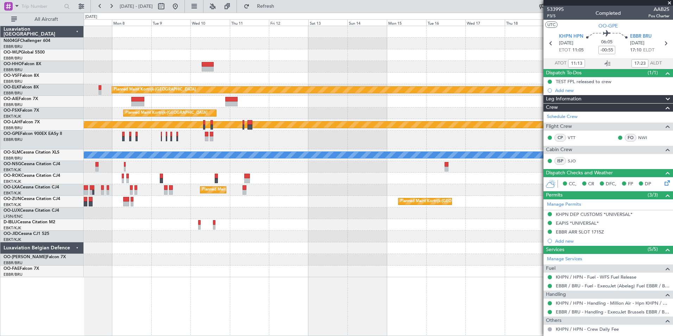
click at [121, 133] on div at bounding box center [378, 140] width 589 height 19
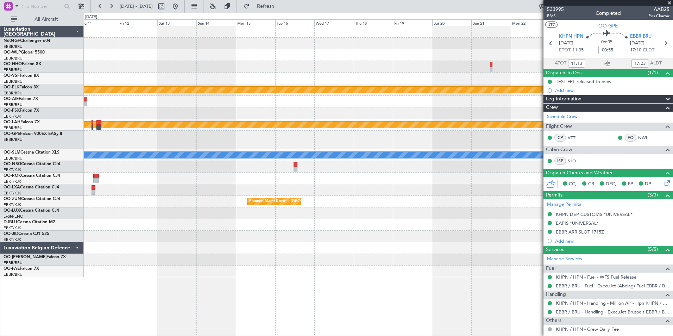
click at [185, 130] on div "Planned Maint Kortrijk-Wevelgem Planned Maint Kortrijk-Wevelgem Planned Maint A…" at bounding box center [378, 151] width 589 height 251
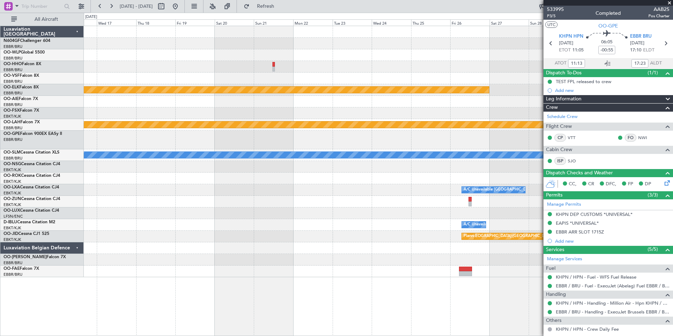
click at [197, 135] on div at bounding box center [378, 140] width 589 height 19
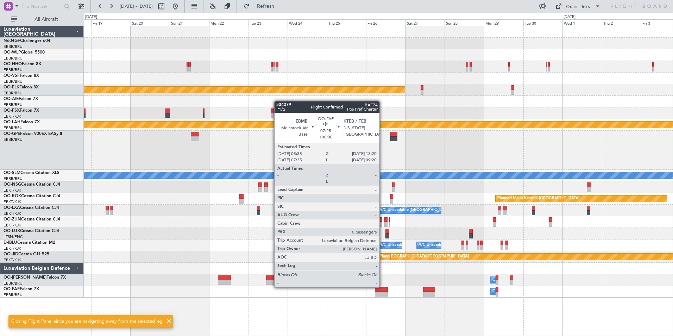
click at [383, 287] on div at bounding box center [381, 289] width 13 height 5
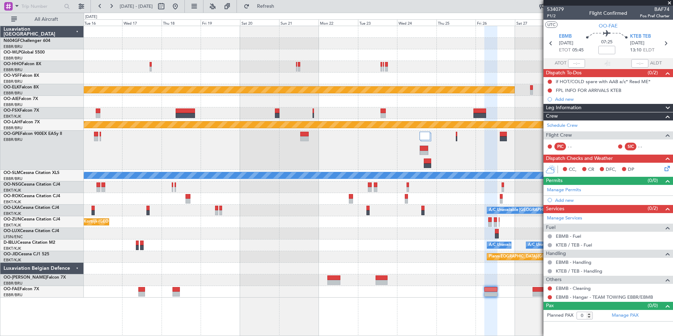
click at [466, 156] on div at bounding box center [378, 150] width 589 height 39
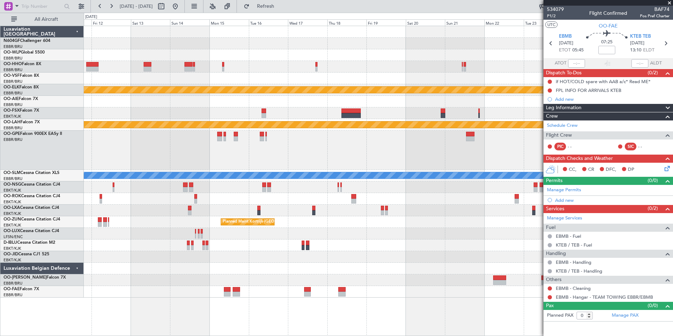
click at [410, 151] on div at bounding box center [378, 150] width 589 height 39
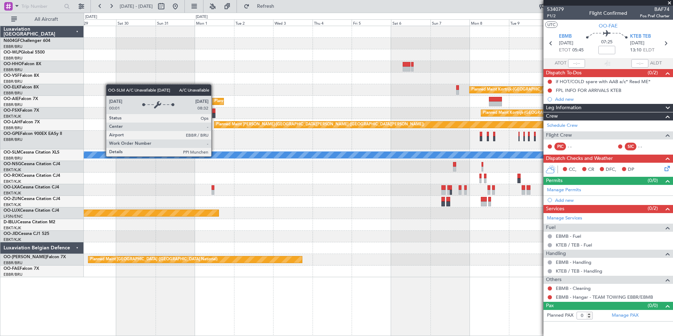
click at [409, 154] on div "A/C Unavailable [GEOGRAPHIC_DATA] ([GEOGRAPHIC_DATA] National)" at bounding box center [453, 155] width 1617 height 6
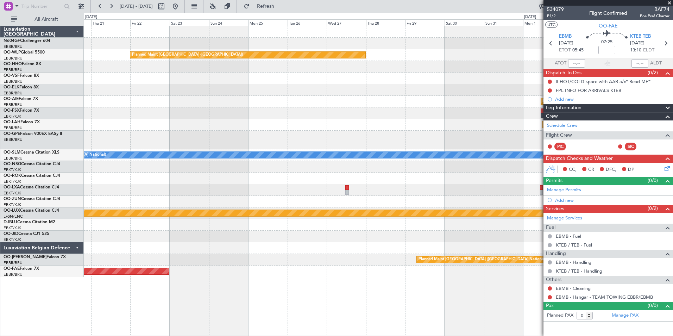
click at [495, 158] on div "A/C Unavailable [GEOGRAPHIC_DATA] ([GEOGRAPHIC_DATA] National)" at bounding box center [378, 155] width 589 height 12
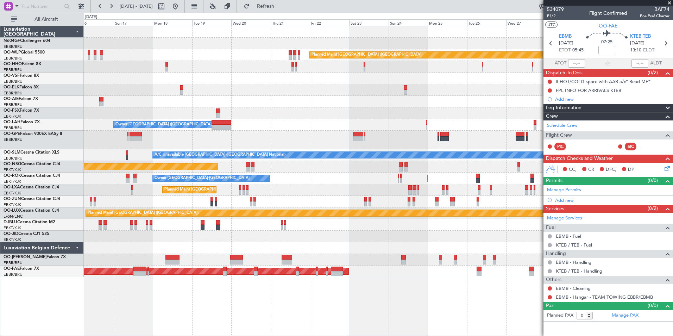
click at [468, 124] on div "Owner Brussels (Brussels National) Planned Maint Alton-st Louis (St Louis Regl)" at bounding box center [378, 125] width 589 height 12
click at [536, 117] on div "Planned Maint Berlin (Brandenburg) A/C Unavailable Geneva (Cointrin) Planned Ma…" at bounding box center [378, 151] width 589 height 251
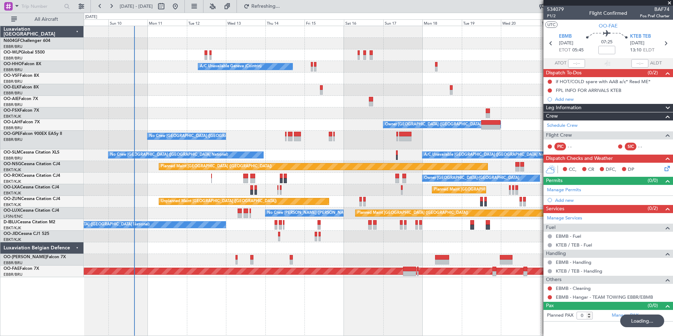
click at [409, 106] on div "Planned Maint Berlin (Brandenburg) Planned Maint Milan (Linate) A/C Unavailable…" at bounding box center [378, 151] width 589 height 251
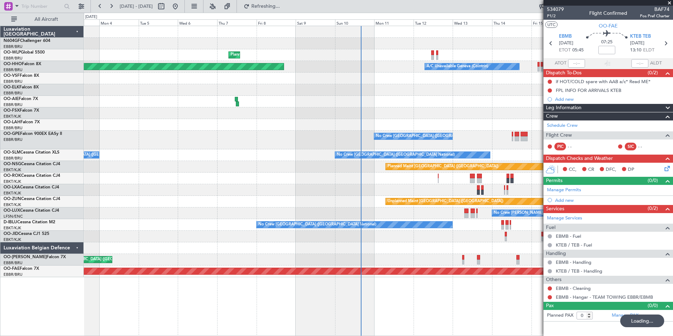
click at [229, 111] on div "Planned Maint Milan (Linate) Planned Maint Berlin (Brandenburg) A/C Unavailable…" at bounding box center [378, 151] width 589 height 251
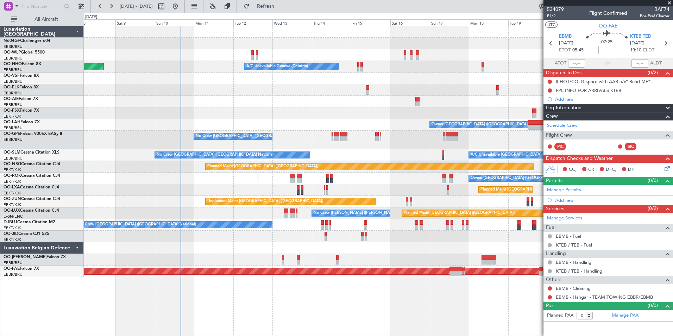
click at [356, 115] on div at bounding box center [378, 113] width 589 height 12
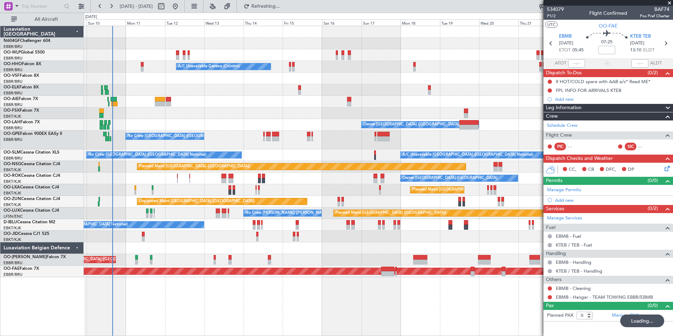
click at [414, 138] on div "No Crew Brussels (Brussels National) Planned Maint Brussels (Brussels National)" at bounding box center [378, 140] width 589 height 19
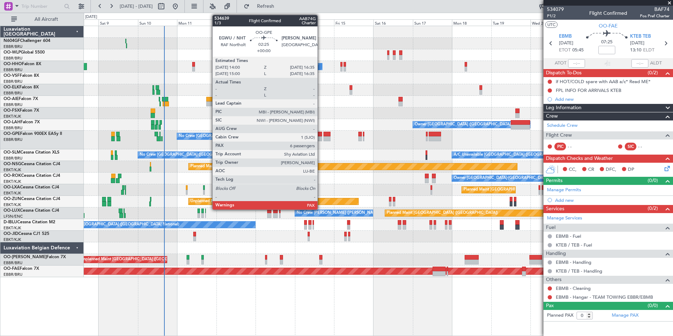
click at [321, 135] on div at bounding box center [320, 134] width 5 height 5
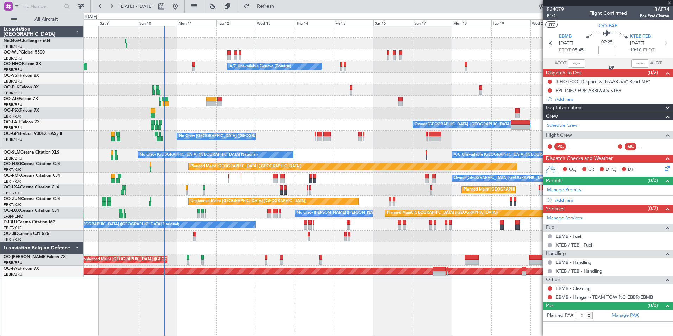
type input "6"
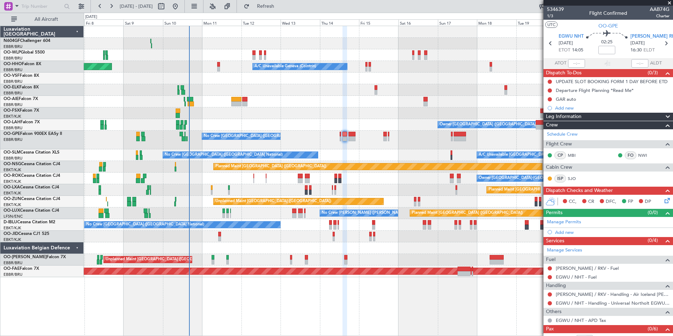
click at [394, 157] on div "No Crew [GEOGRAPHIC_DATA] ([GEOGRAPHIC_DATA] National) A/C Unavailable [GEOGRAP…" at bounding box center [378, 155] width 589 height 12
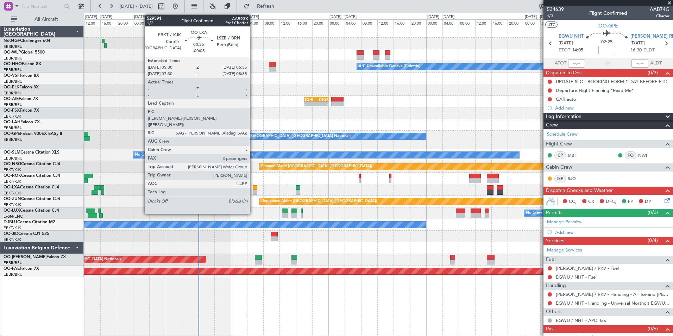
click at [253, 191] on div at bounding box center [255, 192] width 5 height 5
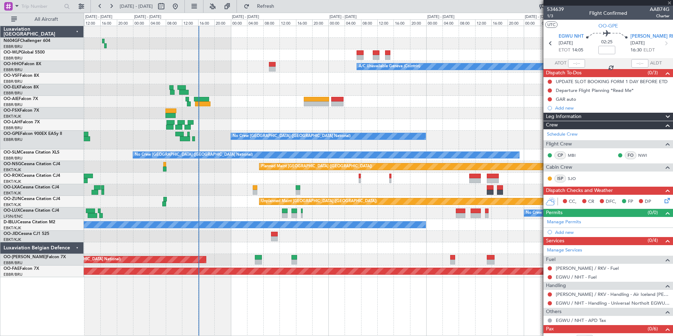
type input "-00:05"
type input "3"
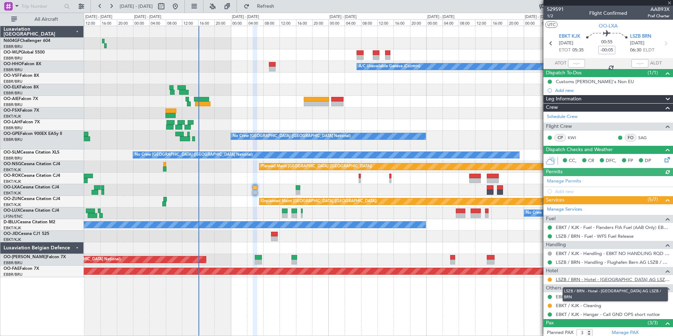
click at [585, 279] on link "LSZB / BRN - Hotel - [GEOGRAPHIC_DATA] AG LSZB / BRN" at bounding box center [613, 279] width 114 height 6
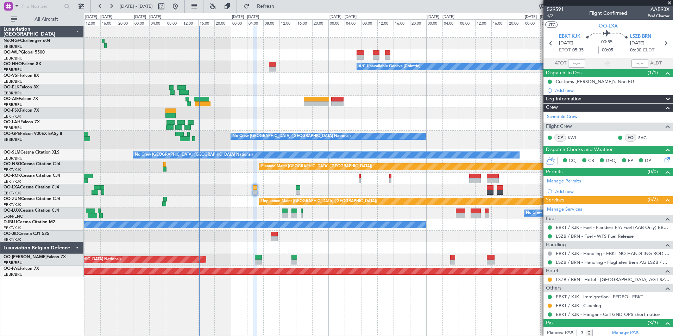
scroll to position [50, 0]
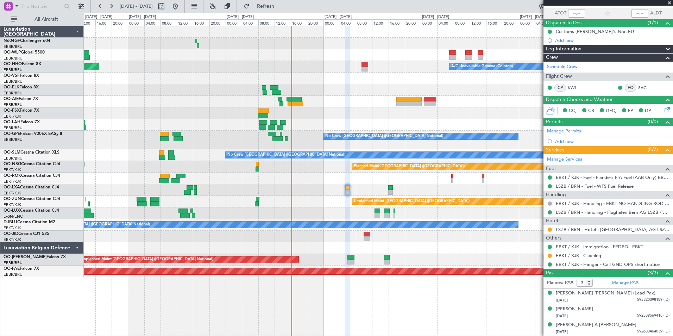
click at [316, 212] on div "Planned Maint Milan (Linate) A/C Unavailable Geneva (Cointrin) Planned Maint Ge…" at bounding box center [378, 151] width 589 height 251
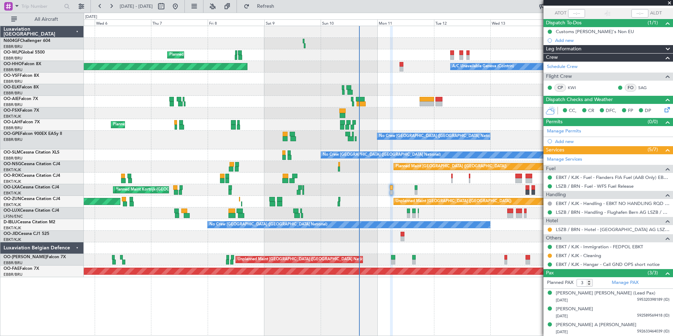
click at [396, 97] on div at bounding box center [378, 102] width 589 height 12
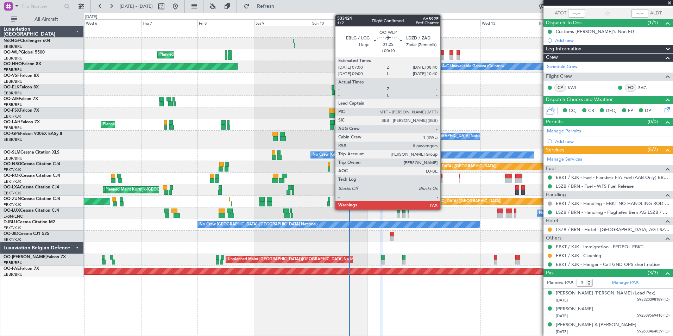
click at [444, 51] on div at bounding box center [442, 52] width 4 height 5
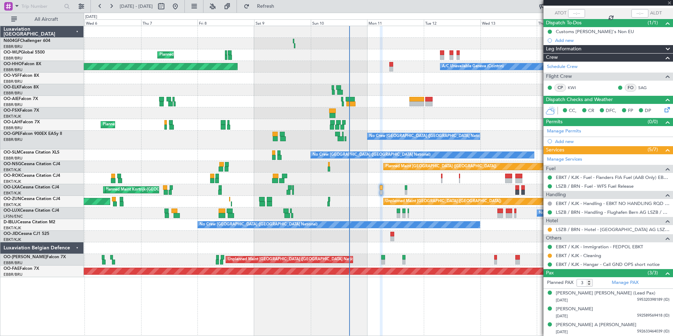
type input "+00:10"
type input "8"
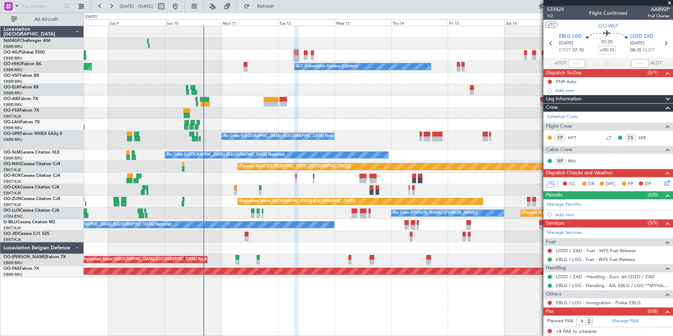
click at [335, 115] on div "Planned Maint Milan (Linate) A/C Unavailable Geneva (Cointrin) Planned Maint Ge…" at bounding box center [378, 151] width 589 height 251
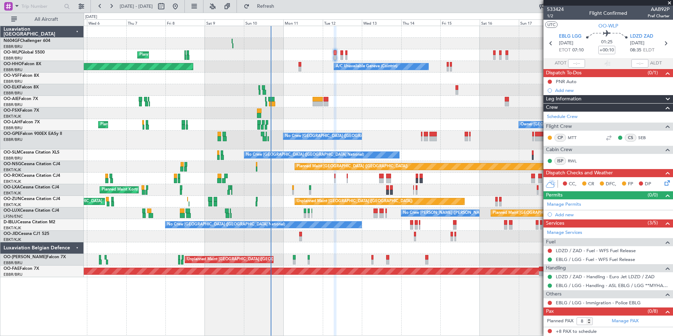
click at [277, 104] on div "Planned Maint Milan (Linate) Planned Maint [GEOGRAPHIC_DATA] ([GEOGRAPHIC_DATA]…" at bounding box center [378, 151] width 589 height 251
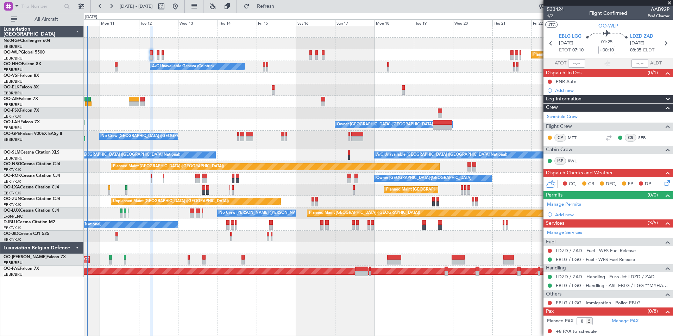
click at [305, 89] on div at bounding box center [378, 90] width 589 height 12
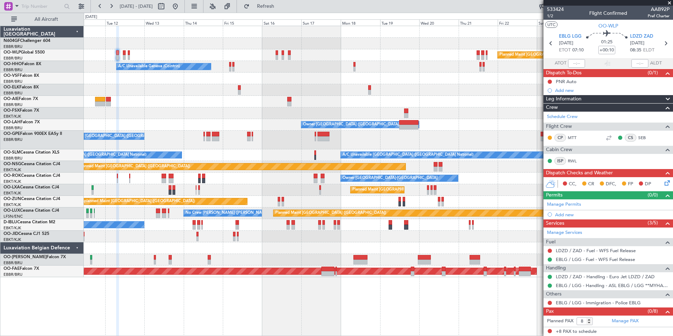
click at [356, 115] on div at bounding box center [378, 113] width 589 height 12
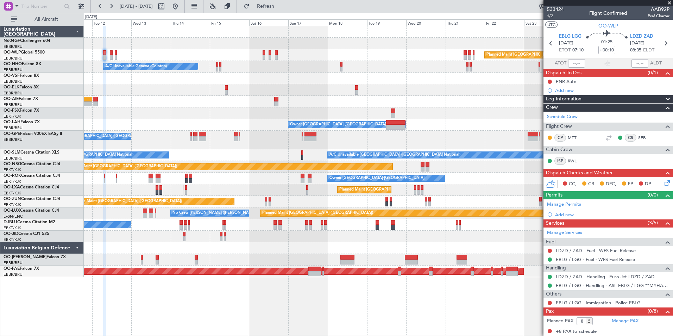
click at [455, 102] on div at bounding box center [378, 102] width 589 height 12
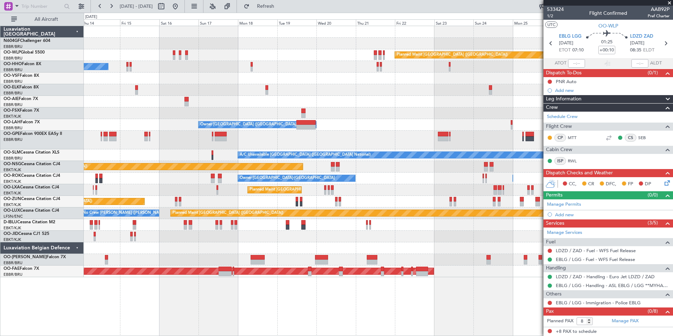
click at [276, 240] on div "Planned Maint [GEOGRAPHIC_DATA] ([GEOGRAPHIC_DATA]) A/C Unavailable Geneva (Coi…" at bounding box center [378, 151] width 589 height 251
click at [489, 247] on div "Planned Maint [GEOGRAPHIC_DATA] ([GEOGRAPHIC_DATA]) A/C Unavailable Geneva (Coi…" at bounding box center [378, 151] width 589 height 251
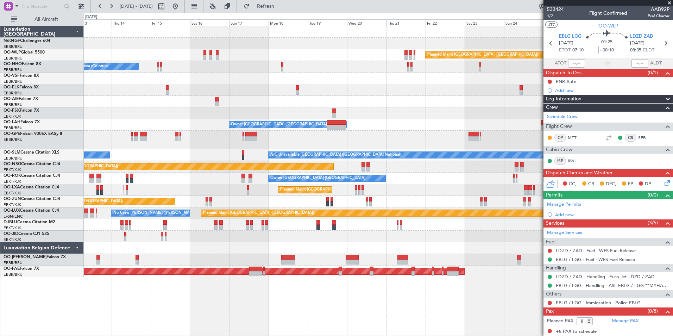
click at [219, 158] on div "A/C Unavailable [GEOGRAPHIC_DATA] ([GEOGRAPHIC_DATA] National) No Crew [GEOGRAP…" at bounding box center [378, 155] width 589 height 12
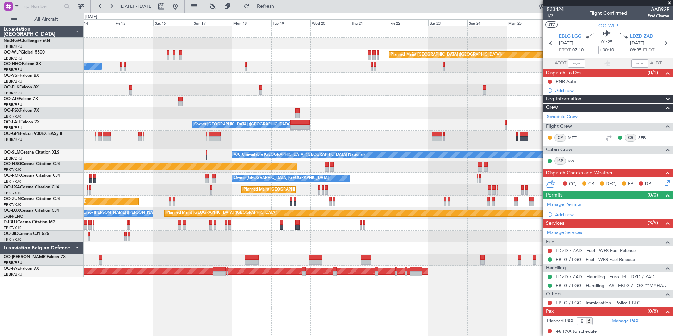
click at [287, 251] on div at bounding box center [378, 248] width 589 height 12
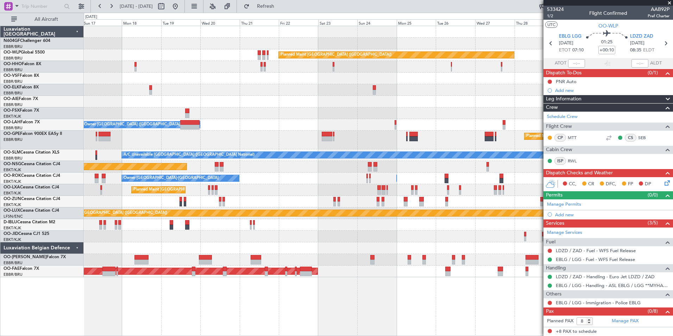
click at [288, 171] on div "Planned Maint [GEOGRAPHIC_DATA] ([GEOGRAPHIC_DATA]) A/C Unavailable Geneva (Coi…" at bounding box center [378, 151] width 589 height 251
click at [336, 108] on div at bounding box center [378, 113] width 589 height 12
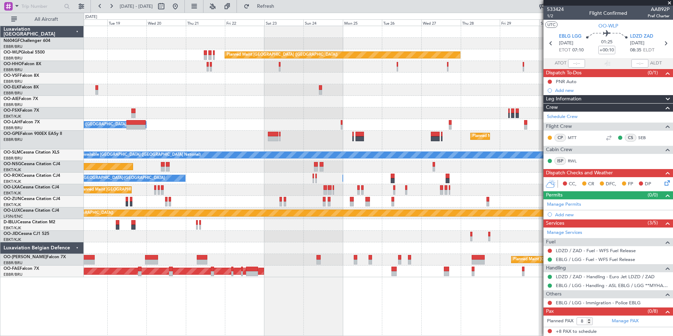
click at [316, 193] on div "Planned Maint [GEOGRAPHIC_DATA] ([GEOGRAPHIC_DATA]) A/C Unavailable Geneva (Coi…" at bounding box center [378, 151] width 589 height 251
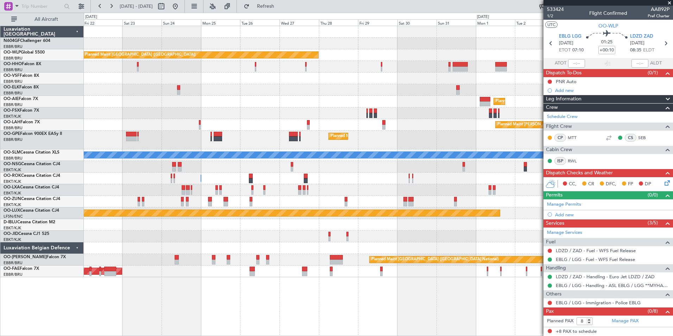
click at [342, 176] on div "Owner [GEOGRAPHIC_DATA]-[GEOGRAPHIC_DATA] Owner [GEOGRAPHIC_DATA]-[GEOGRAPHIC_D…" at bounding box center [378, 179] width 589 height 12
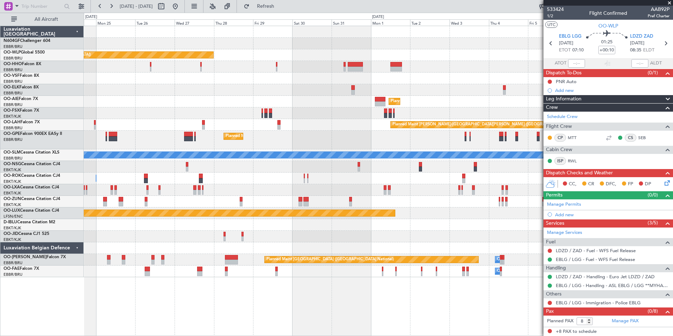
click at [344, 180] on div "Owner [GEOGRAPHIC_DATA]-[GEOGRAPHIC_DATA] Owner [GEOGRAPHIC_DATA]-[GEOGRAPHIC_D…" at bounding box center [378, 179] width 589 height 12
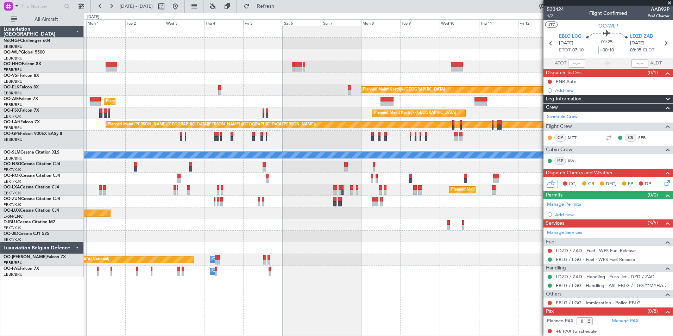
click at [338, 192] on div "Planned Maint Kortrijk-[GEOGRAPHIC_DATA]" at bounding box center [378, 190] width 589 height 12
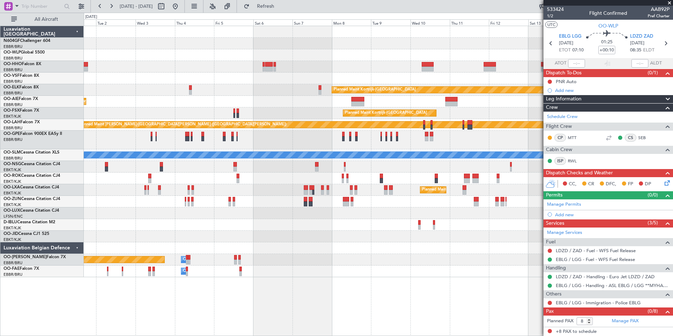
click at [299, 81] on div at bounding box center [378, 79] width 589 height 12
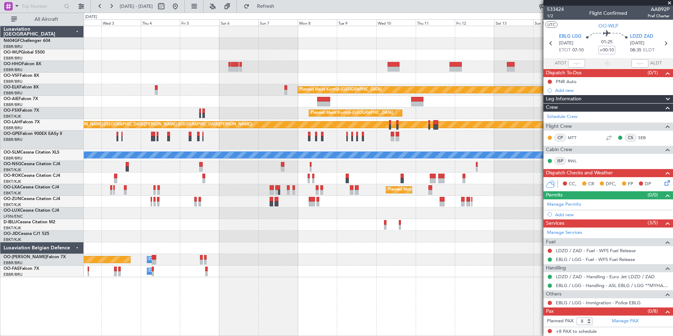
click at [274, 95] on div "Planned Maint Kortrijk-[GEOGRAPHIC_DATA] Planned Maint [GEOGRAPHIC_DATA] ([GEOG…" at bounding box center [378, 151] width 589 height 251
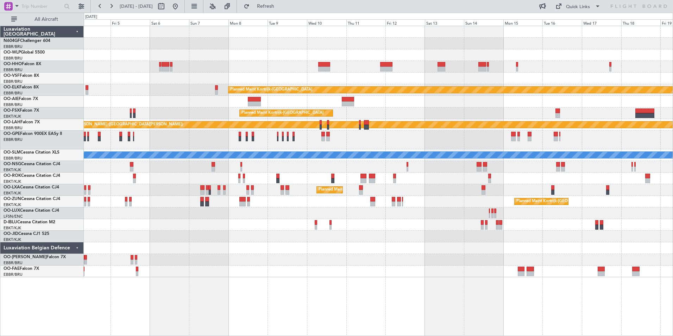
click at [403, 264] on div "Planned Maint Kortrijk-[GEOGRAPHIC_DATA] Planned Maint [GEOGRAPHIC_DATA] ([GEOG…" at bounding box center [378, 151] width 589 height 251
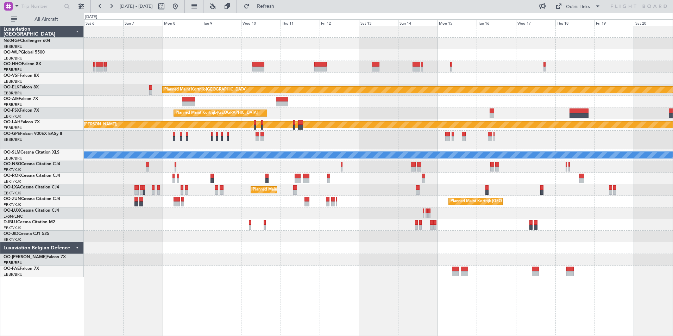
click at [378, 129] on div "Planned Maint [PERSON_NAME]-[GEOGRAPHIC_DATA][PERSON_NAME] ([GEOGRAPHIC_DATA][P…" at bounding box center [378, 125] width 589 height 12
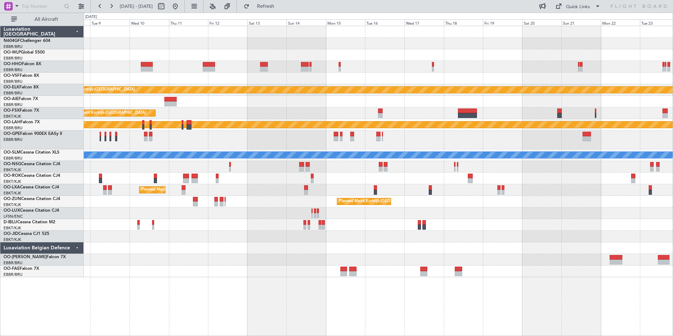
click at [431, 178] on div at bounding box center [378, 179] width 589 height 12
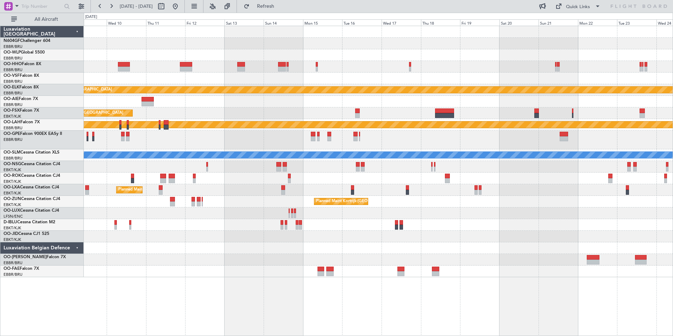
click at [478, 109] on div "Planned Maint Kortrijk-[GEOGRAPHIC_DATA]" at bounding box center [378, 113] width 589 height 12
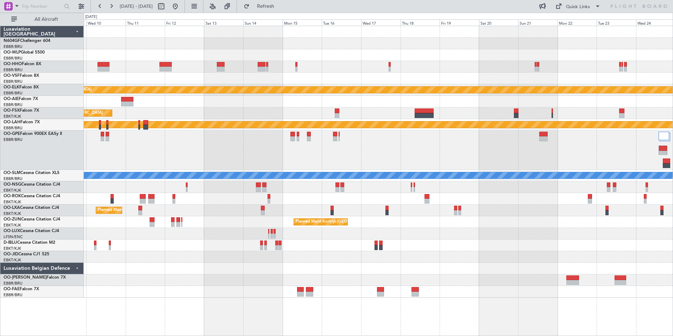
click at [401, 112] on div "Planned Maint Kortrijk-[GEOGRAPHIC_DATA]" at bounding box center [378, 113] width 589 height 12
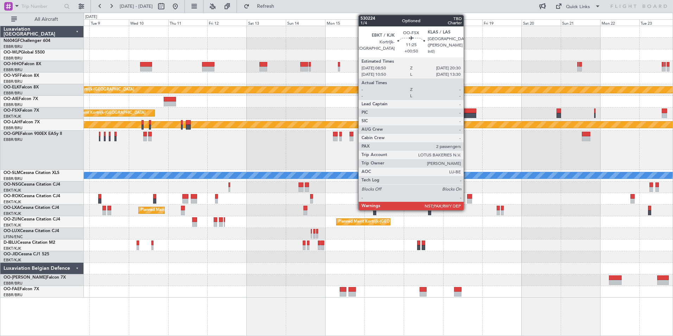
click at [467, 111] on div at bounding box center [467, 110] width 19 height 5
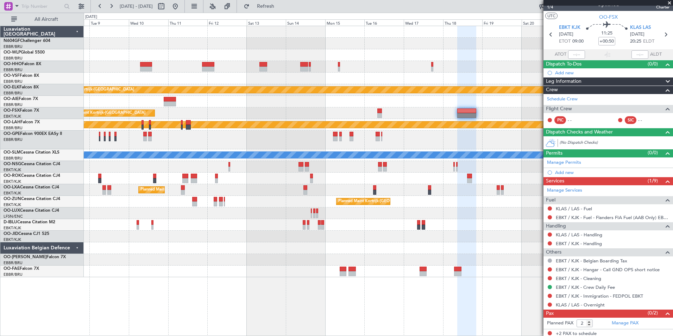
scroll to position [11, 0]
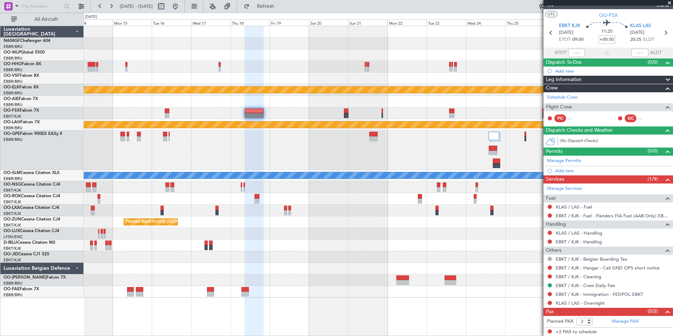
click at [338, 107] on div at bounding box center [378, 102] width 589 height 12
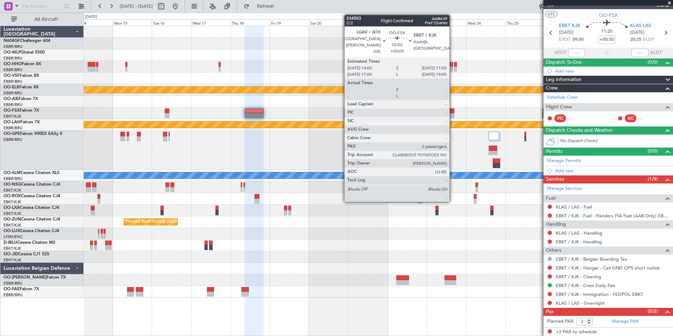
click at [453, 112] on div at bounding box center [451, 110] width 5 height 5
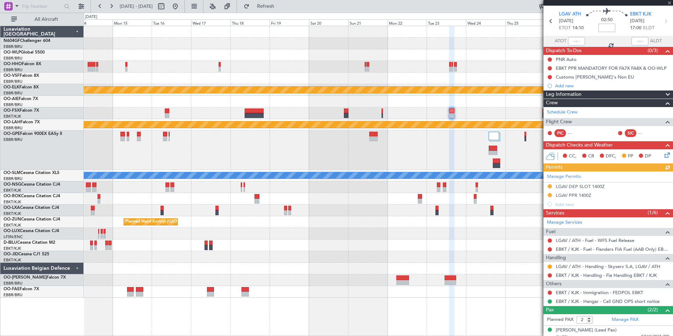
scroll to position [43, 0]
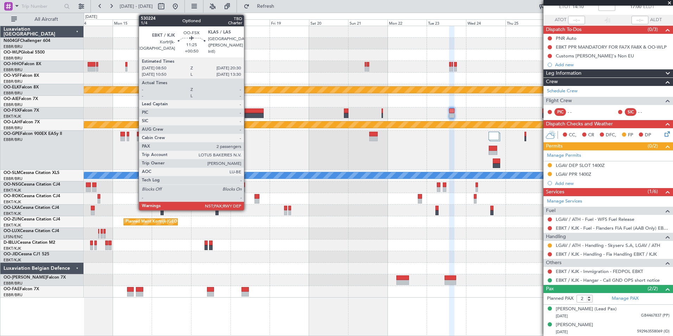
click at [247, 109] on div at bounding box center [254, 110] width 19 height 5
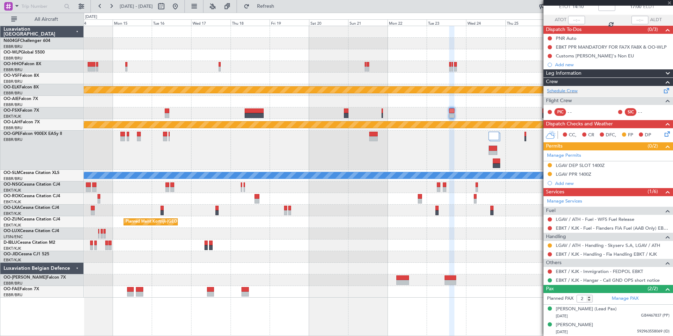
type input "+00:50"
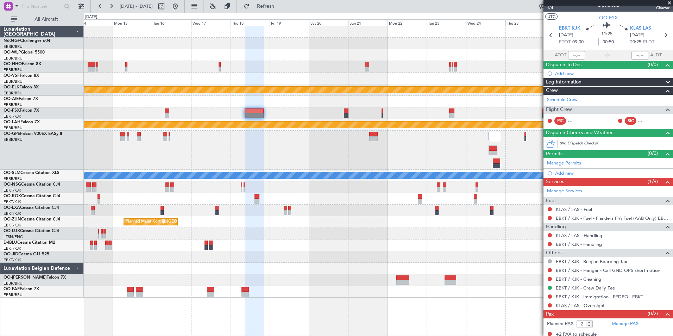
scroll to position [11, 0]
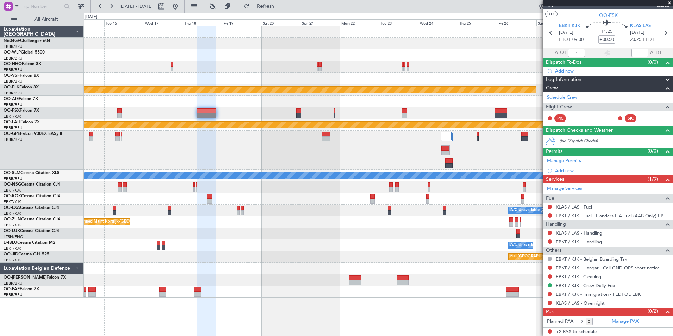
click at [361, 144] on div at bounding box center [378, 150] width 589 height 39
click at [575, 233] on link "KLAS / LAS - Handling" at bounding box center [579, 233] width 46 height 6
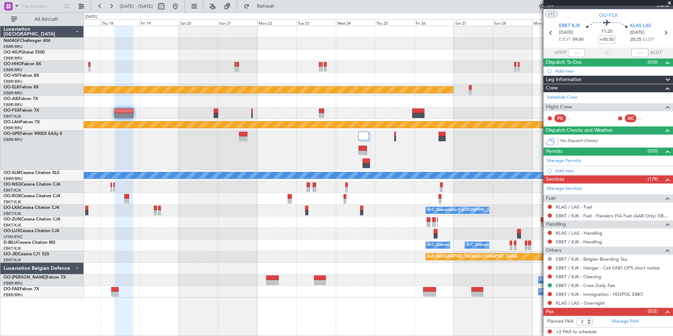
click at [257, 158] on div at bounding box center [378, 150] width 589 height 39
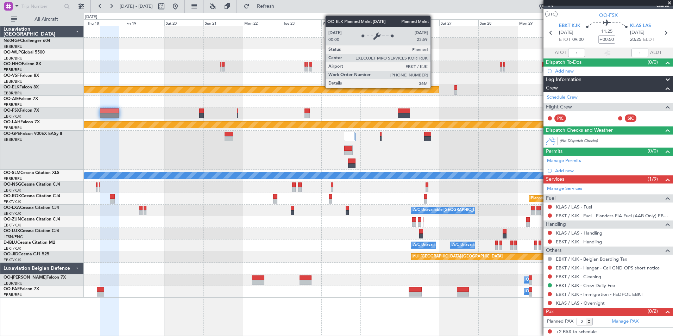
click at [355, 100] on div "Planned Maint Kortrijk-[GEOGRAPHIC_DATA] Planned [GEOGRAPHIC_DATA][PERSON_NAME]…" at bounding box center [378, 162] width 589 height 272
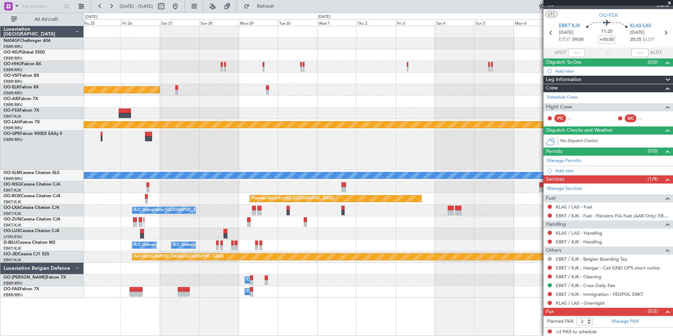
click at [172, 123] on div "Planned Maint Kortrijk-[GEOGRAPHIC_DATA] Planned [GEOGRAPHIC_DATA][PERSON_NAME]…" at bounding box center [378, 162] width 589 height 272
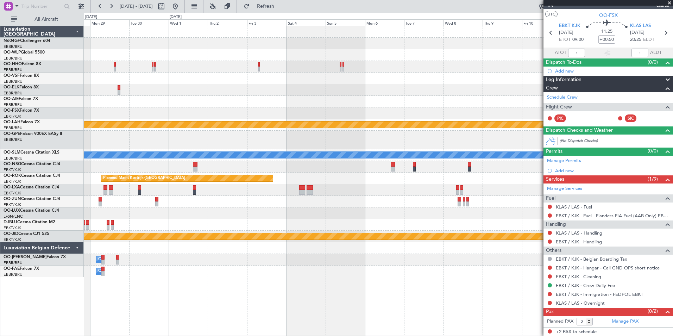
click at [668, 3] on span at bounding box center [669, 3] width 7 height 6
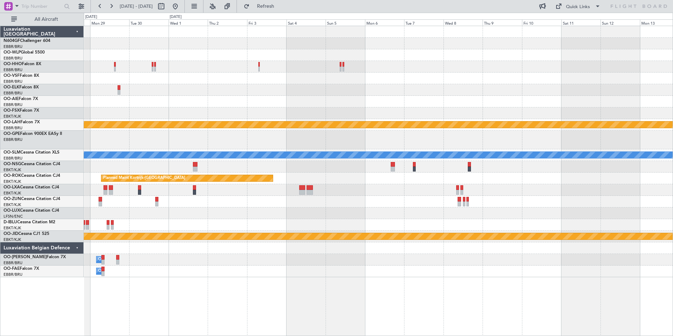
type input "0"
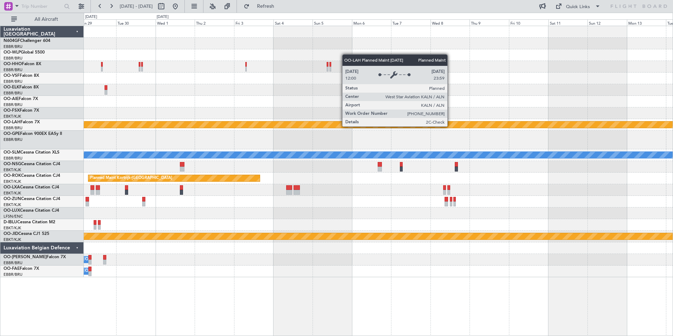
click at [370, 128] on div "Planned Maint [PERSON_NAME]-[GEOGRAPHIC_DATA][PERSON_NAME] ([GEOGRAPHIC_DATA][P…" at bounding box center [379, 124] width 1768 height 7
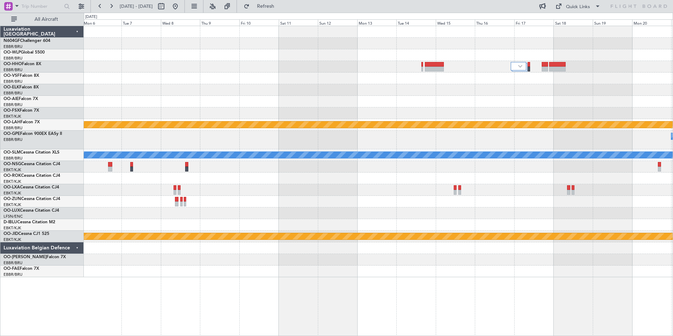
click at [317, 164] on div "Planned Maint [PERSON_NAME]-[GEOGRAPHIC_DATA][PERSON_NAME] ([GEOGRAPHIC_DATA][P…" at bounding box center [378, 151] width 589 height 251
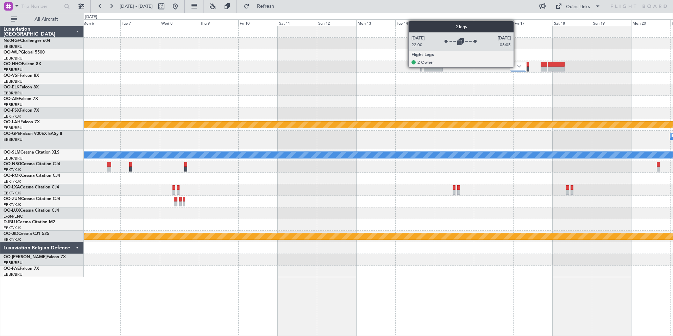
click at [517, 67] on div at bounding box center [517, 66] width 15 height 8
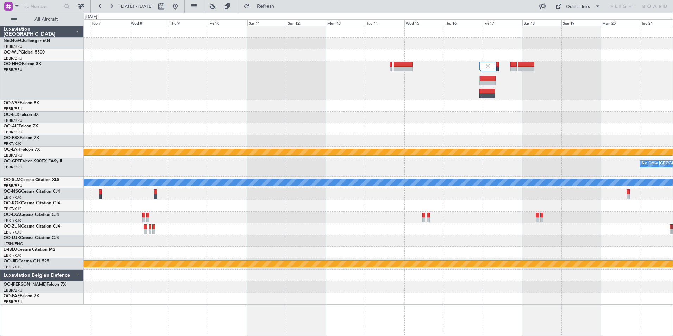
click at [428, 87] on div at bounding box center [378, 80] width 589 height 39
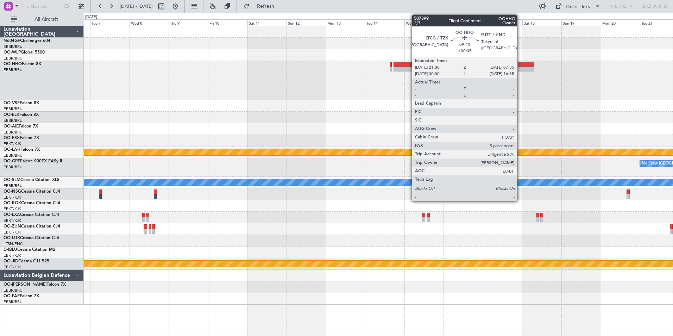
click at [521, 67] on div at bounding box center [526, 69] width 17 height 5
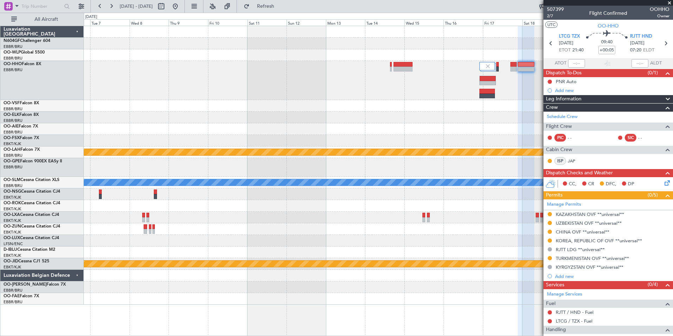
click at [671, 4] on span at bounding box center [669, 3] width 7 height 6
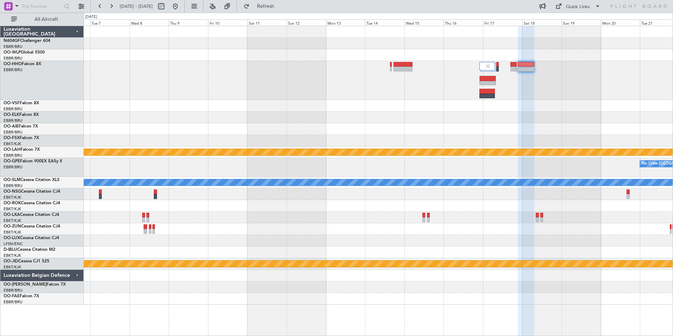
type input "0"
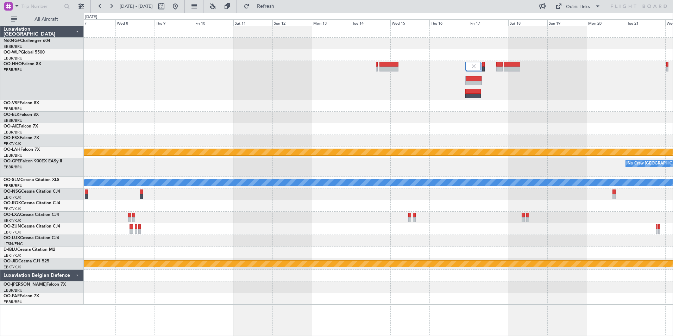
click at [390, 89] on div at bounding box center [378, 80] width 589 height 39
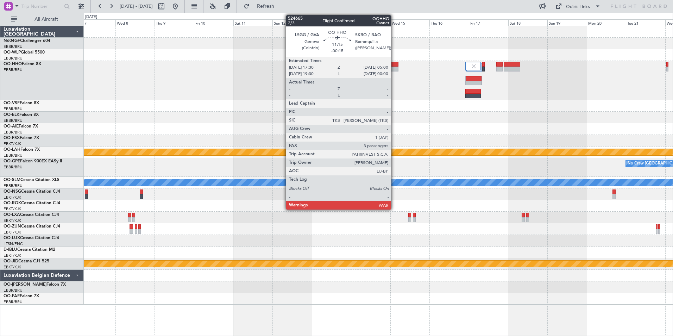
click at [394, 69] on div at bounding box center [389, 69] width 19 height 5
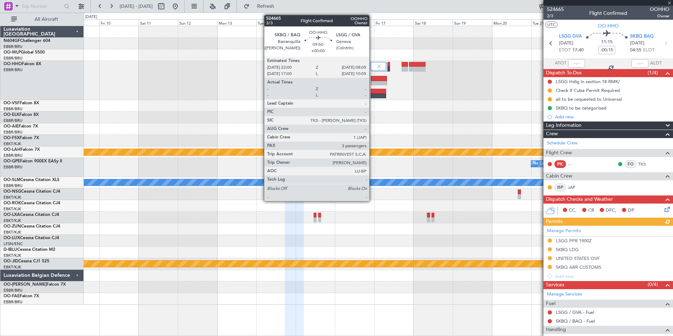
click at [373, 82] on div at bounding box center [379, 83] width 16 height 5
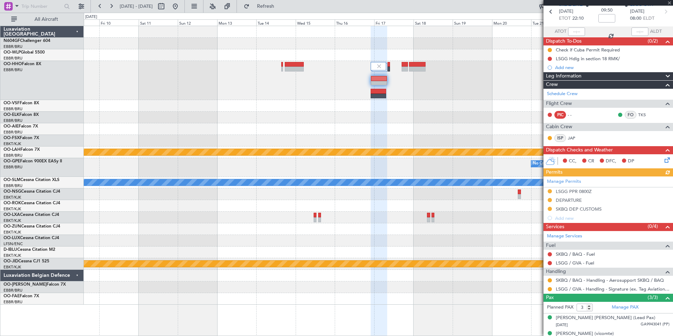
scroll to position [56, 0]
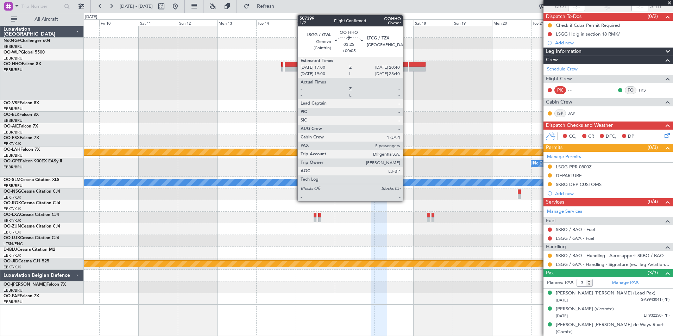
click at [406, 70] on div at bounding box center [405, 69] width 6 height 5
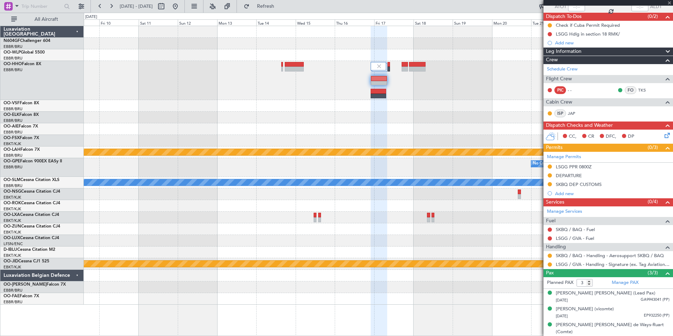
type input "+00:05"
type input "5"
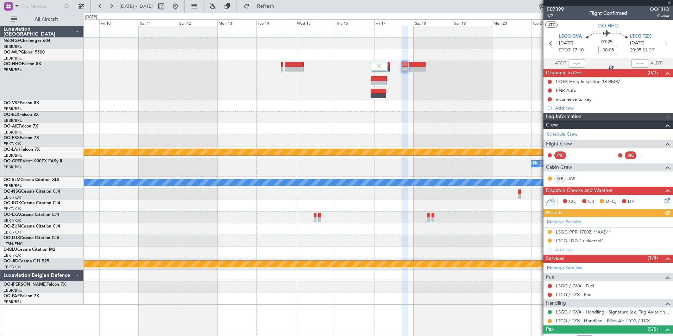
scroll to position [88, 0]
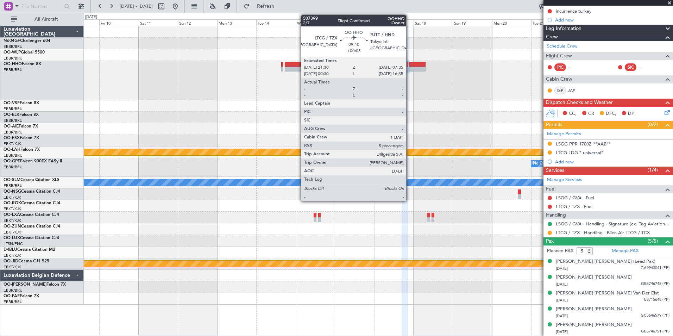
click at [410, 66] on div at bounding box center [417, 64] width 17 height 5
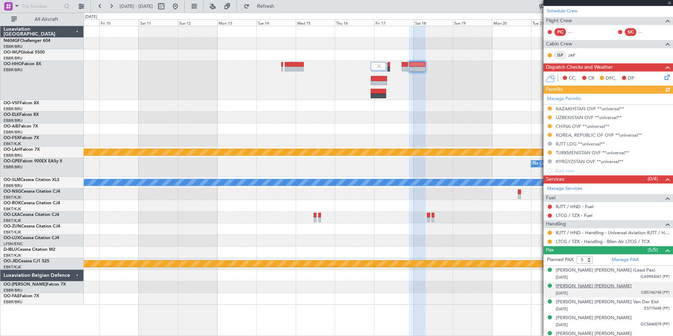
scroll to position [114, 0]
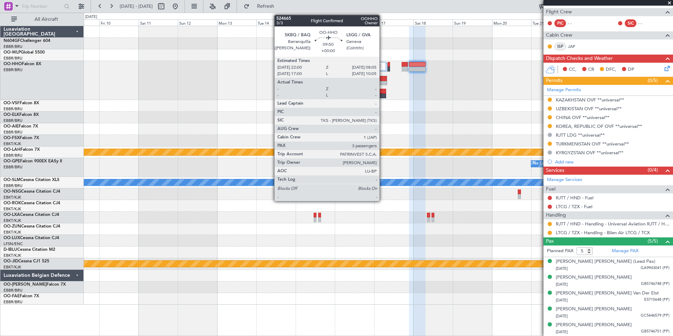
click at [383, 82] on div at bounding box center [379, 83] width 16 height 5
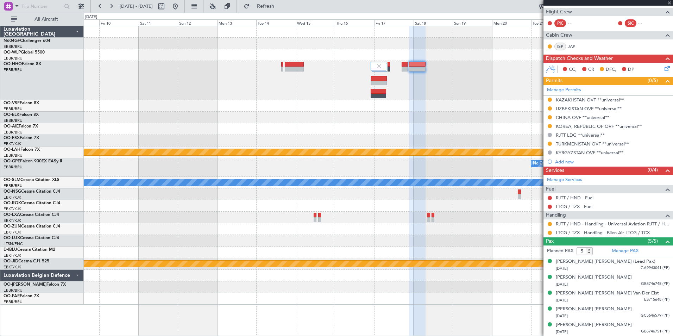
type input "3"
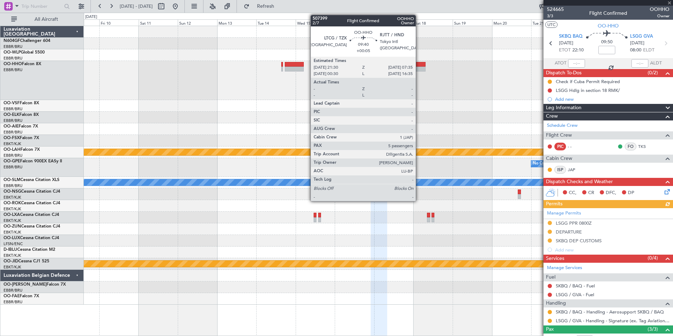
click at [419, 68] on div at bounding box center [417, 69] width 17 height 5
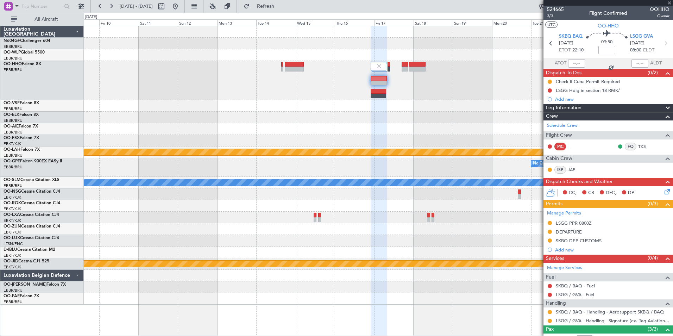
type input "+00:05"
type input "5"
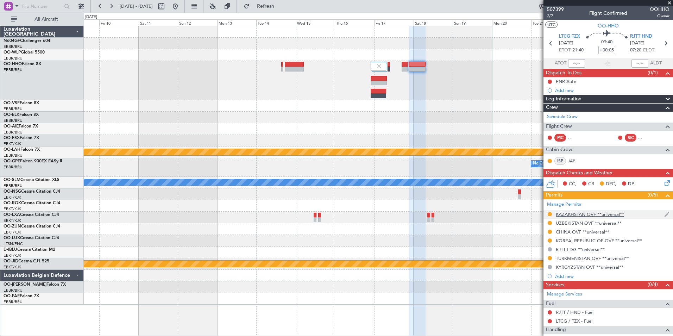
scroll to position [35, 0]
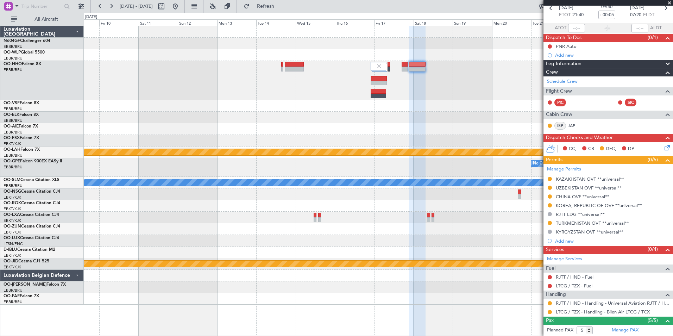
click at [406, 82] on div at bounding box center [378, 80] width 589 height 39
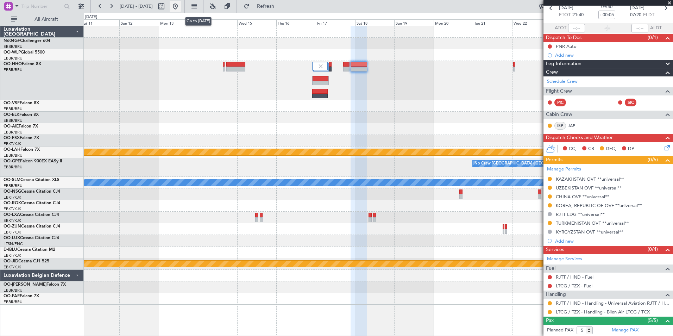
click at [181, 7] on button at bounding box center [175, 6] width 11 height 11
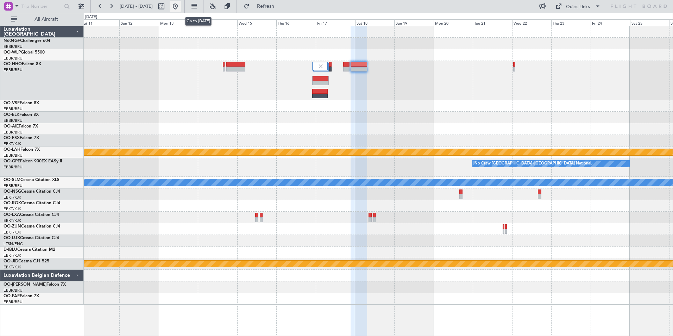
scroll to position [0, 0]
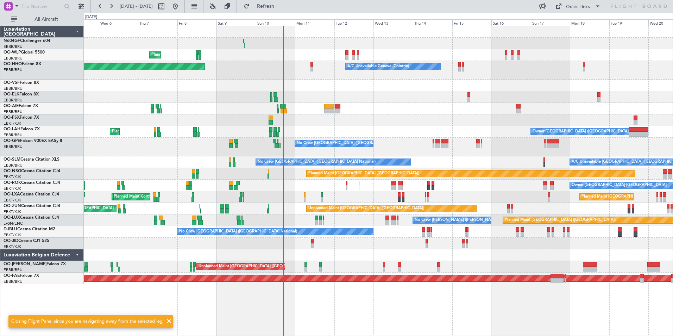
click at [374, 130] on div "Planned Maint Milan (Linate) Planned Maint [GEOGRAPHIC_DATA] ([GEOGRAPHIC_DATA]…" at bounding box center [378, 155] width 589 height 258
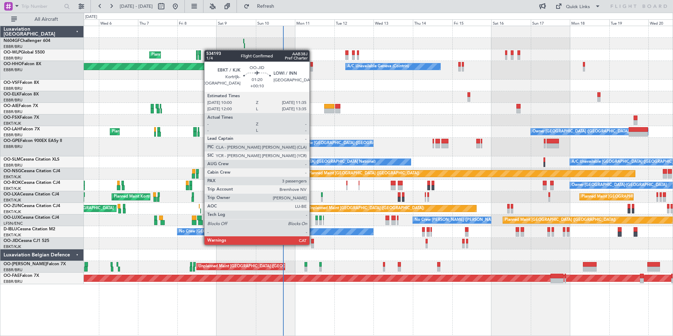
click at [313, 244] on div at bounding box center [312, 245] width 3 height 5
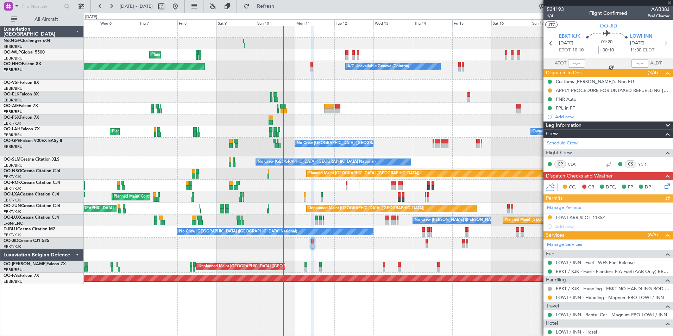
click at [664, 185] on icon at bounding box center [667, 185] width 6 height 6
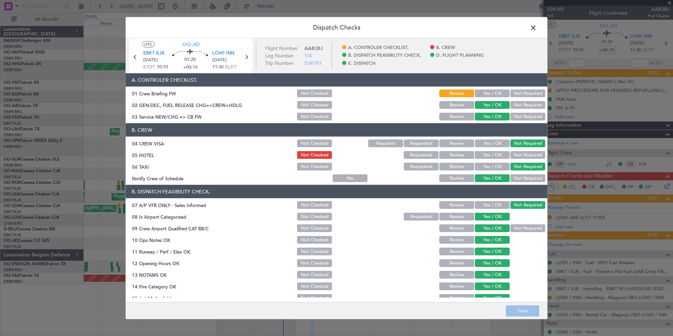
click at [494, 155] on button "Yes / OK" at bounding box center [492, 155] width 35 height 8
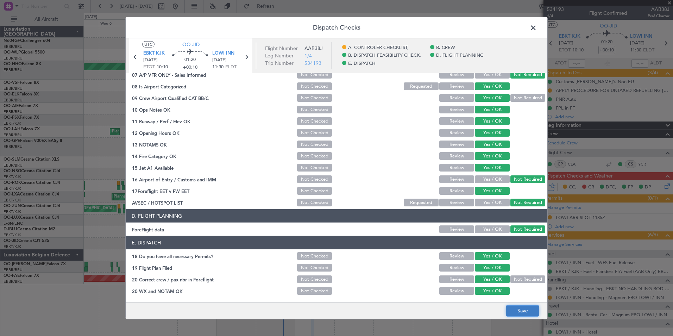
click at [527, 309] on button "Save" at bounding box center [522, 310] width 33 height 11
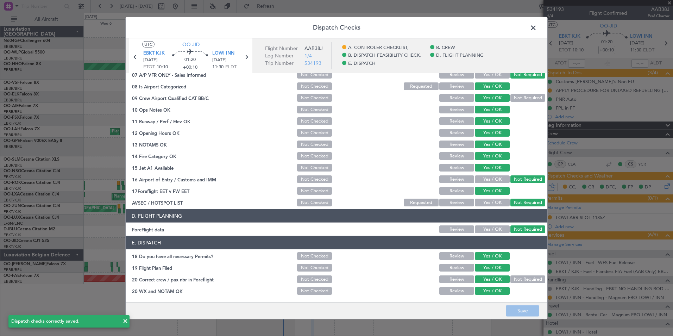
click at [537, 27] on span at bounding box center [537, 30] width 0 height 14
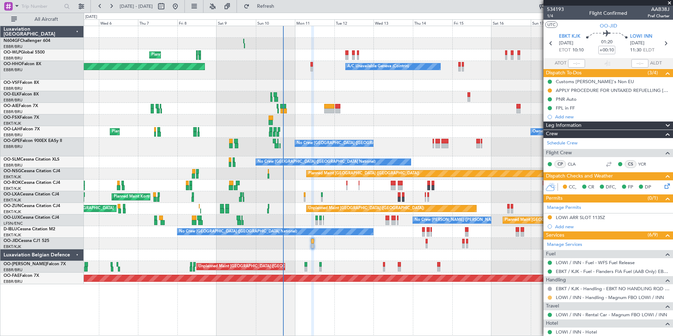
click at [550, 297] on button at bounding box center [550, 298] width 4 height 4
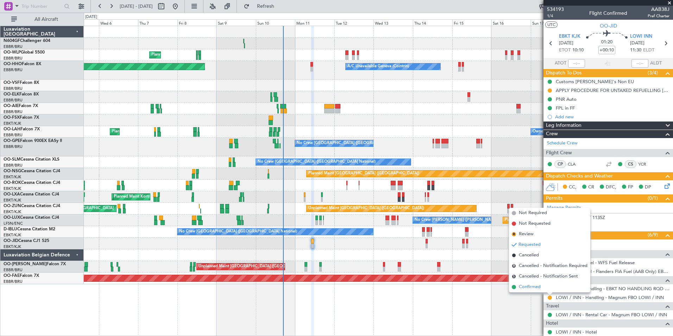
click at [536, 286] on span "Confirmed" at bounding box center [530, 287] width 22 height 7
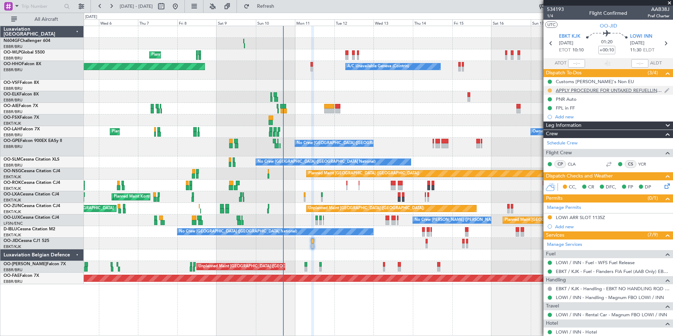
click at [550, 90] on button at bounding box center [550, 90] width 4 height 4
click at [551, 131] on span "Cancelled" at bounding box center [551, 132] width 20 height 7
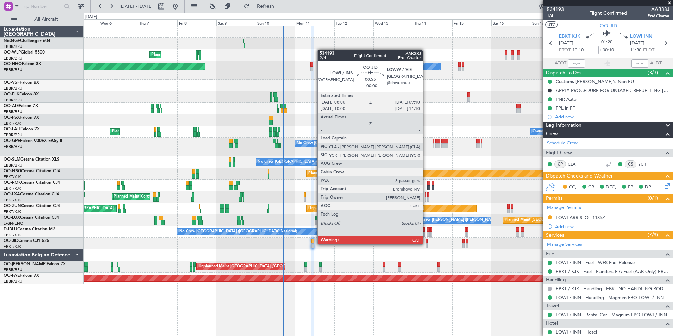
click at [426, 244] on div at bounding box center [427, 245] width 2 height 5
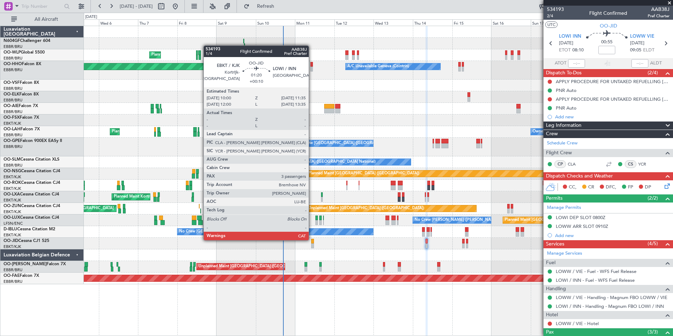
click at [312, 240] on div at bounding box center [312, 241] width 3 height 5
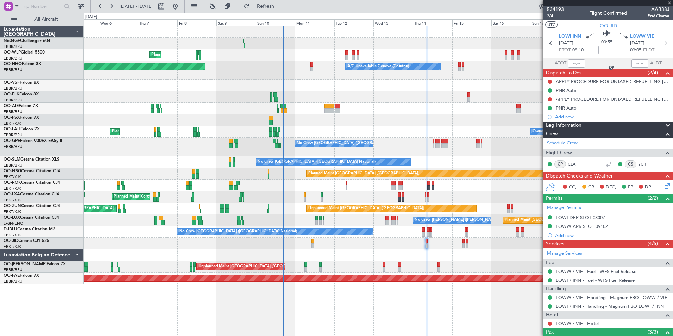
type input "+00:10"
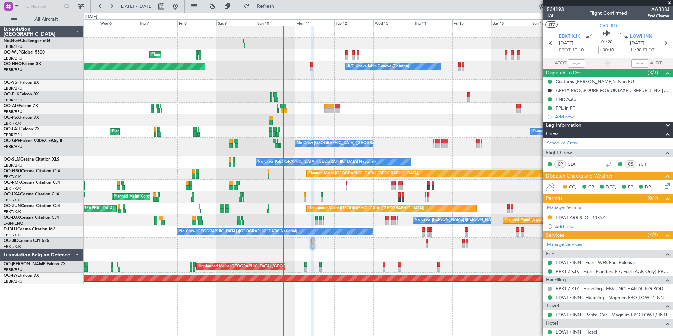
click at [664, 185] on icon at bounding box center [667, 185] width 6 height 6
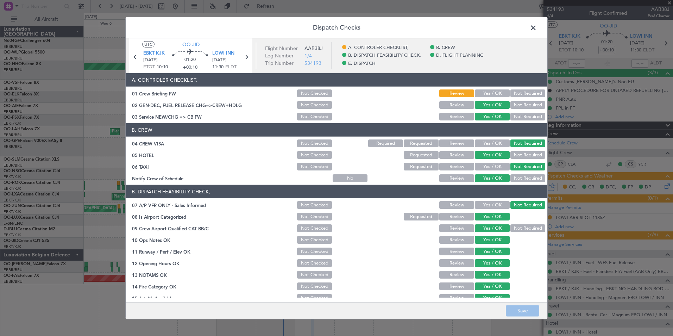
click at [537, 29] on span at bounding box center [537, 30] width 0 height 14
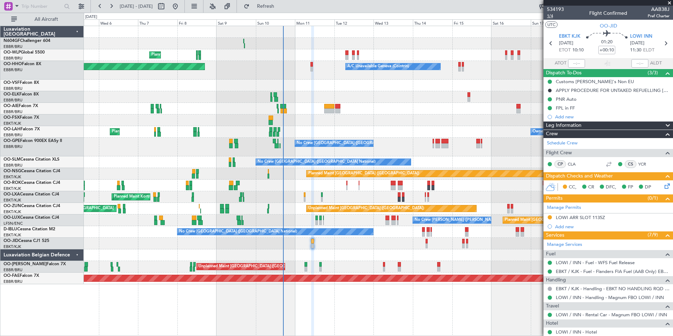
click at [553, 17] on span "1/4" at bounding box center [555, 16] width 17 height 6
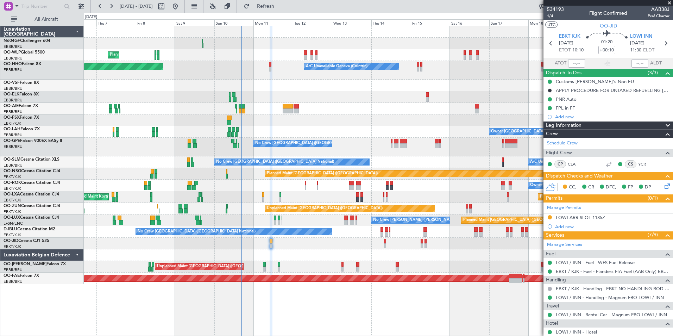
click at [360, 247] on div at bounding box center [378, 244] width 589 height 12
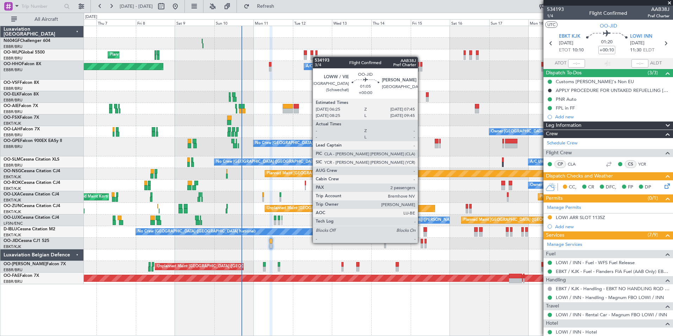
click at [421, 242] on div at bounding box center [422, 241] width 2 height 5
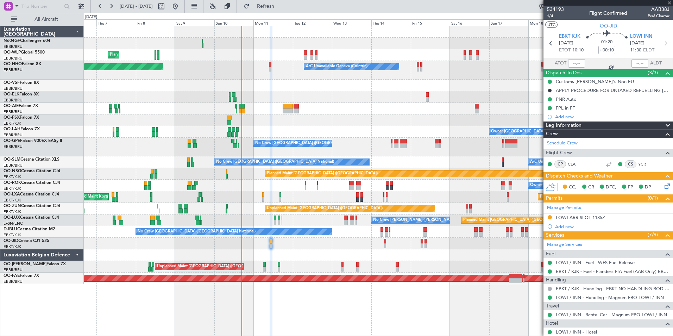
type input "2"
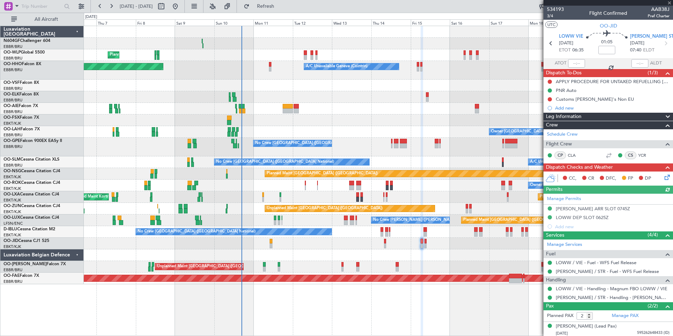
click at [664, 179] on icon at bounding box center [667, 176] width 6 height 6
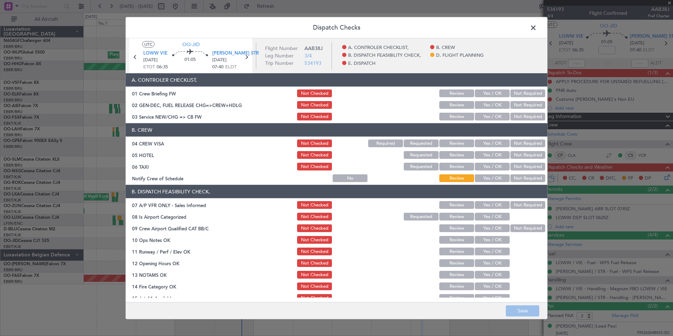
click at [537, 26] on span at bounding box center [537, 30] width 0 height 14
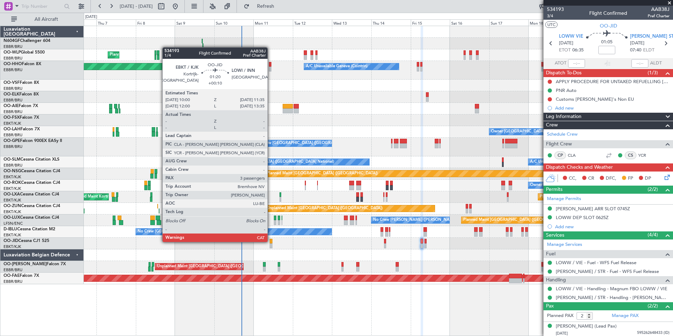
click at [271, 241] on div at bounding box center [271, 241] width 3 height 5
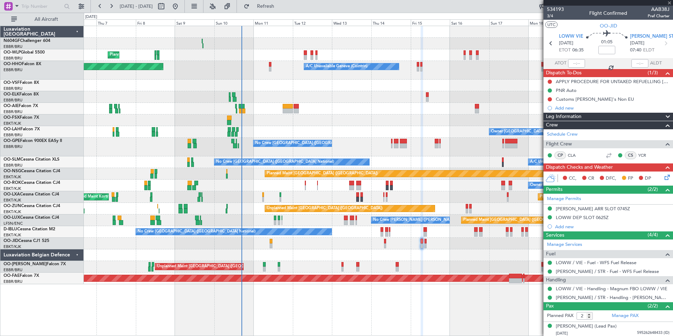
type input "+00:10"
type input "3"
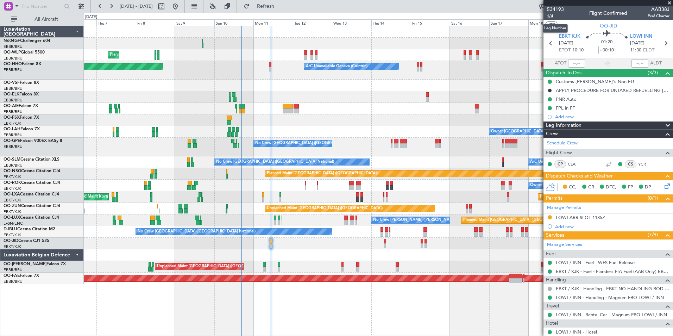
click at [556, 14] on span "1/4" at bounding box center [555, 16] width 17 height 6
click at [666, 184] on icon at bounding box center [667, 185] width 6 height 6
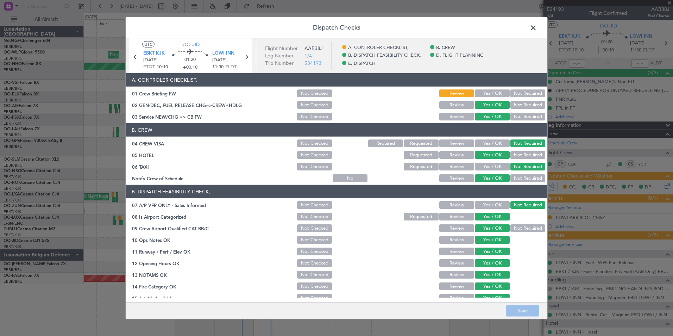
click at [492, 99] on section "A. CONTROLER CHECKLIST, 01 Crew Briefing FW Not Checked Review Yes / OK Not Req…" at bounding box center [337, 97] width 422 height 48
click at [492, 92] on button "Yes / OK" at bounding box center [492, 93] width 35 height 8
click at [524, 307] on button "Save" at bounding box center [522, 310] width 33 height 11
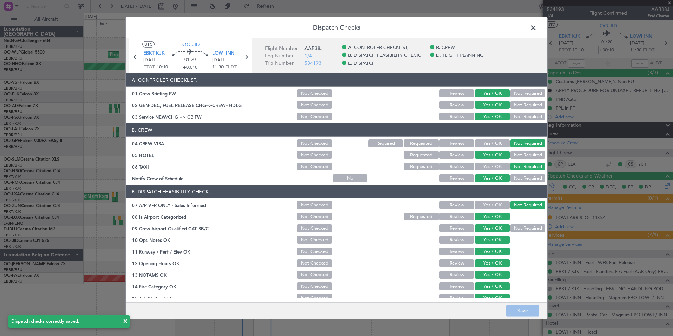
click at [537, 27] on span at bounding box center [537, 30] width 0 height 14
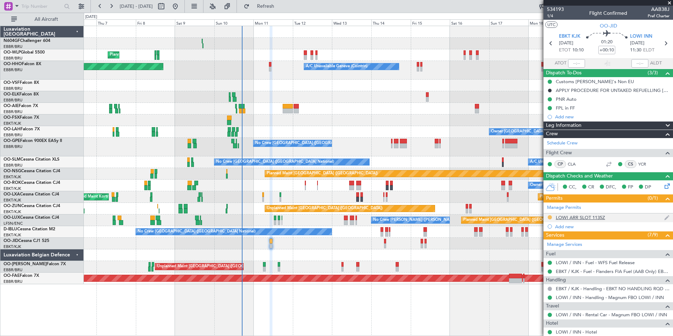
click at [549, 217] on button at bounding box center [550, 217] width 4 height 4
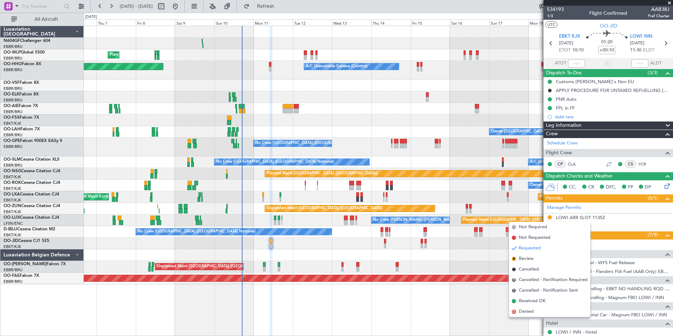
click at [527, 302] on span "Received OK" at bounding box center [532, 301] width 27 height 7
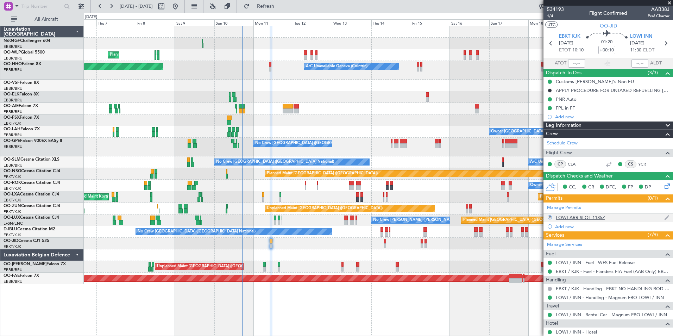
click at [587, 216] on div "LOWI ARR SLOT 1135Z" at bounding box center [580, 217] width 49 height 6
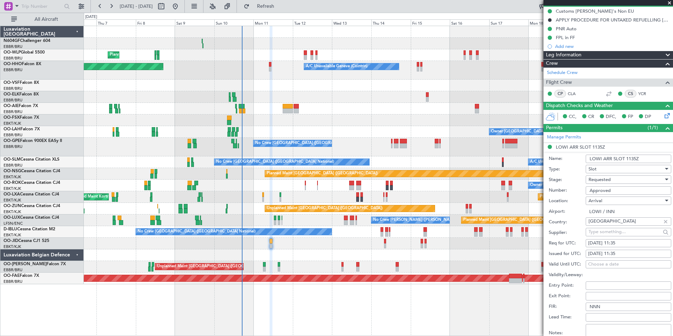
scroll to position [176, 0]
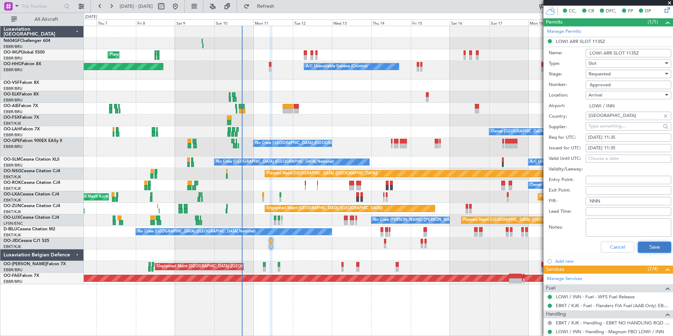
click at [647, 245] on button "Save" at bounding box center [654, 247] width 33 height 11
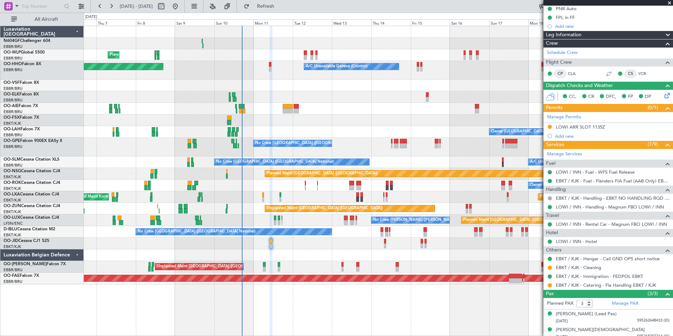
scroll to position [111, 0]
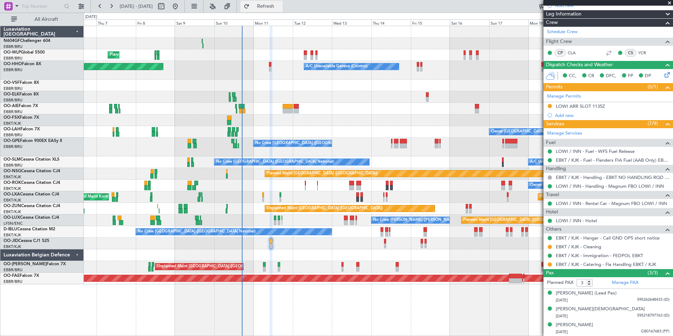
click at [283, 10] on button "Refresh" at bounding box center [262, 6] width 42 height 11
click at [550, 106] on button at bounding box center [550, 106] width 4 height 4
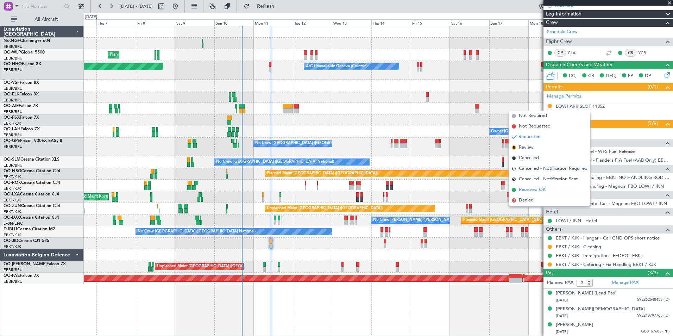
click at [529, 188] on span "Received OK" at bounding box center [532, 189] width 27 height 7
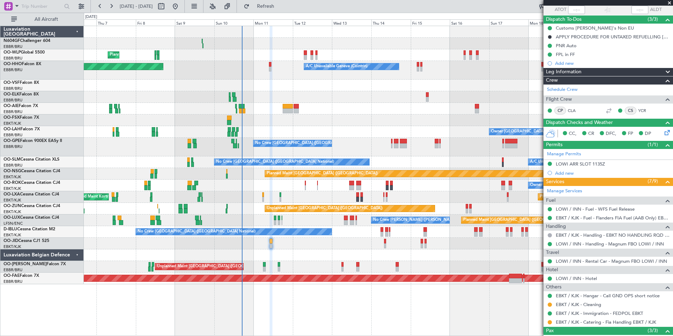
scroll to position [0, 0]
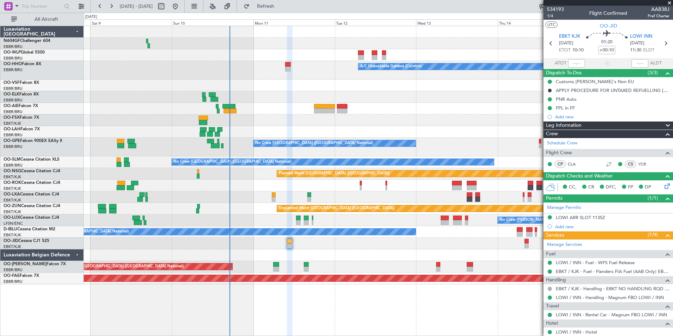
click at [281, 192] on div "Planned Maint Kortrijk-[GEOGRAPHIC_DATA]" at bounding box center [378, 197] width 589 height 12
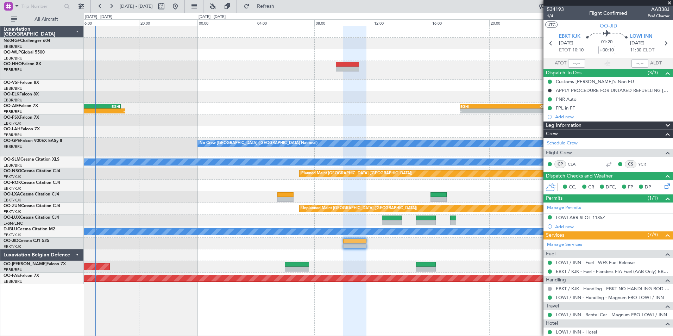
click at [282, 218] on div at bounding box center [378, 220] width 589 height 12
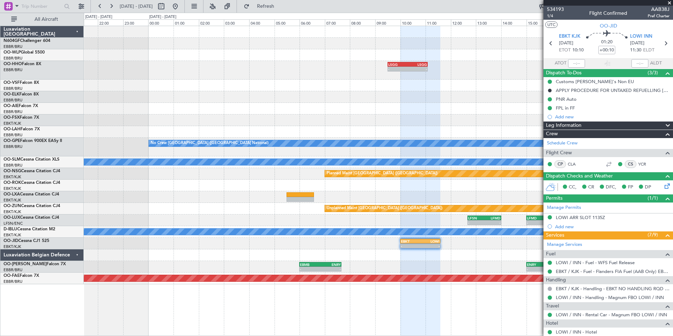
click at [290, 224] on div "- - LFSN 12:40 Z LFMD 14:00 Z - - LFMD 15:00 Z ELLX 16:20 Z" at bounding box center [378, 220] width 589 height 12
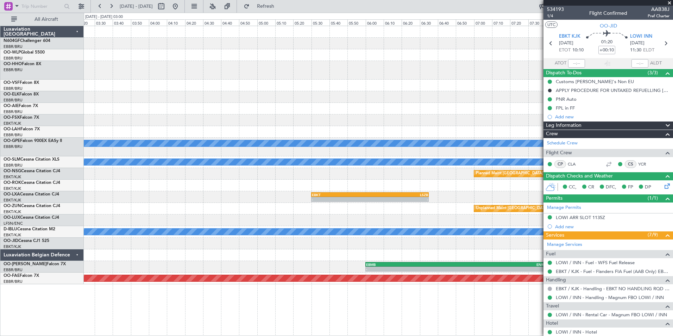
click at [338, 205] on div "Unplanned Maint [GEOGRAPHIC_DATA] ([GEOGRAPHIC_DATA])" at bounding box center [378, 209] width 589 height 12
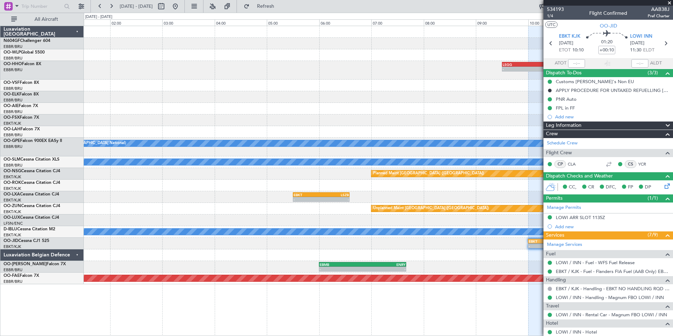
click at [298, 210] on div "Unplanned Maint [GEOGRAPHIC_DATA] ([GEOGRAPHIC_DATA])" at bounding box center [378, 209] width 589 height 12
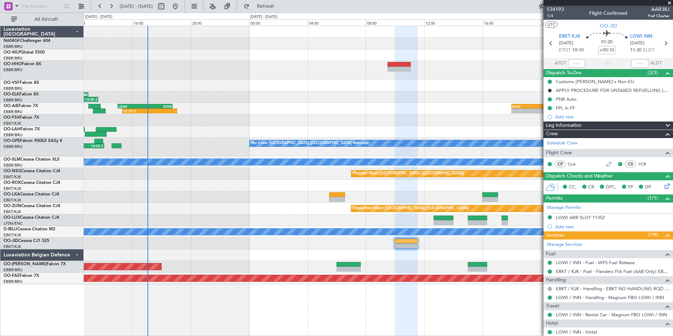
click at [334, 214] on div "A/C Unavailable Geneva (Cointrin) 11:27 Z 13:40 Z LIRI 11:00 Z EBBR 13:00 Z EGH…" at bounding box center [378, 155] width 589 height 258
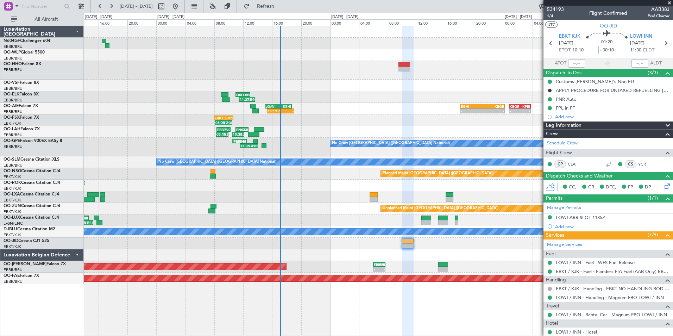
click at [393, 182] on div "LIEE 12:00 Z EBKT 14:10 Z LEMG 15:00 Z EBKT 17:50 Z - - EBKT 10:40 Z LEMG 13:30…" at bounding box center [378, 186] width 589 height 12
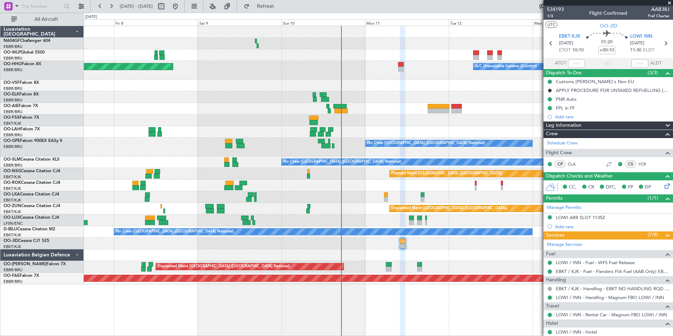
click at [353, 173] on div "Planned Maint [GEOGRAPHIC_DATA] ([GEOGRAPHIC_DATA])" at bounding box center [378, 174] width 589 height 12
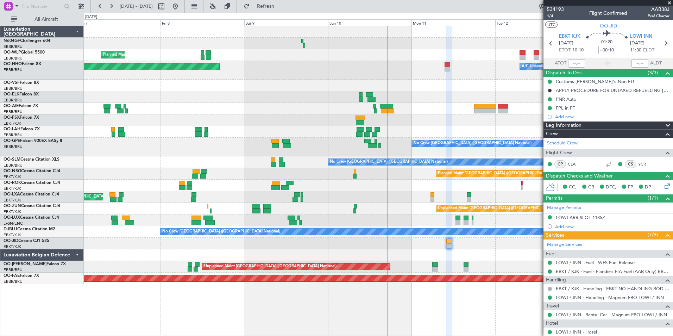
click at [403, 193] on div "Planned Maint Milan (Linate) A/C Unavailable Geneva (Cointrin) Planned Maint Ge…" at bounding box center [378, 155] width 589 height 258
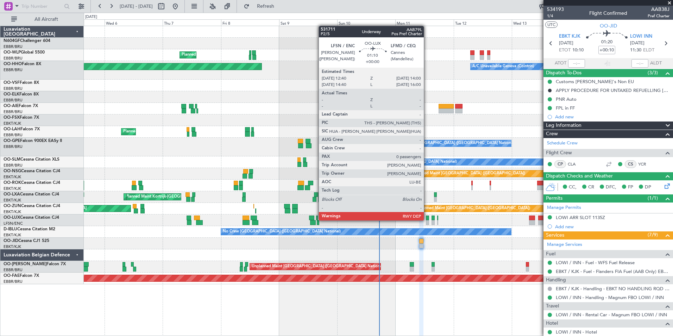
click at [427, 220] on div at bounding box center [428, 218] width 4 height 5
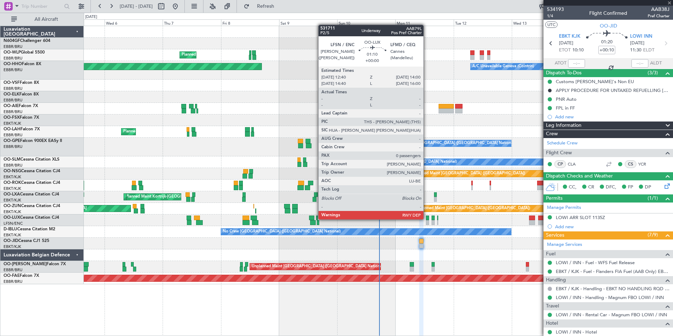
type input "0"
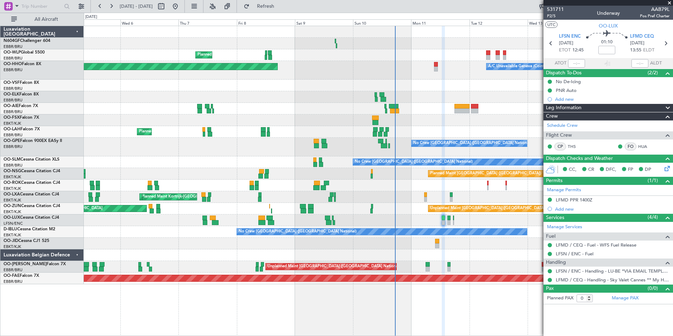
click at [421, 219] on div "No Crew Nancy (Essey) No Crew Nancy (Essey) Planned Maint Paris (Le Bourget)" at bounding box center [378, 220] width 589 height 12
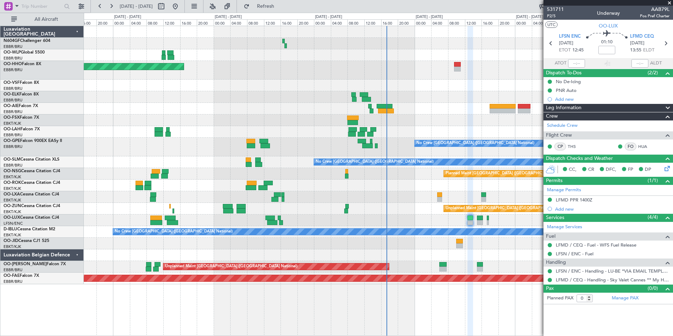
click at [447, 220] on div "No Crew [PERSON_NAME] ([PERSON_NAME])" at bounding box center [378, 220] width 589 height 12
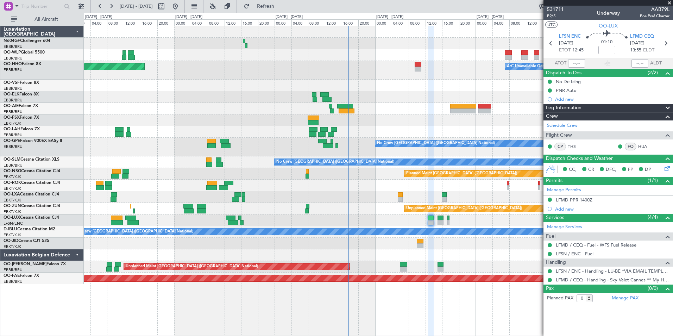
click at [406, 121] on div "Planned Maint Milan (Linate) Planned Maint Geneva ([GEOGRAPHIC_DATA]) A/C Unava…" at bounding box center [378, 155] width 589 height 258
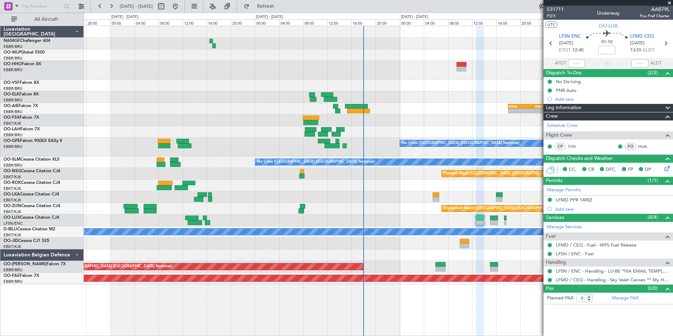
click at [382, 128] on div at bounding box center [378, 132] width 589 height 12
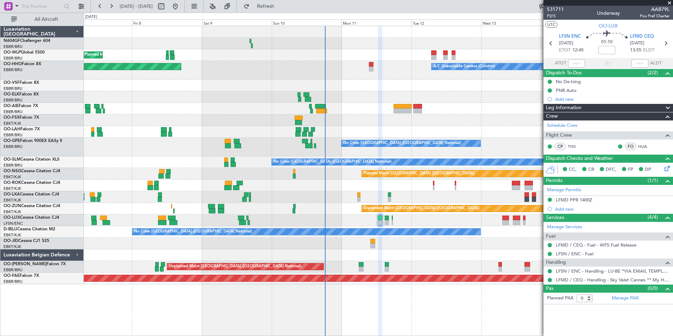
click at [447, 252] on div "Planned Maint Milan (Linate) A/C Unavailable Geneva (Cointrin) Planned Maint Ge…" at bounding box center [378, 155] width 589 height 258
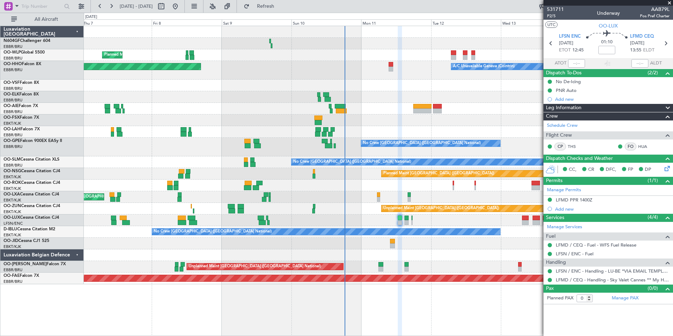
click at [436, 194] on div "Planned Maint Milan (Linate) A/C Unavailable Geneva (Cointrin) Planned Maint Ge…" at bounding box center [378, 155] width 589 height 258
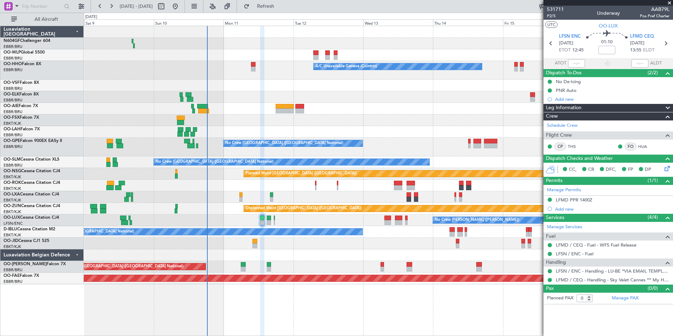
click at [365, 98] on div at bounding box center [378, 97] width 589 height 12
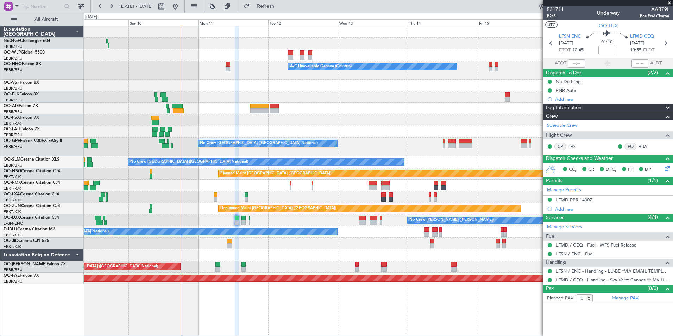
click at [336, 103] on div "Planned Maint Milan (Linate) A/C Unavailable Geneva (Cointrin) Planned Maint Ge…" at bounding box center [378, 155] width 589 height 258
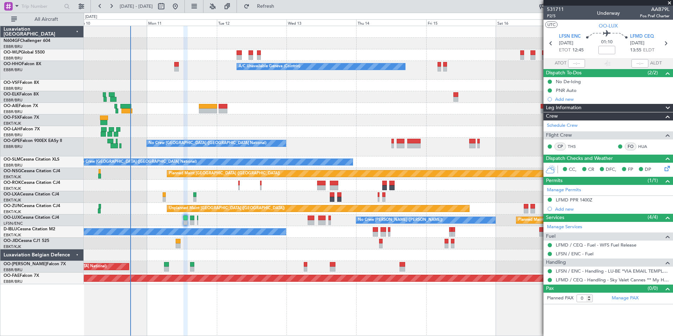
click at [287, 98] on div at bounding box center [378, 97] width 589 height 12
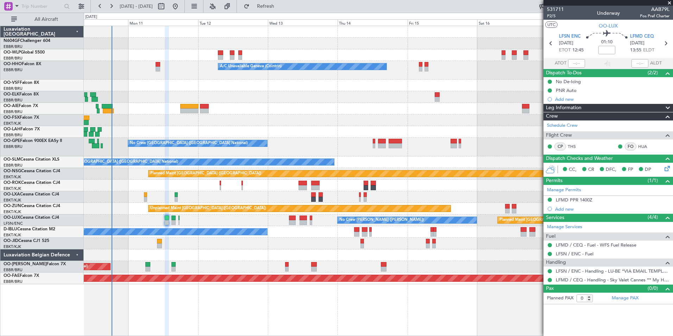
click at [255, 102] on div "A/C Unavailable Geneva (Cointrin) Planned Maint Geneva ([GEOGRAPHIC_DATA]) Owne…" at bounding box center [378, 155] width 589 height 258
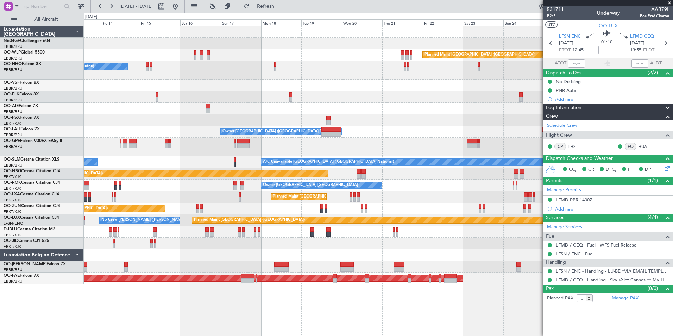
click at [114, 104] on div "Planned Maint [GEOGRAPHIC_DATA] ([GEOGRAPHIC_DATA]) A/C Unavailable Geneva (Coi…" at bounding box center [378, 155] width 589 height 258
click at [120, 83] on div "Planned Maint [GEOGRAPHIC_DATA] ([GEOGRAPHIC_DATA]) A/C Unavailable Geneva (Coi…" at bounding box center [378, 155] width 589 height 258
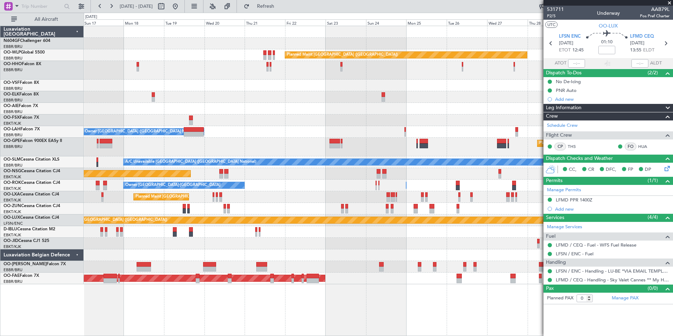
click at [302, 102] on div at bounding box center [378, 97] width 589 height 12
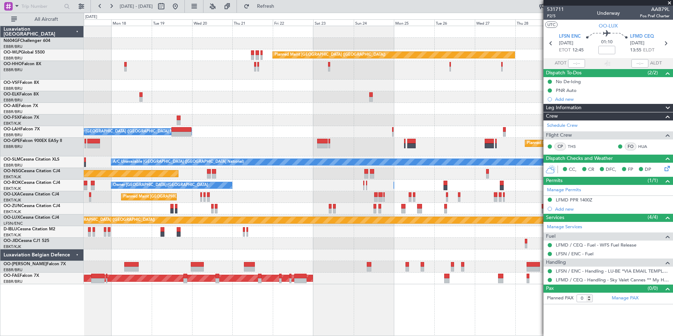
click at [272, 101] on div at bounding box center [378, 97] width 589 height 12
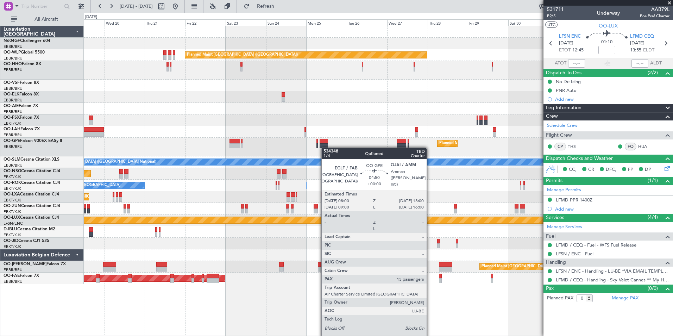
click at [325, 148] on div at bounding box center [324, 144] width 8 height 10
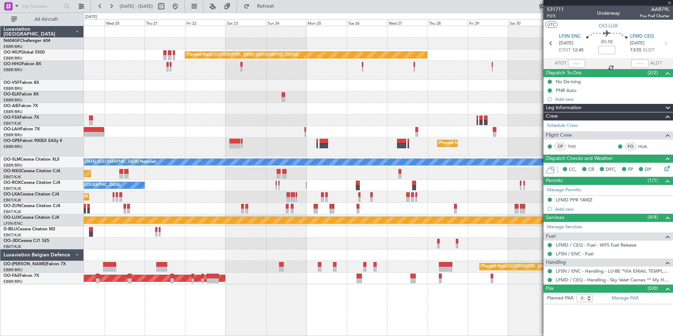
type input "13"
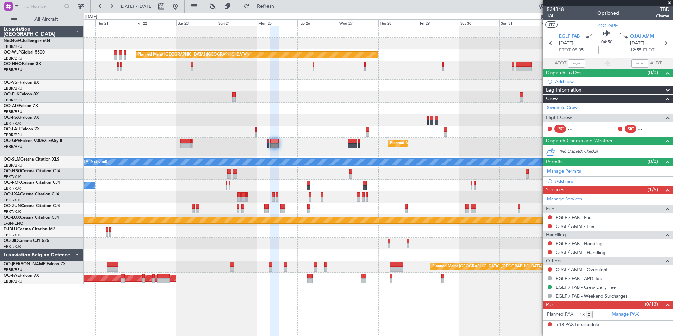
click at [348, 110] on div "Planned Maint [GEOGRAPHIC_DATA] ([GEOGRAPHIC_DATA])" at bounding box center [378, 109] width 589 height 12
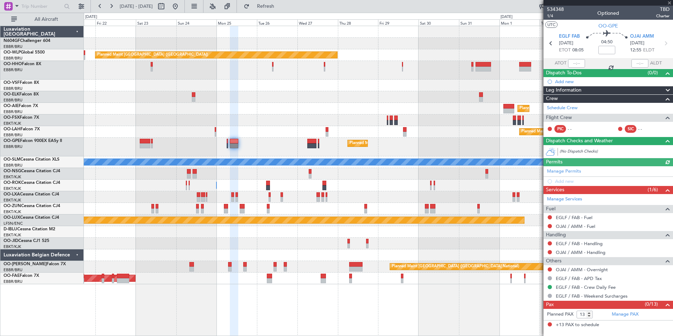
click at [428, 104] on div "Planned Maint [GEOGRAPHIC_DATA] ([GEOGRAPHIC_DATA]) Planned Maint [GEOGRAPHIC_D…" at bounding box center [378, 155] width 589 height 258
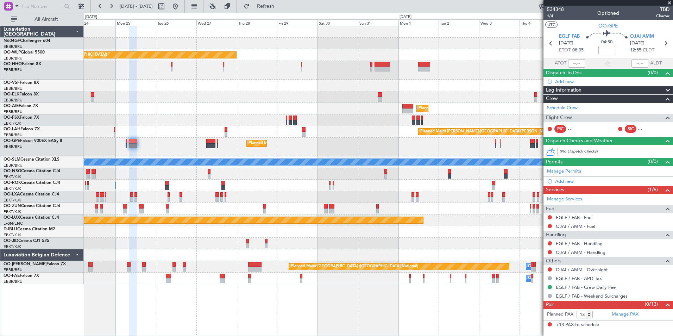
click at [309, 94] on div "Planned Maint [GEOGRAPHIC_DATA] ([GEOGRAPHIC_DATA]) Planned Maint [GEOGRAPHIC_D…" at bounding box center [378, 155] width 589 height 258
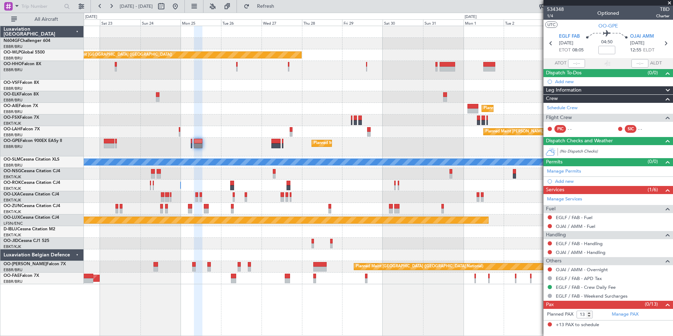
click at [373, 81] on div at bounding box center [378, 86] width 589 height 12
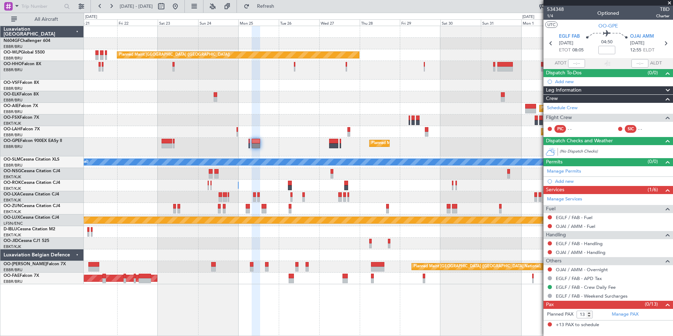
click at [297, 135] on div "Planned Maint [GEOGRAPHIC_DATA] ([GEOGRAPHIC_DATA]) Planned Maint [GEOGRAPHIC_D…" at bounding box center [378, 155] width 589 height 258
click at [175, 290] on div "Planned Maint [GEOGRAPHIC_DATA] ([GEOGRAPHIC_DATA]) Planned Maint [GEOGRAPHIC_D…" at bounding box center [379, 181] width 590 height 310
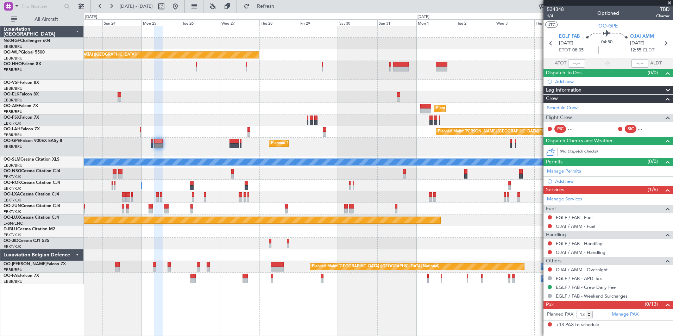
click at [279, 229] on div "Planned Maint [GEOGRAPHIC_DATA] ([GEOGRAPHIC_DATA]) Planned Maint [GEOGRAPHIC_D…" at bounding box center [378, 155] width 589 height 258
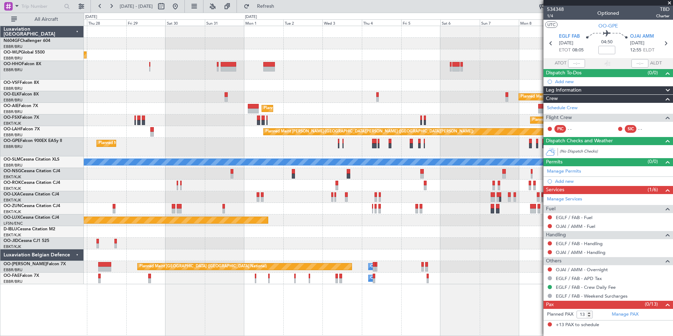
click at [161, 236] on div at bounding box center [378, 232] width 589 height 12
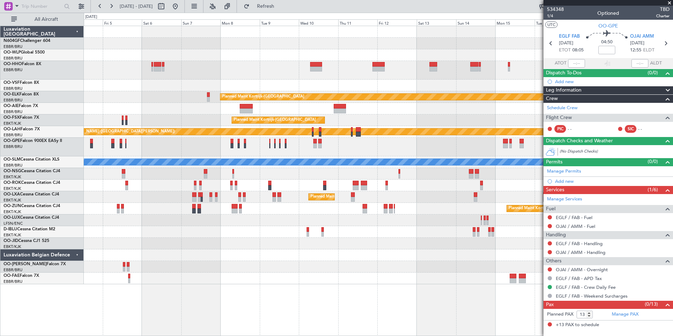
click at [192, 247] on div "Planned Maint Kortrijk-[GEOGRAPHIC_DATA] Planned Maint [GEOGRAPHIC_DATA] ([GEOG…" at bounding box center [378, 155] width 589 height 258
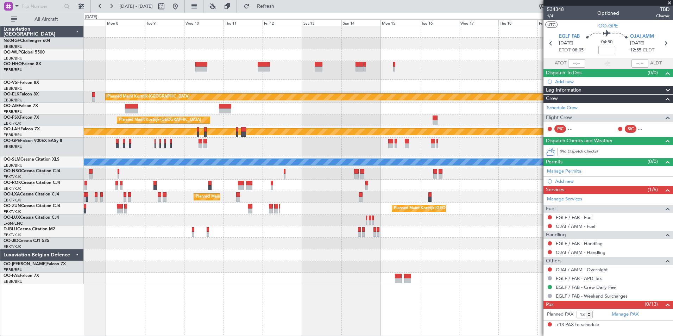
click at [115, 265] on div "Planned Maint Kortrijk-[GEOGRAPHIC_DATA] Planned Maint [GEOGRAPHIC_DATA]-[GEOGR…" at bounding box center [378, 155] width 589 height 258
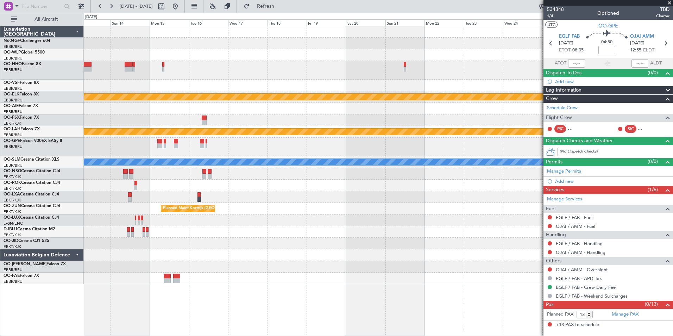
click at [173, 236] on div "A/C Unavailable [GEOGRAPHIC_DATA] ([GEOGRAPHIC_DATA] National)" at bounding box center [378, 232] width 589 height 12
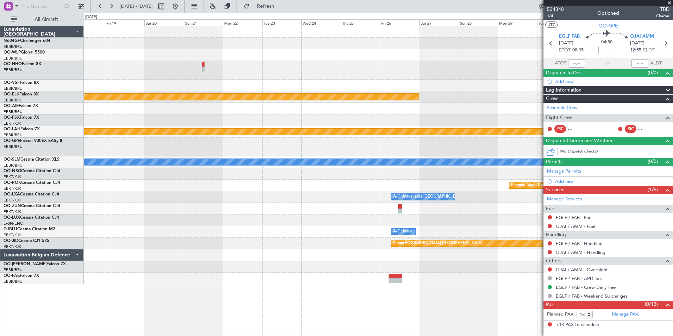
click at [309, 221] on div at bounding box center [378, 220] width 589 height 12
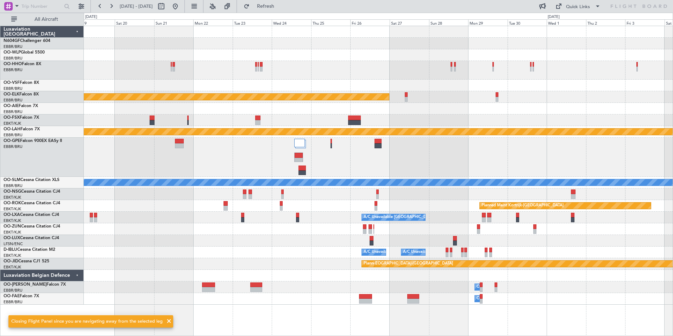
click at [372, 272] on div at bounding box center [378, 276] width 589 height 12
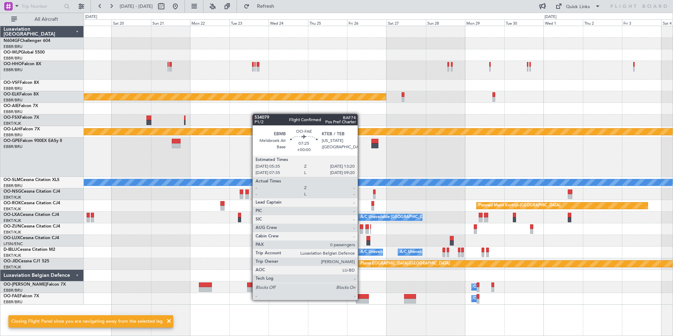
click at [361, 299] on div at bounding box center [362, 301] width 13 height 5
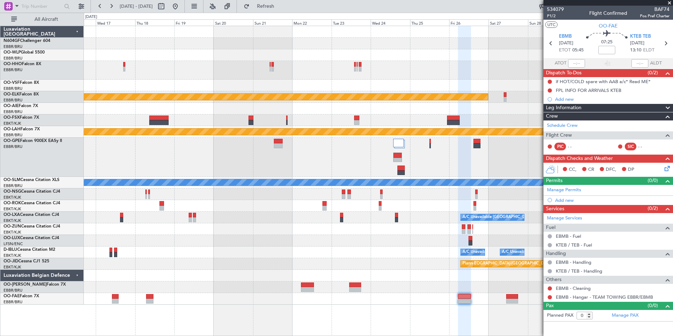
click at [459, 151] on div at bounding box center [378, 157] width 589 height 39
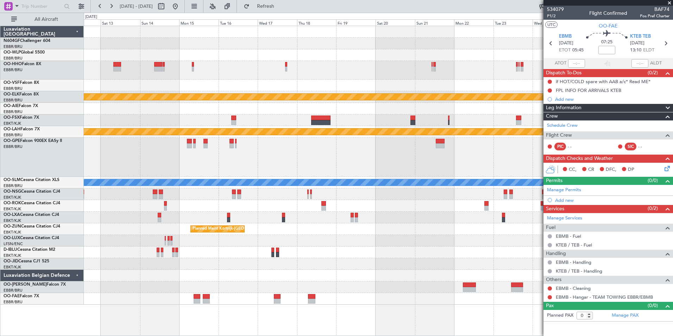
click at [310, 166] on div "Planned Maint Kortrijk-Wevelgem Planned Maint Kortrijk-Wevelgem Planned Maint A…" at bounding box center [378, 165] width 589 height 279
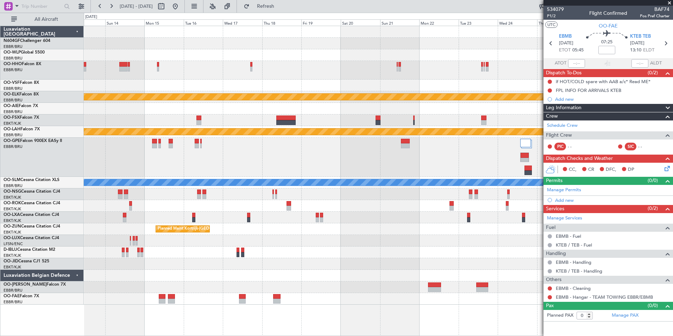
click at [213, 152] on div at bounding box center [378, 157] width 589 height 39
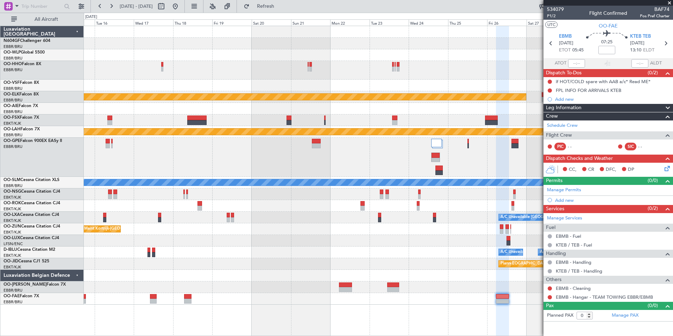
click at [390, 156] on div at bounding box center [378, 157] width 589 height 39
click at [446, 151] on div at bounding box center [378, 157] width 589 height 39
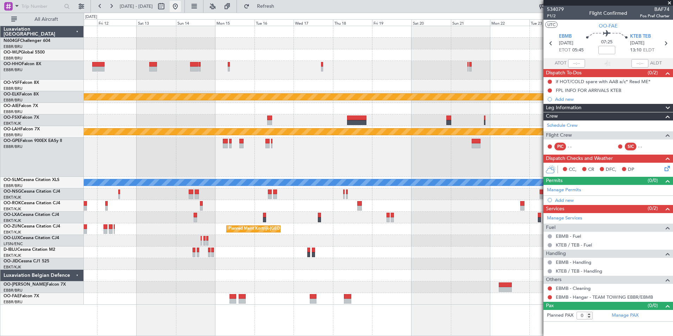
click at [181, 10] on button at bounding box center [175, 6] width 11 height 11
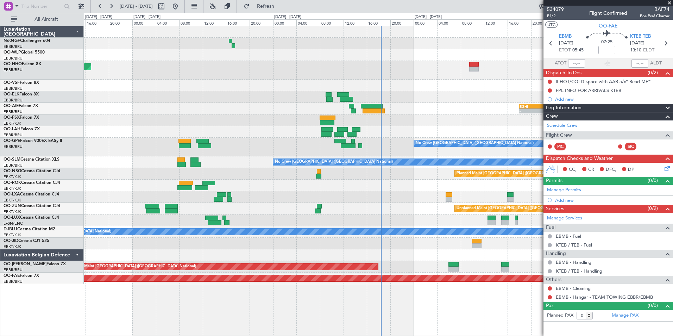
click at [251, 98] on div at bounding box center [378, 97] width 589 height 12
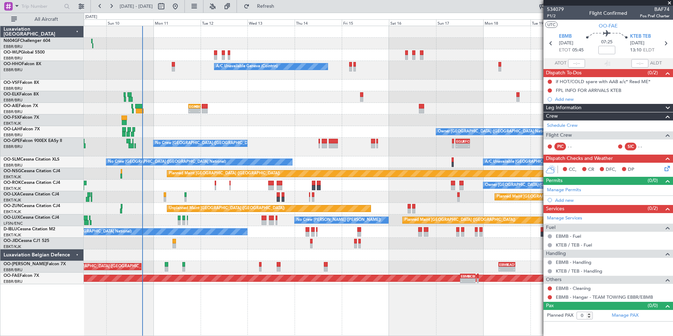
click at [290, 78] on div "Planned Maint Berlin (Brandenburg) Planned Maint Milan (Linate) A/C Unavailable…" at bounding box center [378, 155] width 589 height 258
click at [178, 85] on div at bounding box center [378, 86] width 589 height 12
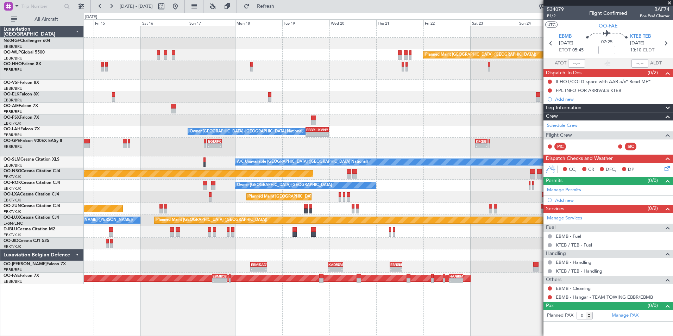
click at [218, 94] on div at bounding box center [378, 97] width 589 height 12
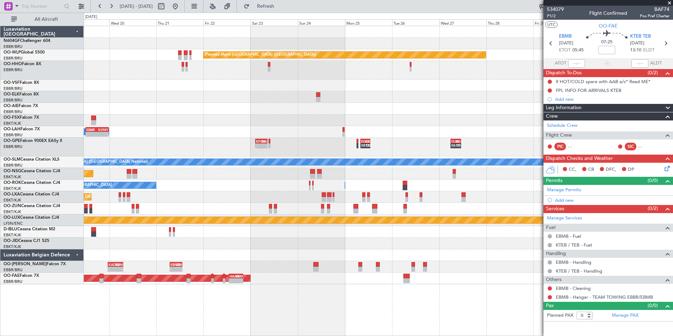
click at [225, 103] on div "Planned Maint Berlin (Brandenburg) Planned Maint London (Farnborough) Owner Bru…" at bounding box center [378, 155] width 589 height 258
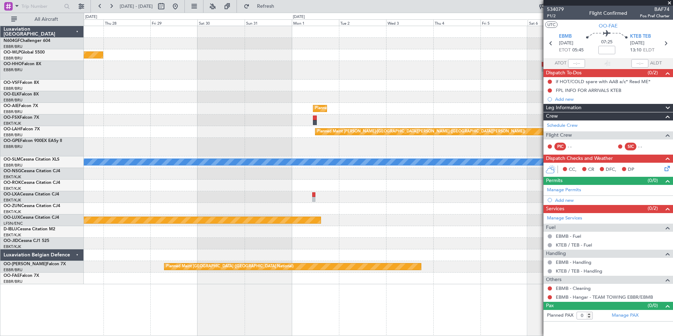
click at [230, 106] on div "Planned Maint London (Farnborough)" at bounding box center [378, 109] width 589 height 12
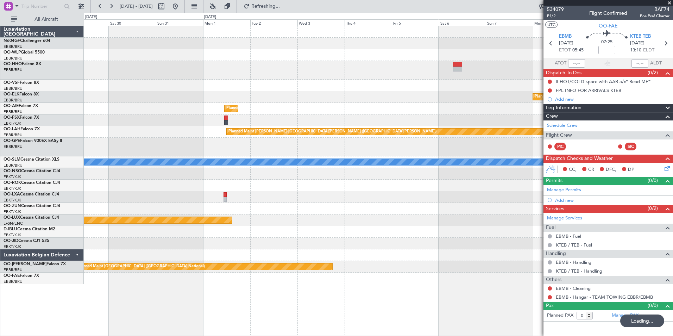
click at [225, 104] on div "Planned Maint London (Farnborough)" at bounding box center [378, 109] width 589 height 12
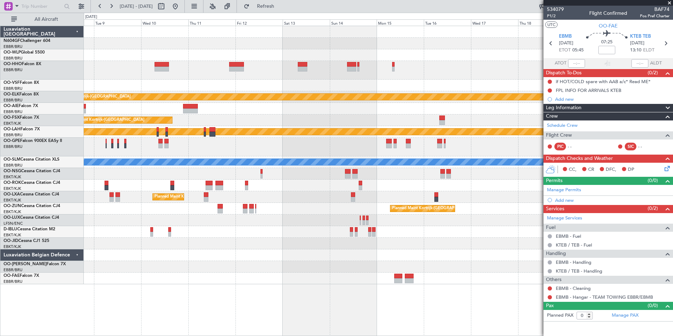
click at [286, 83] on div at bounding box center [378, 86] width 589 height 12
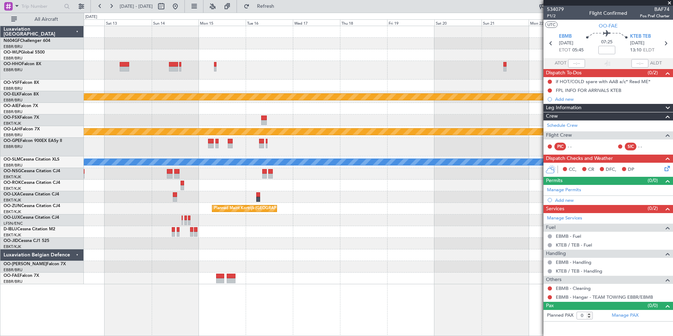
click at [290, 81] on div at bounding box center [378, 86] width 589 height 12
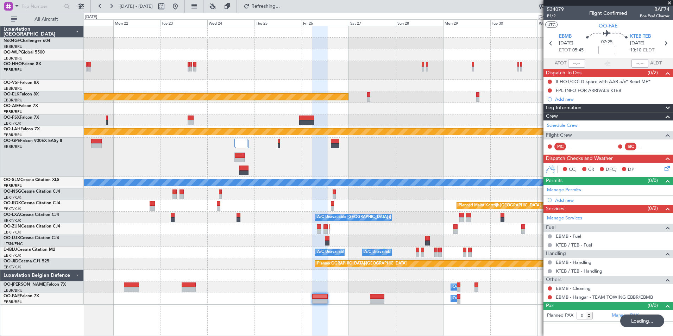
click at [235, 78] on div at bounding box center [378, 70] width 589 height 19
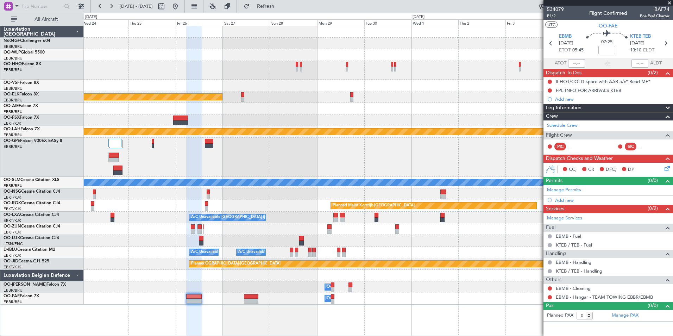
click at [222, 81] on div at bounding box center [378, 86] width 589 height 12
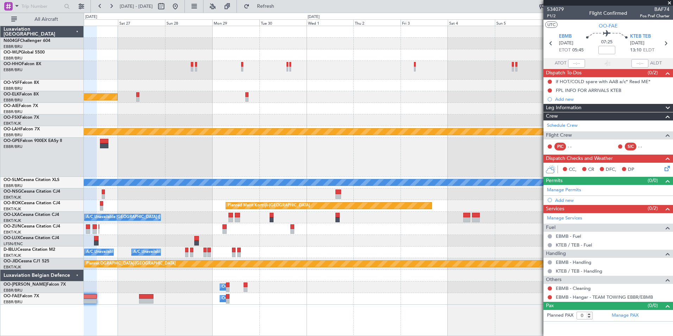
click at [217, 81] on div at bounding box center [378, 86] width 589 height 12
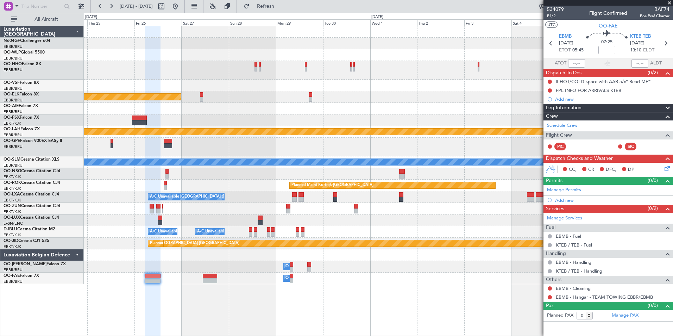
click at [258, 101] on div "Planned Maint Kortrijk-Wevelgem Planned Maint Alton-st Louis (St Louis Regl) A/…" at bounding box center [378, 155] width 589 height 258
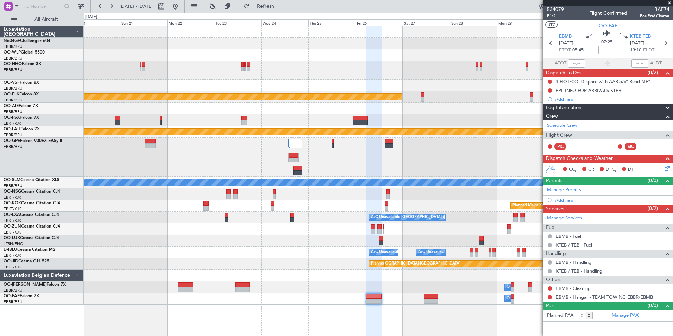
click at [359, 200] on div "Planned Maint Kortrijk-Wevelgem Planned Maint Alton-st Louis (St Louis Regl) A/…" at bounding box center [378, 165] width 589 height 279
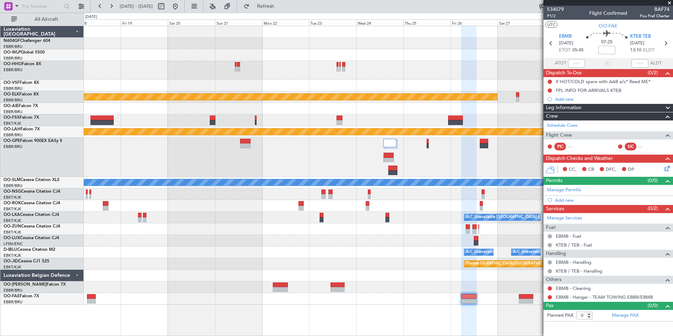
click at [403, 193] on div "Planned Maint Kortrijk-Wevelgem Planned Maint Alton-st Louis (St Louis Regl) A/…" at bounding box center [378, 165] width 589 height 279
click at [462, 236] on div "Planned Maint Kortrijk-Wevelgem Planned Maint Alton-st Louis (St Louis Regl) A/…" at bounding box center [378, 165] width 589 height 279
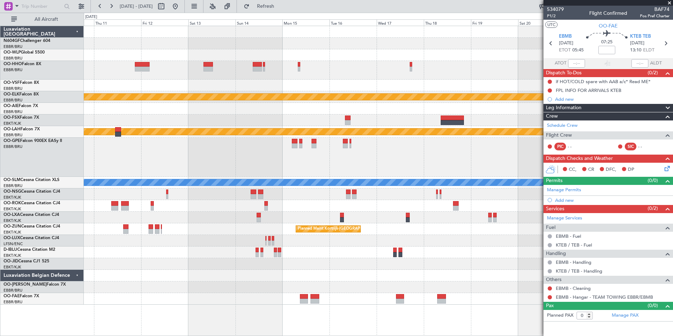
click at [489, 230] on div "Planned Maint Kortrijk-[GEOGRAPHIC_DATA]" at bounding box center [378, 229] width 589 height 12
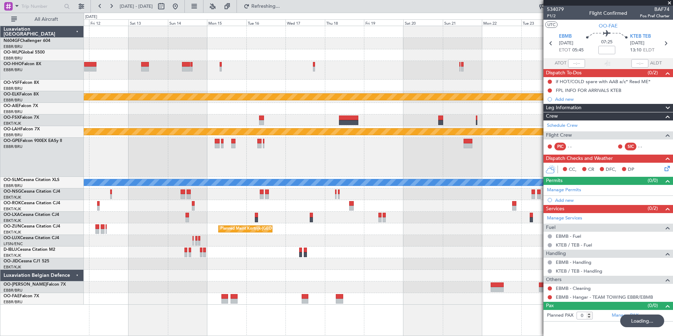
click at [668, 5] on span at bounding box center [669, 3] width 7 height 6
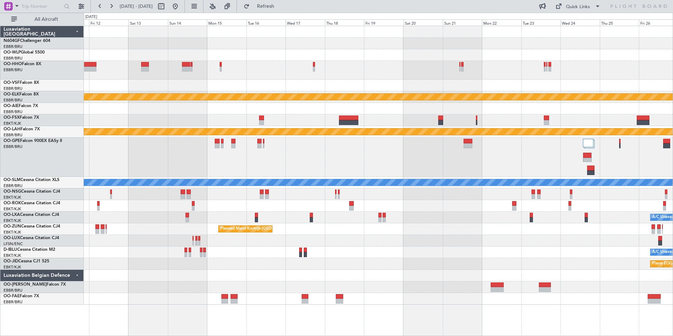
click at [428, 236] on div "Planned Maint Kortrijk-Wevelgem Planned Maint Kortrijk-Wevelgem Planned Maint A…" at bounding box center [378, 165] width 589 height 279
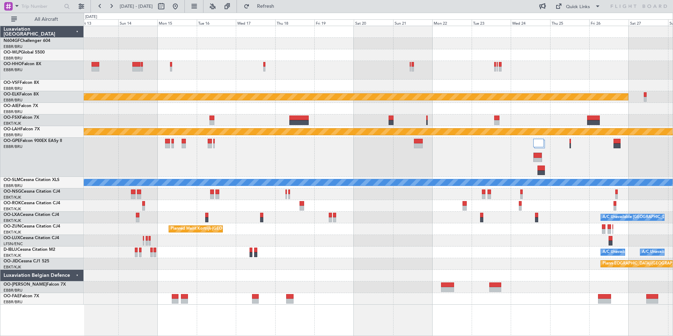
click at [508, 251] on div "A/C Unavailable Brussels (Brussels National) A/C Unavailable Kortrijk-Wevelgem" at bounding box center [378, 253] width 589 height 12
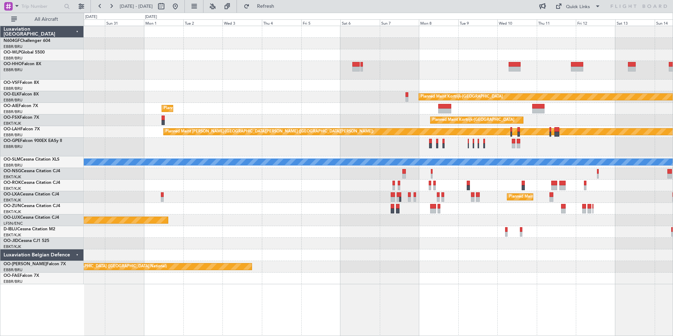
click at [375, 173] on div "Planned Maint Berlin (Brandenburg) Planned Maint Kortrijk-Wevelgem Planned Main…" at bounding box center [378, 155] width 589 height 258
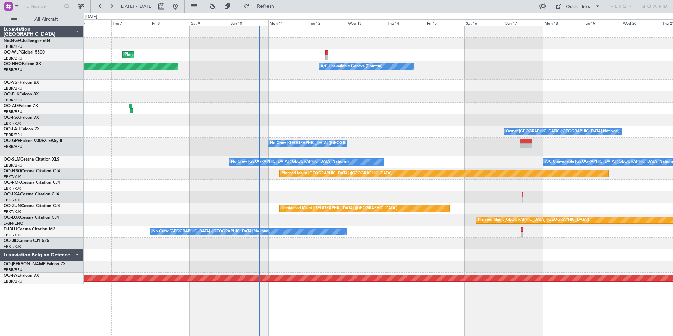
click at [619, 178] on div "Planned Maint Milan (Linate) Planned Maint Berlin (Brandenburg) A/C Unavailable…" at bounding box center [378, 155] width 589 height 258
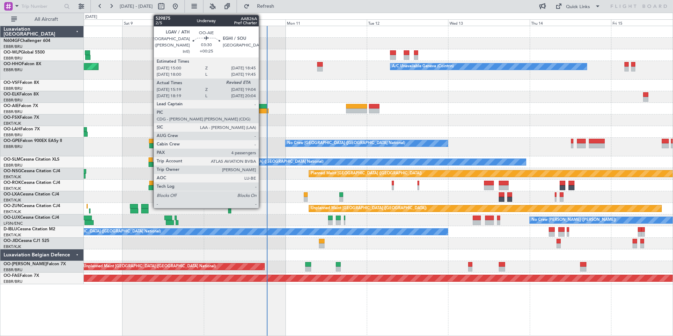
click at [262, 107] on div at bounding box center [261, 106] width 13 height 5
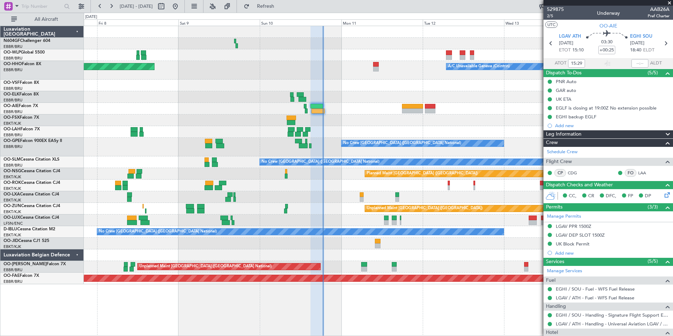
click at [380, 124] on div at bounding box center [378, 120] width 589 height 12
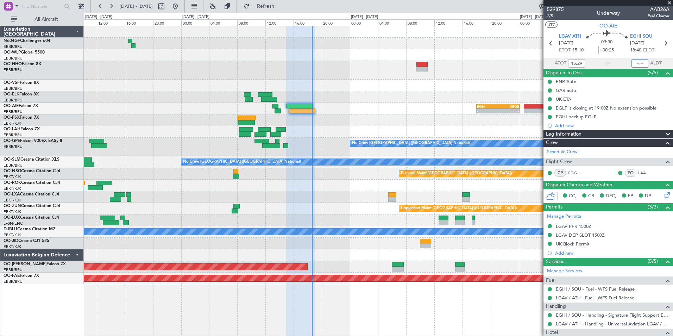
click at [639, 62] on input "text" at bounding box center [640, 63] width 17 height 8
type input "18:35"
click at [639, 24] on section "UTC OO-AIE" at bounding box center [609, 25] width 130 height 11
click at [669, 4] on div at bounding box center [609, 3] width 130 height 6
click at [429, 59] on div at bounding box center [378, 55] width 589 height 12
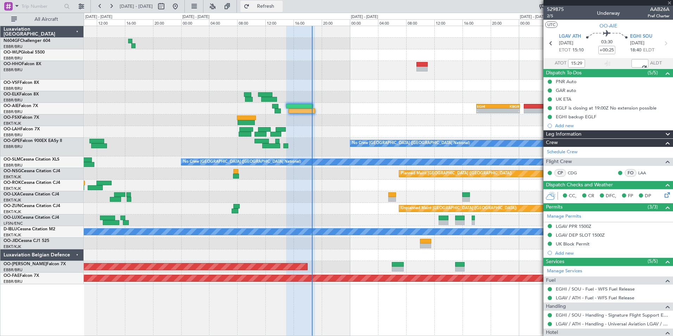
click at [273, 7] on button "Refresh" at bounding box center [262, 6] width 42 height 11
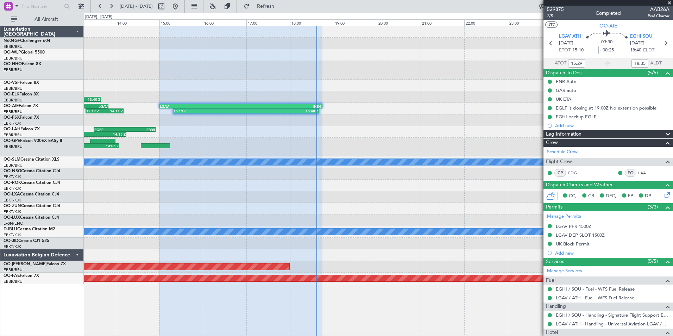
click at [668, 2] on span at bounding box center [669, 3] width 7 height 6
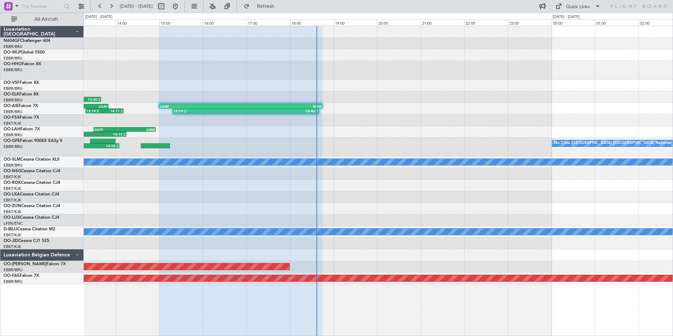
type input "0"
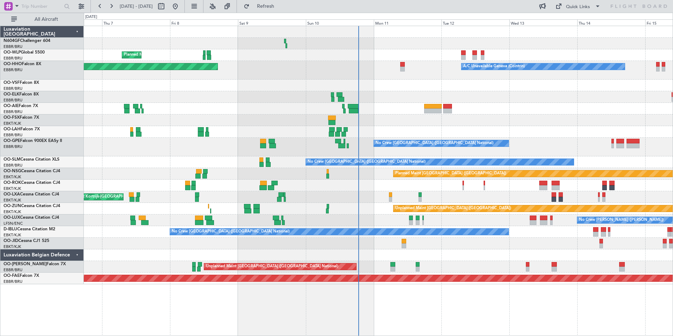
click at [353, 139] on div "No Crew Brussels (Brussels National) Cleaning Brussels (Brussels National)" at bounding box center [378, 147] width 589 height 19
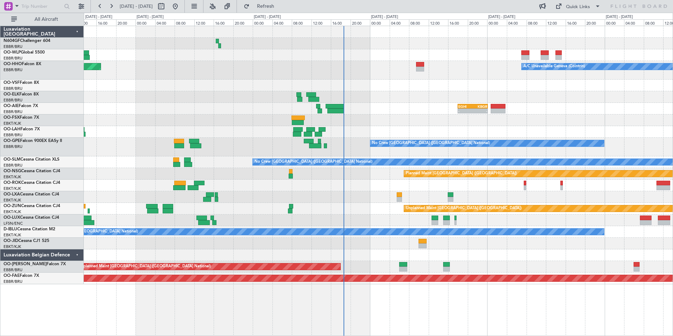
click at [367, 148] on div "No Crew [GEOGRAPHIC_DATA] ([GEOGRAPHIC_DATA] National)" at bounding box center [378, 147] width 589 height 19
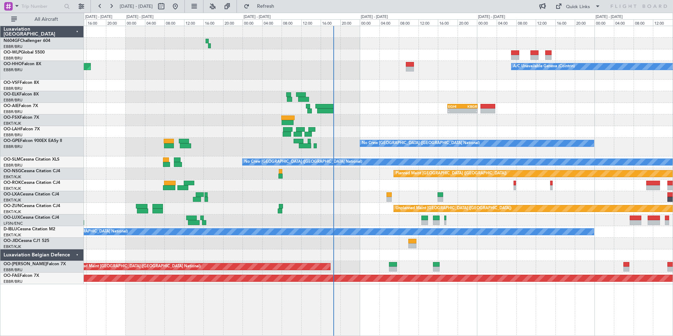
click at [360, 125] on div at bounding box center [378, 120] width 589 height 12
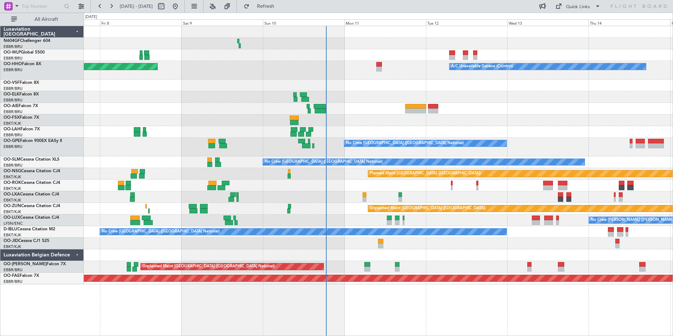
click at [339, 129] on div "Planned Maint [GEOGRAPHIC_DATA] ([GEOGRAPHIC_DATA] National)" at bounding box center [378, 132] width 589 height 12
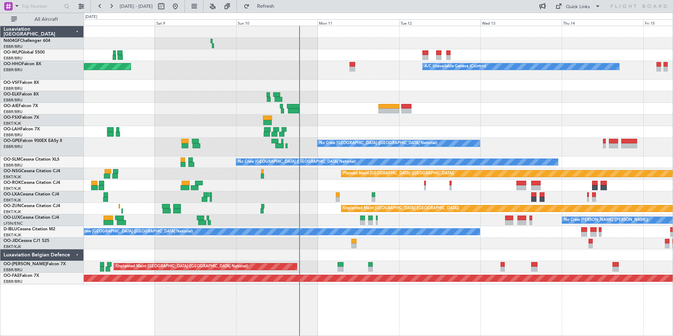
click at [580, 108] on div "Planned Maint Milan (Linate) A/C Unavailable Geneva (Cointrin) Planned Maint Ge…" at bounding box center [378, 155] width 589 height 258
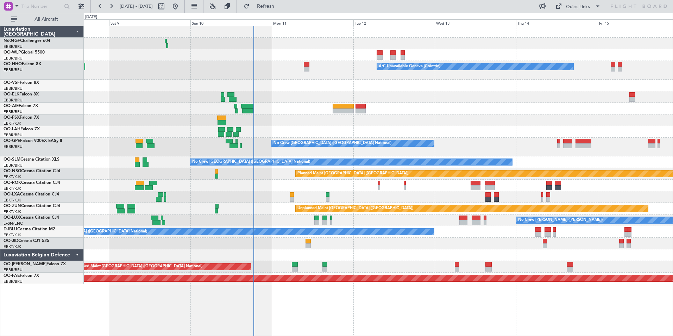
click at [432, 106] on div at bounding box center [378, 109] width 589 height 12
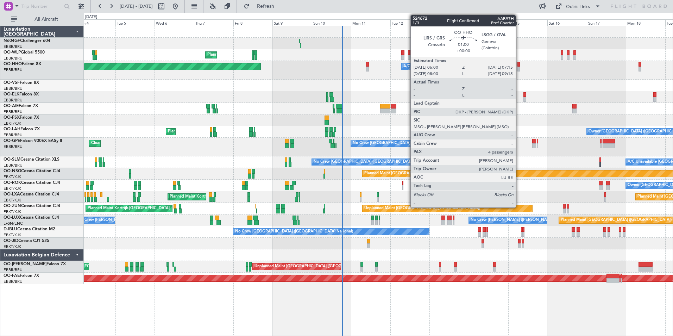
click at [519, 65] on div at bounding box center [519, 64] width 2 height 5
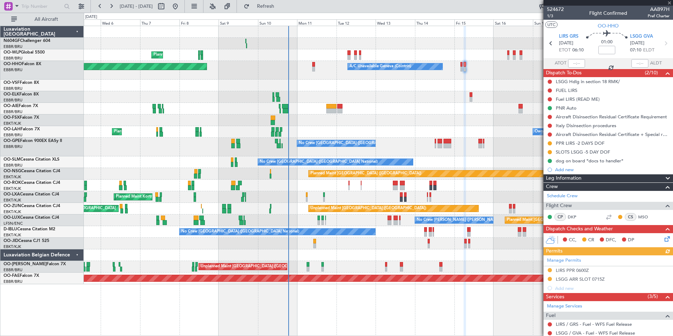
click at [454, 87] on div at bounding box center [378, 86] width 589 height 12
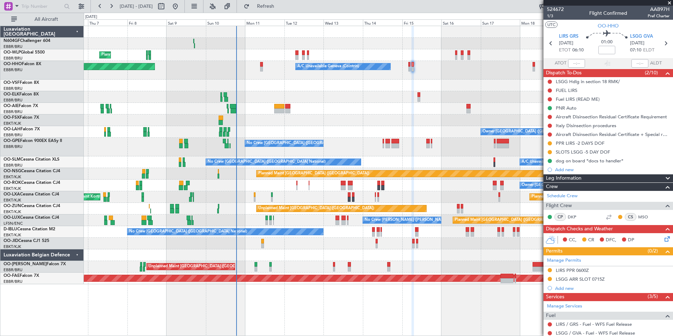
click at [401, 82] on div at bounding box center [378, 86] width 589 height 12
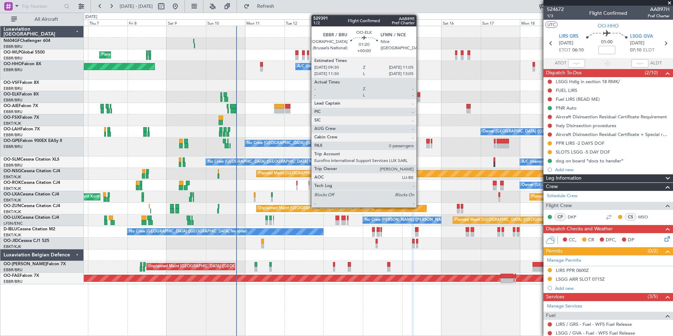
click at [420, 97] on div at bounding box center [419, 94] width 3 height 5
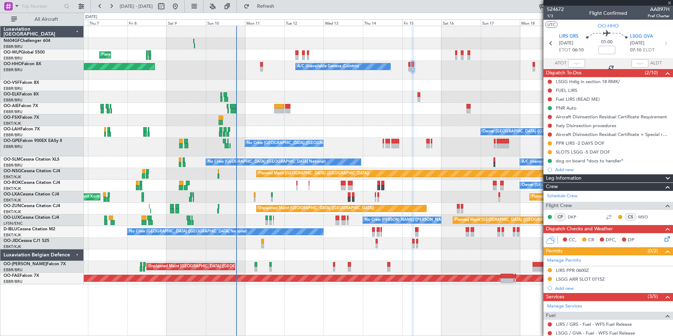
type input "0"
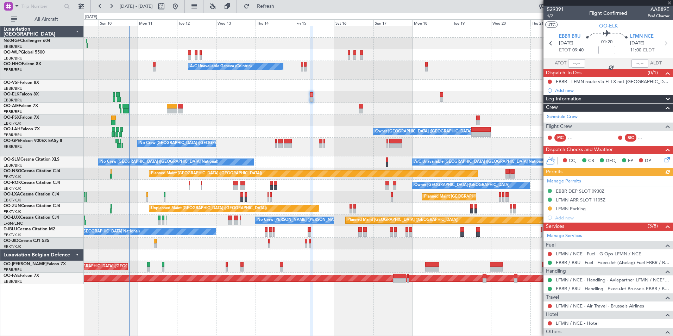
click at [378, 99] on div at bounding box center [378, 97] width 589 height 12
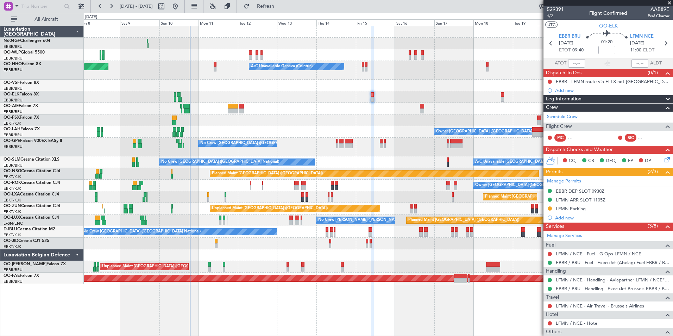
click at [362, 91] on div "Planned Maint Berlin (Brandenburg) Planned Maint Milan (Linate) A/C Unavailable…" at bounding box center [378, 155] width 589 height 258
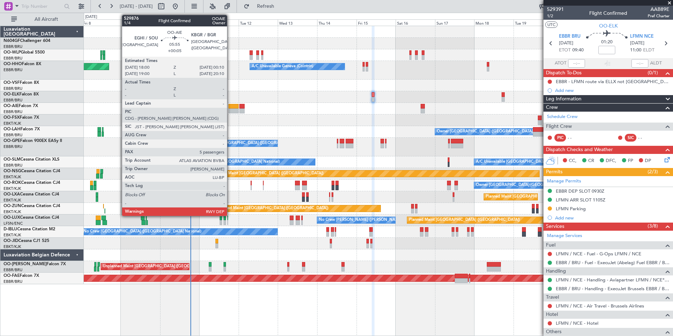
click at [230, 107] on div at bounding box center [234, 106] width 10 height 5
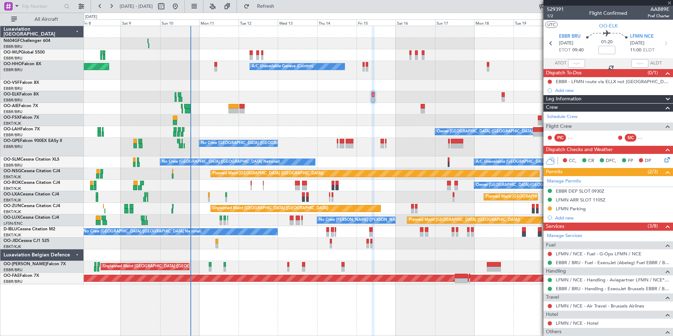
type input "+00:05"
type input "5"
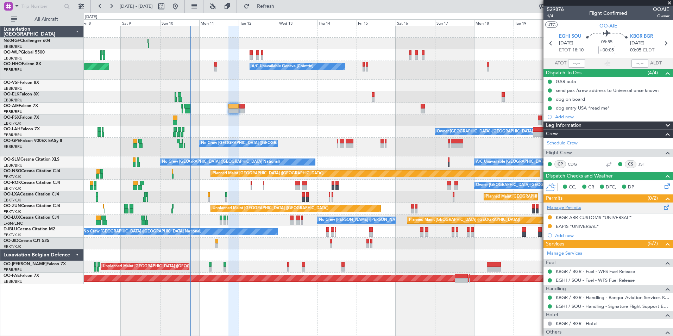
scroll to position [106, 0]
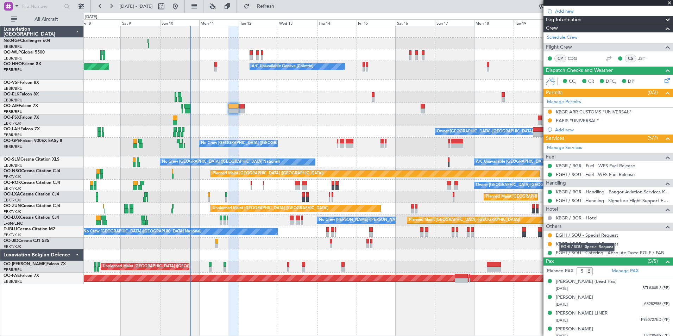
click at [572, 237] on link "EGHI / SOU - Special Request" at bounding box center [587, 235] width 62 height 6
click at [551, 234] on button at bounding box center [550, 235] width 4 height 4
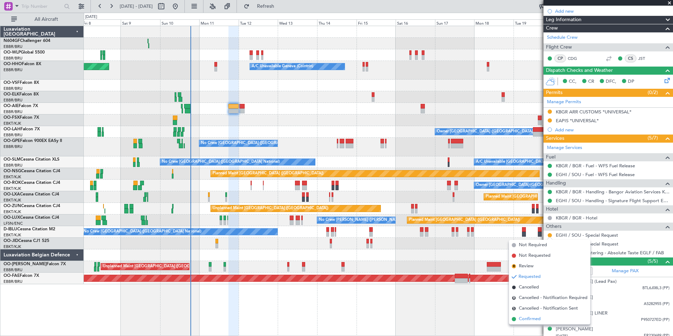
click at [527, 323] on li "Confirmed" at bounding box center [549, 319] width 81 height 11
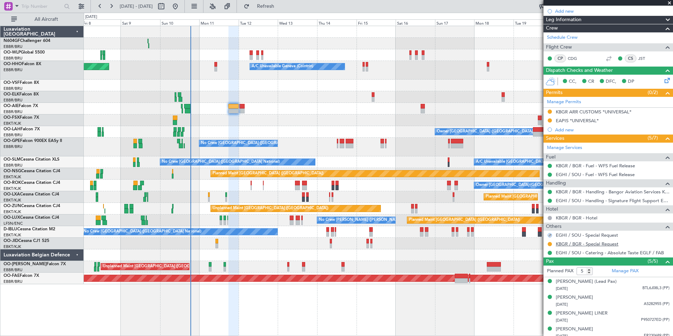
click at [561, 243] on link "KBGR / BGR - Special Request" at bounding box center [587, 244] width 63 height 6
click at [551, 242] on button at bounding box center [550, 244] width 4 height 4
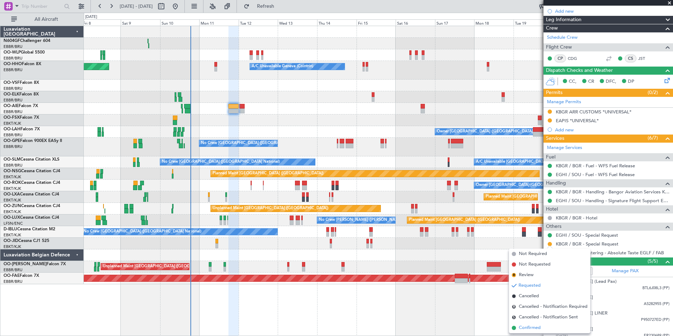
click at [527, 327] on span "Confirmed" at bounding box center [530, 327] width 22 height 7
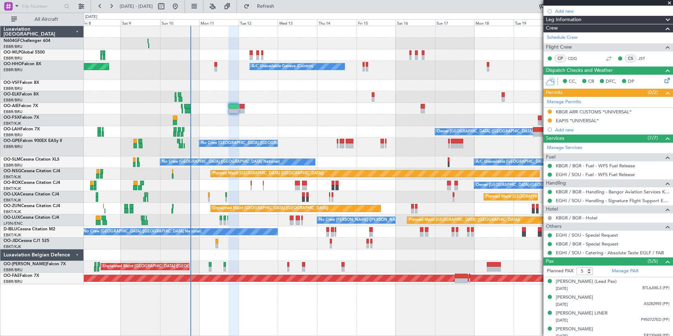
scroll to position [0, 0]
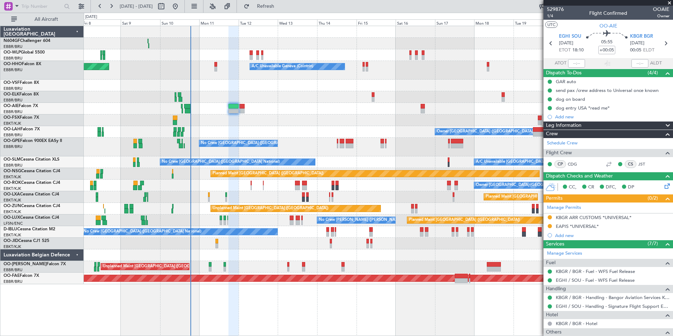
click at [380, 123] on div "Planned Maint Berlin (Brandenburg) Planned Maint Milan (Linate) A/C Unavailable…" at bounding box center [378, 155] width 589 height 258
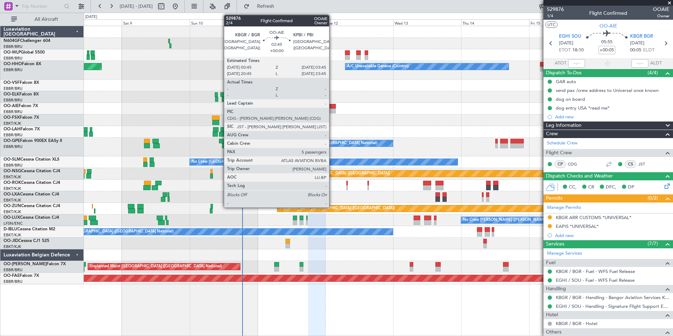
click at [332, 107] on div at bounding box center [331, 106] width 9 height 5
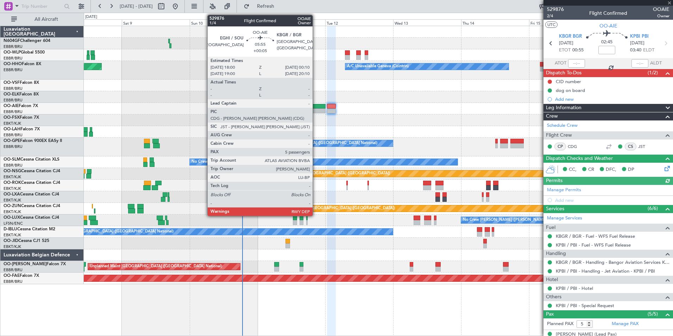
click at [316, 110] on div at bounding box center [317, 110] width 18 height 5
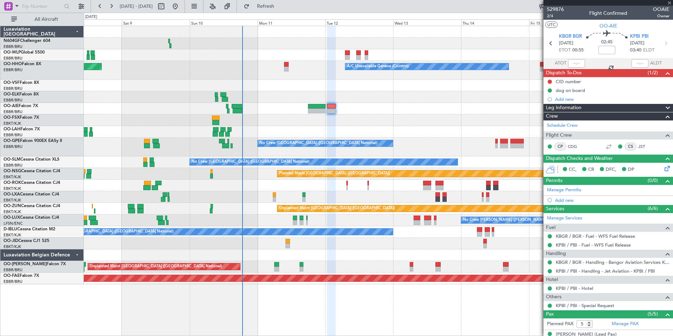
type input "+00:05"
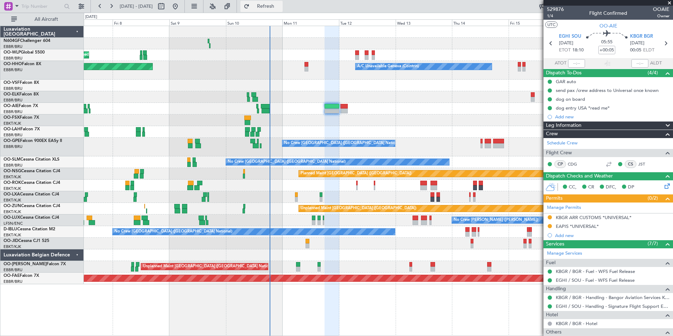
click at [281, 7] on span "Refresh" at bounding box center [266, 6] width 30 height 5
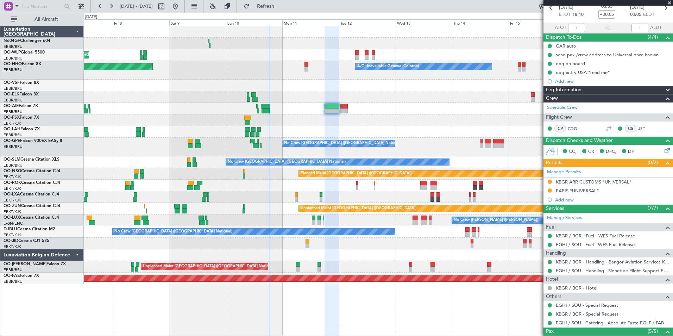
scroll to position [35, 0]
click at [664, 150] on icon at bounding box center [667, 150] width 6 height 6
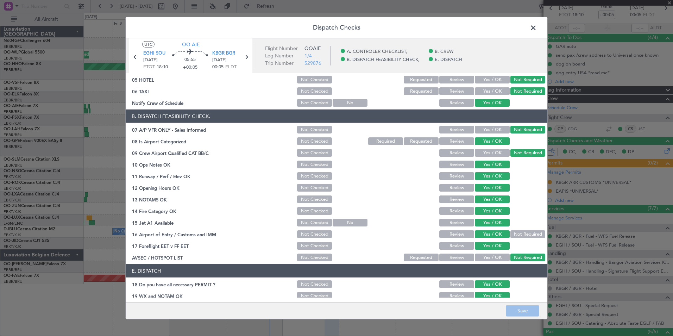
scroll to position [104, 0]
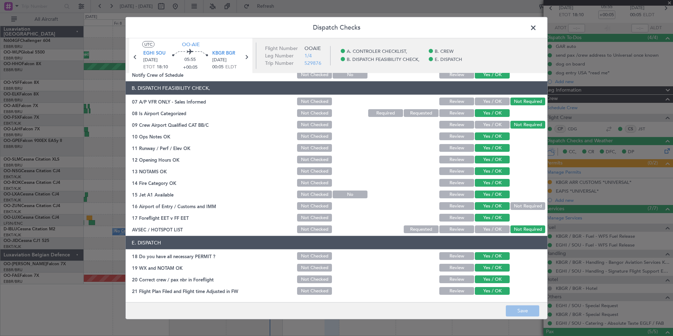
click at [450, 256] on button "Review" at bounding box center [457, 256] width 35 height 8
click at [526, 308] on button "Save" at bounding box center [522, 310] width 33 height 11
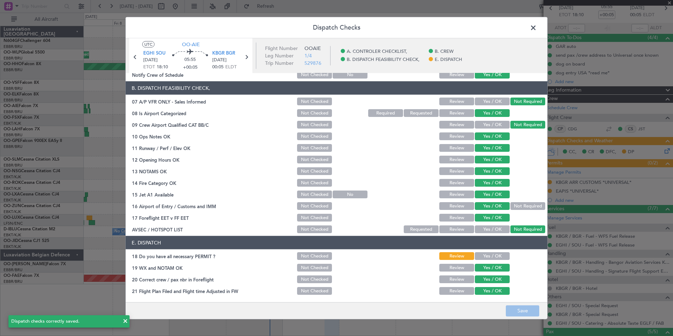
click at [537, 29] on span at bounding box center [537, 30] width 0 height 14
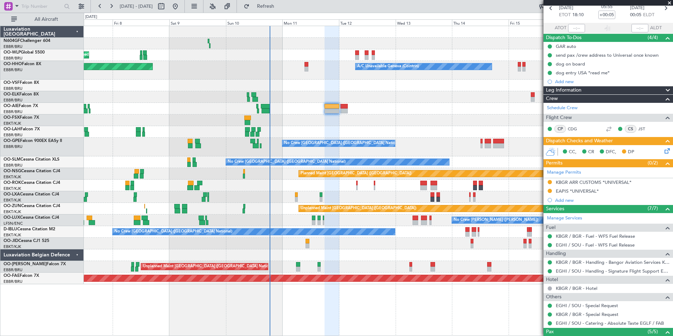
click at [664, 152] on icon at bounding box center [667, 150] width 6 height 6
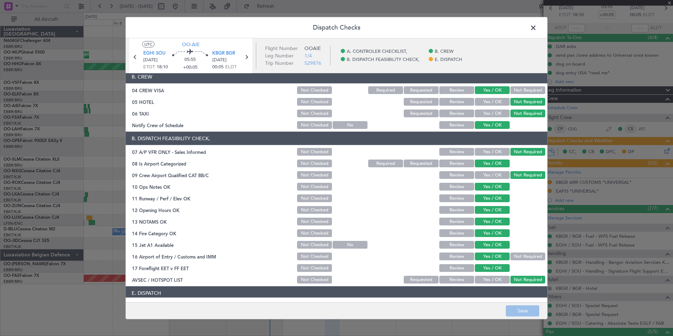
scroll to position [0, 0]
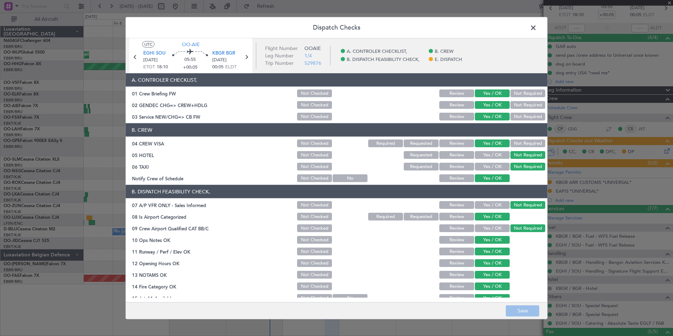
click at [537, 26] on span at bounding box center [537, 30] width 0 height 14
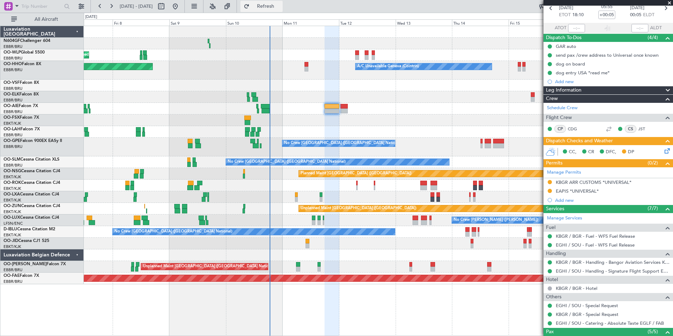
click at [283, 10] on button "Refresh" at bounding box center [262, 6] width 42 height 11
click at [664, 151] on icon at bounding box center [667, 150] width 6 height 6
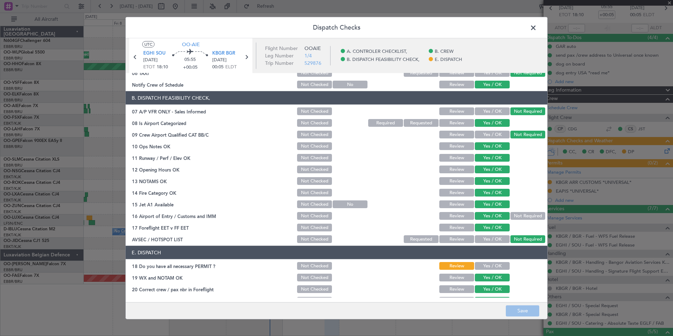
scroll to position [104, 0]
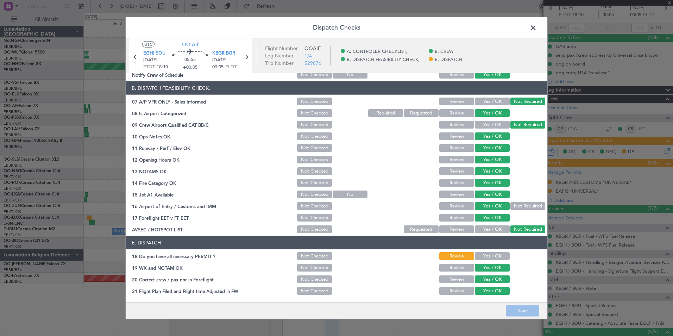
click at [537, 26] on span at bounding box center [537, 30] width 0 height 14
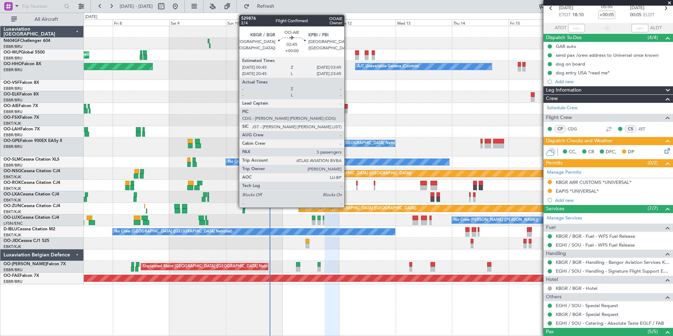
click at [348, 110] on div at bounding box center [344, 110] width 7 height 5
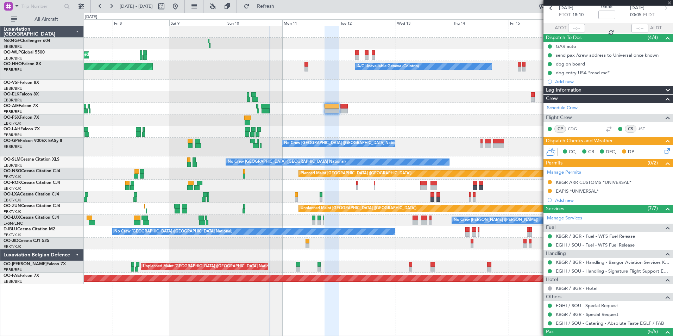
scroll to position [0, 0]
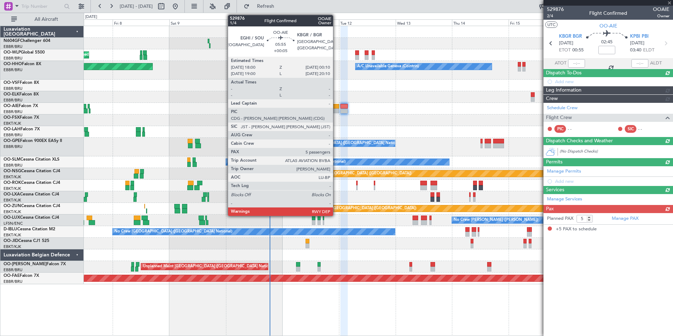
click at [329, 109] on div at bounding box center [332, 110] width 15 height 5
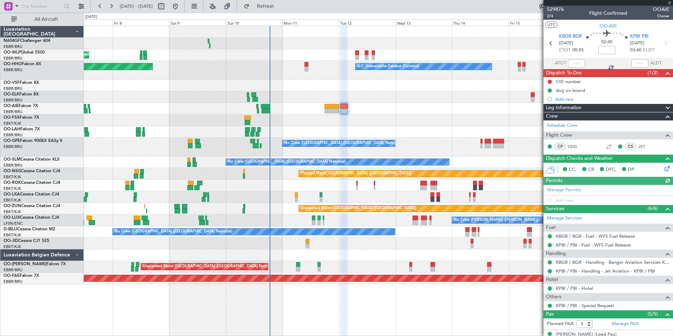
type input "+00:05"
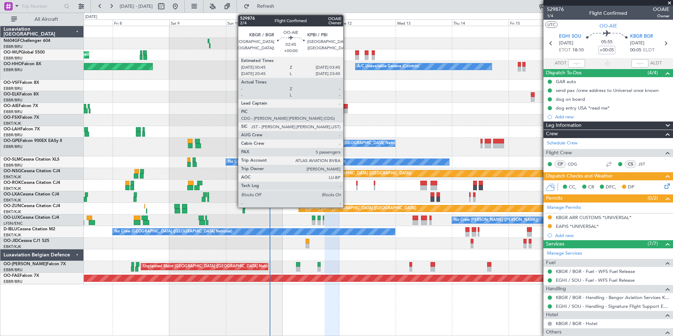
click at [347, 106] on div at bounding box center [344, 106] width 7 height 5
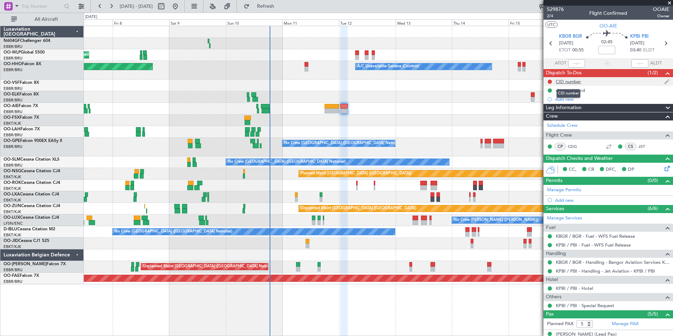
click at [570, 80] on div "CID number" at bounding box center [568, 82] width 25 height 6
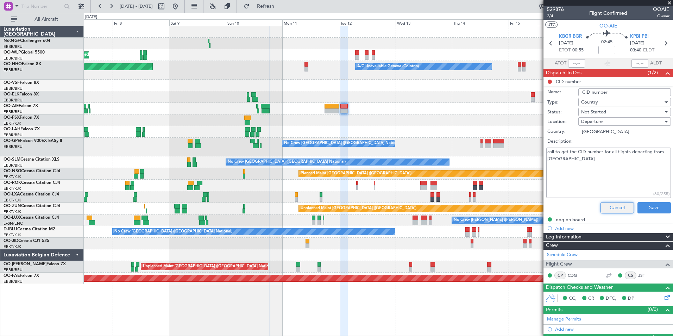
click at [607, 208] on button "Cancel" at bounding box center [617, 207] width 33 height 11
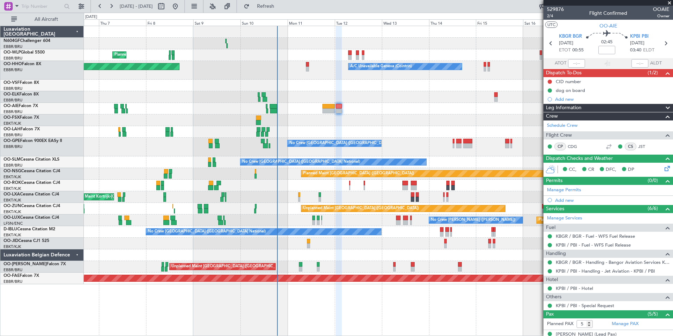
click at [354, 201] on div "Planned Maint Kortrijk-[GEOGRAPHIC_DATA] Planned Maint [GEOGRAPHIC_DATA] ([GEOG…" at bounding box center [378, 197] width 589 height 12
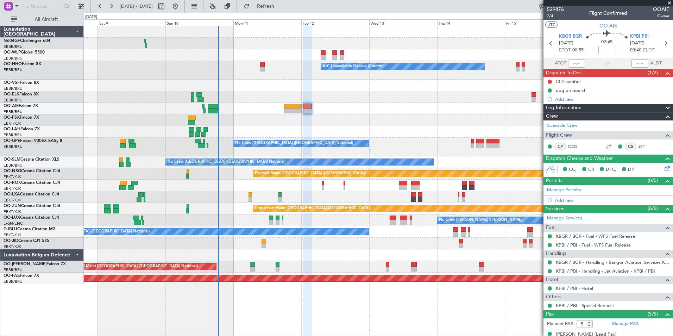
click at [323, 113] on div at bounding box center [378, 109] width 589 height 12
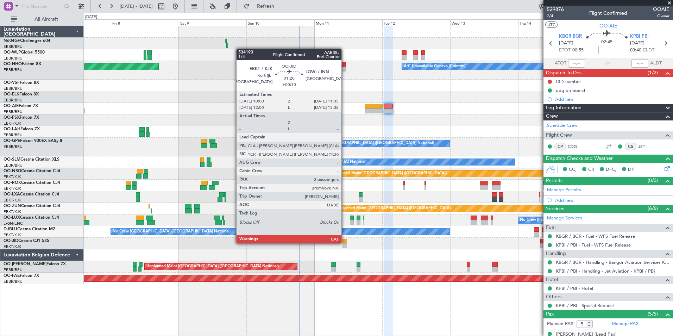
click at [345, 243] on div at bounding box center [345, 241] width 5 height 5
type input "+00:10"
type input "3"
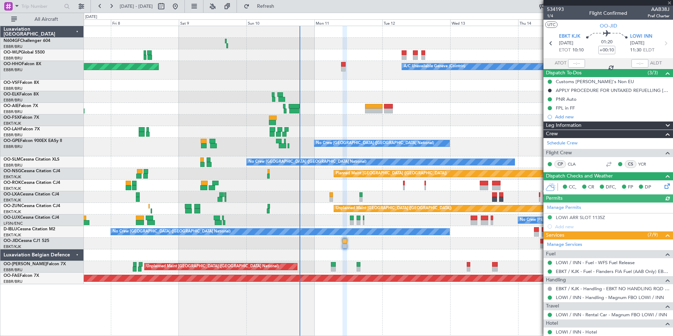
scroll to position [111, 0]
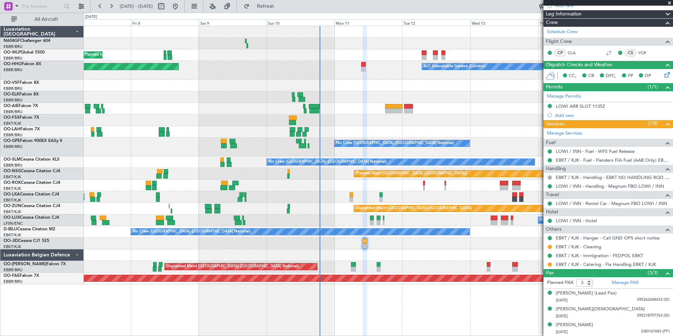
click at [375, 115] on div "Planned Maint Milan (Linate) Planned Maint Geneva ([GEOGRAPHIC_DATA]) A/C Unava…" at bounding box center [378, 155] width 589 height 258
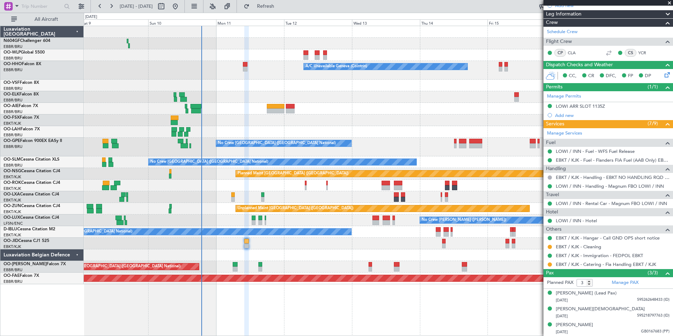
click at [355, 111] on div at bounding box center [378, 109] width 589 height 12
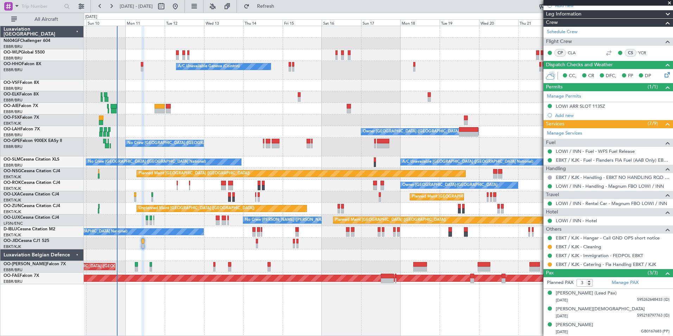
click at [294, 138] on div "Planned Maint [GEOGRAPHIC_DATA] ([GEOGRAPHIC_DATA]) Planned Maint Milan ([GEOGR…" at bounding box center [378, 155] width 589 height 258
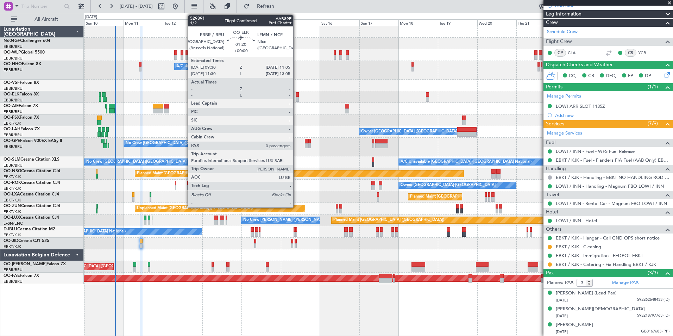
click at [297, 94] on div at bounding box center [297, 94] width 3 height 5
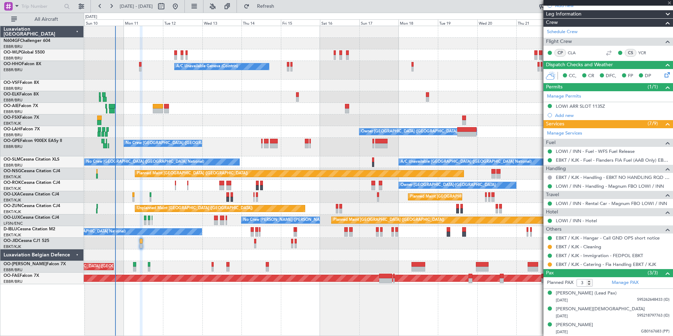
type input "0"
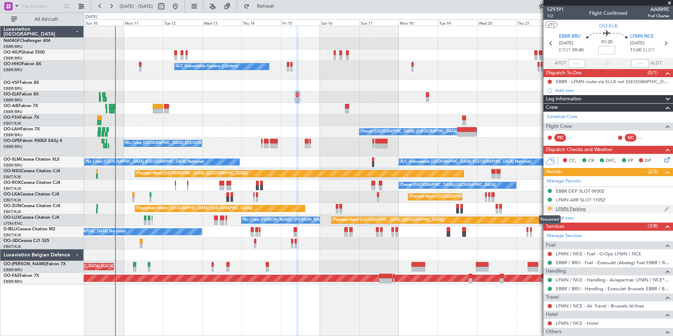
click at [550, 207] on button at bounding box center [550, 208] width 4 height 4
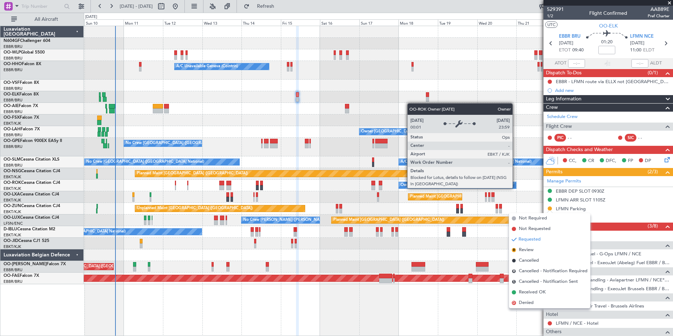
click at [516, 188] on div "Owner [GEOGRAPHIC_DATA]-[GEOGRAPHIC_DATA]" at bounding box center [457, 185] width 117 height 6
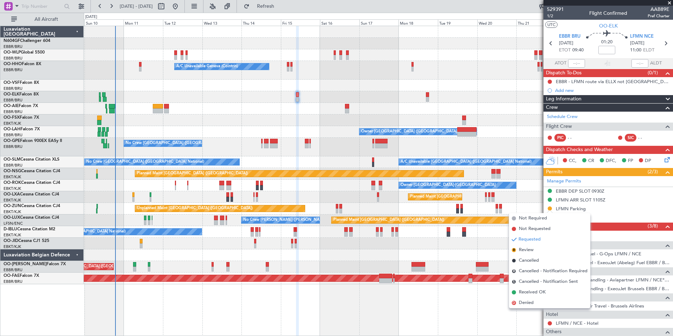
click at [523, 201] on div "Planned Maint [GEOGRAPHIC_DATA] ([GEOGRAPHIC_DATA] National) AOG Maint [GEOGRAP…" at bounding box center [378, 197] width 589 height 12
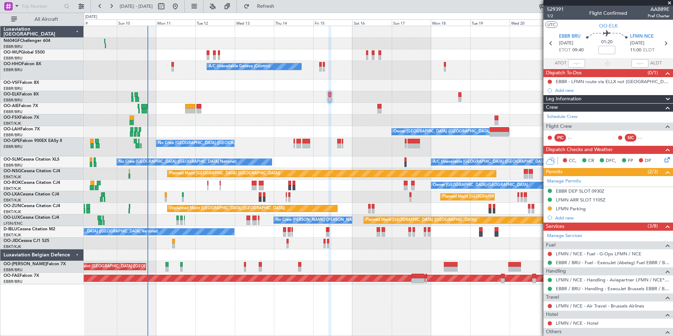
click at [359, 128] on div "Owner [GEOGRAPHIC_DATA] ([GEOGRAPHIC_DATA] National) Planned Maint [GEOGRAPHIC_…" at bounding box center [378, 132] width 589 height 12
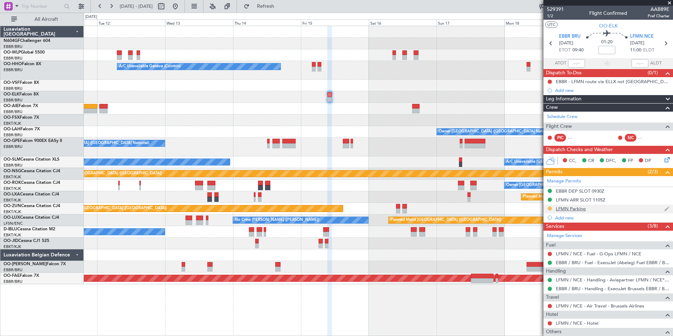
click at [550, 209] on button at bounding box center [550, 208] width 4 height 4
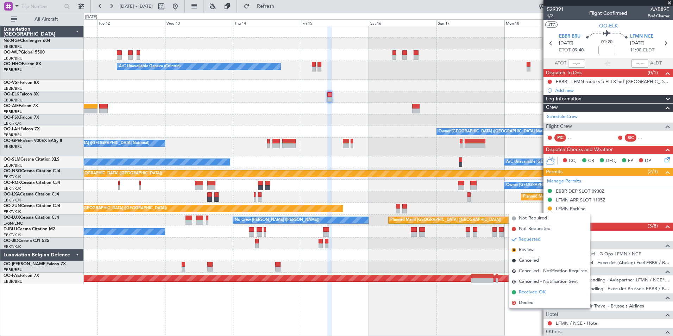
click at [521, 292] on span "Received OK" at bounding box center [532, 292] width 27 height 7
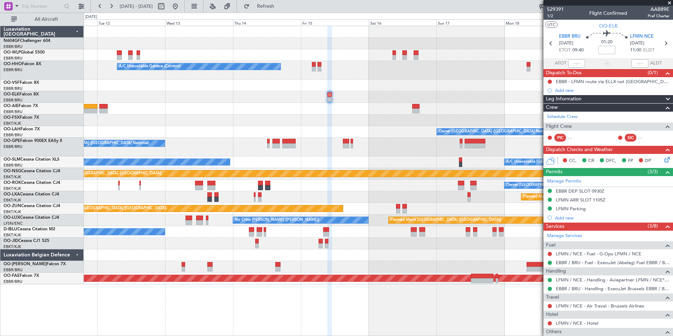
click at [358, 123] on div "Planned Maint [GEOGRAPHIC_DATA] ([GEOGRAPHIC_DATA]) A/C Unavailable Geneva (Coi…" at bounding box center [378, 155] width 589 height 258
